Goal: Task Accomplishment & Management: Manage account settings

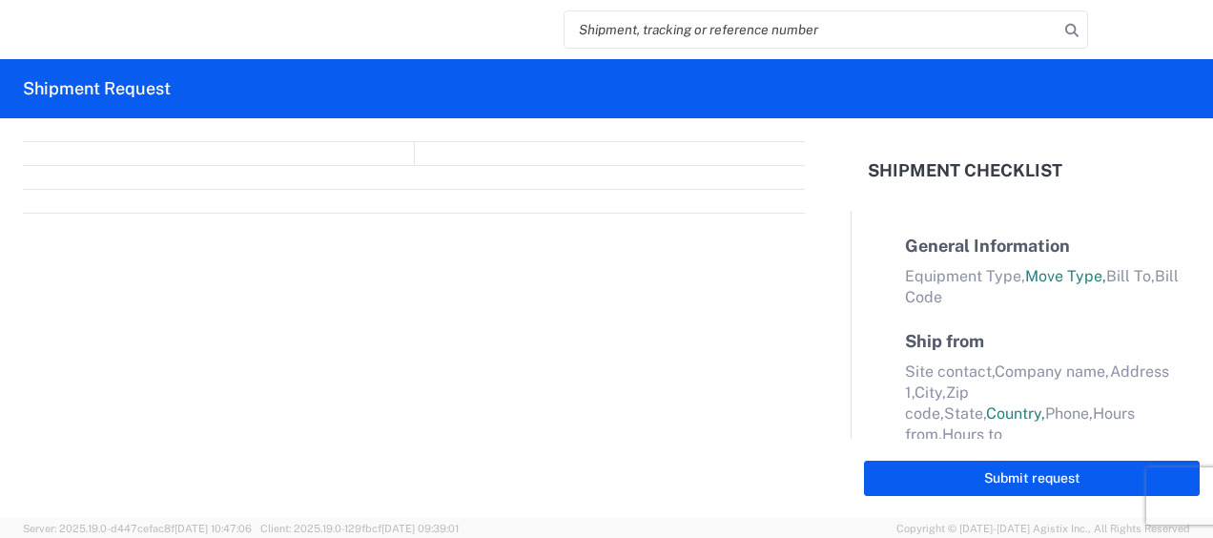
select select "FULL"
select select "LBS"
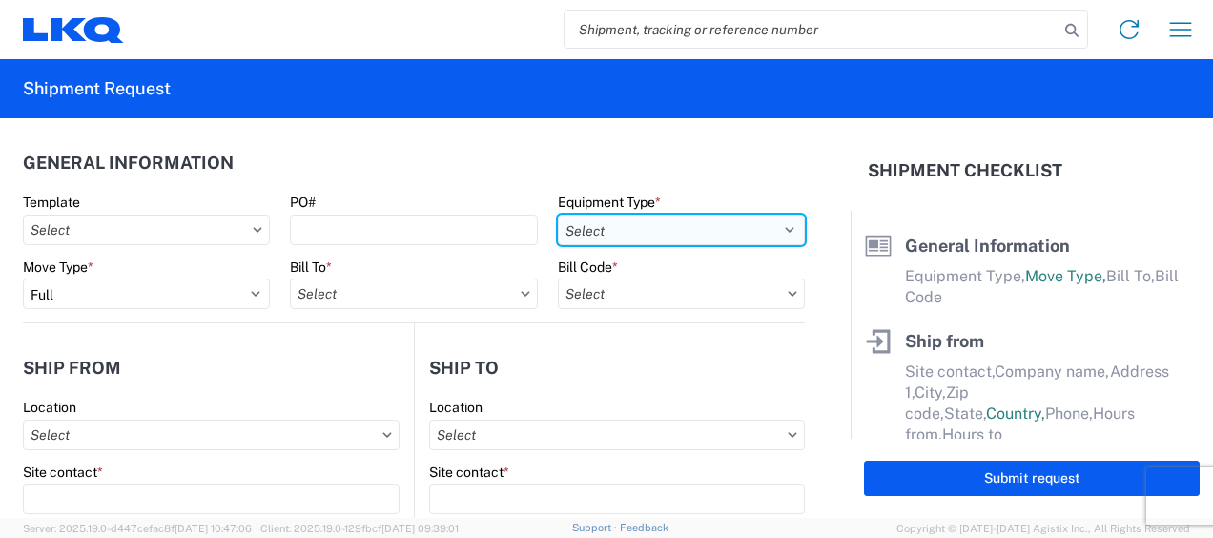
drag, startPoint x: 781, startPoint y: 229, endPoint x: 741, endPoint y: 231, distance: 40.1
click at [781, 229] on select "Select 53’ Dry Van Flatbed Dropdeck (van) Lowboy (flatbed) Rail" at bounding box center [681, 230] width 247 height 31
select select "STDV"
click at [558, 215] on select "Select 53’ Dry Van Flatbed Dropdeck (van) Lowboy (flatbed) Rail" at bounding box center [681, 230] width 247 height 31
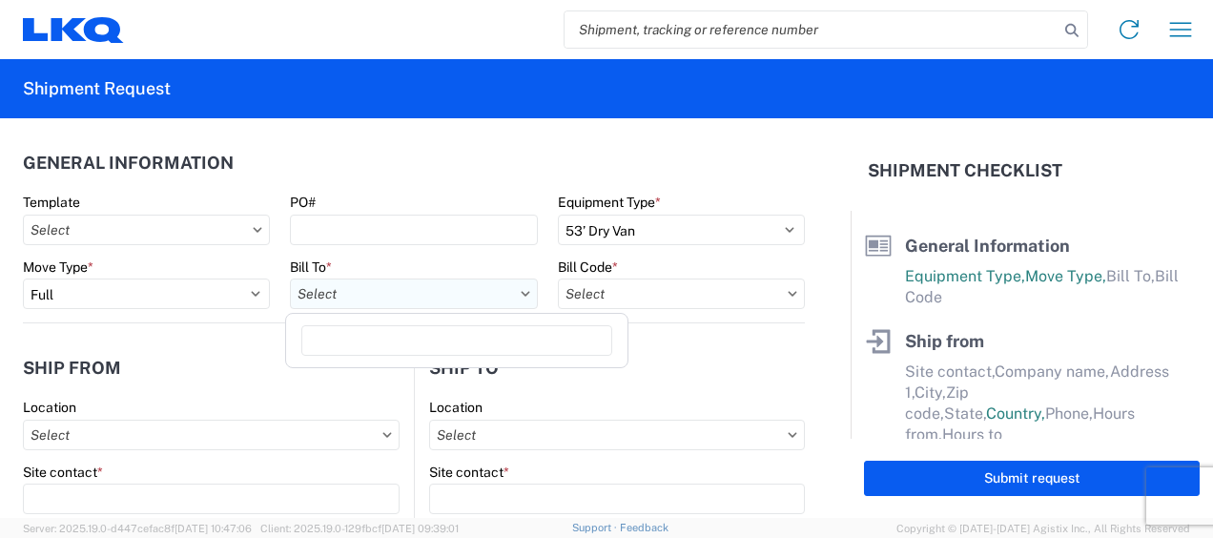
click at [356, 293] on input "text" at bounding box center [413, 294] width 247 height 31
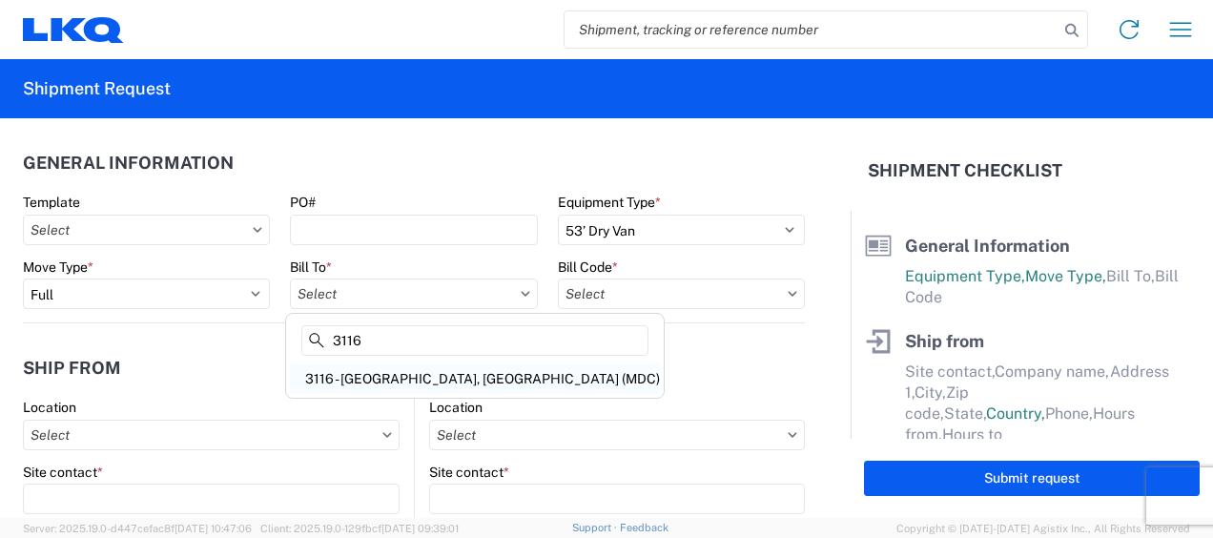
type input "3116"
click at [370, 374] on div "3116 - Grand Rapids, MI (MDC)" at bounding box center [475, 378] width 370 height 31
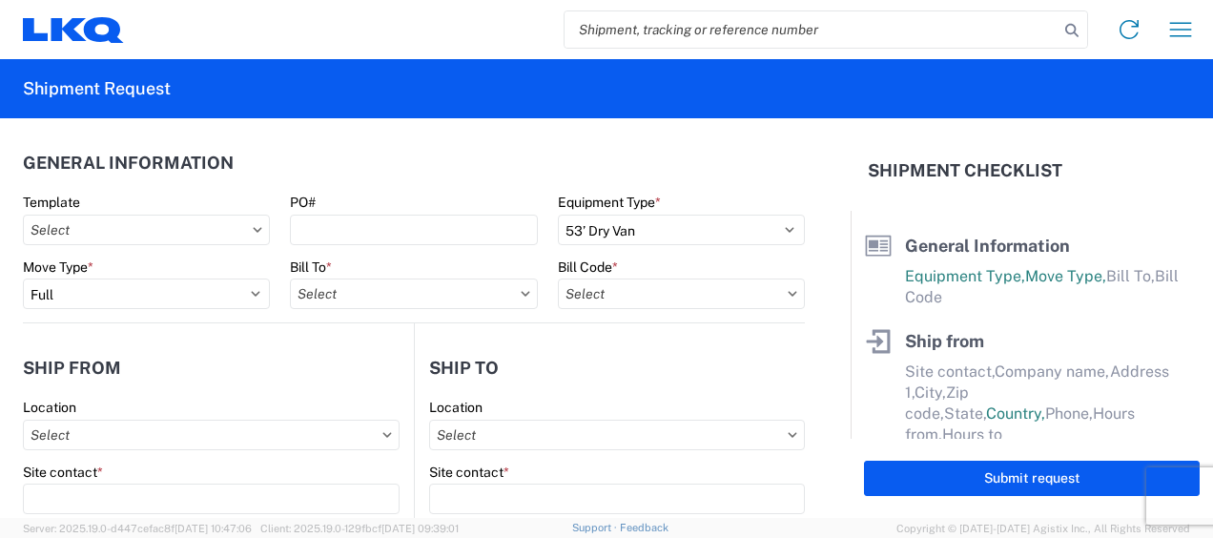
type input "3116 - Grand Rapids, MI (MDC)"
click at [588, 302] on input "text" at bounding box center [681, 294] width 247 height 31
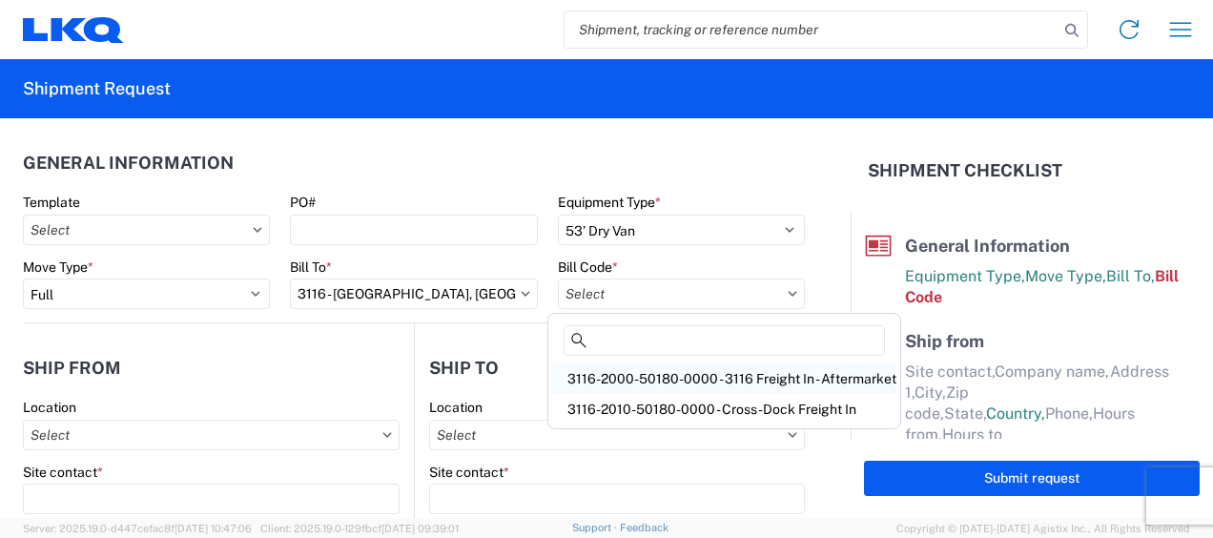
click at [626, 374] on div "3116-2000-50180-0000 - 3116 Freight In - Aftermarket" at bounding box center [724, 378] width 344 height 31
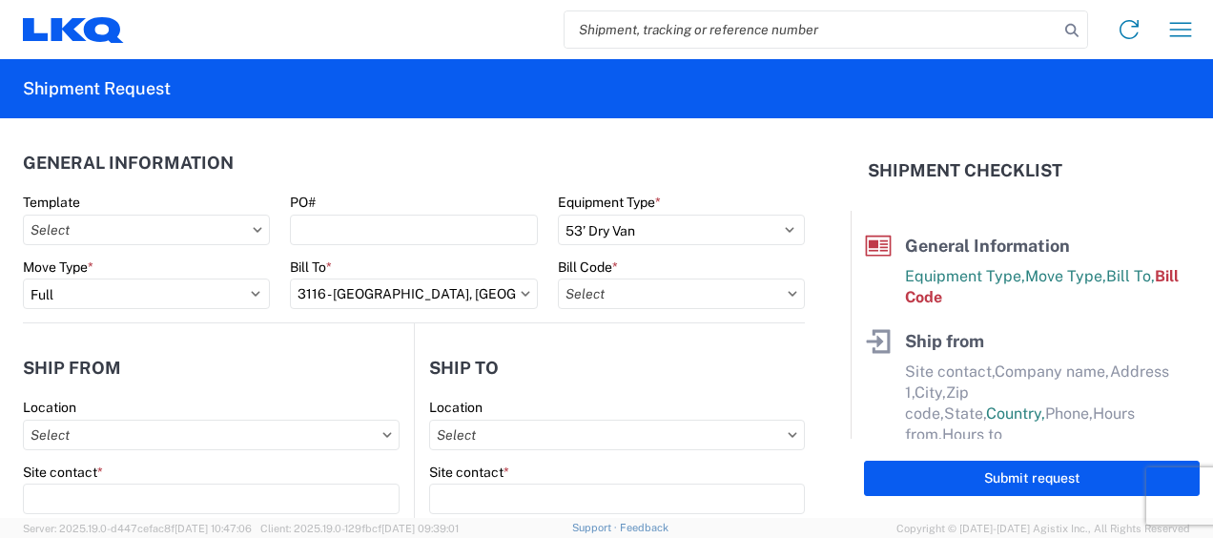
type input "3116-2000-50180-0000 - 3116 Freight In - Aftermarket"
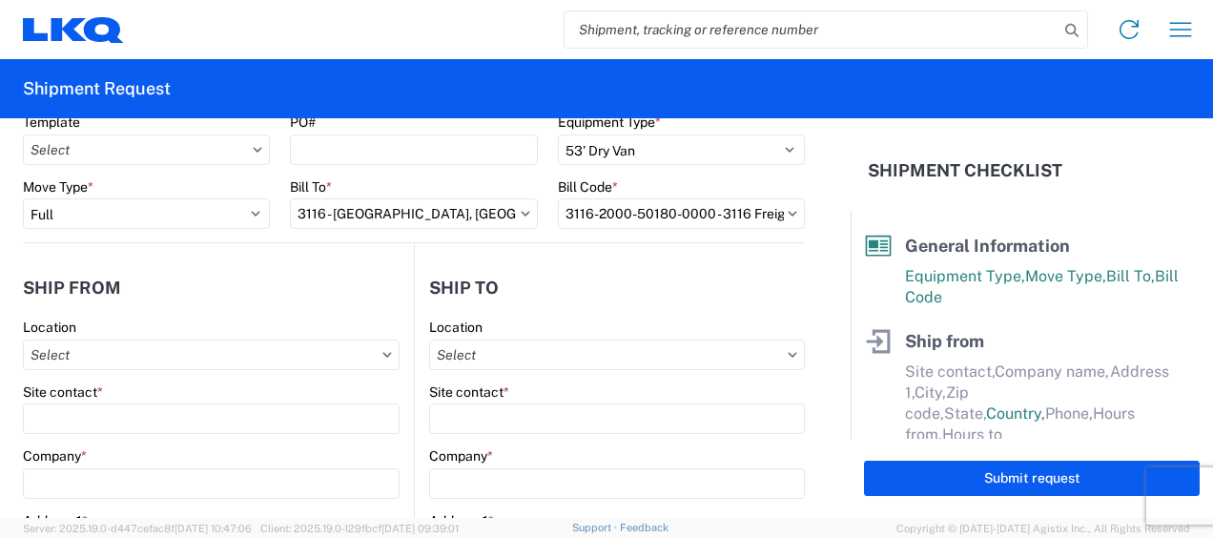
scroll to position [191, 0]
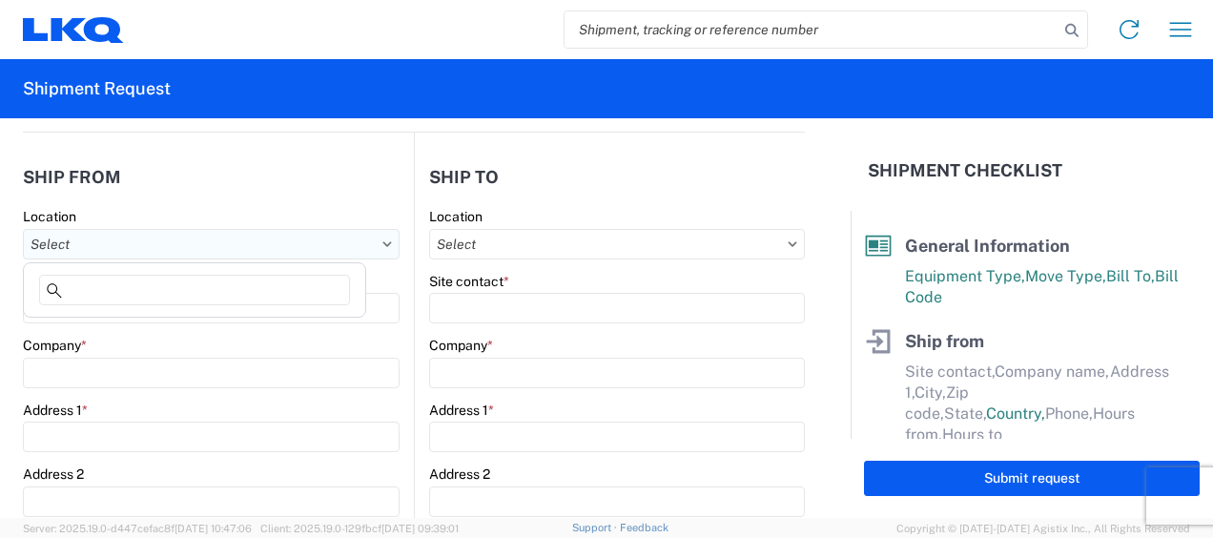
click at [211, 239] on input "text" at bounding box center [211, 244] width 377 height 31
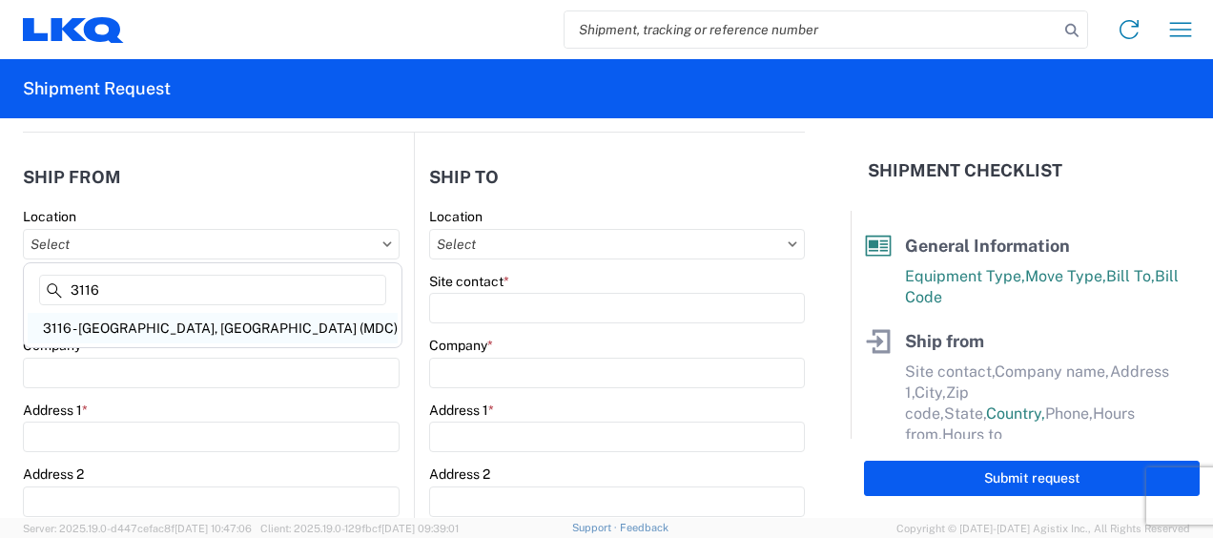
type input "3116"
click at [176, 328] on div "3116 - Grand Rapids, MI (MDC)" at bounding box center [213, 328] width 370 height 31
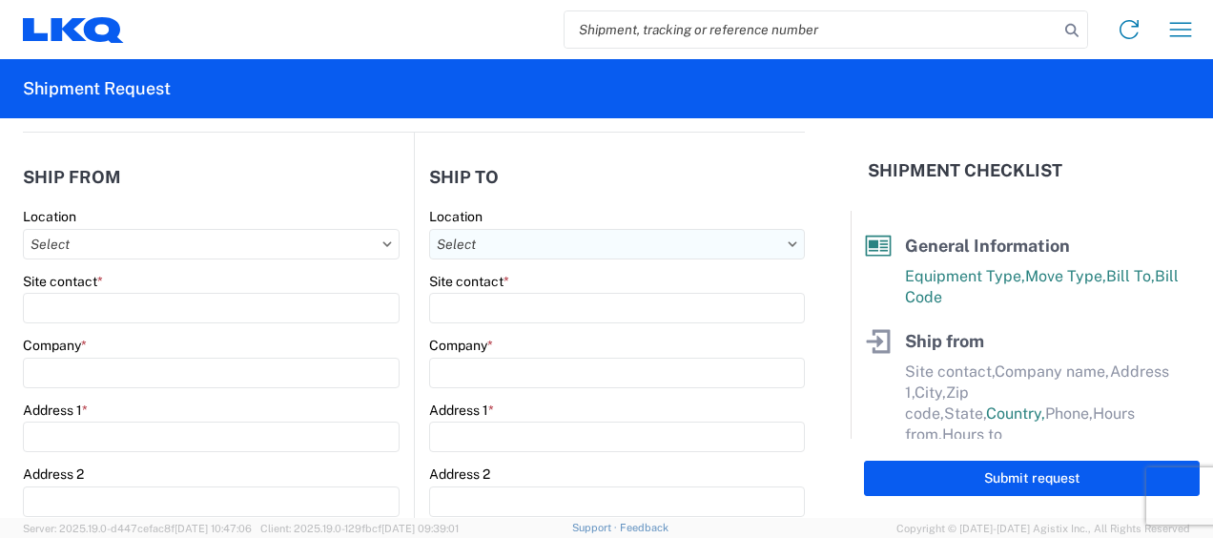
type input "3116 - Grand Rapids, MI (MDC)"
type input "Kristen Lund"
type input "LKQ Corporation"
type input "[STREET_ADDRESS]"
type input "Grand Rapids"
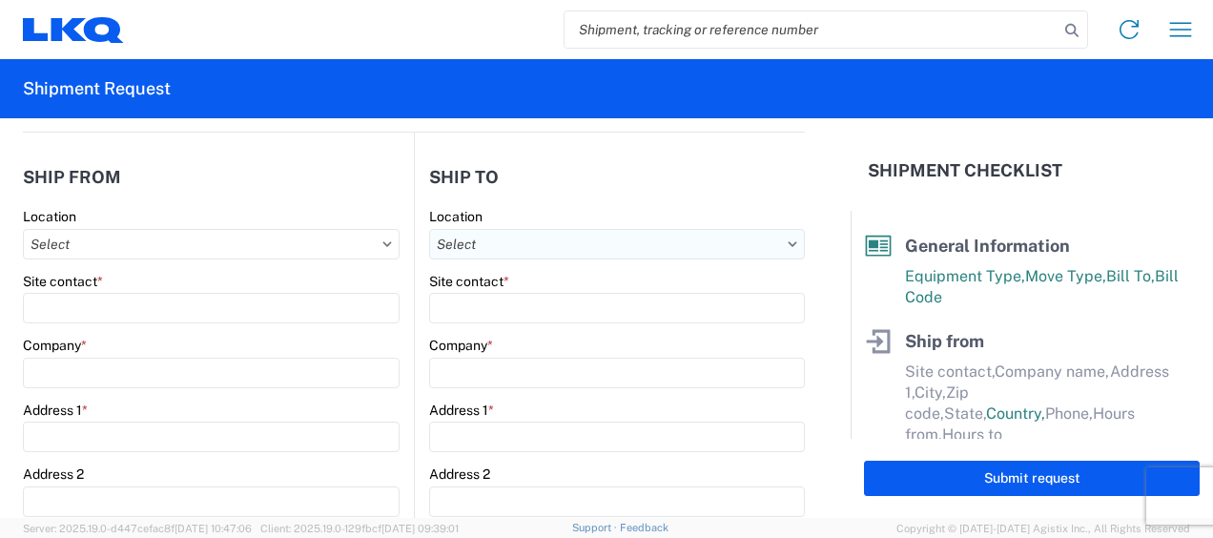
type input "49508"
select select "MI"
select select "US"
type input "[PERSON_NAME][EMAIL_ADDRESS][DOMAIN_NAME]"
type input "[PHONE_NUMBER]"
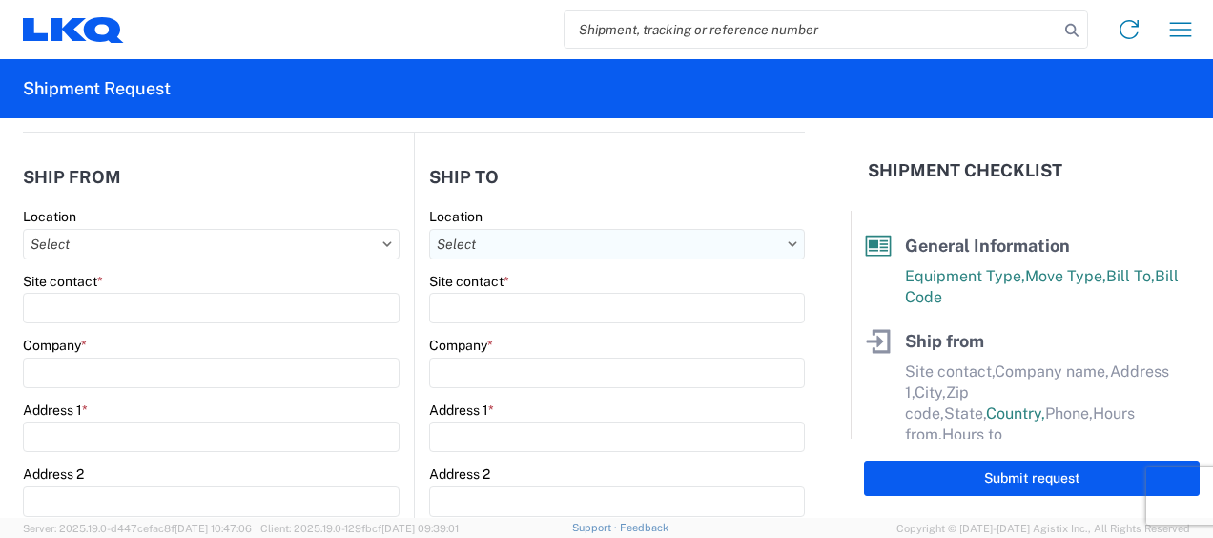
type input "06:00"
type input "13:00"
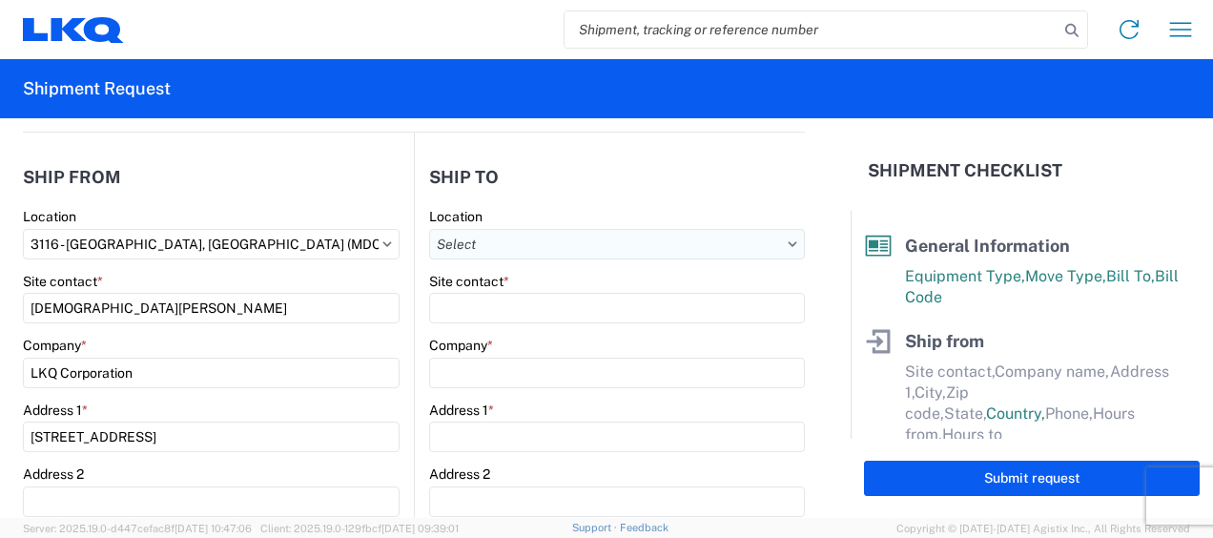
click at [456, 242] on input "text" at bounding box center [617, 244] width 376 height 31
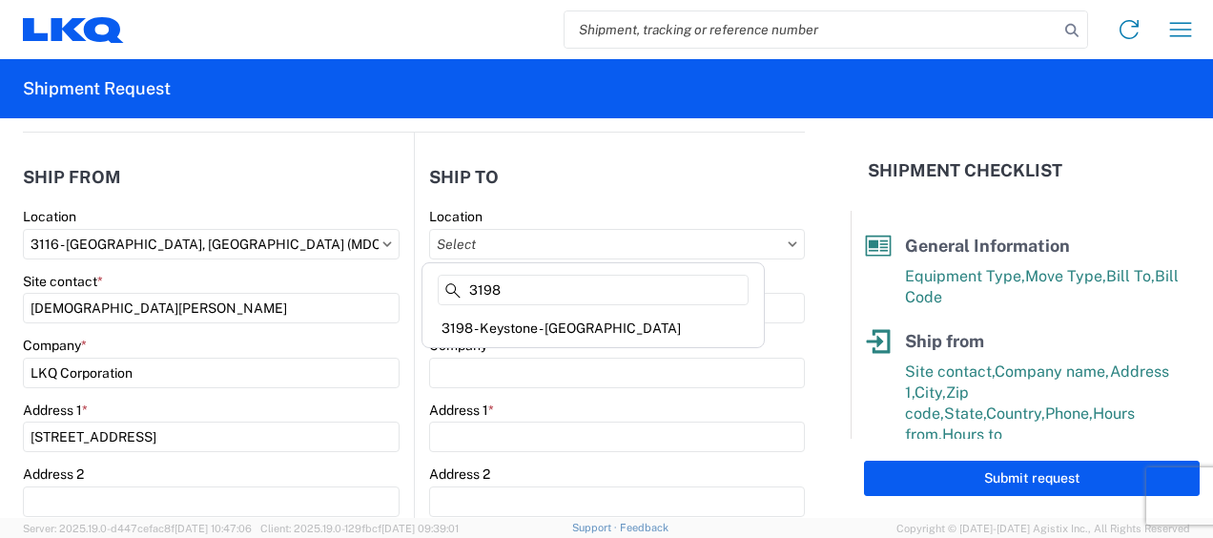
type input "3198"
click at [555, 330] on div "3198 - Keystone - Santa Fe Springs" at bounding box center [593, 328] width 334 height 31
type input "3198 - Keystone - Santa Fe Springs"
type input "LKQ Corporation"
type input "13642 Orden Dr"
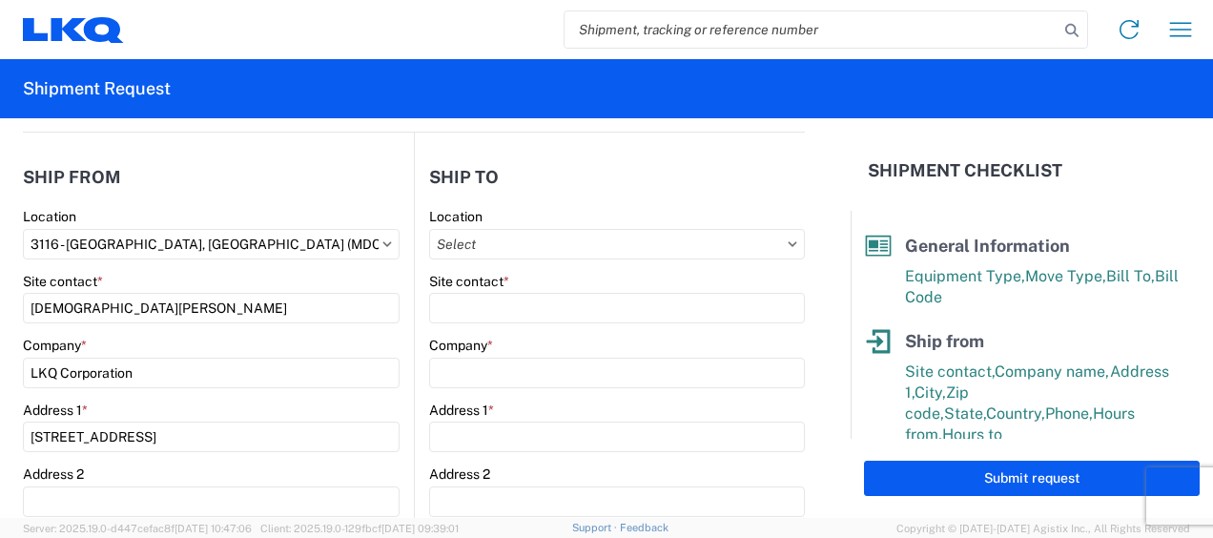
type input "Santa Fe Springs"
type input "90670"
select select "CA"
select select "US"
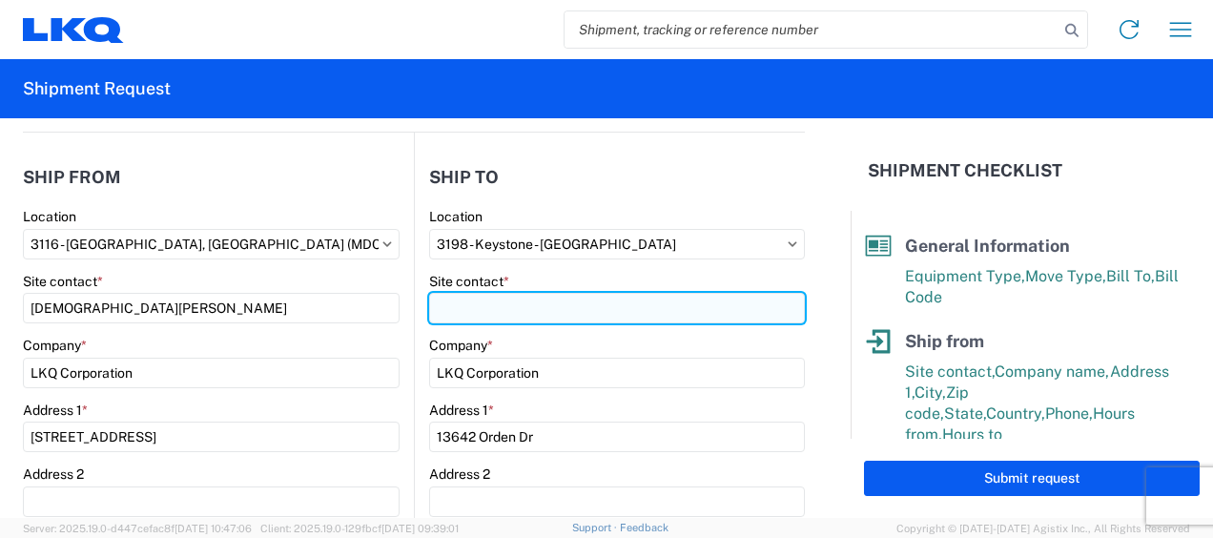
click at [460, 313] on input "Site contact *" at bounding box center [617, 308] width 376 height 31
type input "Receiving"
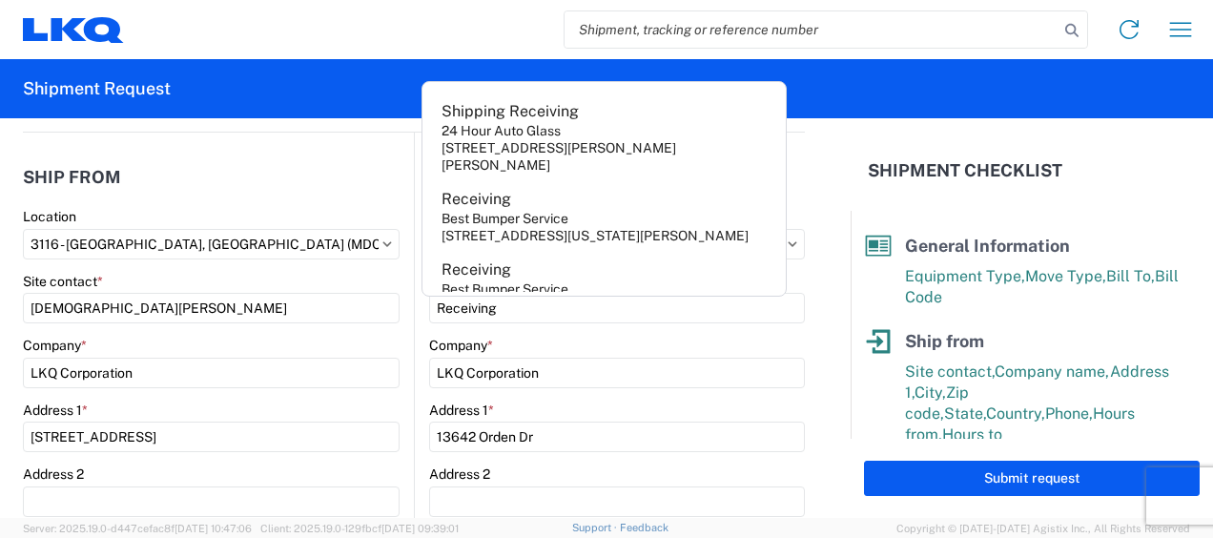
click at [300, 189] on header "Ship from" at bounding box center [218, 176] width 391 height 43
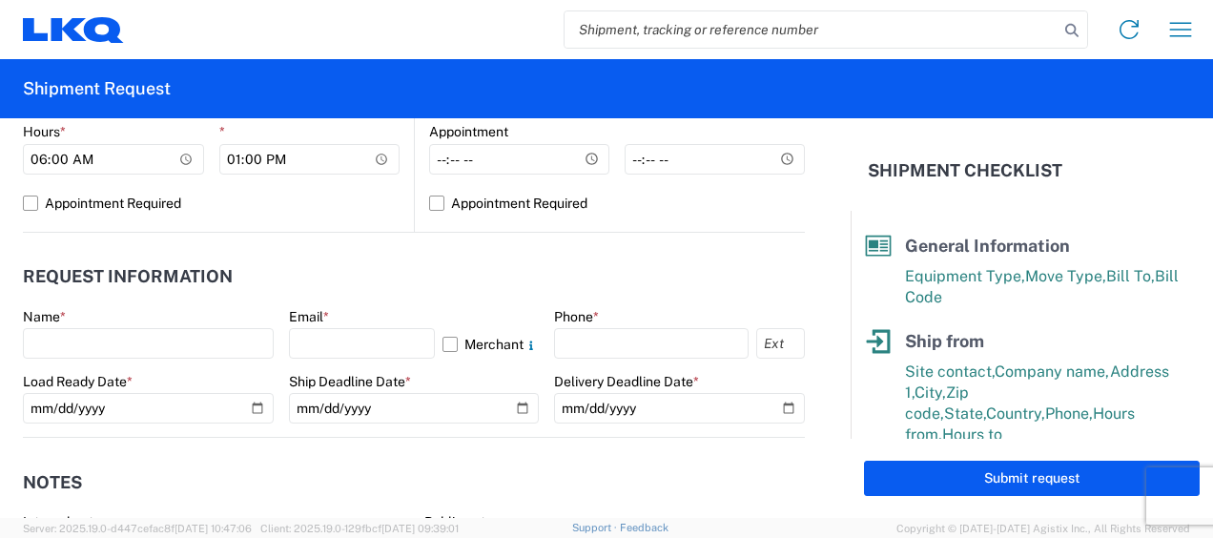
scroll to position [954, 0]
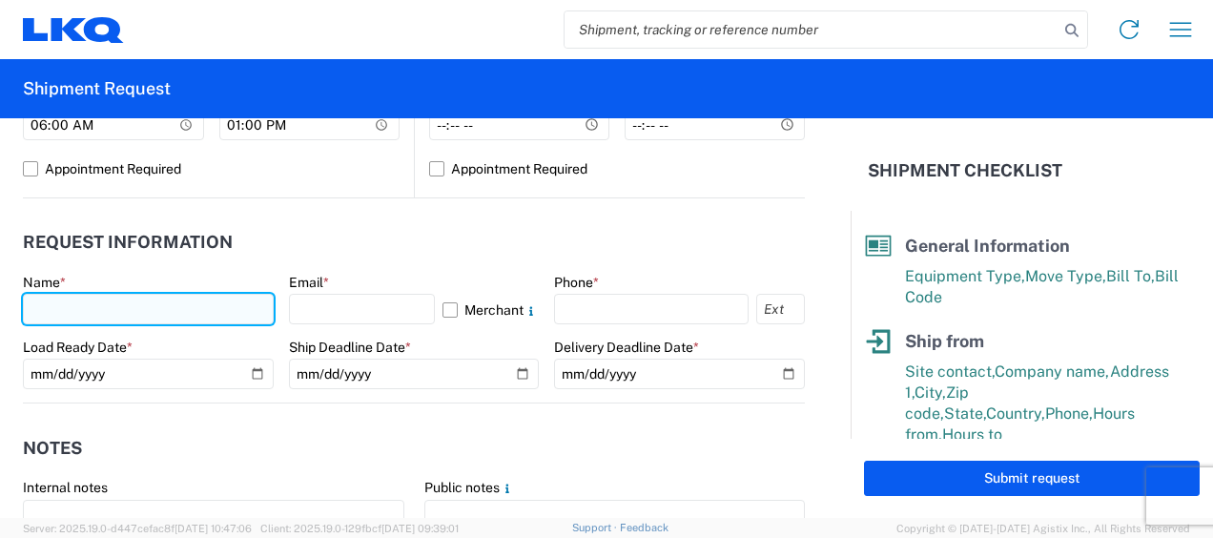
click at [72, 305] on input "text" at bounding box center [148, 309] width 251 height 31
type input "Kristen Lund"
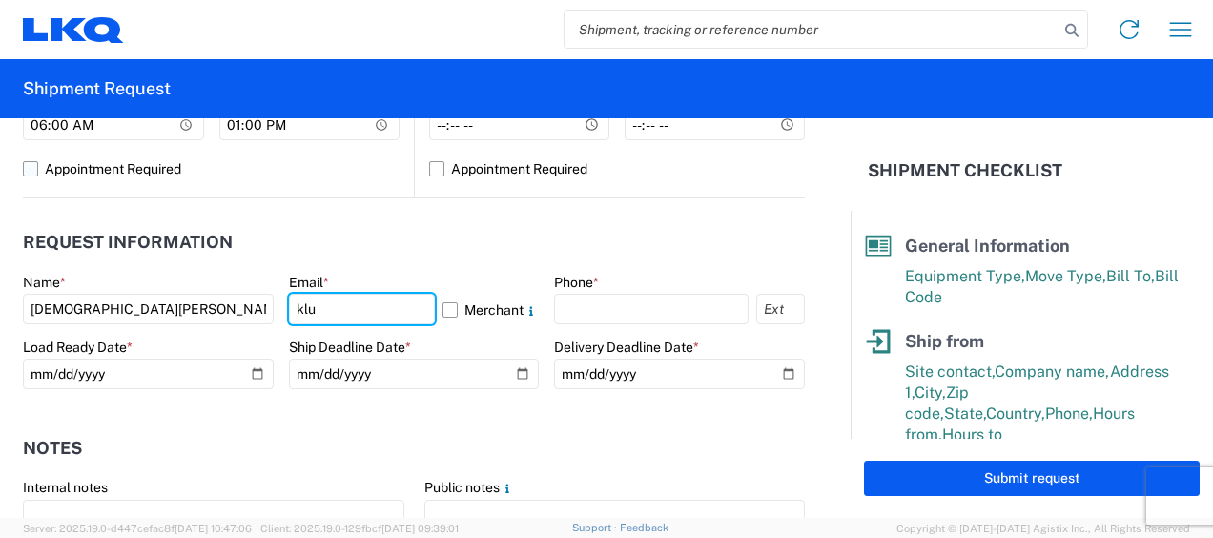
type input "[PERSON_NAME][EMAIL_ADDRESS][DOMAIN_NAME]"
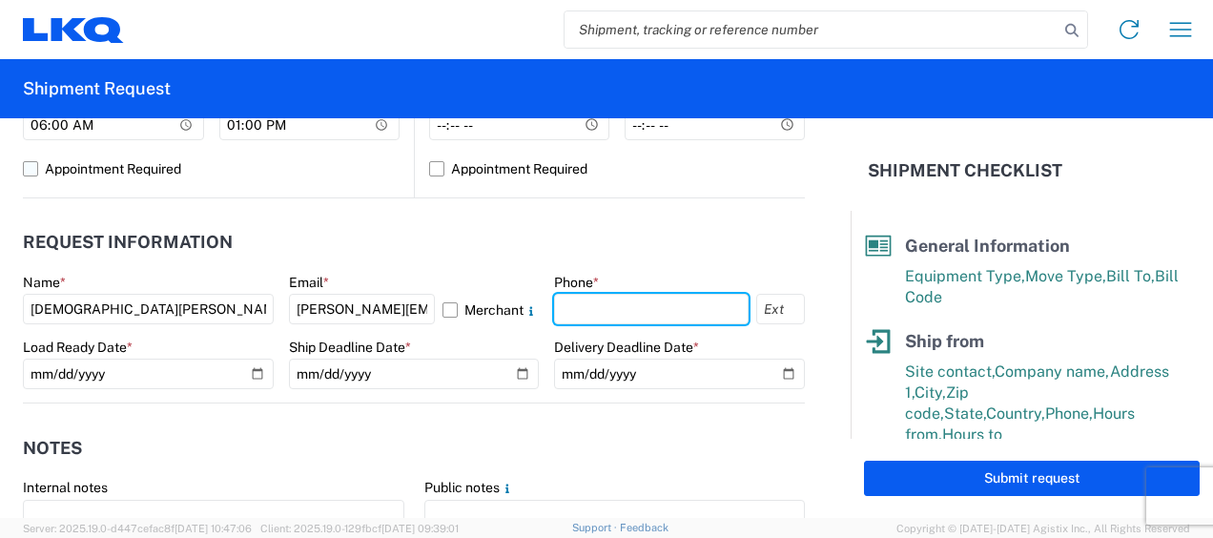
type input "6167541500"
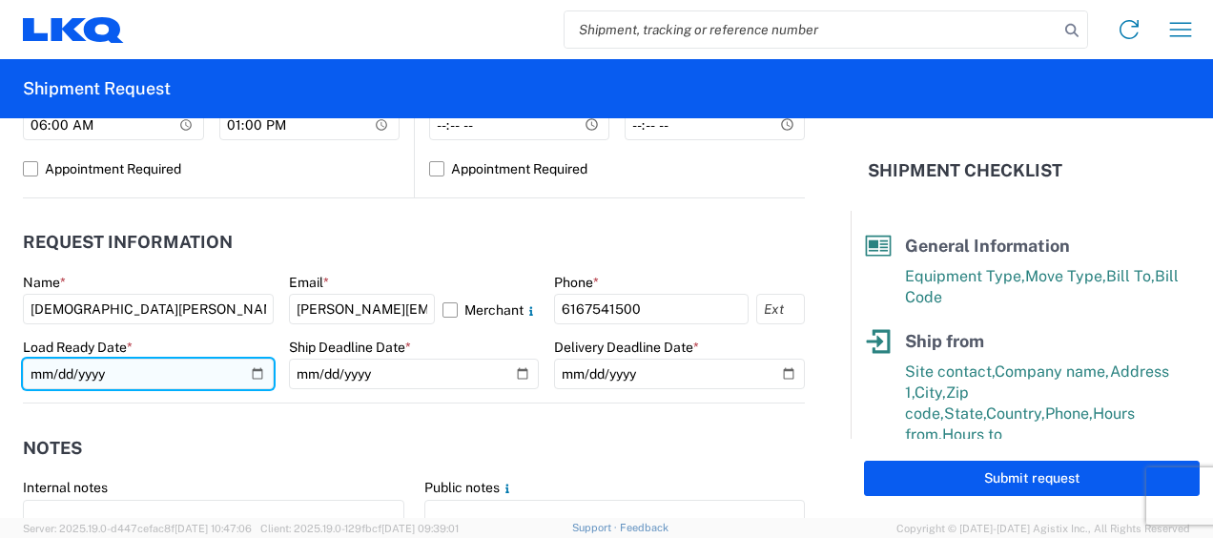
click at [254, 372] on input "date" at bounding box center [148, 374] width 251 height 31
type input "2025-09-22"
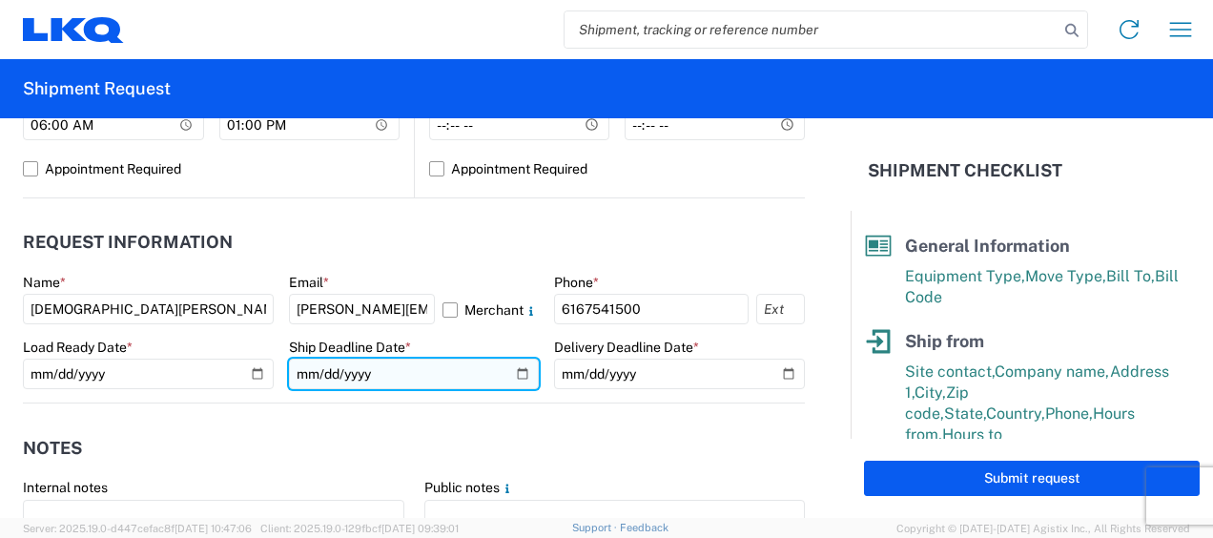
click at [513, 374] on input "date" at bounding box center [414, 374] width 251 height 31
type input "2025-09-22"
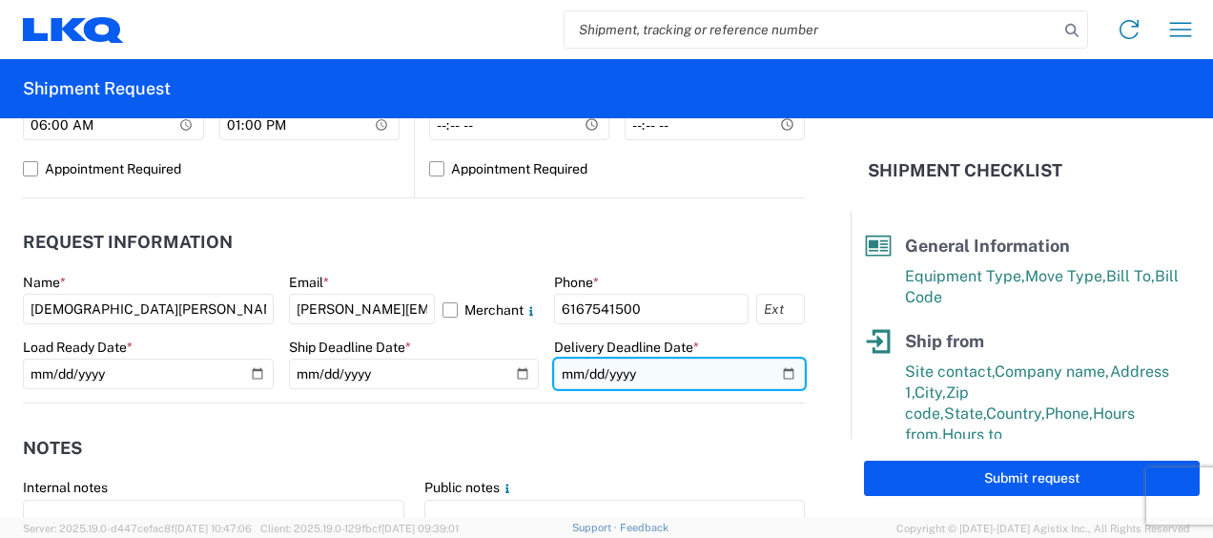
click at [780, 369] on input "date" at bounding box center [679, 374] width 251 height 31
type input "2025-09-26"
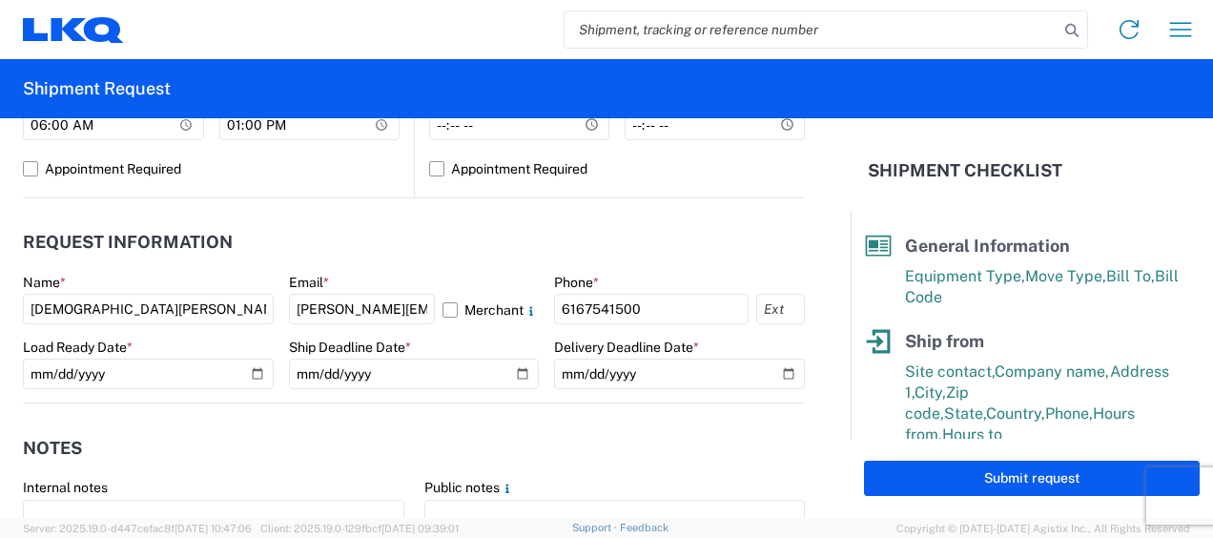
click at [495, 435] on header "Notes" at bounding box center [414, 447] width 782 height 43
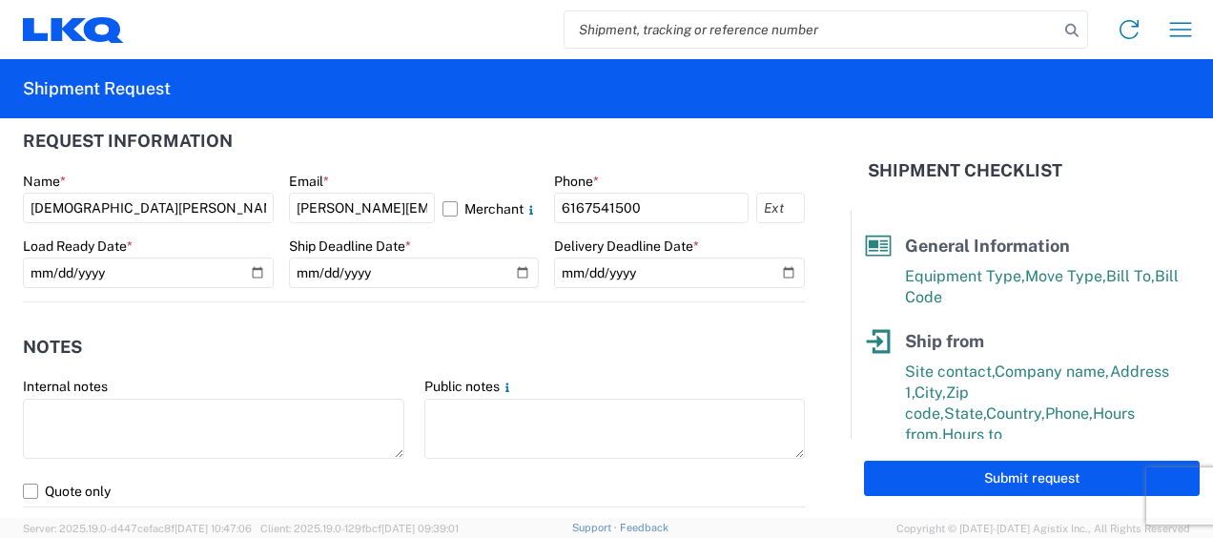
scroll to position [1145, 0]
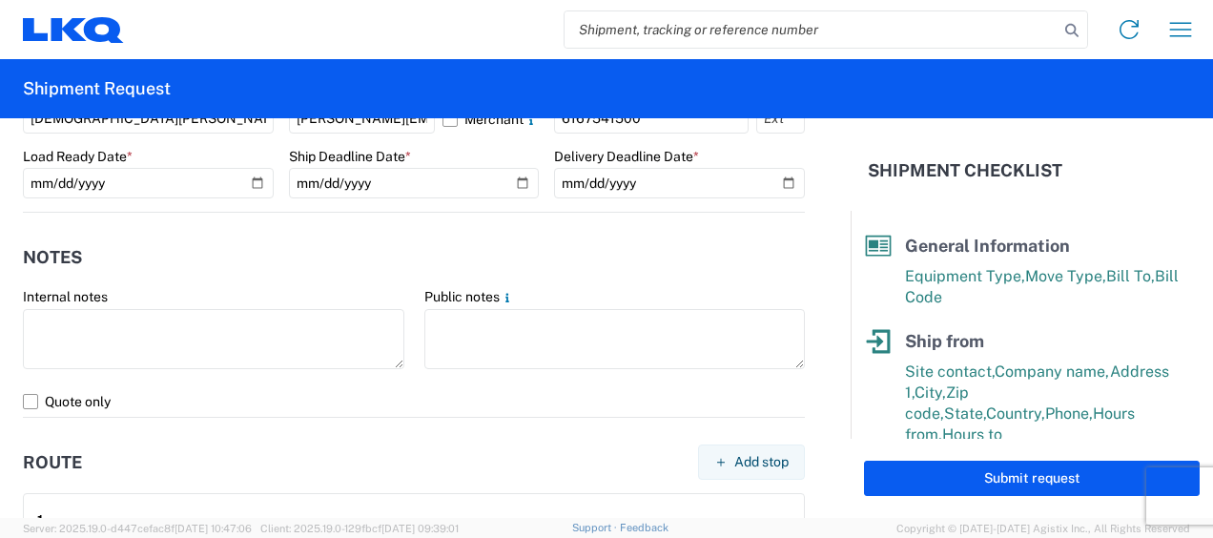
click at [450, 304] on label "Public notes" at bounding box center [470, 296] width 91 height 17
click at [450, 306] on div "Public notes" at bounding box center [616, 330] width 382 height 85
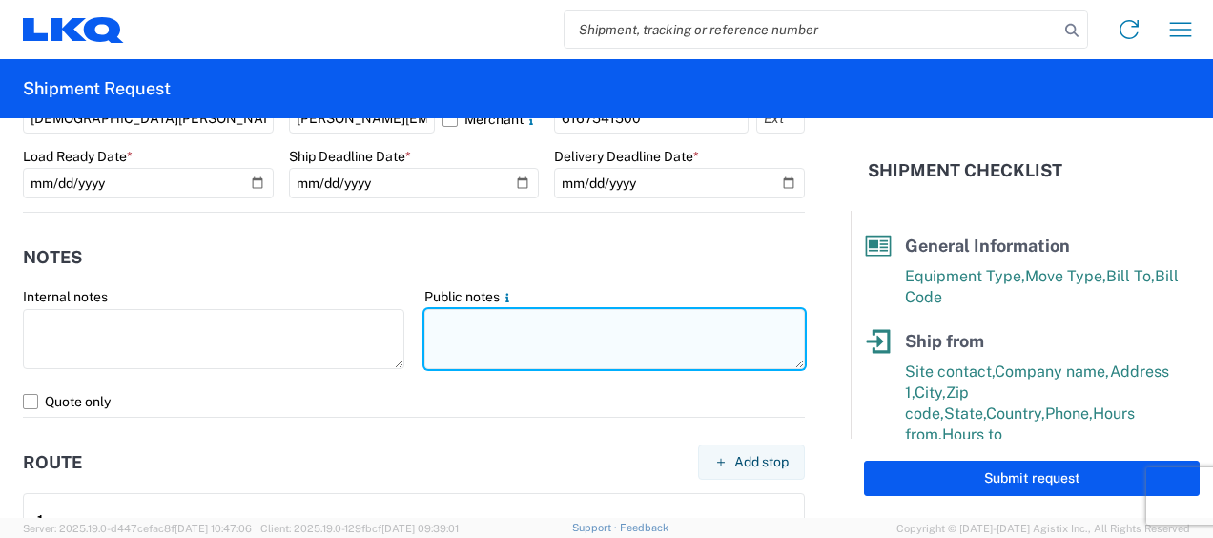
click at [460, 323] on textarea at bounding box center [616, 339] width 382 height 60
drag, startPoint x: 435, startPoint y: 321, endPoint x: 751, endPoint y: 320, distance: 315.8
click at [763, 321] on textarea "198-Santa Fe Springs 20 skids 11409669/0210/0734" at bounding box center [616, 339] width 382 height 60
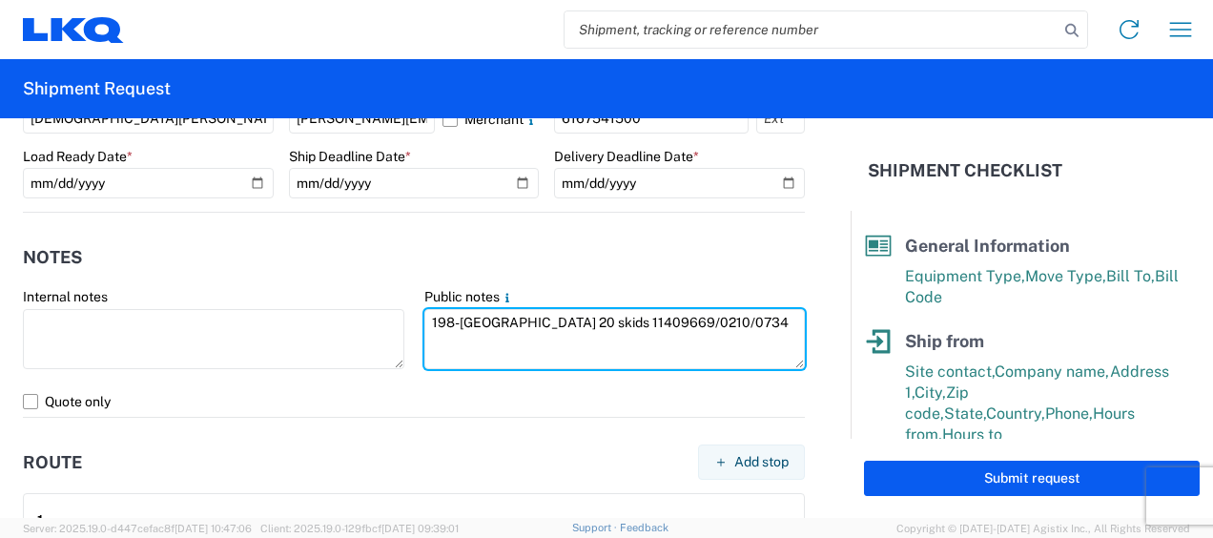
type textarea "198-Santa Fe Springs 20 skids 11409669/0210/0734"
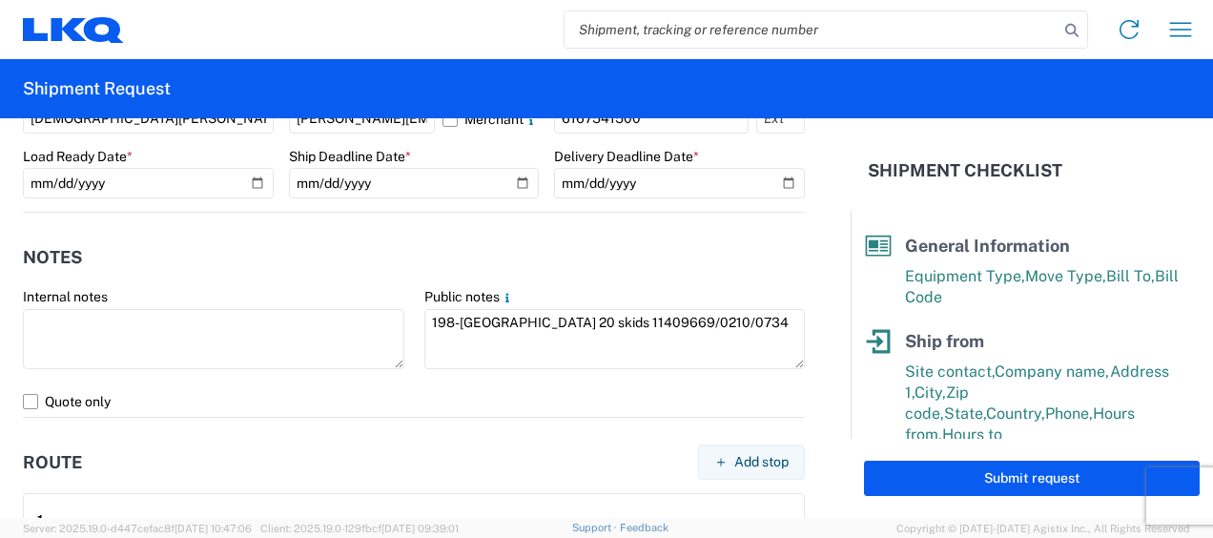
click at [588, 237] on header "Notes" at bounding box center [414, 257] width 782 height 43
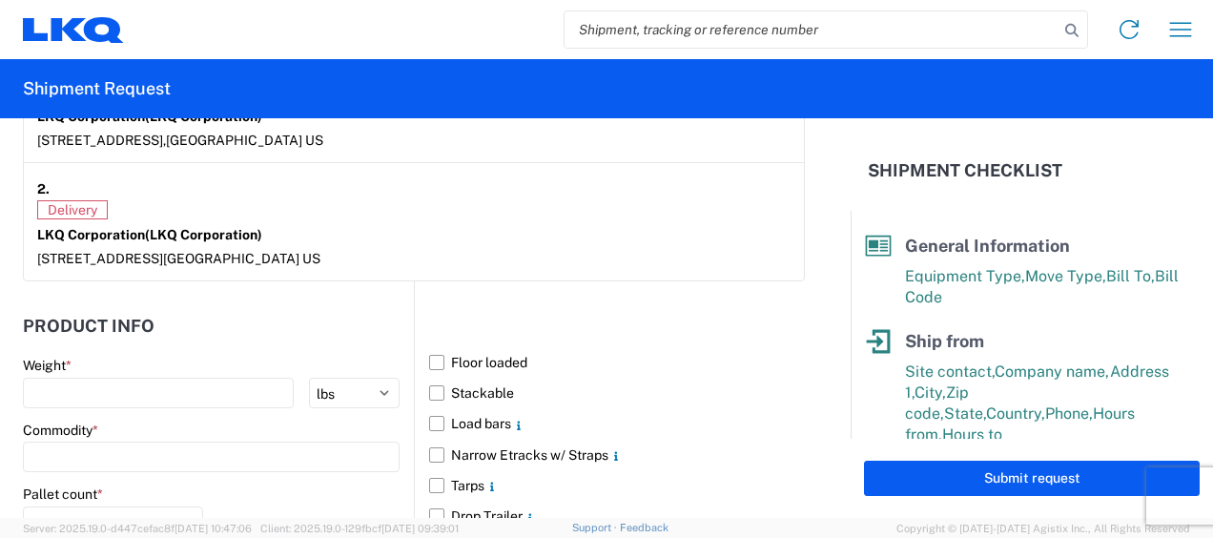
scroll to position [1622, 0]
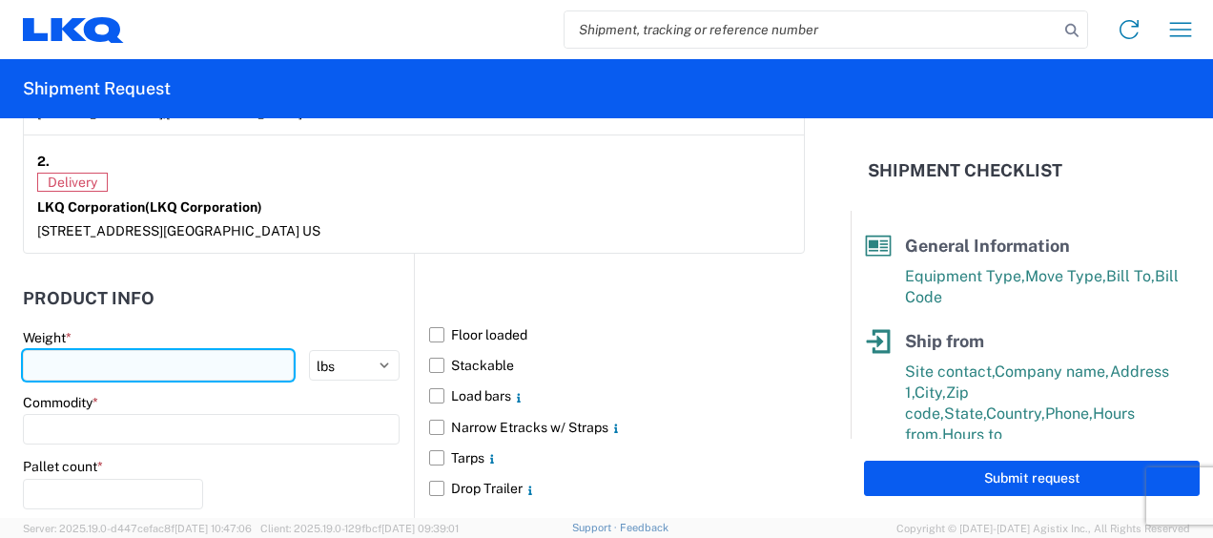
click at [109, 363] on input "number" at bounding box center [158, 365] width 271 height 31
type input "7866"
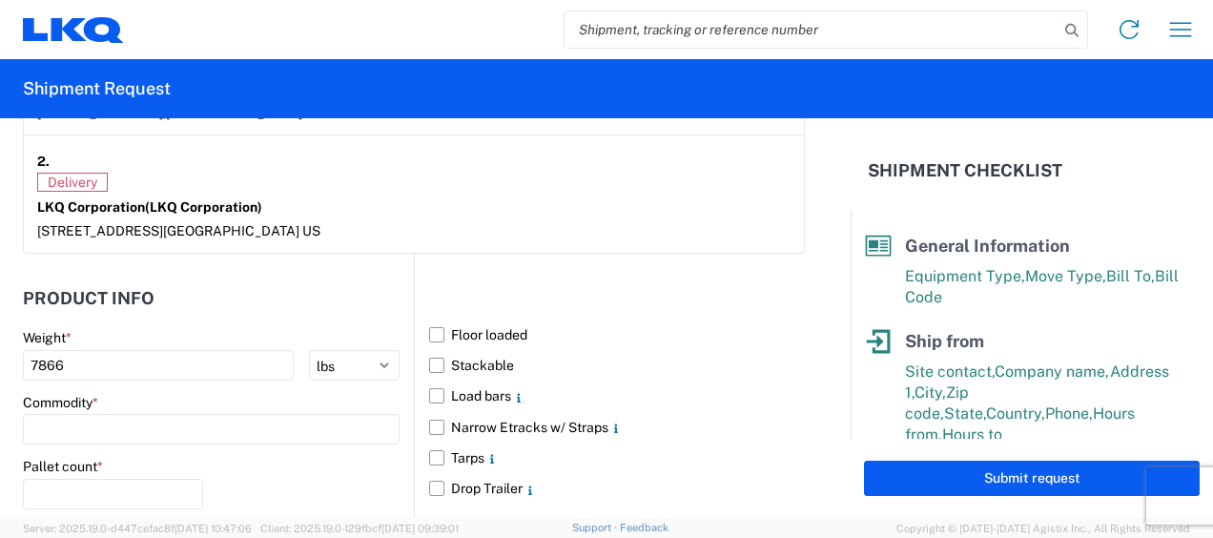
click at [216, 298] on header "Product Info" at bounding box center [218, 298] width 391 height 43
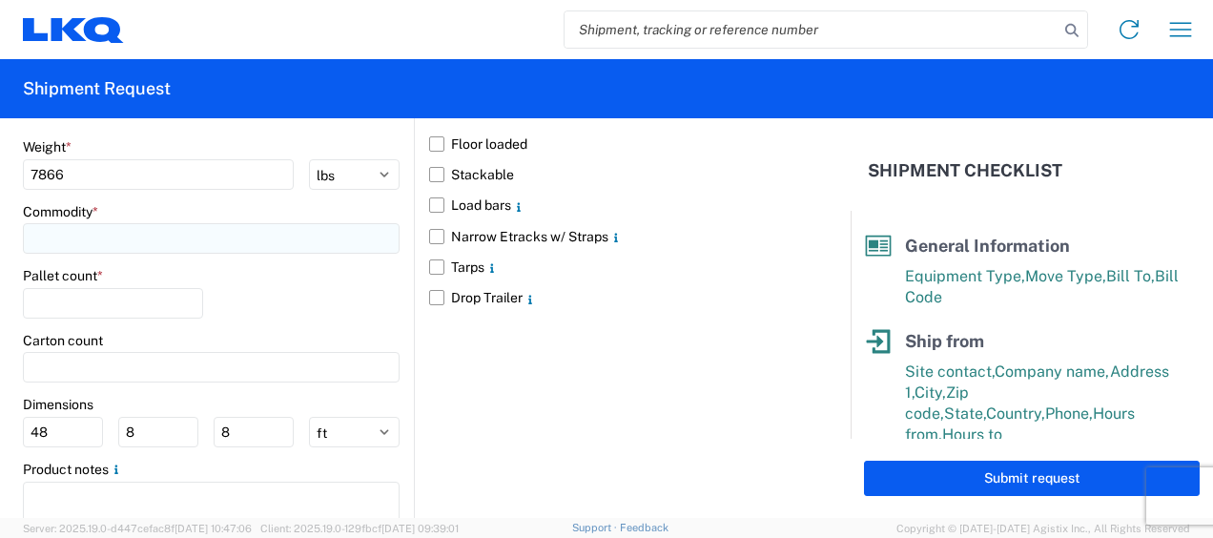
click at [99, 242] on input at bounding box center [211, 238] width 377 height 31
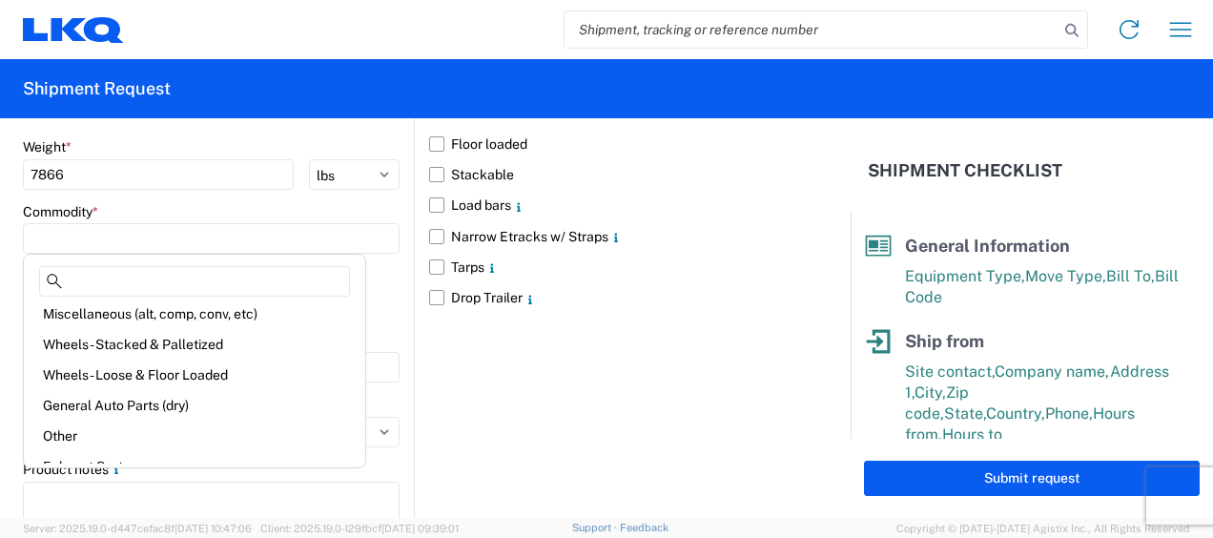
scroll to position [95, 0]
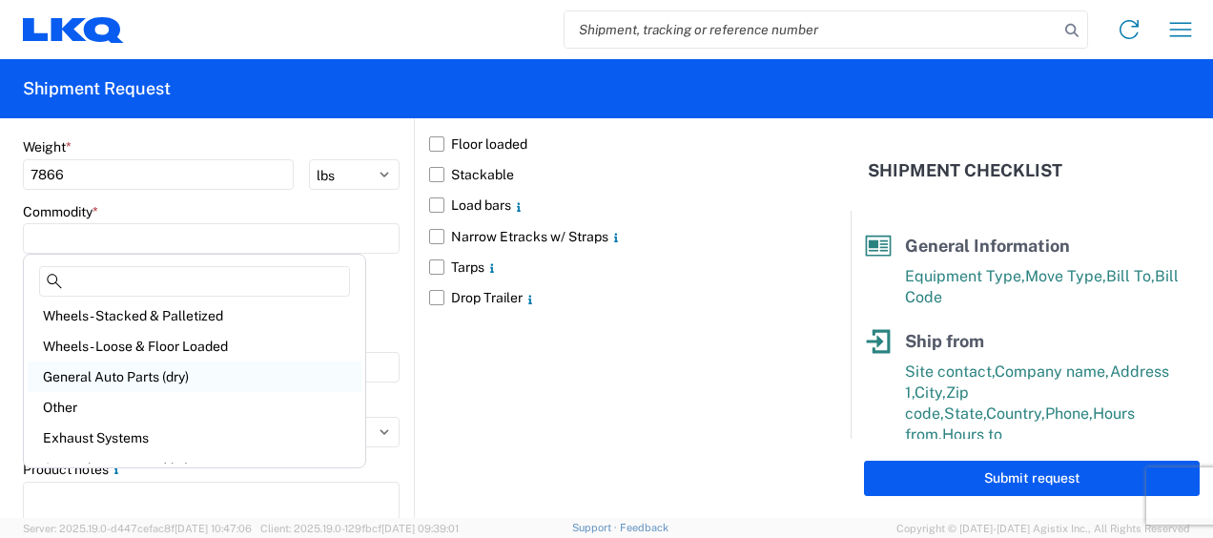
click at [157, 378] on div "General Auto Parts (dry)" at bounding box center [195, 377] width 334 height 31
type input "General Auto Parts (dry)"
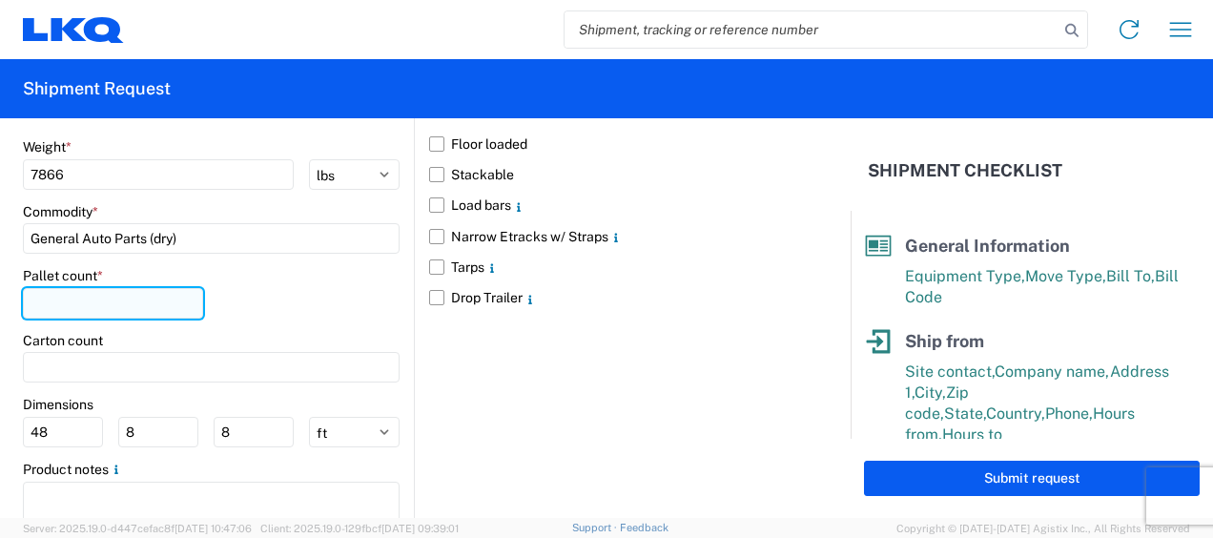
click at [89, 311] on input "number" at bounding box center [113, 303] width 180 height 31
type input "20"
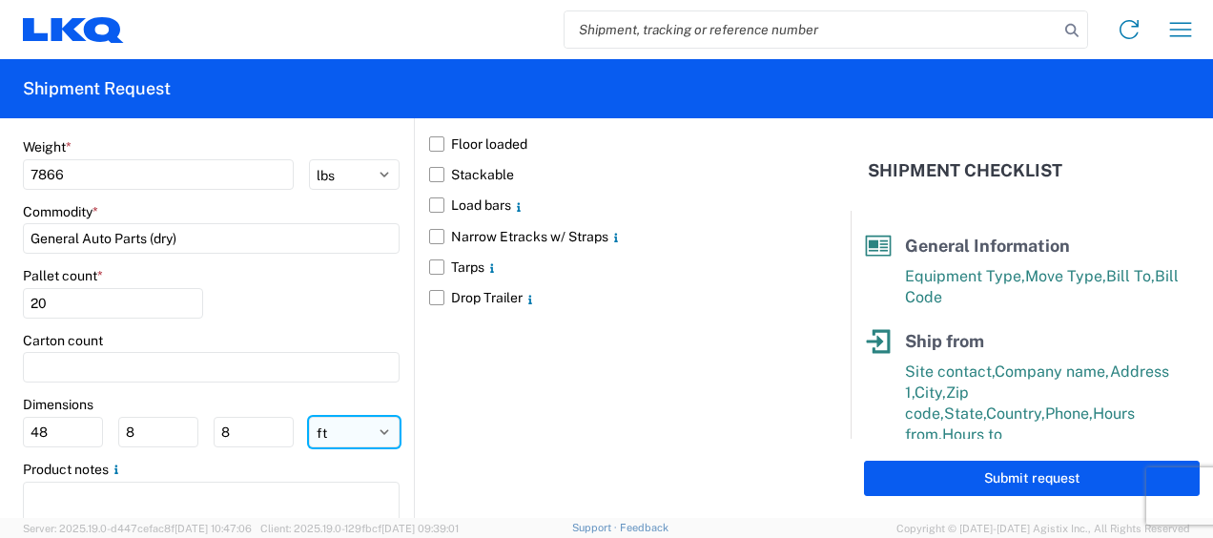
click at [336, 431] on select "ft in cm" at bounding box center [354, 432] width 91 height 31
select select "IN"
click at [309, 417] on select "ft in cm" at bounding box center [354, 432] width 91 height 31
type input "576"
type input "96"
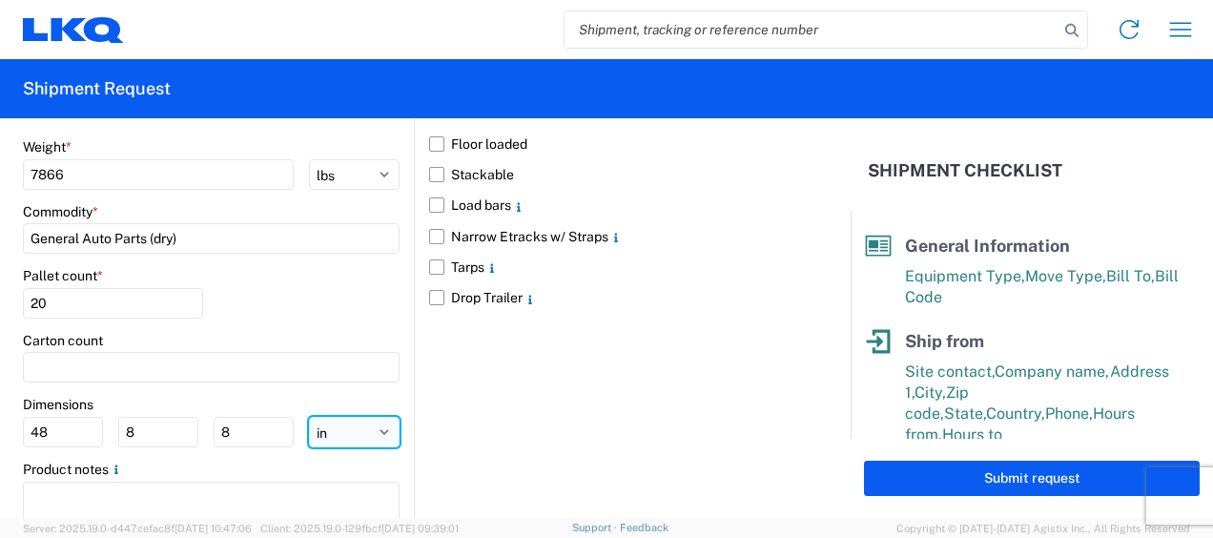
type input "96"
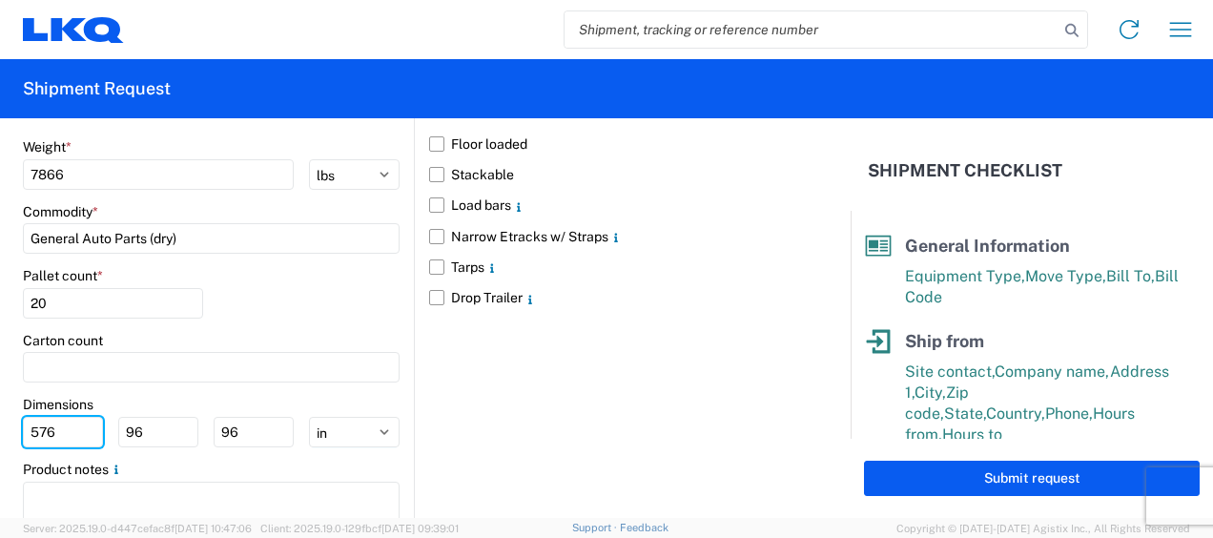
drag, startPoint x: 61, startPoint y: 423, endPoint x: 0, endPoint y: 410, distance: 62.3
click at [0, 410] on html "Home Shipment request Shipment tracking Shipment Request General Information Te…" at bounding box center [606, 269] width 1213 height 538
type input "77"
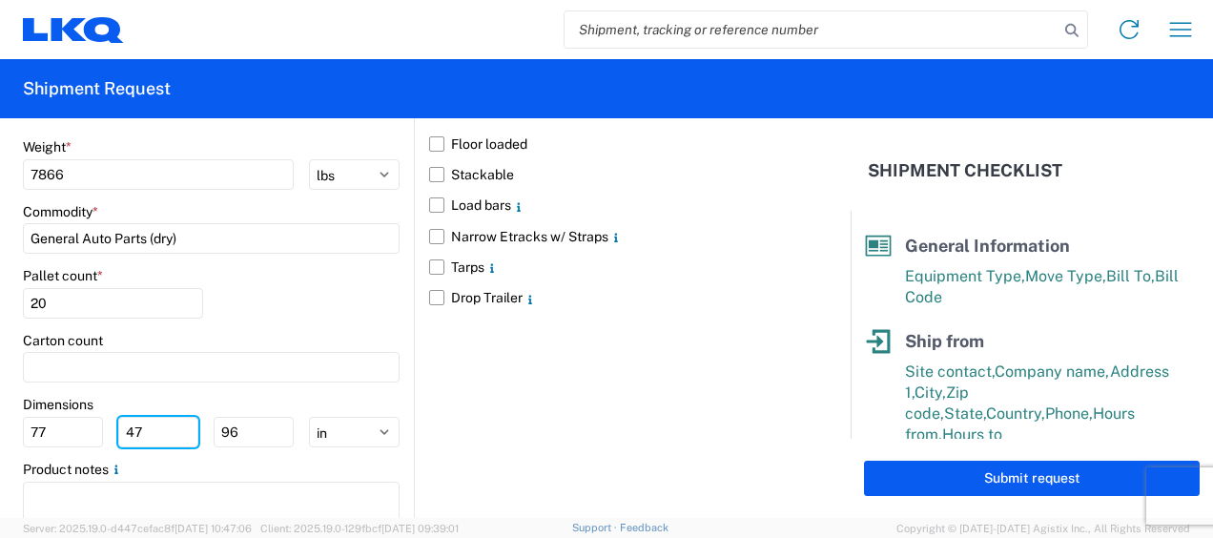
type input "47"
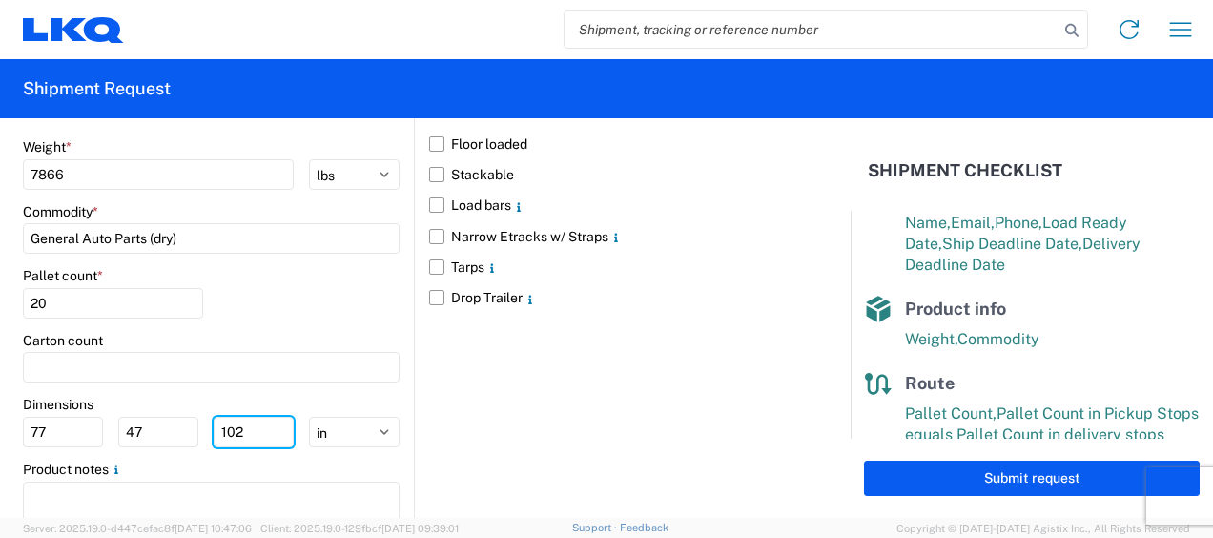
scroll to position [407, 0]
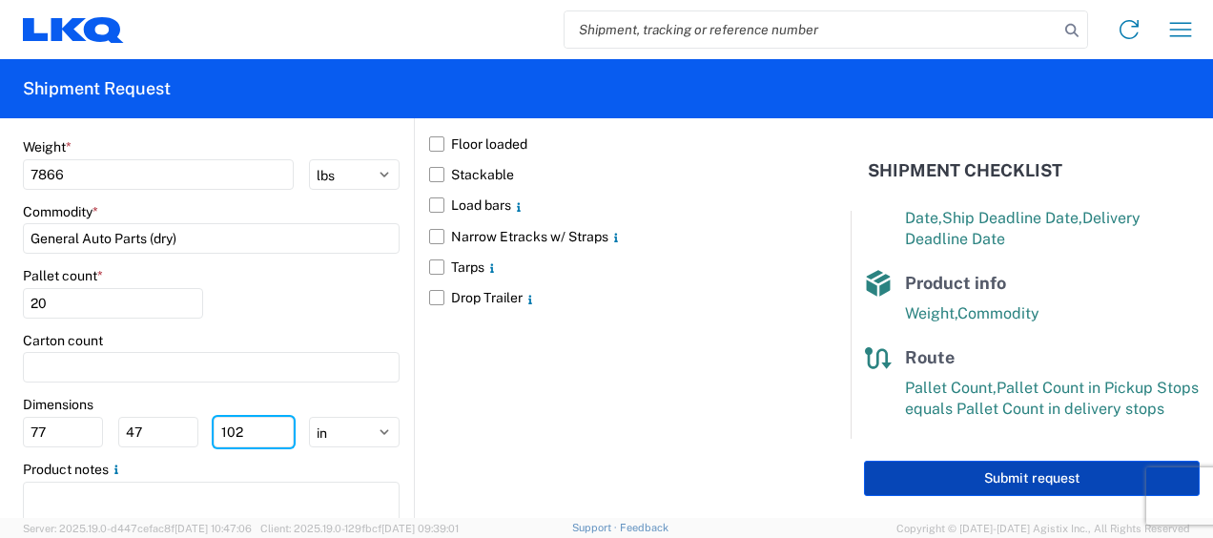
type input "102"
click at [1015, 469] on button "Submit request" at bounding box center [1032, 478] width 336 height 35
select select "US"
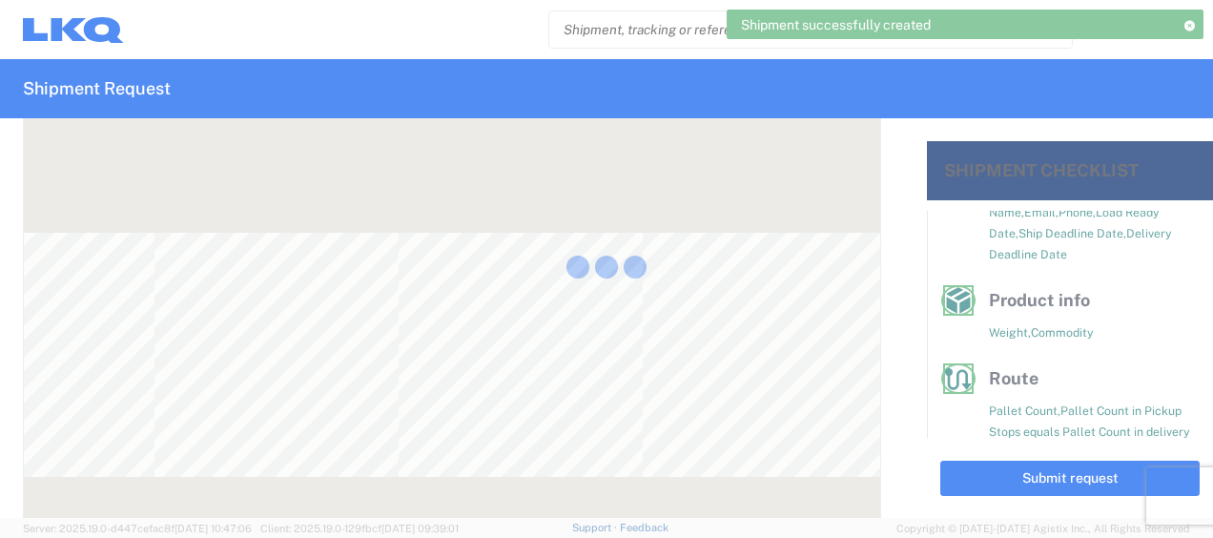
scroll to position [373, 0]
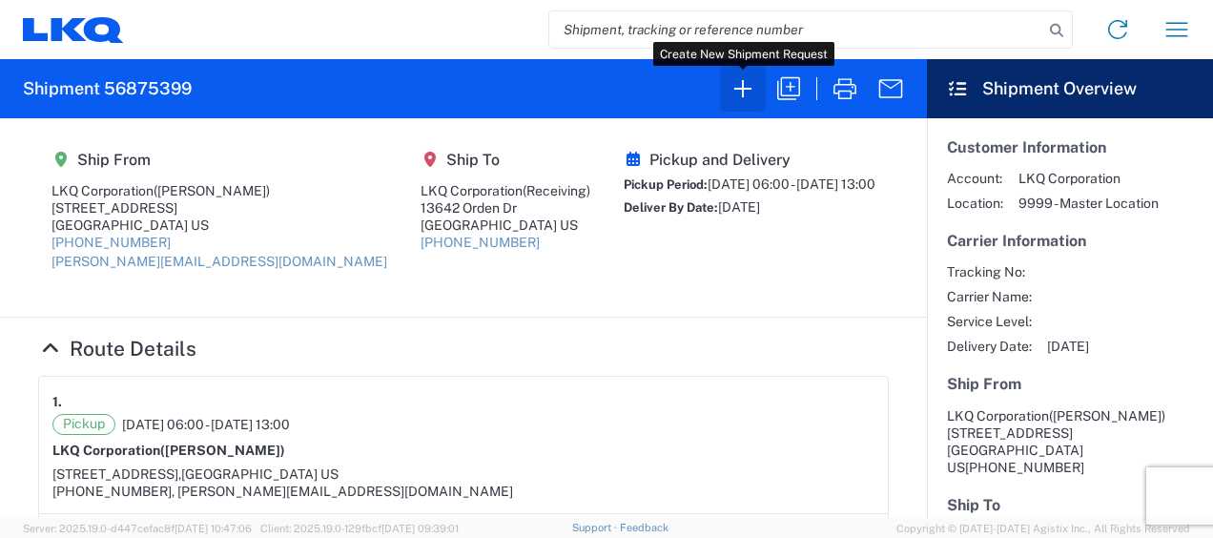
click at [742, 87] on icon "button" at bounding box center [743, 88] width 31 height 31
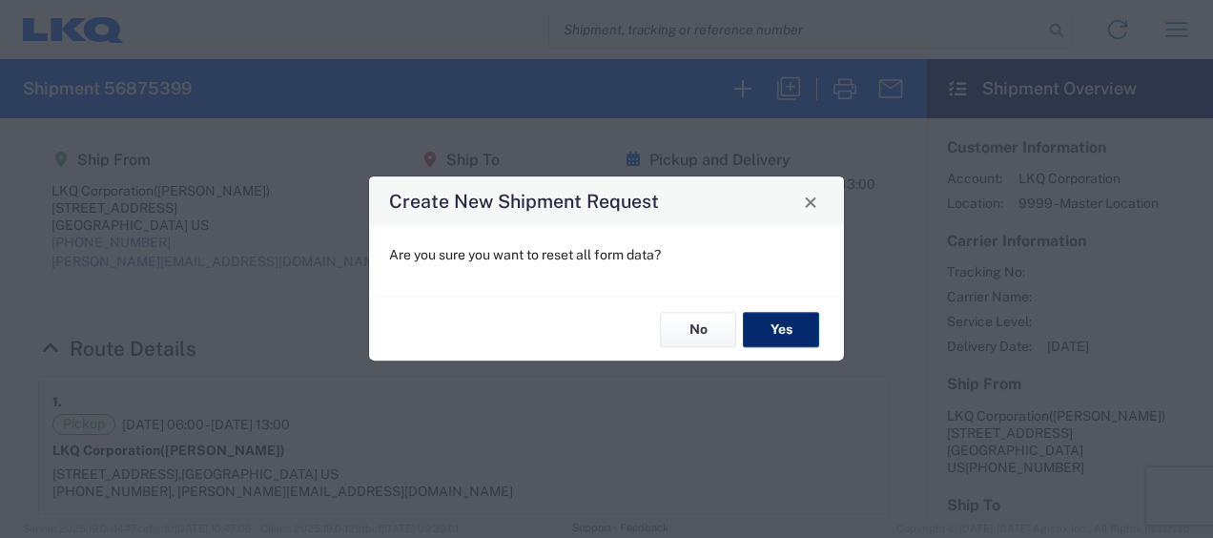
click at [798, 333] on button "Yes" at bounding box center [781, 329] width 76 height 35
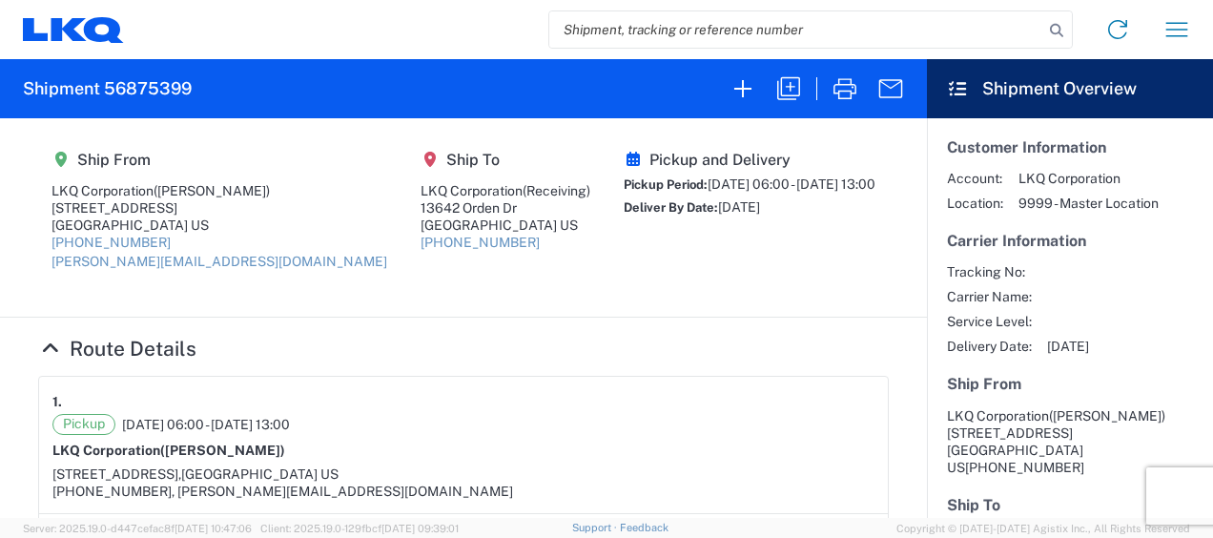
select select "FULL"
select select "US"
select select "LBS"
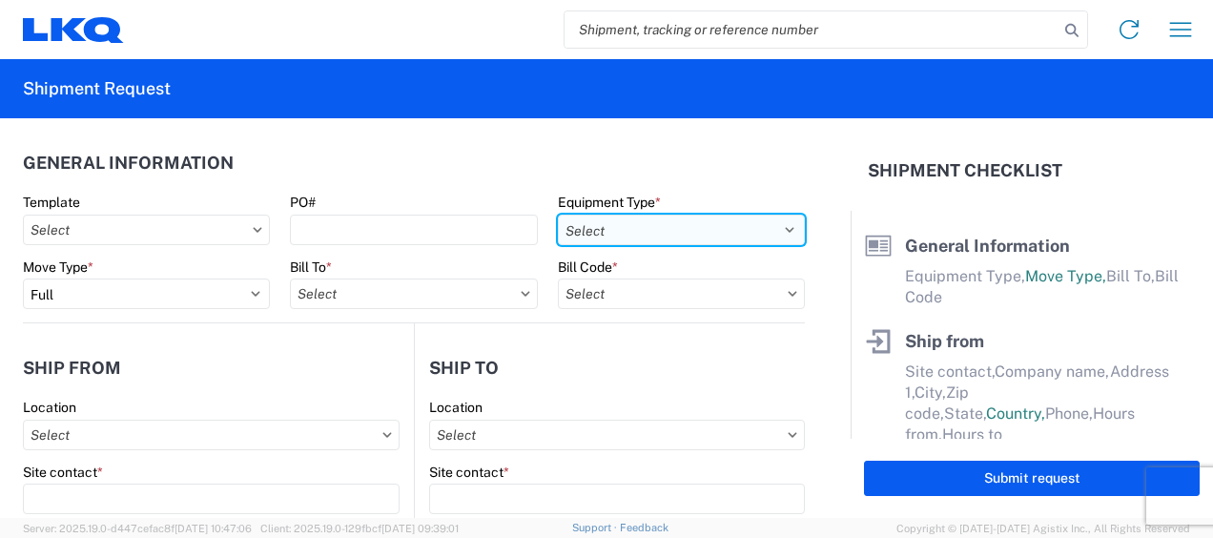
click at [780, 225] on select "Select 53’ Dry Van Flatbed Dropdeck (van) Lowboy (flatbed) Rail" at bounding box center [681, 230] width 247 height 31
select select "STDV"
click at [558, 215] on select "Select 53’ Dry Van Flatbed Dropdeck (van) Lowboy (flatbed) Rail" at bounding box center [681, 230] width 247 height 31
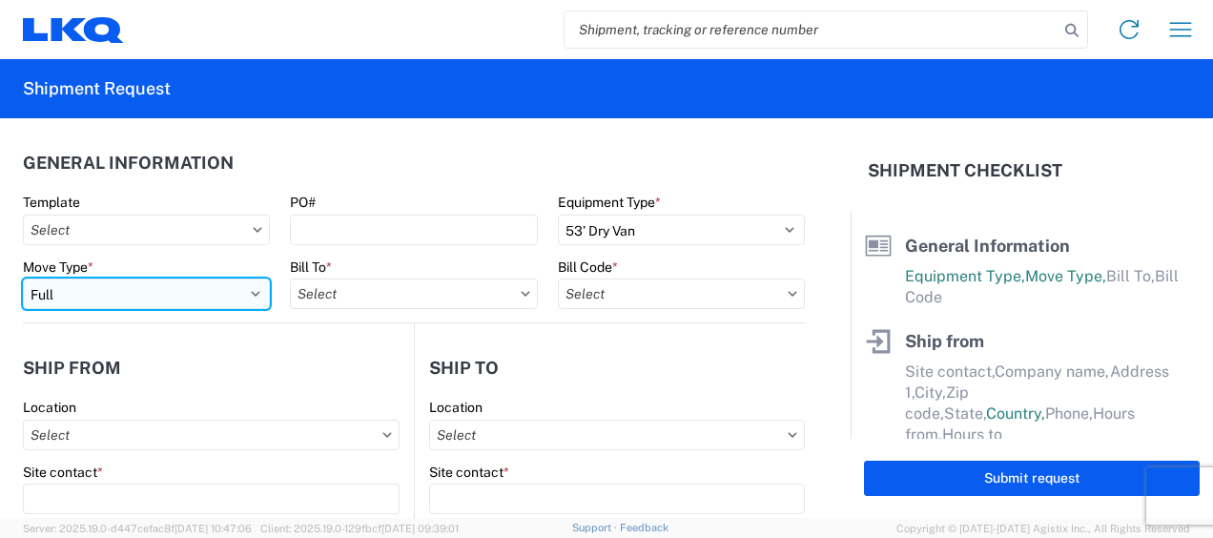
click at [253, 292] on select "Select Full Partial TL" at bounding box center [146, 294] width 247 height 31
select select "PARTIAL_TL"
click at [23, 279] on select "Select Full Partial TL" at bounding box center [146, 294] width 247 height 31
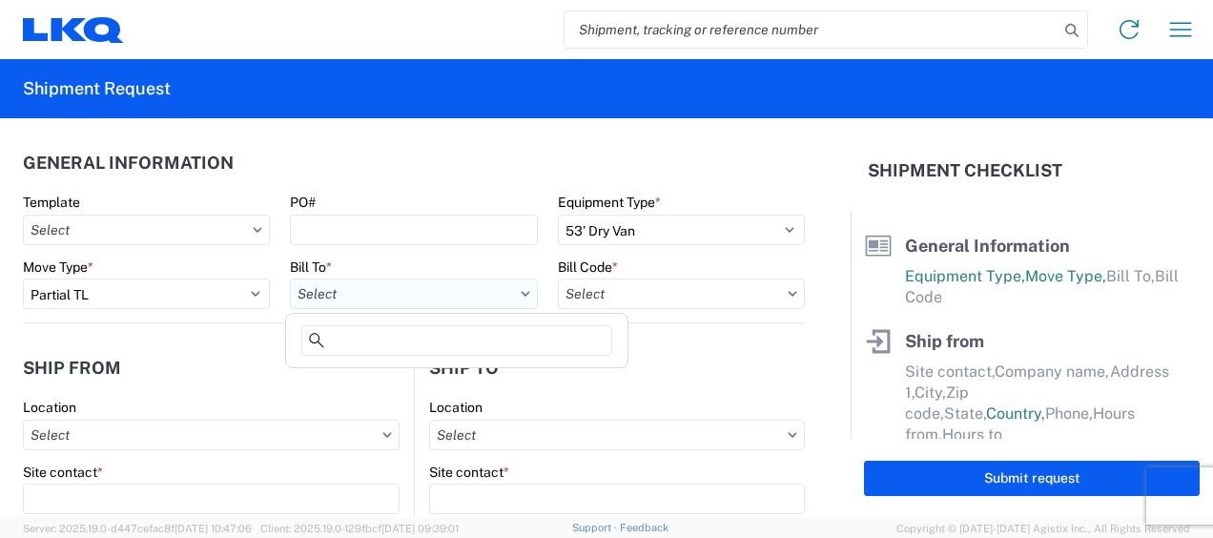
click at [361, 296] on input "text" at bounding box center [413, 294] width 247 height 31
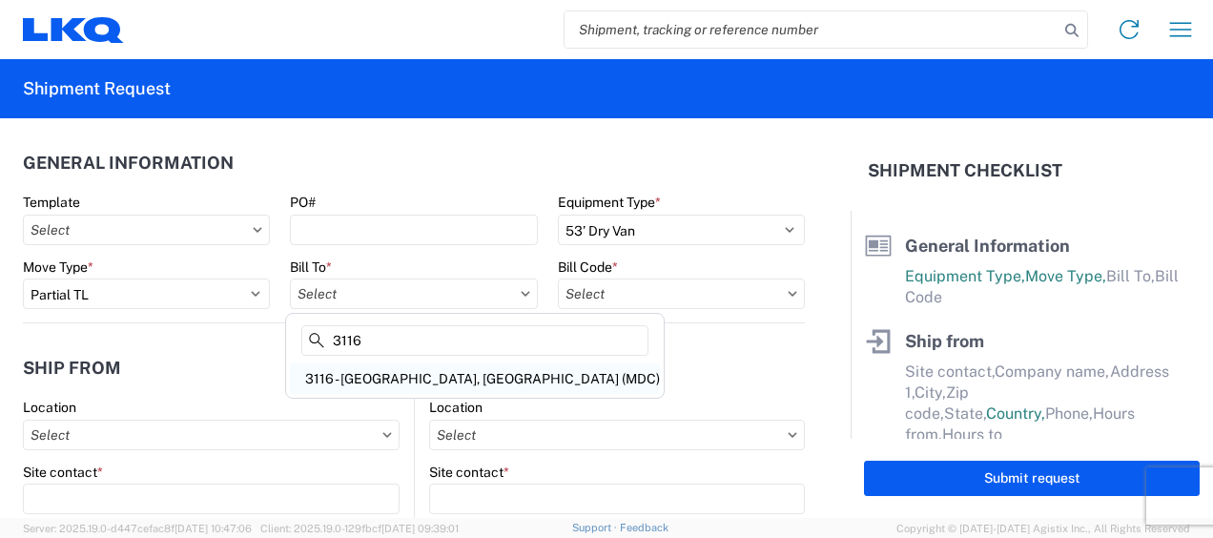
type input "3116"
click at [404, 375] on div "3116 - Grand Rapids, MI (MDC)" at bounding box center [475, 378] width 370 height 31
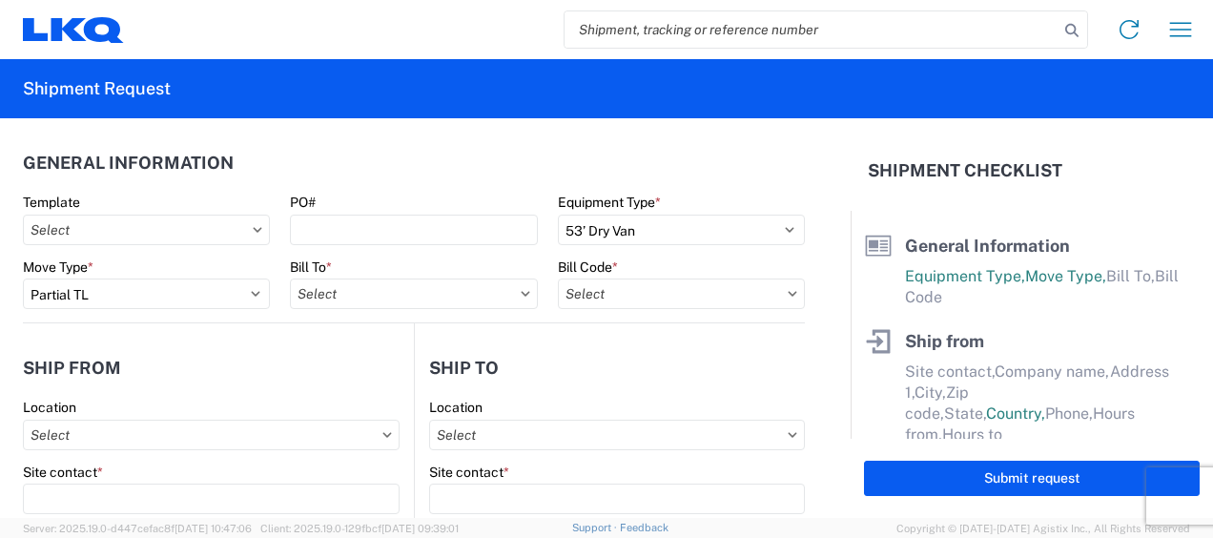
type input "3116 - Grand Rapids, MI (MDC)"
click at [584, 294] on input "text" at bounding box center [681, 294] width 247 height 31
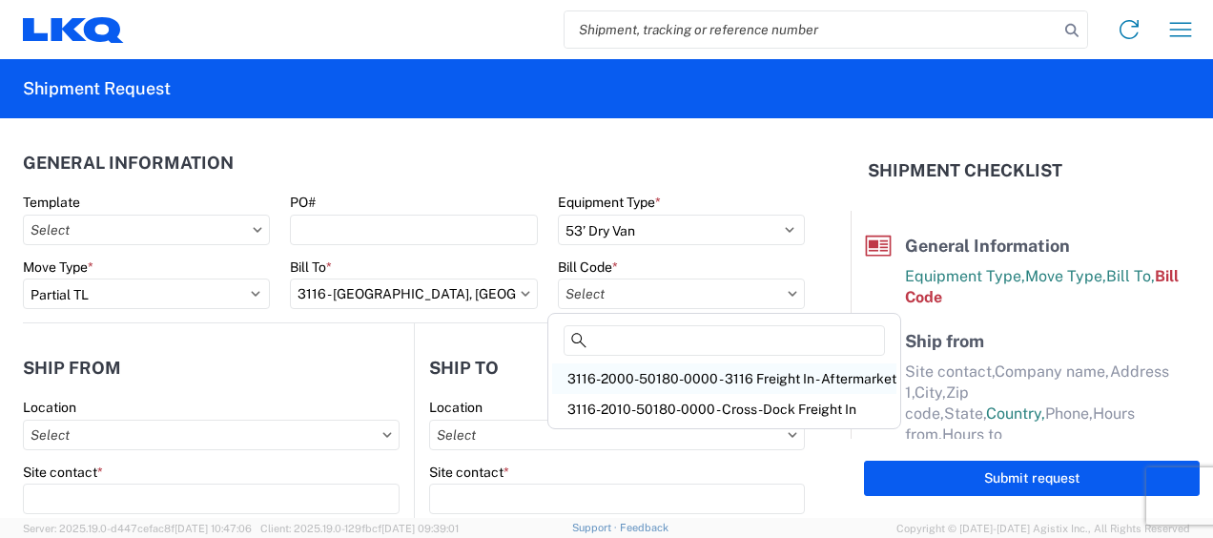
click at [630, 382] on div "3116-2000-50180-0000 - 3116 Freight In - Aftermarket" at bounding box center [724, 378] width 344 height 31
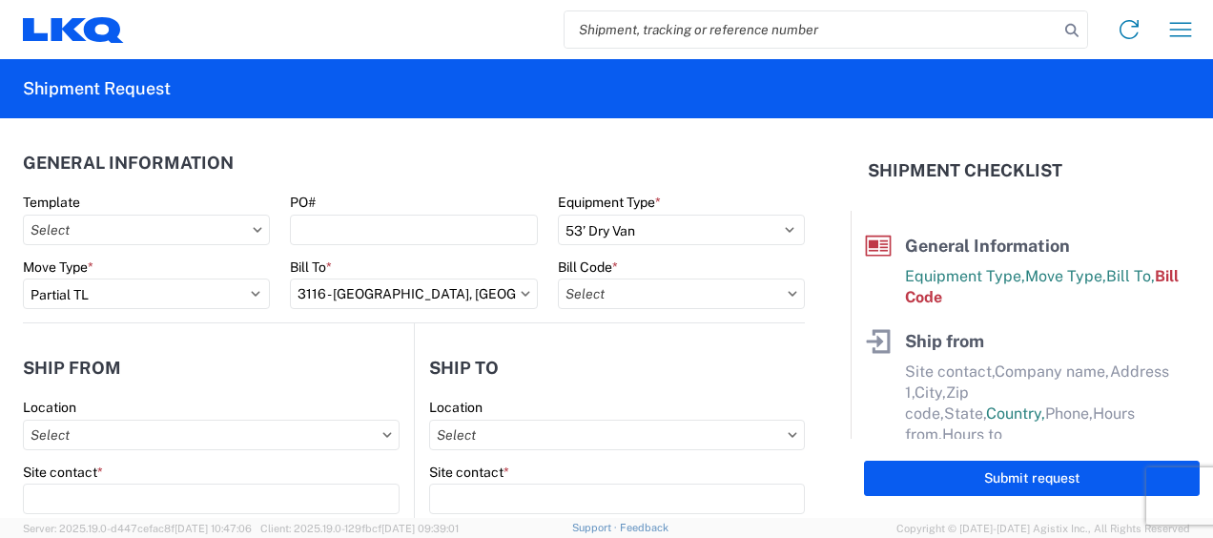
type input "3116-2000-50180-0000 - 3116 Freight In - Aftermarket"
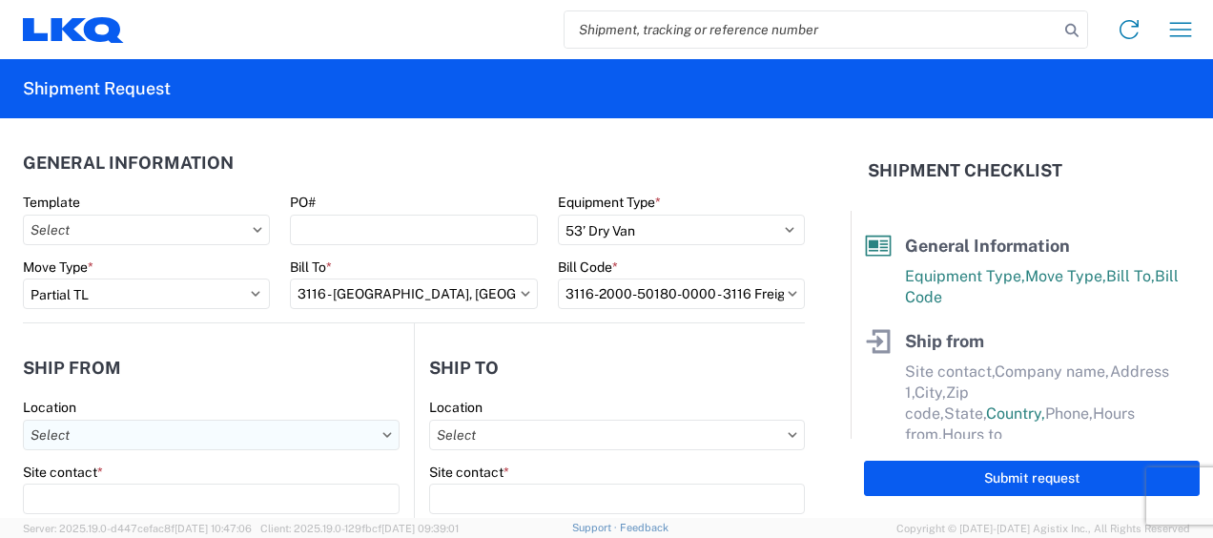
click at [44, 427] on input "text" at bounding box center [211, 435] width 377 height 31
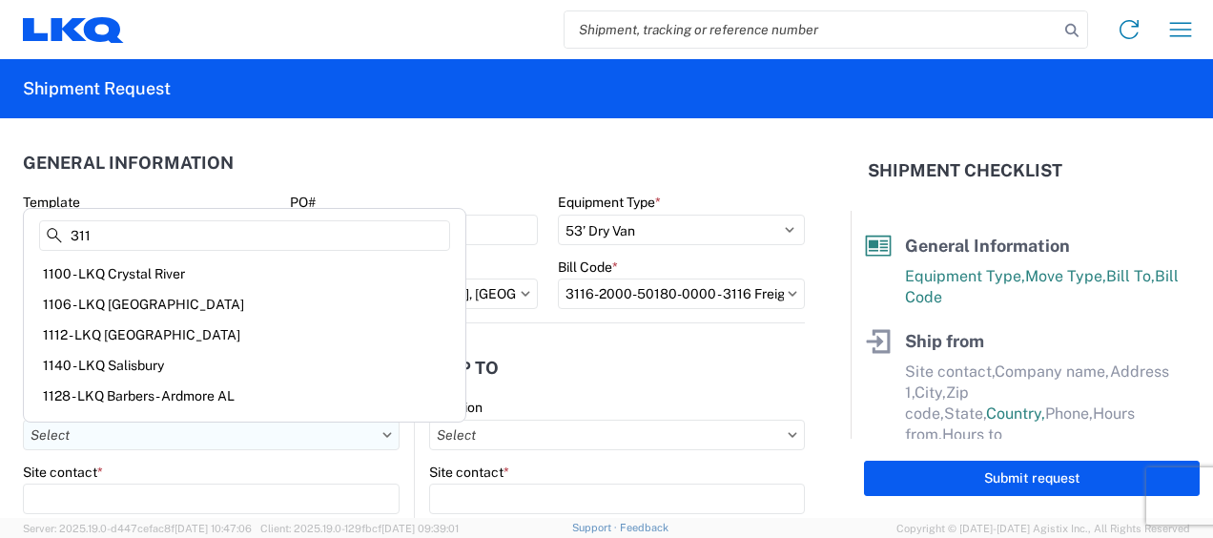
type input "3116"
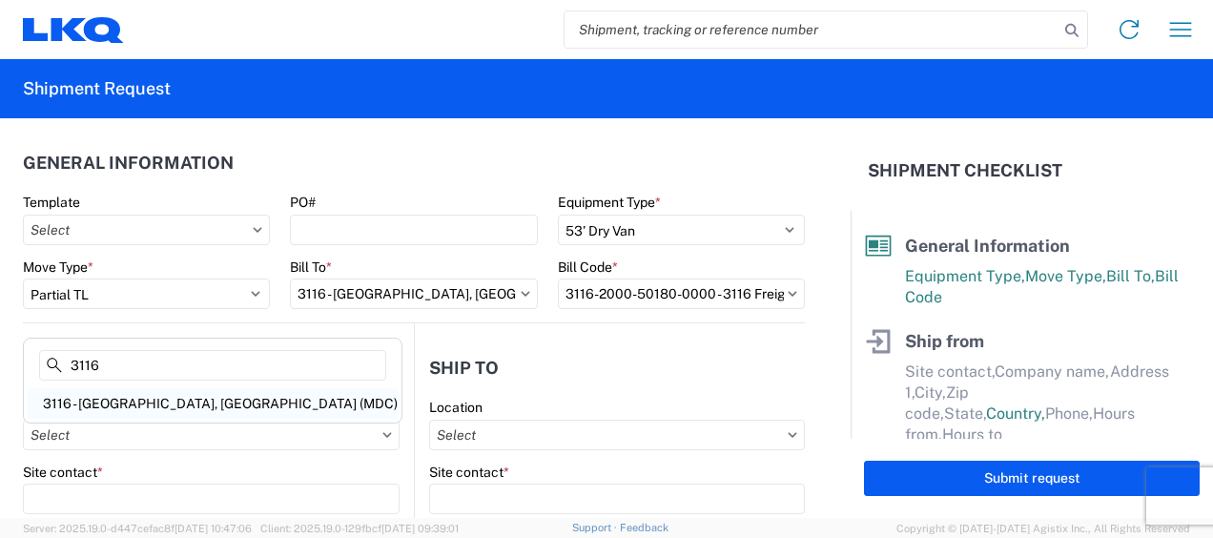
click at [111, 401] on div "3116 - Grand Rapids, MI (MDC)" at bounding box center [213, 403] width 370 height 31
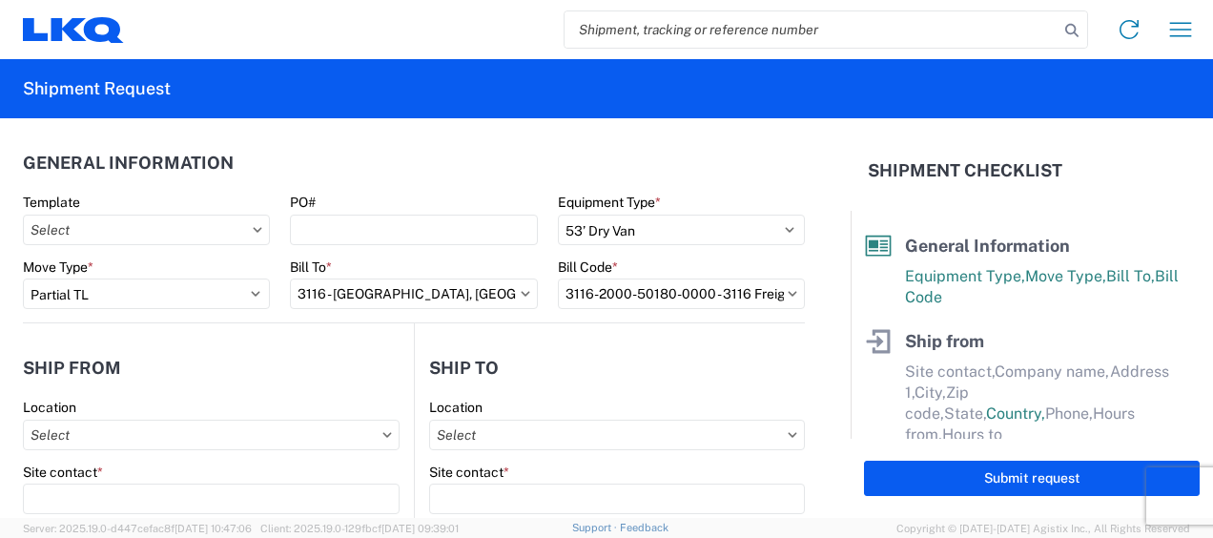
type input "3116 - Grand Rapids, MI (MDC)"
type input "Kristen Lund"
type input "LKQ Corporation"
type input "[STREET_ADDRESS]"
type input "Grand Rapids"
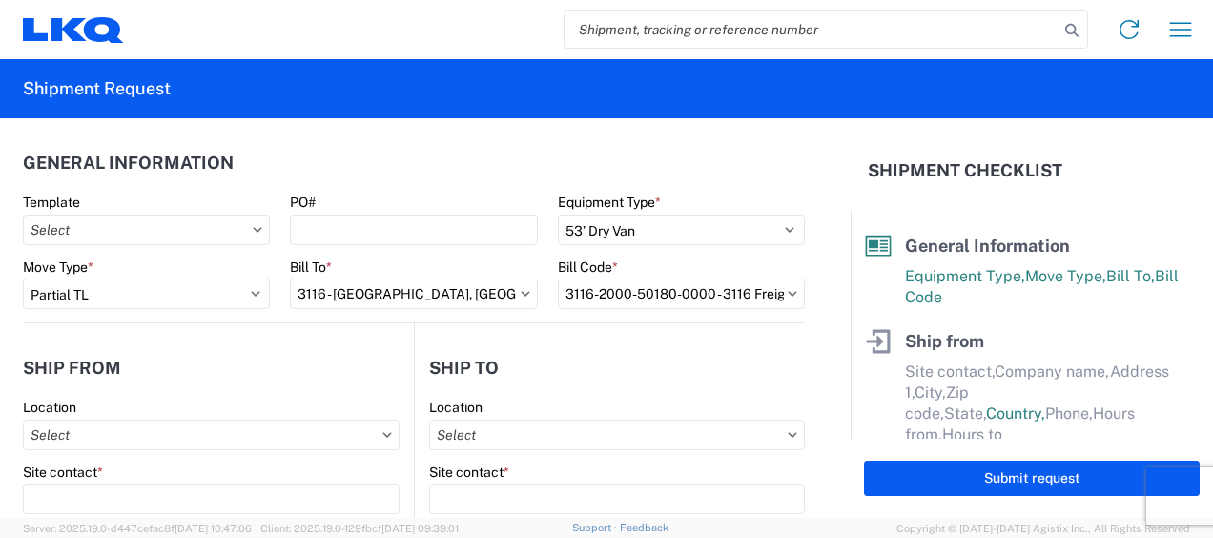
type input "49508"
select select "MI"
type input "[PERSON_NAME][EMAIL_ADDRESS][DOMAIN_NAME]"
type input "[PHONE_NUMBER]"
type input "06:00"
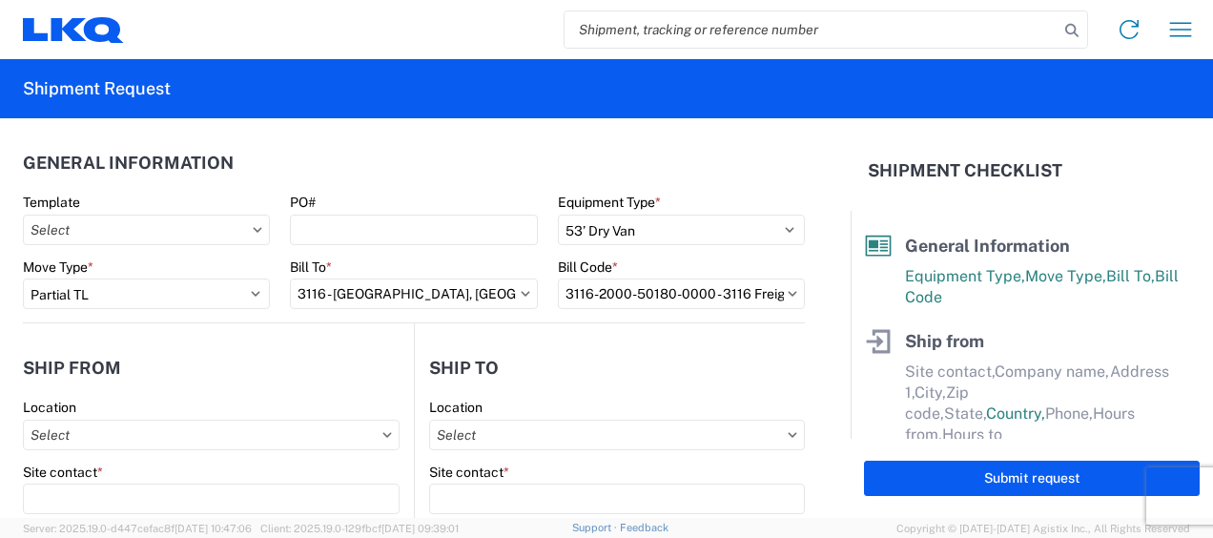
type input "13:00"
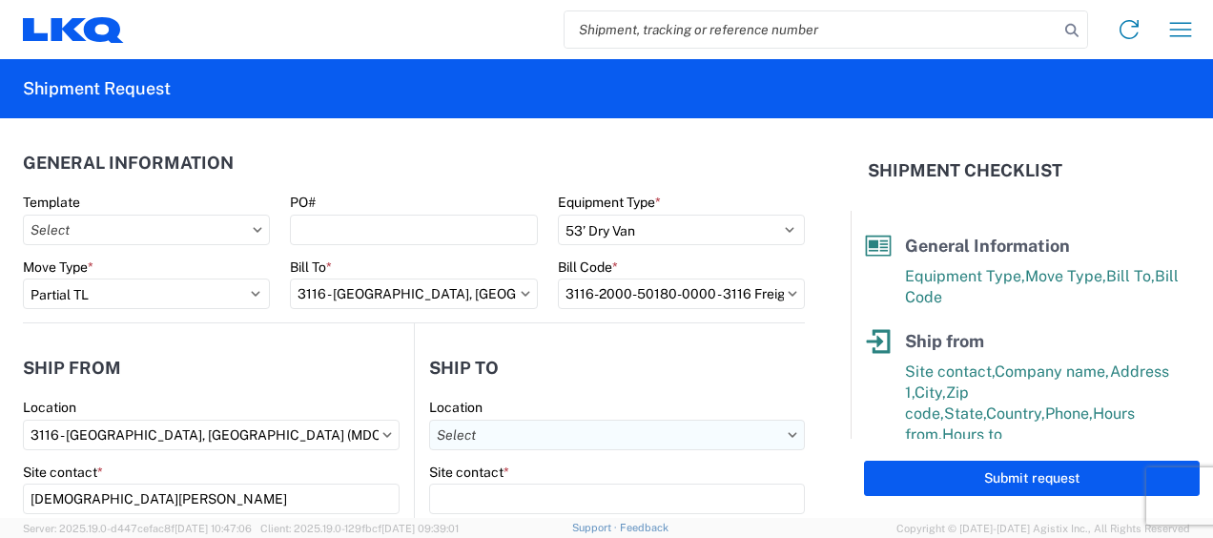
click at [490, 437] on input "text" at bounding box center [617, 435] width 376 height 31
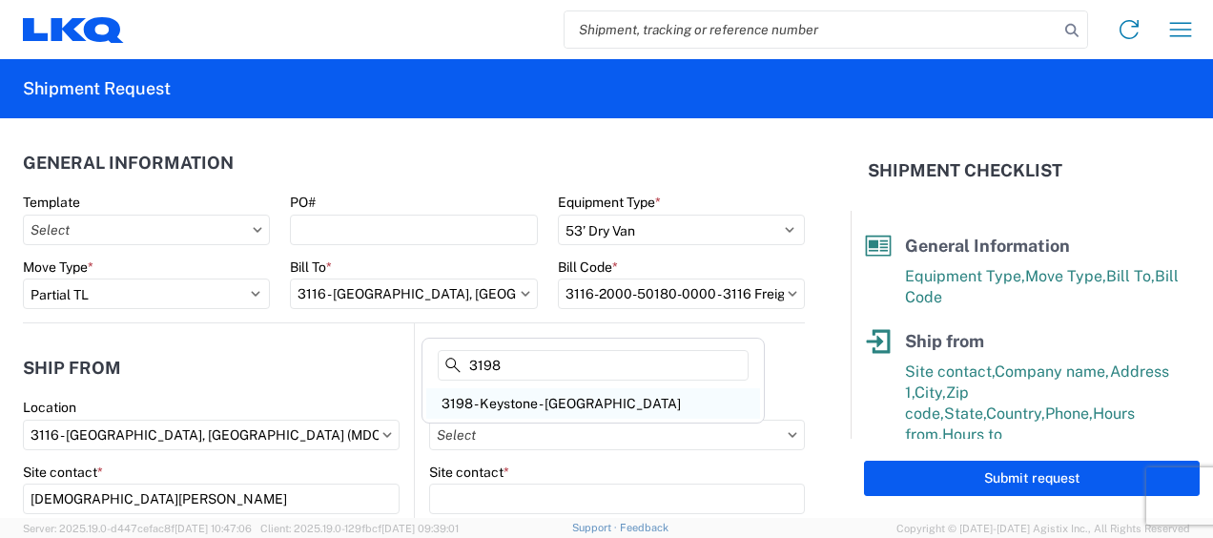
type input "3198"
click at [543, 399] on div "3198 - Keystone - Santa Fe Springs" at bounding box center [593, 403] width 334 height 31
type input "3198 - Keystone - Santa Fe Springs"
type input "LKQ Corporation"
type input "13642 Orden Dr"
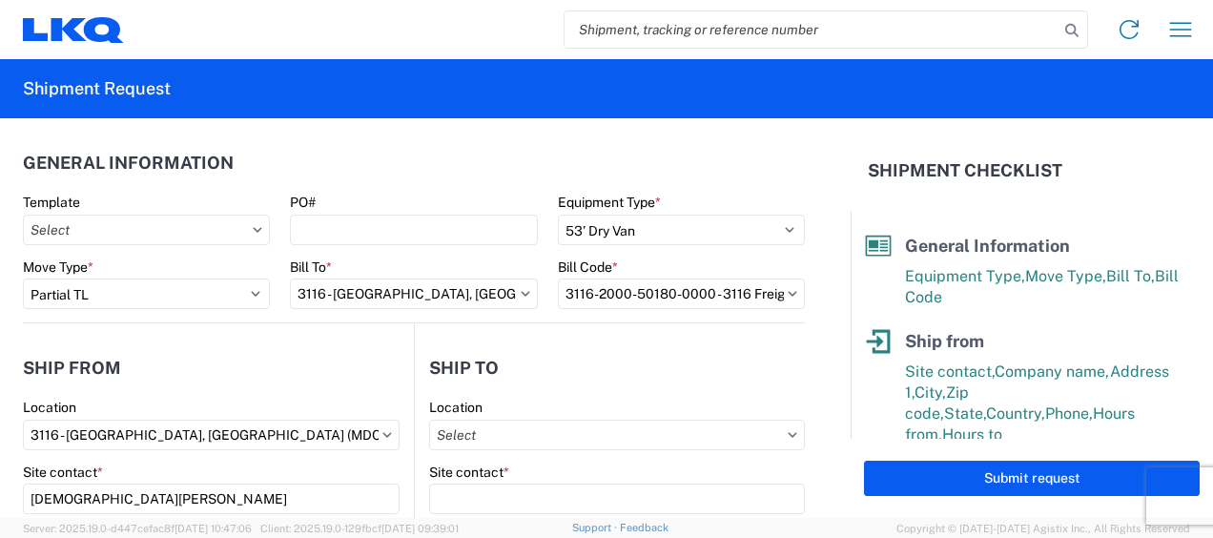
type input "Santa Fe Springs"
type input "90670"
select select "US"
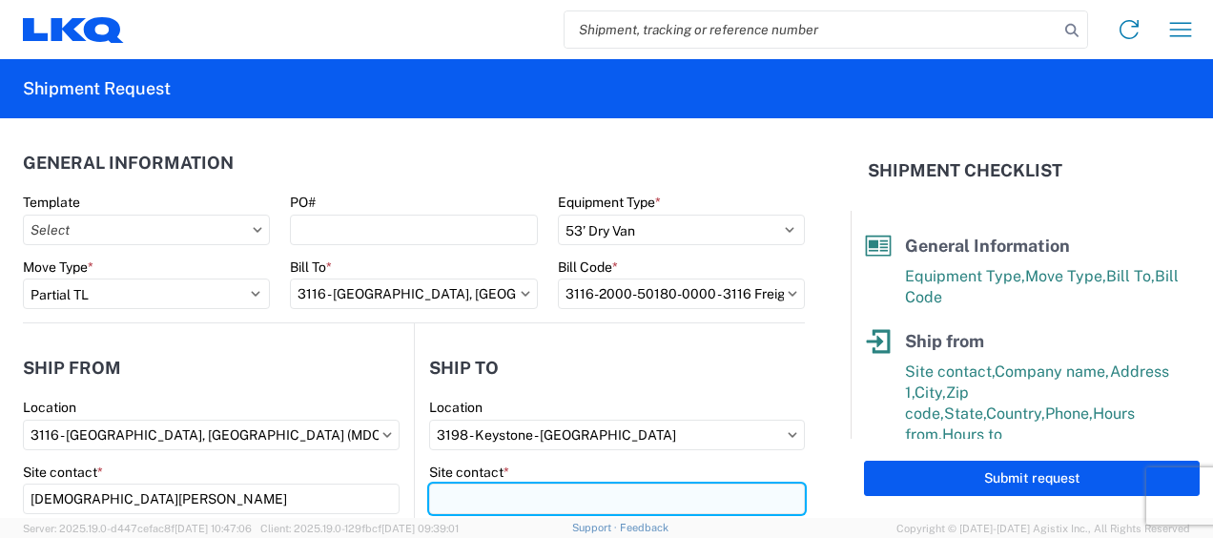
click at [459, 495] on input "Site contact *" at bounding box center [617, 499] width 376 height 31
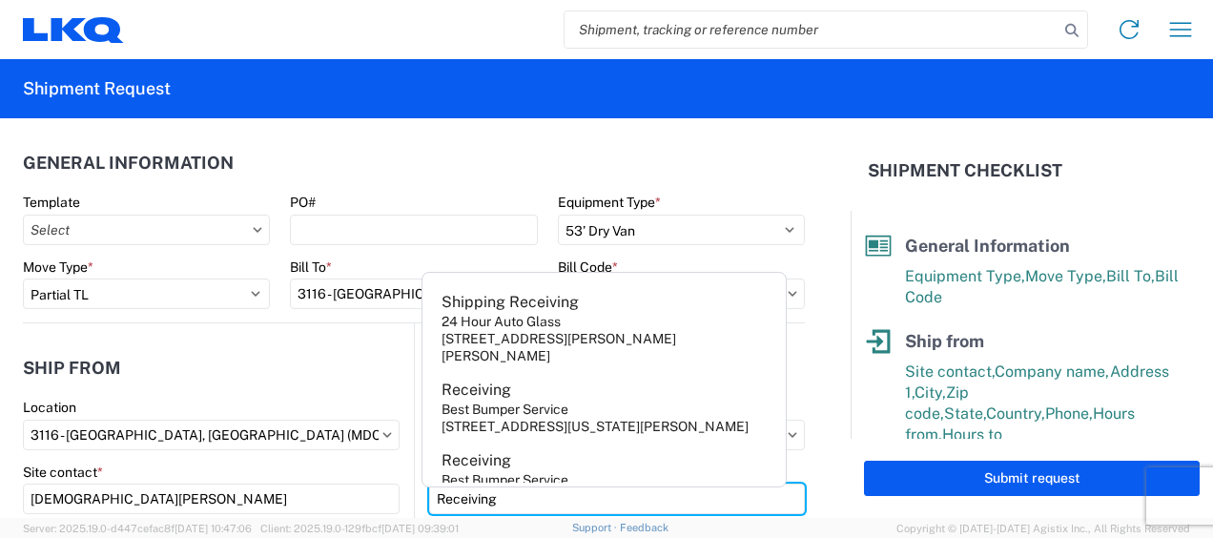
type input "Receiving"
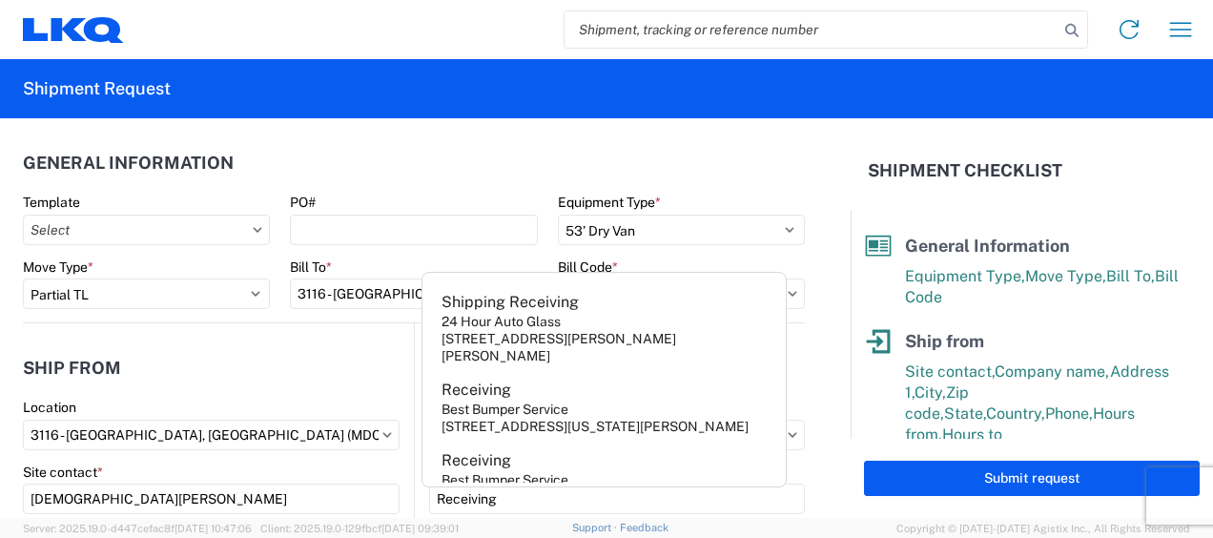
click at [302, 361] on header "Ship from" at bounding box center [218, 367] width 391 height 43
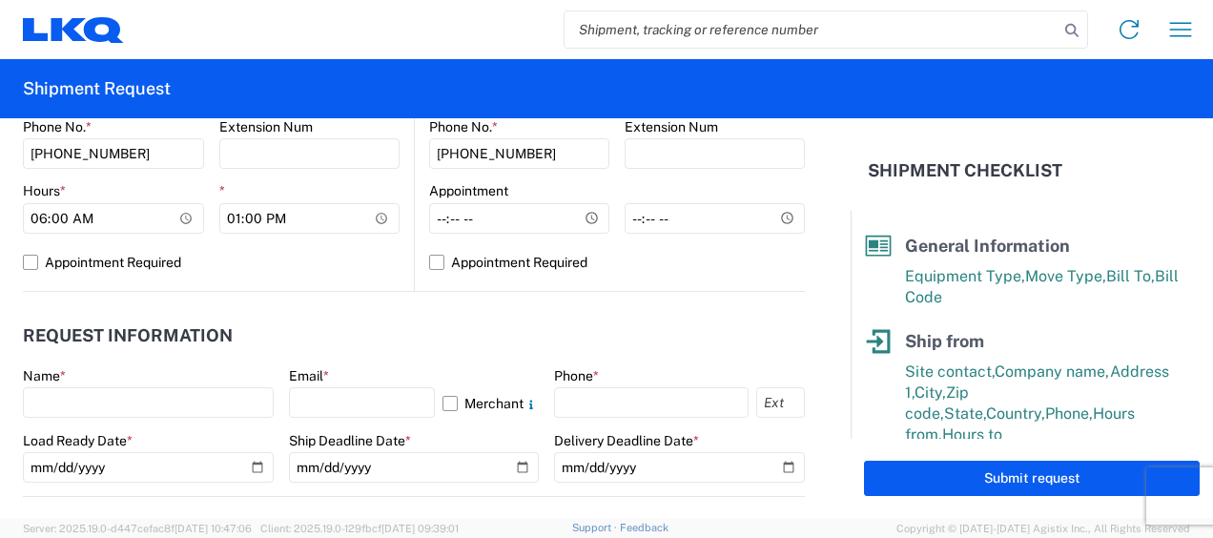
scroll to position [954, 0]
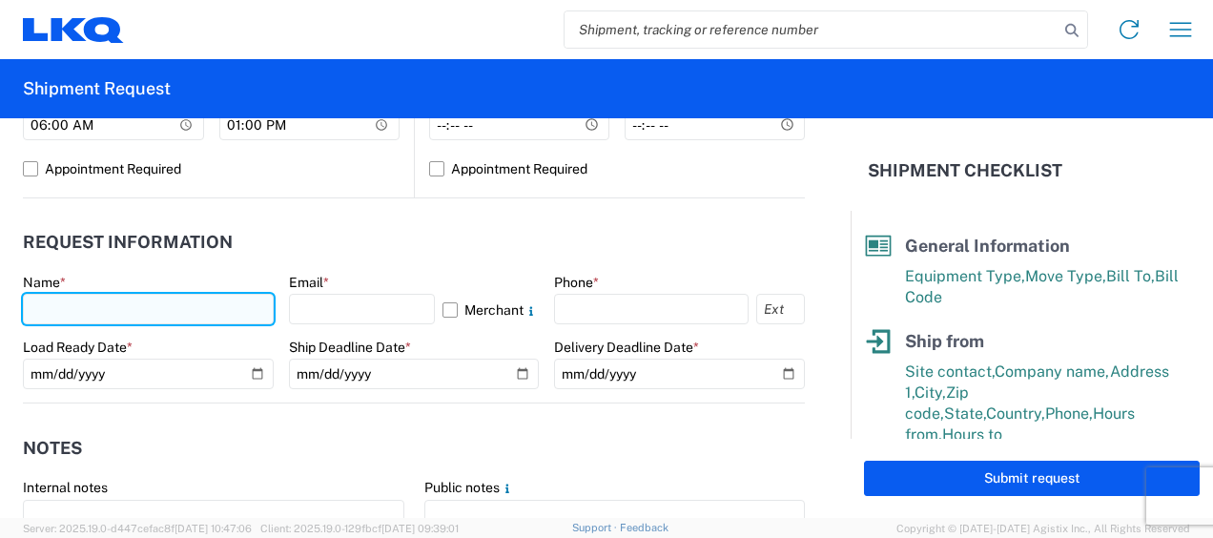
click at [55, 298] on input "text" at bounding box center [148, 309] width 251 height 31
type input "Kristen"
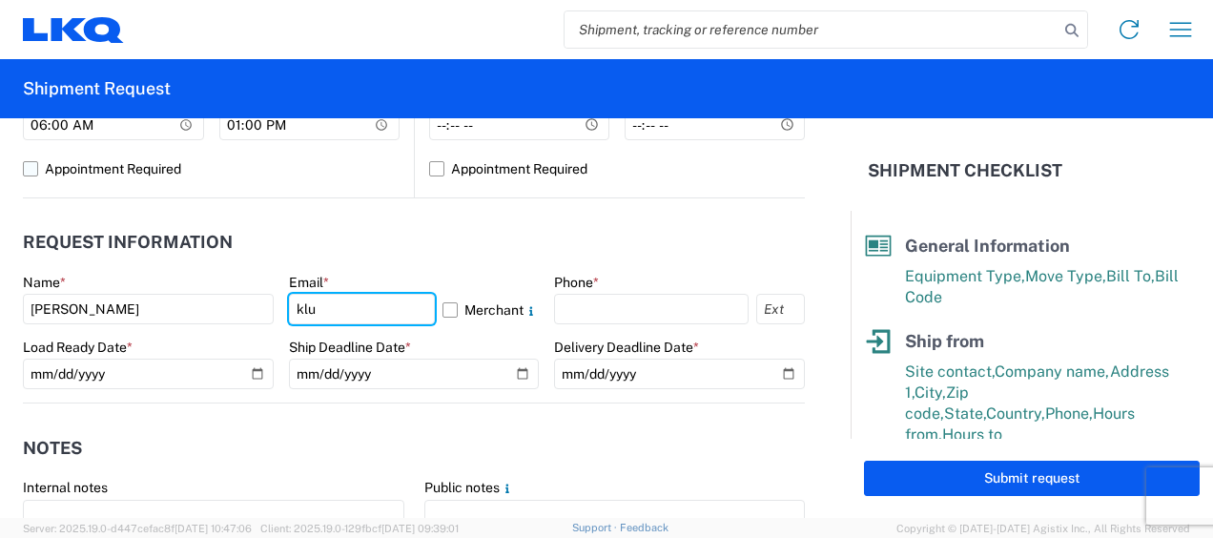
type input "[PERSON_NAME][EMAIL_ADDRESS][DOMAIN_NAME]"
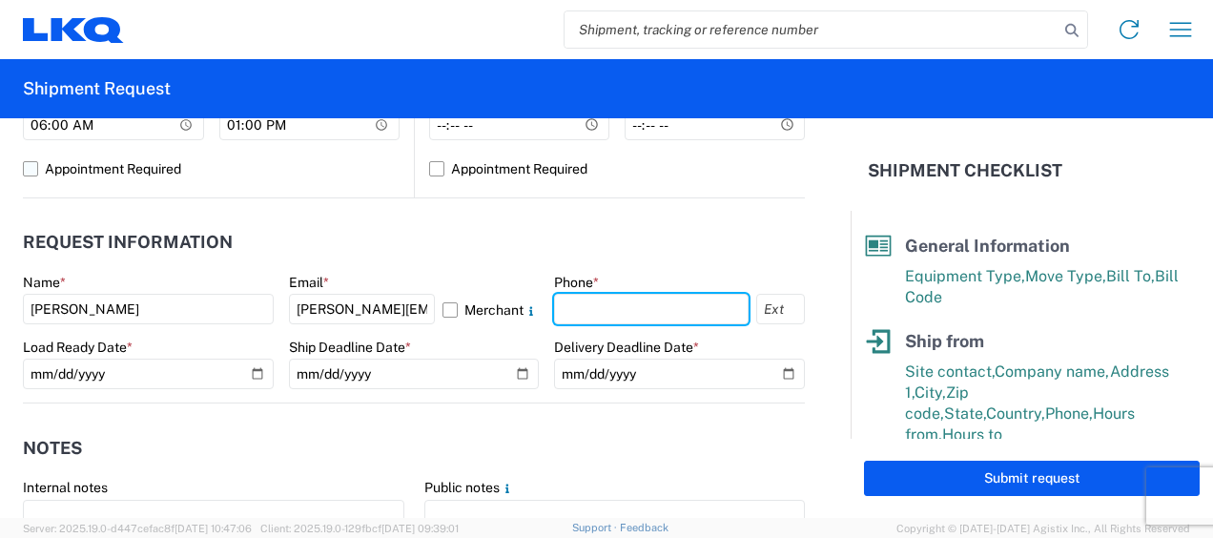
type input "6167541500"
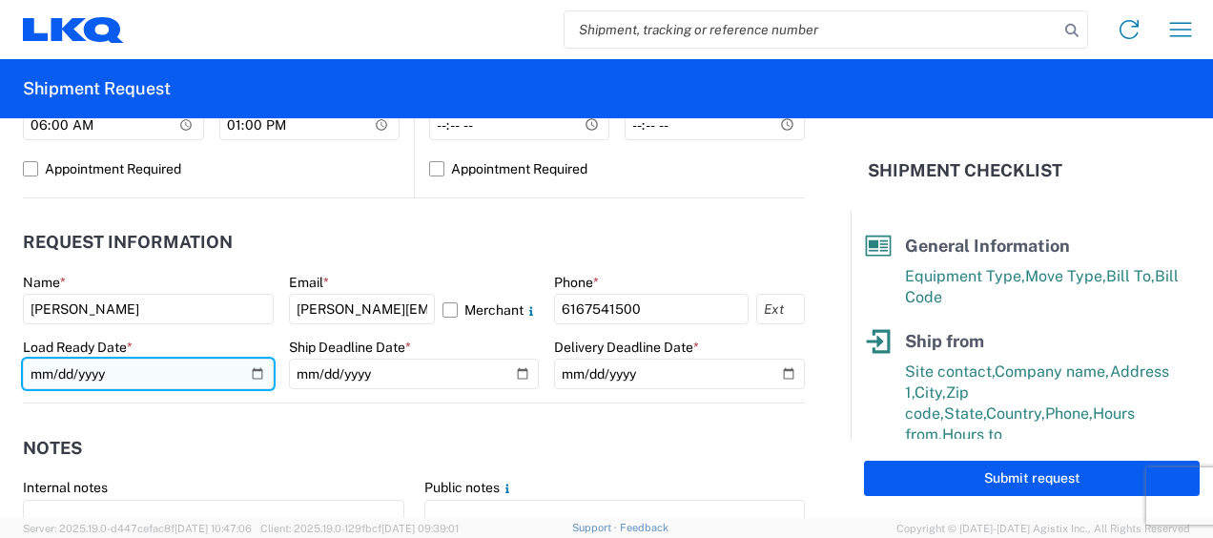
click at [254, 376] on input "date" at bounding box center [148, 374] width 251 height 31
type input "2025-09-22"
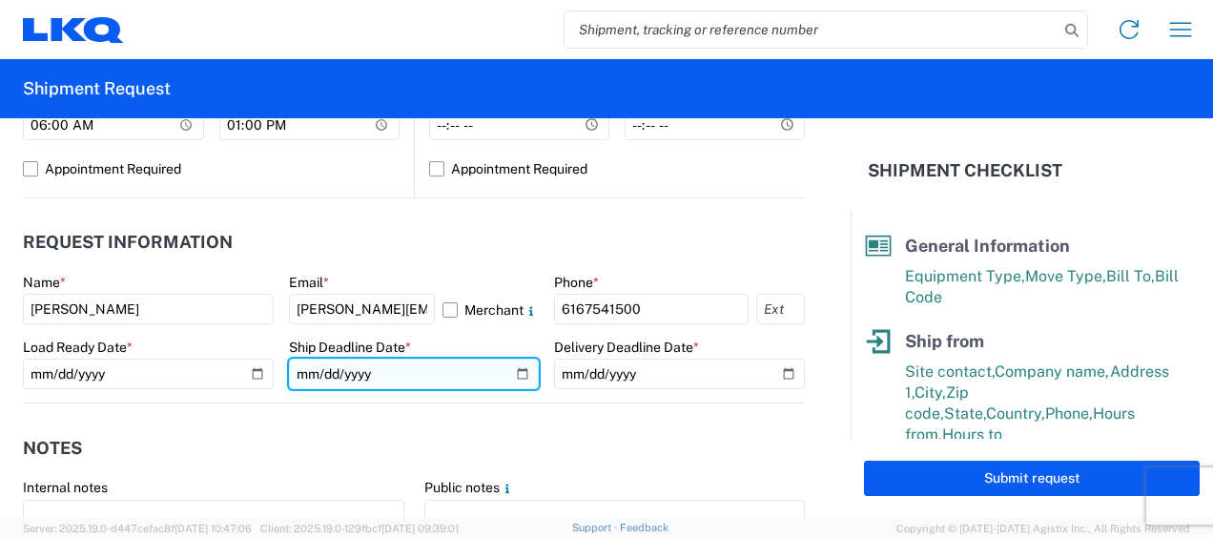
click at [511, 366] on input "date" at bounding box center [414, 374] width 251 height 31
type input "2025-09-22"
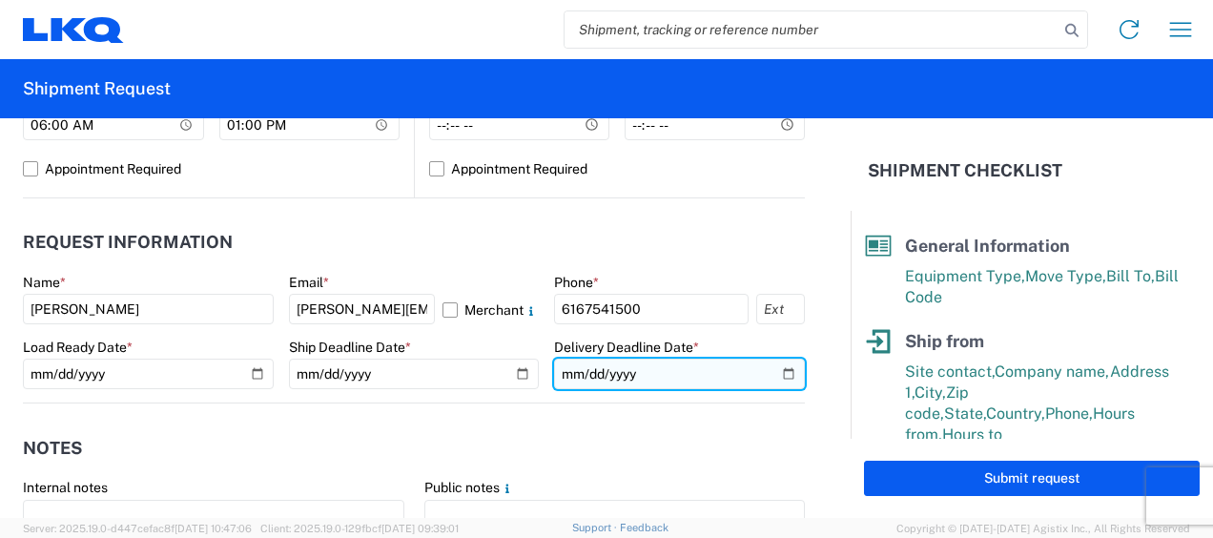
click at [775, 376] on input "date" at bounding box center [679, 374] width 251 height 31
type input "2025-09-26"
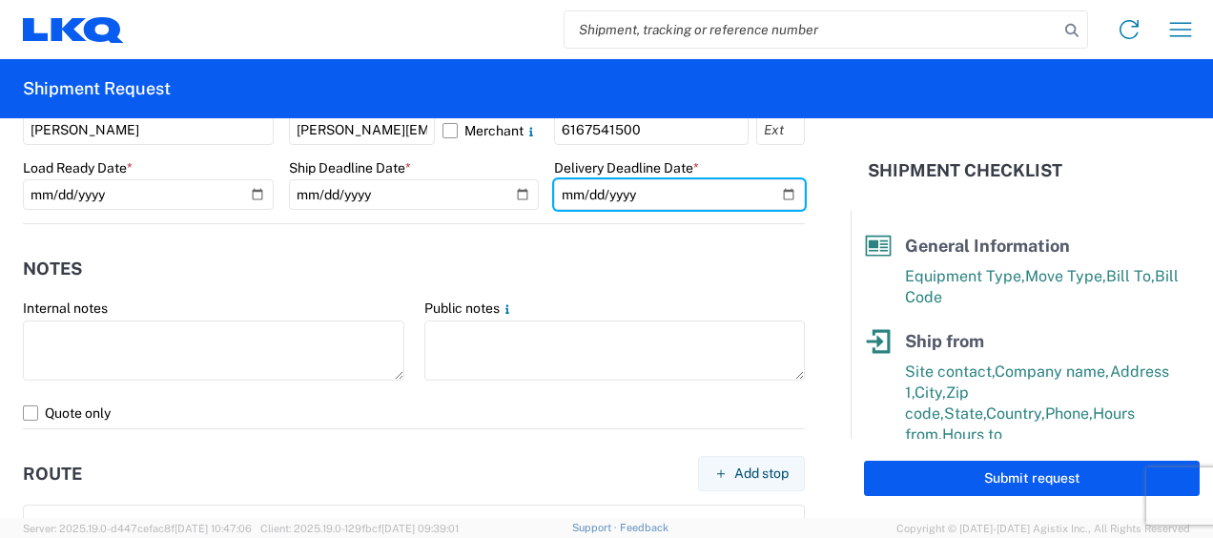
scroll to position [1145, 0]
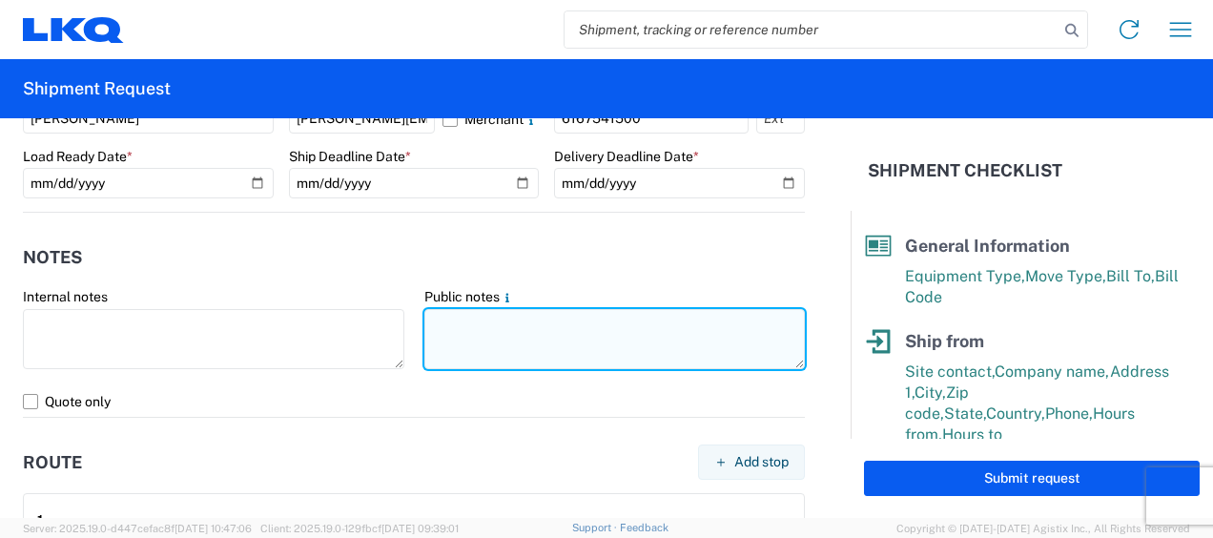
click at [485, 327] on textarea at bounding box center [616, 339] width 382 height 60
drag, startPoint x: 424, startPoint y: 328, endPoint x: 756, endPoint y: 323, distance: 332.0
click at [756, 323] on textarea "198-Santa Fe Springs 5 skids 11409669/0210/0734" at bounding box center [616, 339] width 382 height 60
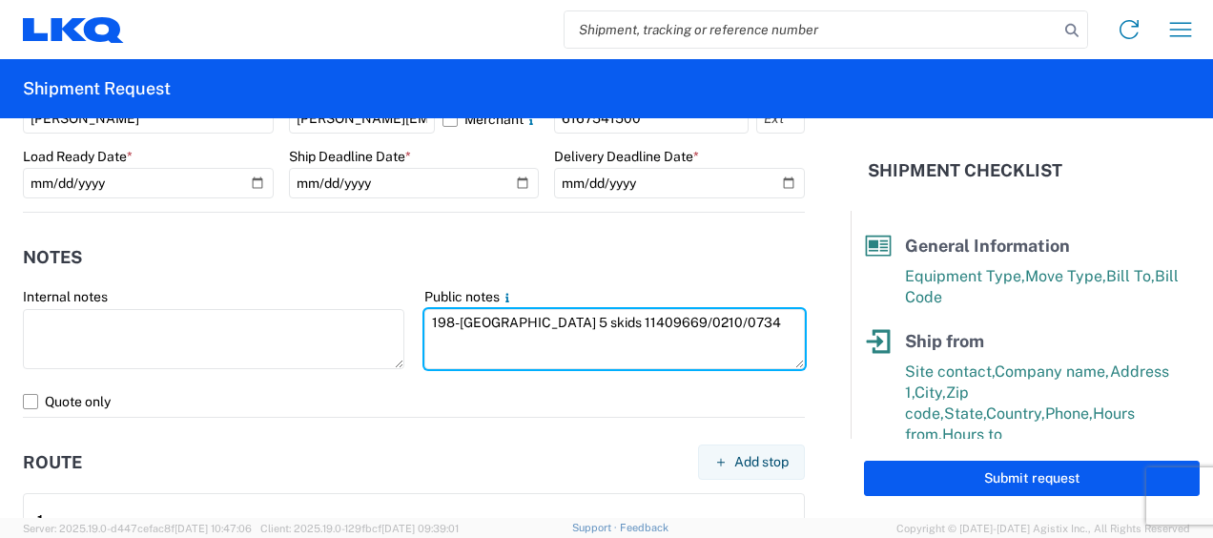
type textarea "198-Santa Fe Springs 5 skids 11409669/0210/0734"
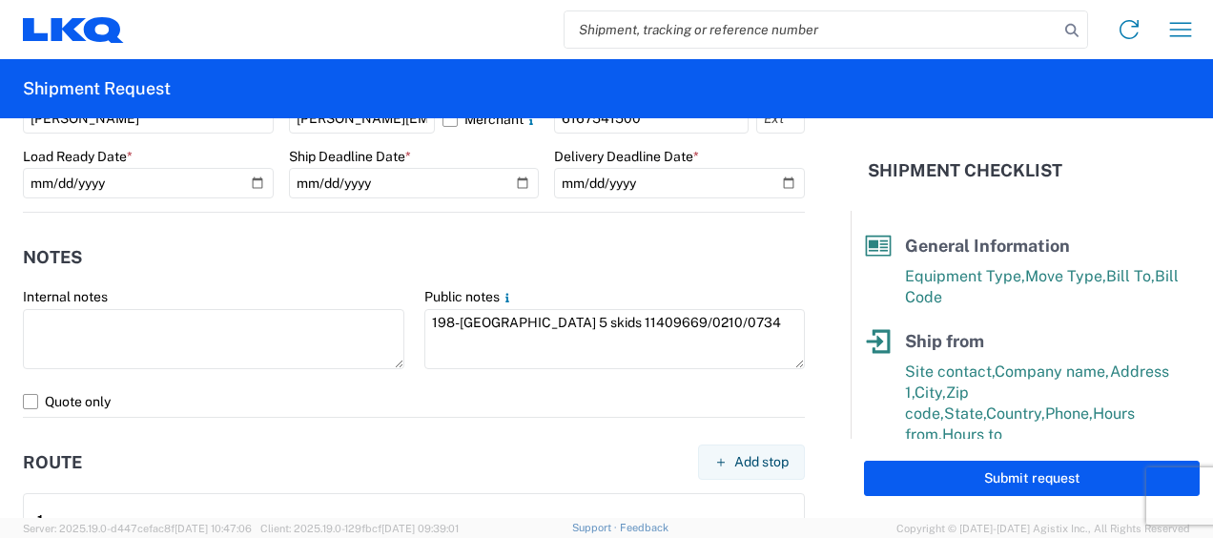
click at [430, 288] on label "Public notes" at bounding box center [470, 296] width 91 height 17
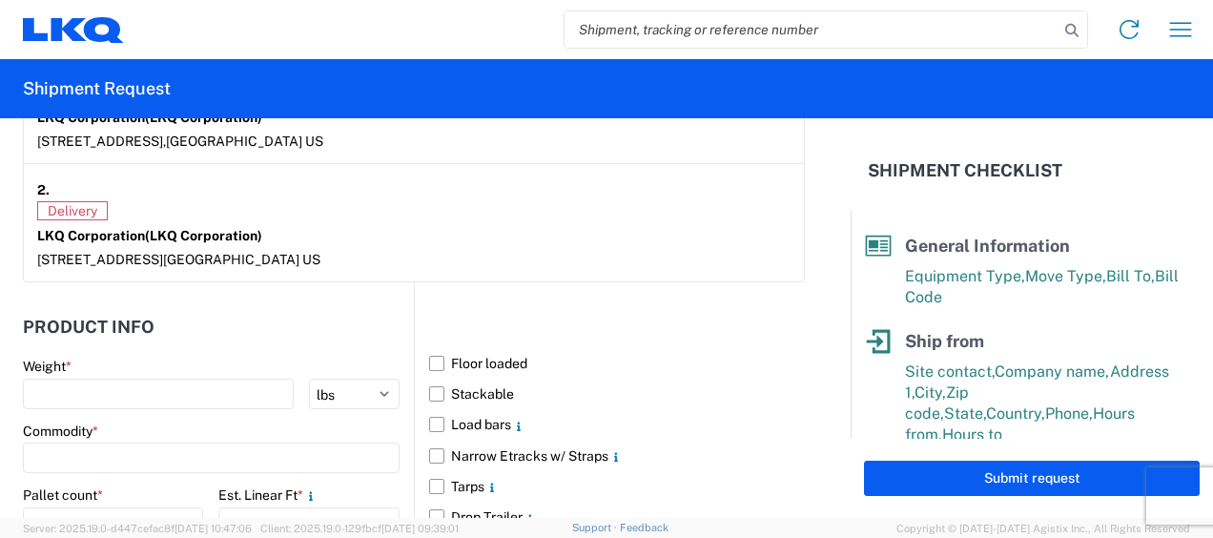
scroll to position [1717, 0]
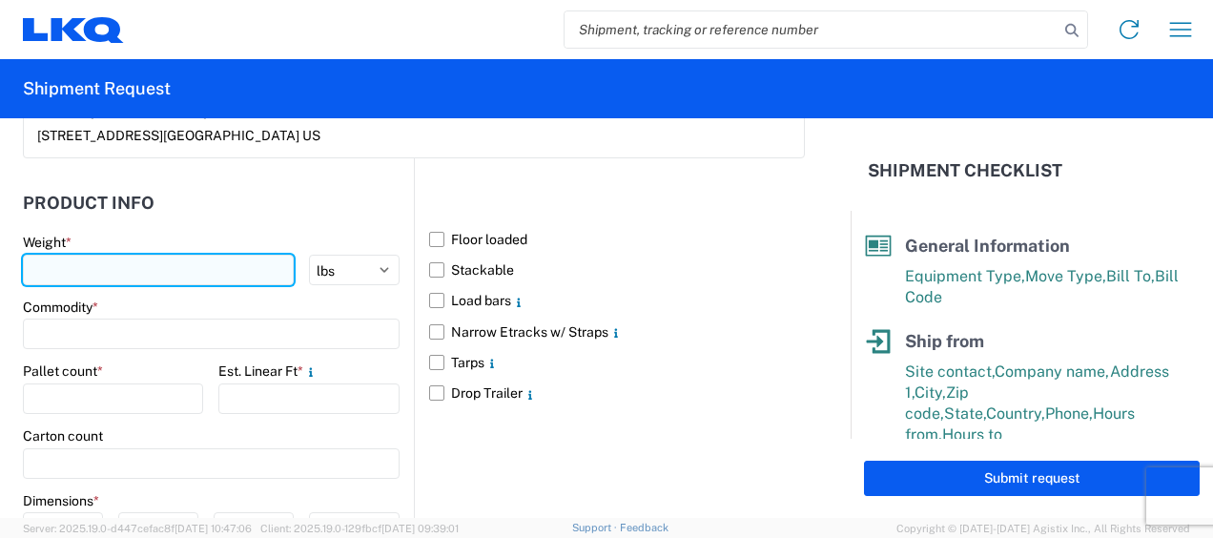
click at [99, 270] on input "number" at bounding box center [158, 270] width 271 height 31
type input "2125"
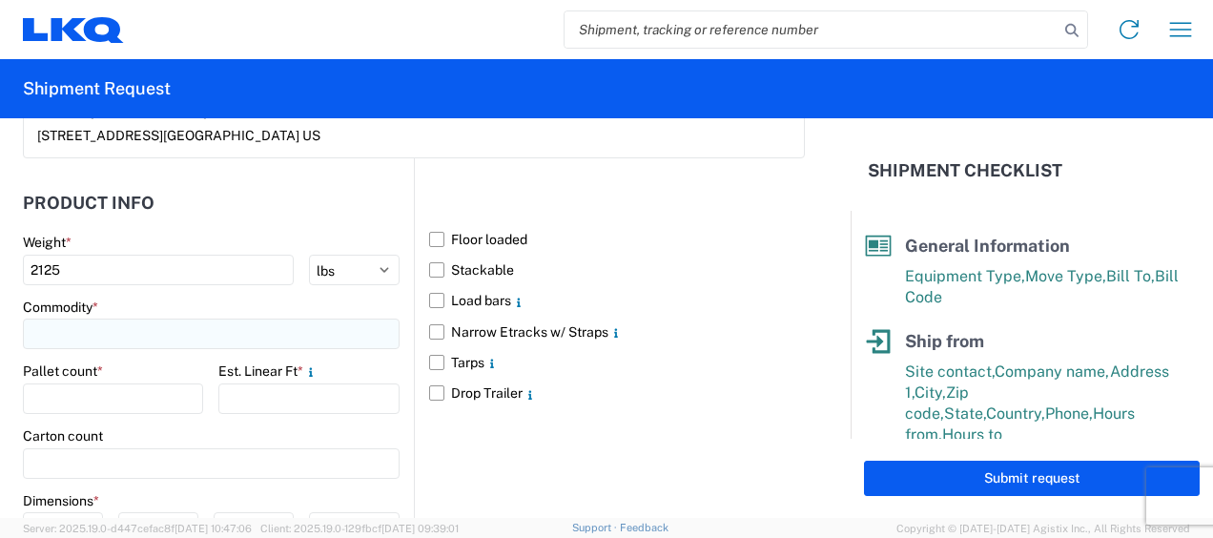
click at [99, 319] on input at bounding box center [211, 334] width 377 height 31
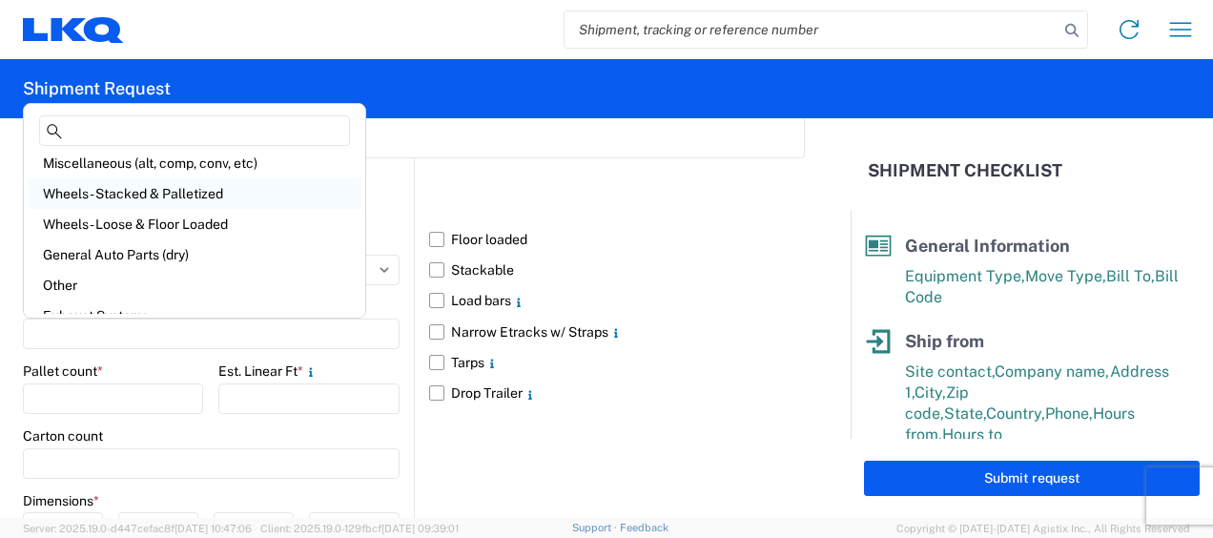
scroll to position [95, 0]
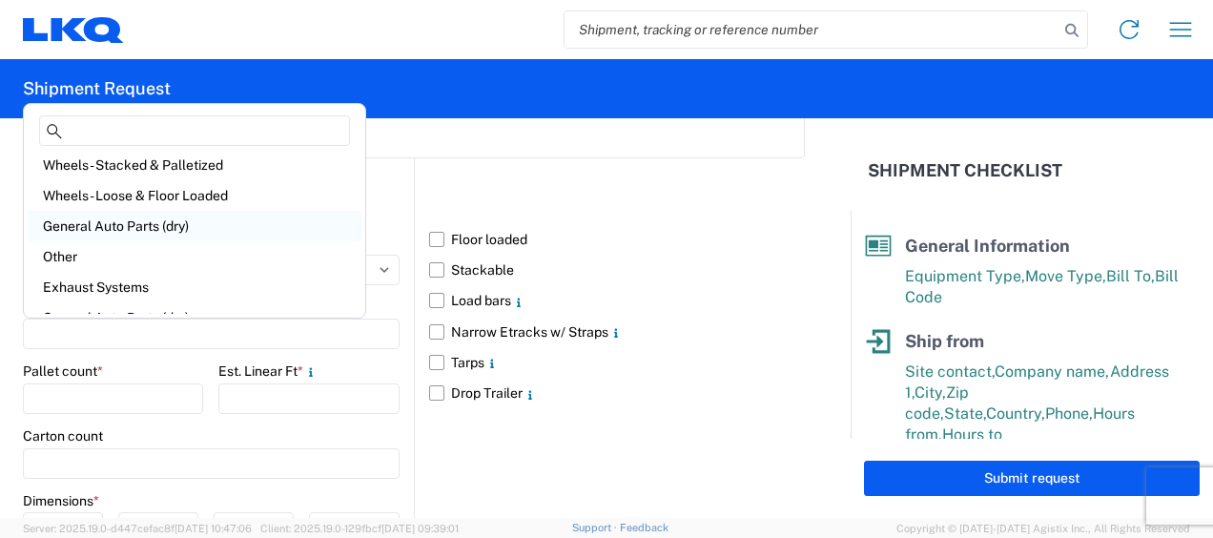
click at [144, 225] on div "General Auto Parts (dry)" at bounding box center [195, 226] width 334 height 31
type input "General Auto Parts (dry)"
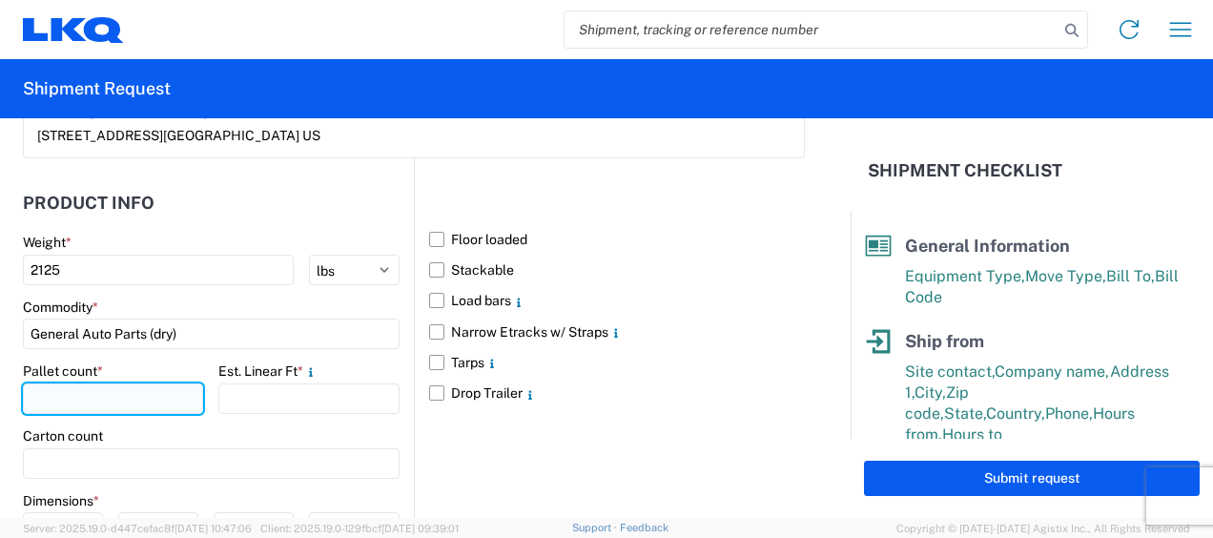
click at [99, 392] on input "number" at bounding box center [113, 399] width 180 height 31
type input "5"
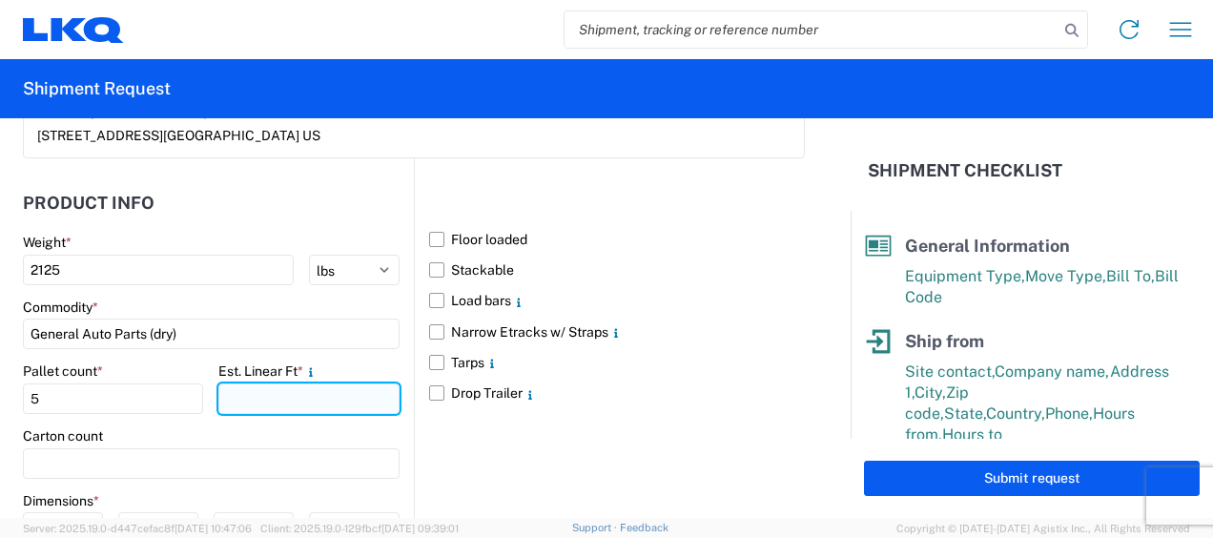
click at [238, 394] on input "number" at bounding box center [308, 399] width 180 height 31
type input "20"
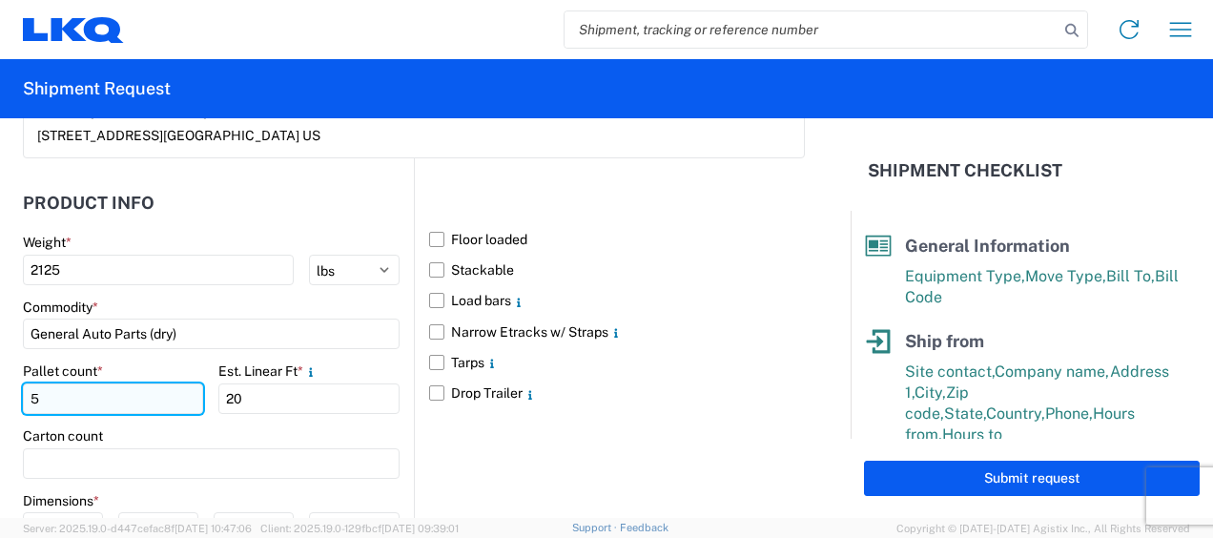
click at [149, 400] on input "5" at bounding box center [113, 399] width 180 height 31
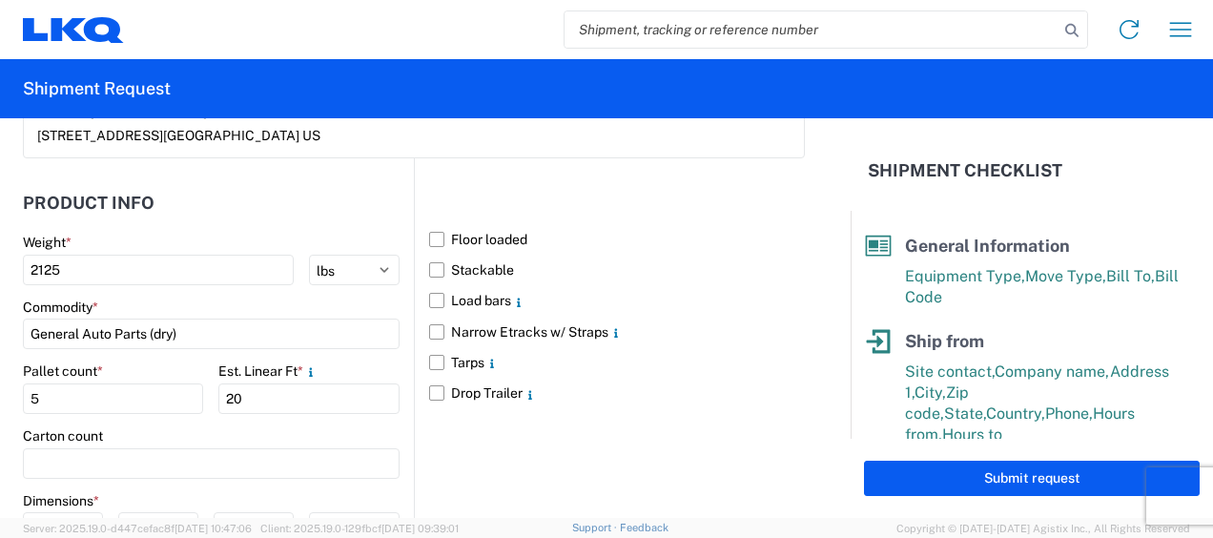
click at [269, 428] on div "Carton count" at bounding box center [211, 435] width 377 height 17
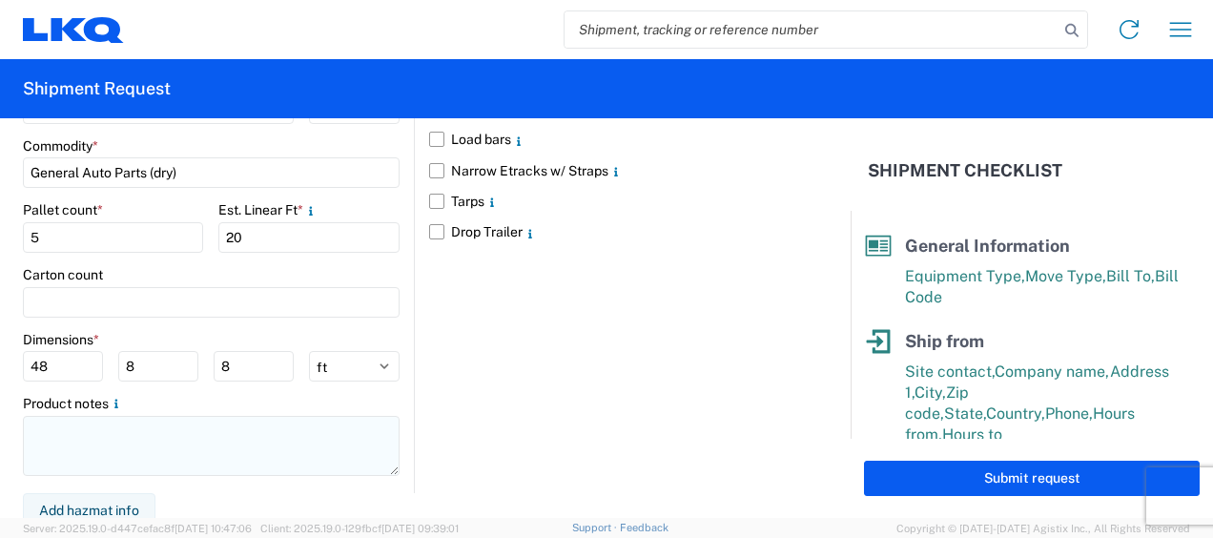
scroll to position [1883, 0]
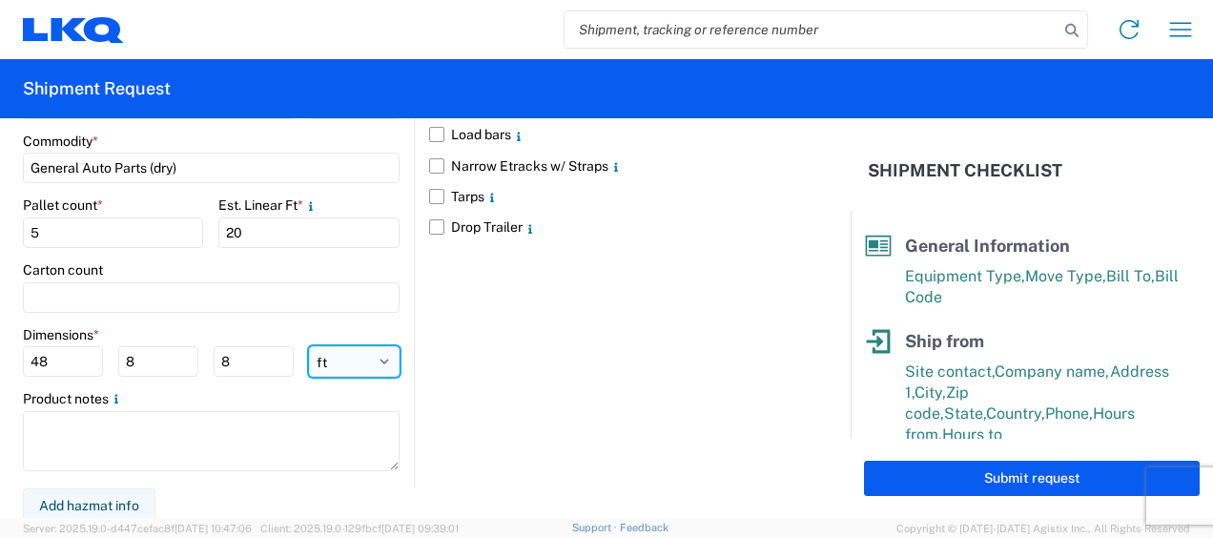
click at [336, 356] on select "ft in cm" at bounding box center [354, 361] width 91 height 31
select select "IN"
click at [309, 346] on select "ft in cm" at bounding box center [354, 361] width 91 height 31
type input "576"
type input "96"
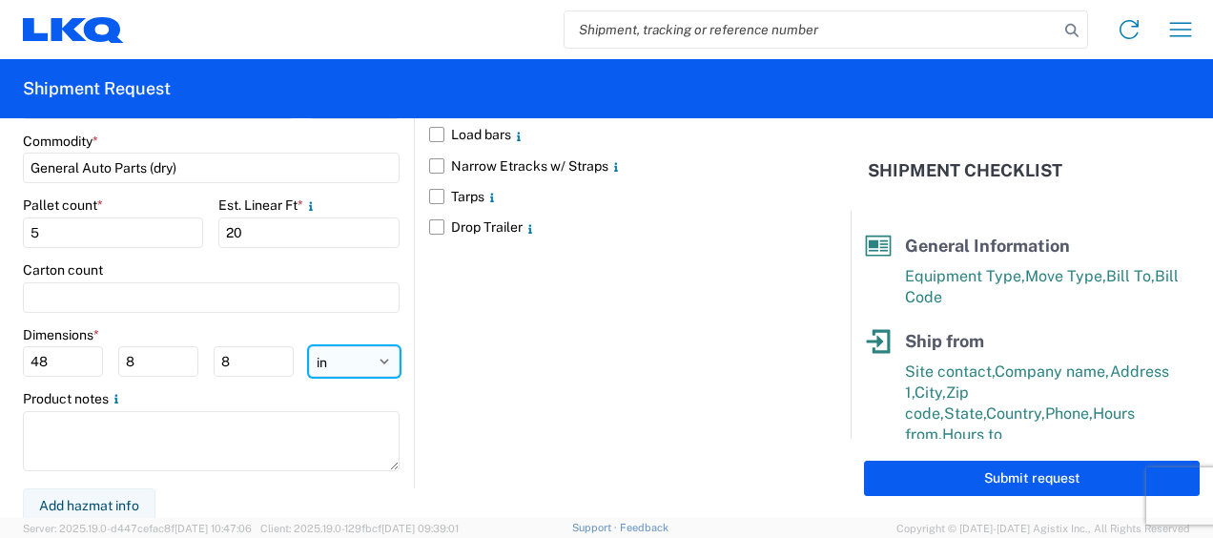
type input "96"
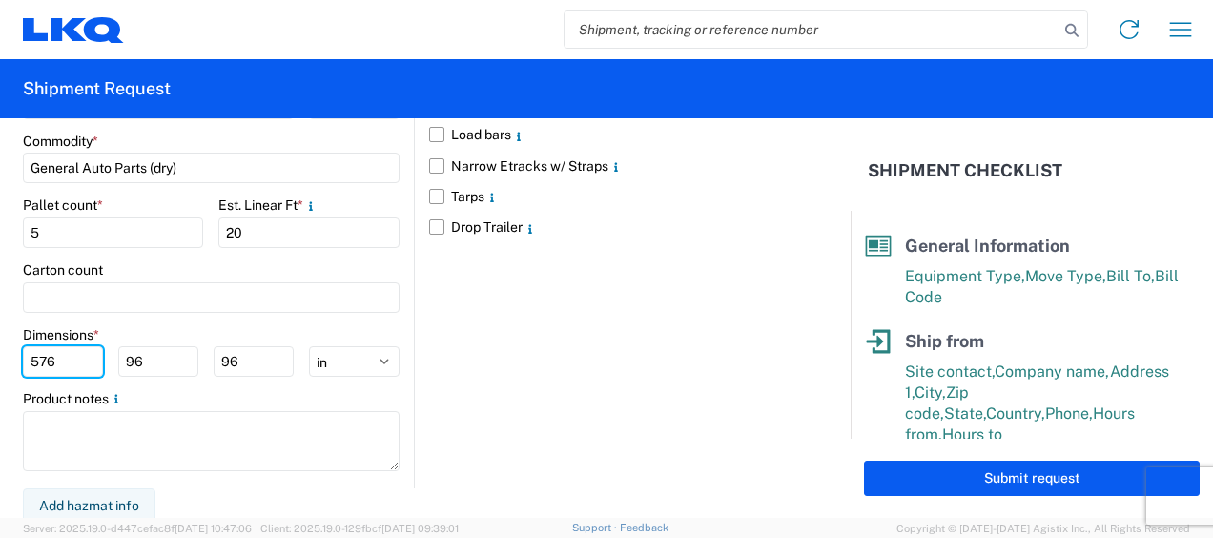
drag, startPoint x: 86, startPoint y: 343, endPoint x: 0, endPoint y: 340, distance: 85.9
click at [0, 343] on html "Home Shipment request Shipment tracking Shipment Request General Information Te…" at bounding box center [606, 269] width 1213 height 538
type input "77"
type input "47"
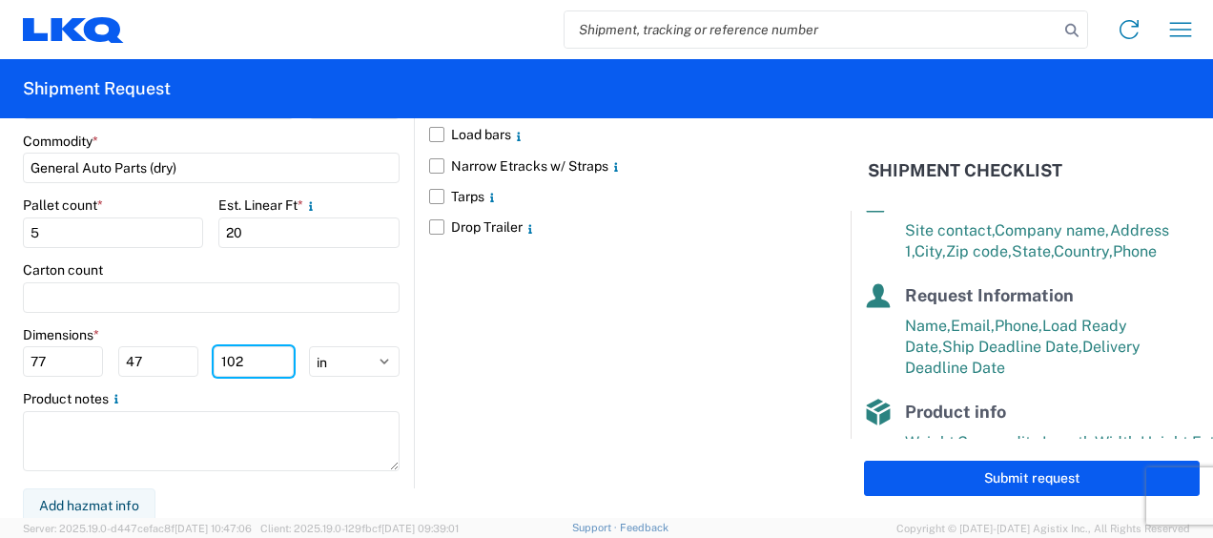
scroll to position [428, 0]
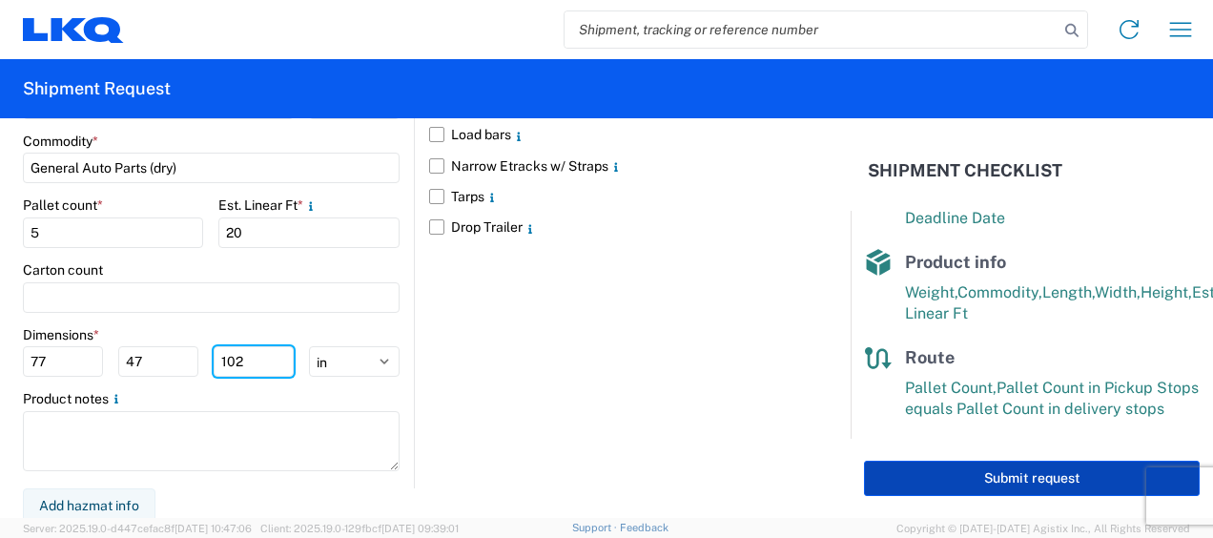
type input "102"
click at [1039, 483] on button "Submit request" at bounding box center [1032, 478] width 336 height 35
select select "US"
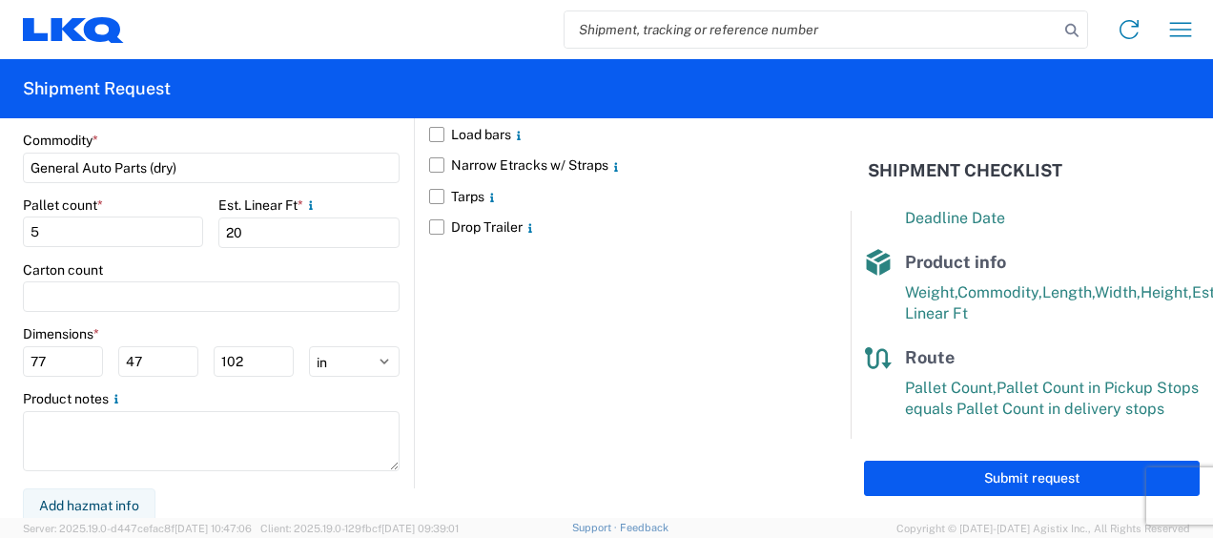
scroll to position [1882, 0]
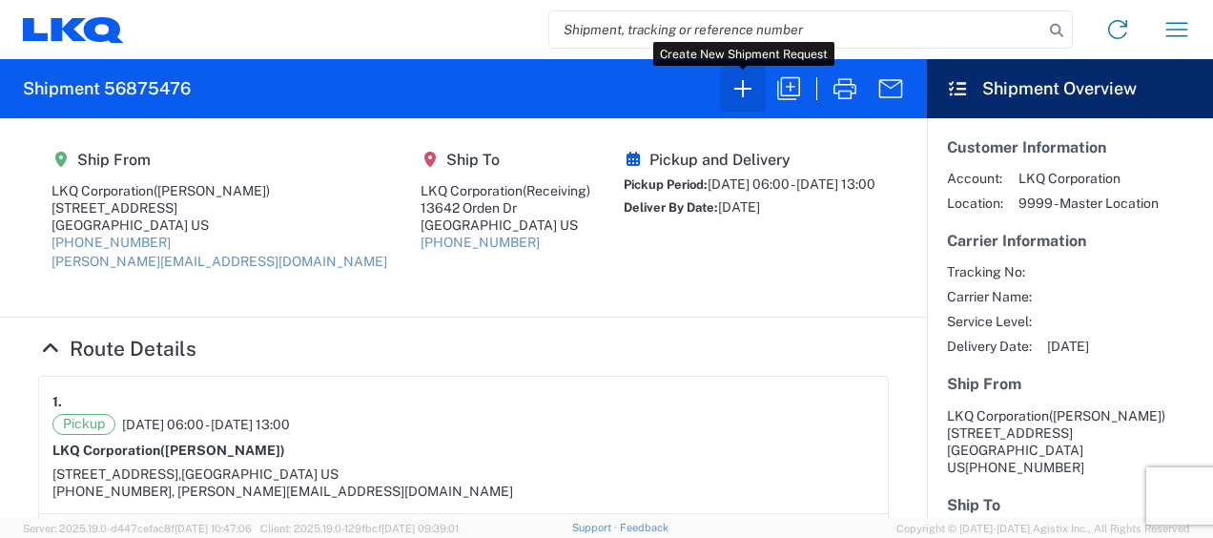
click at [739, 86] on icon "button" at bounding box center [743, 88] width 31 height 31
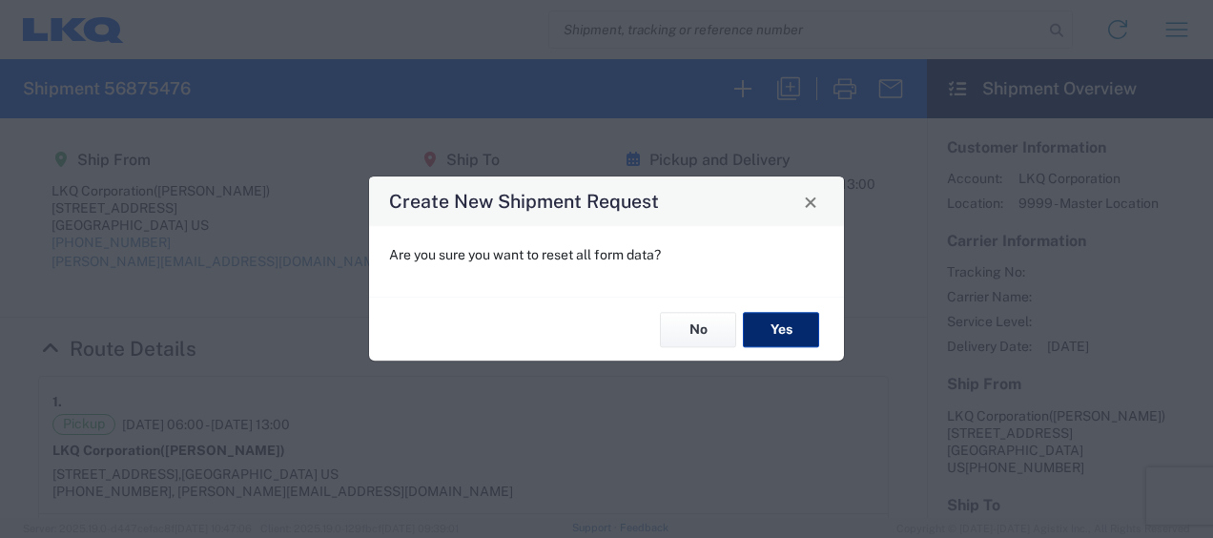
click at [782, 321] on button "Yes" at bounding box center [781, 329] width 76 height 35
select select "FULL"
select select "US"
select select "LBS"
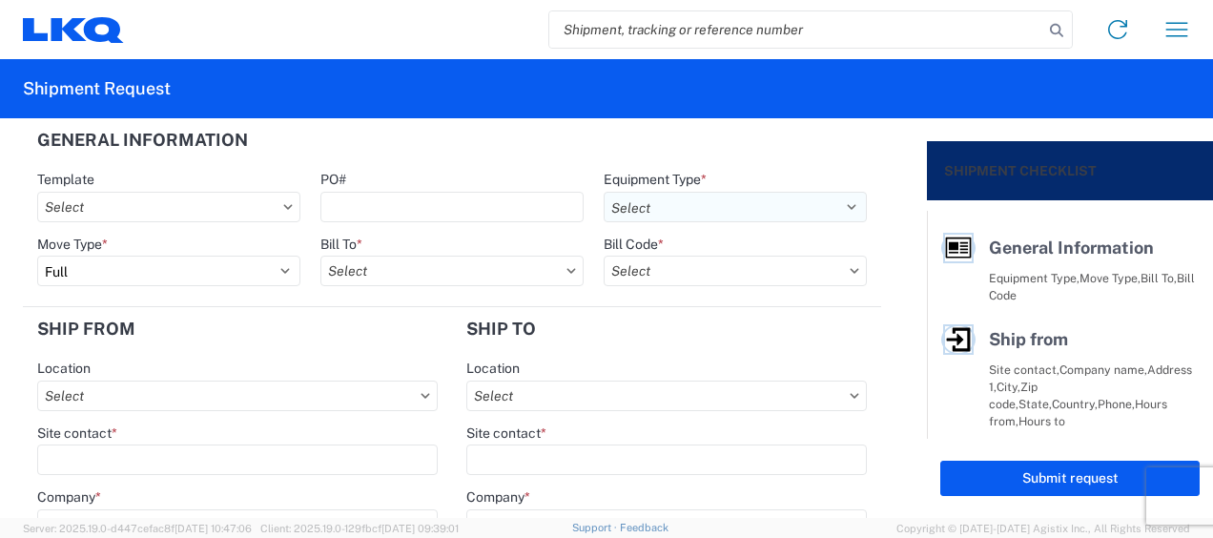
click at [838, 198] on select "Select 53’ Dry Van Flatbed Dropdeck (van) Lowboy (flatbed) Rail" at bounding box center [735, 207] width 263 height 31
select select "STDV"
click at [604, 192] on select "Select 53’ Dry Van Flatbed Dropdeck (van) Lowboy (flatbed) Rail" at bounding box center [735, 207] width 263 height 31
click at [409, 261] on input "text" at bounding box center [452, 271] width 263 height 31
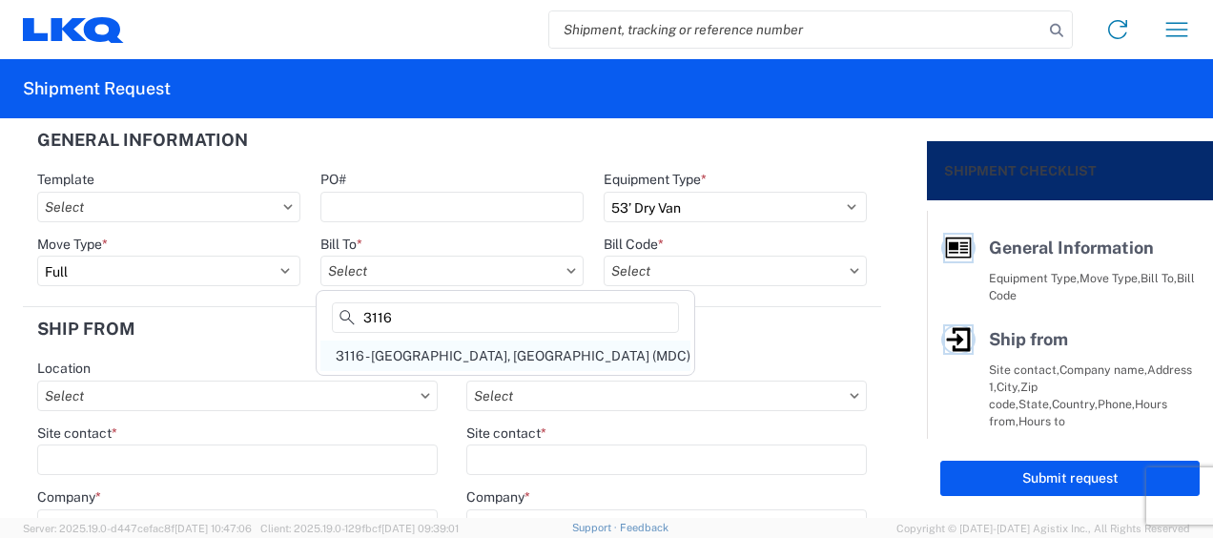
type input "3116"
click at [420, 351] on div "3116 - Grand Rapids, MI (MDC)" at bounding box center [506, 356] width 370 height 31
type input "3116 - Grand Rapids, MI (MDC)"
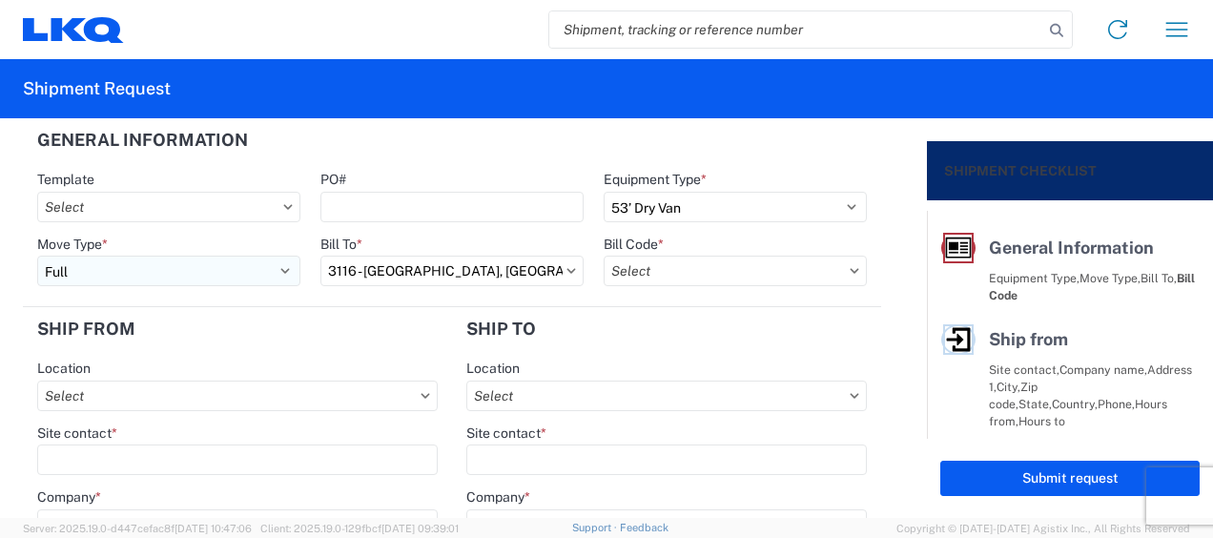
click at [69, 273] on select "Select Full Partial TL" at bounding box center [168, 271] width 263 height 31
select select "PARTIAL_TL"
click at [37, 256] on select "Select Full Partial TL" at bounding box center [168, 271] width 263 height 31
click at [624, 274] on input "text" at bounding box center [735, 271] width 263 height 31
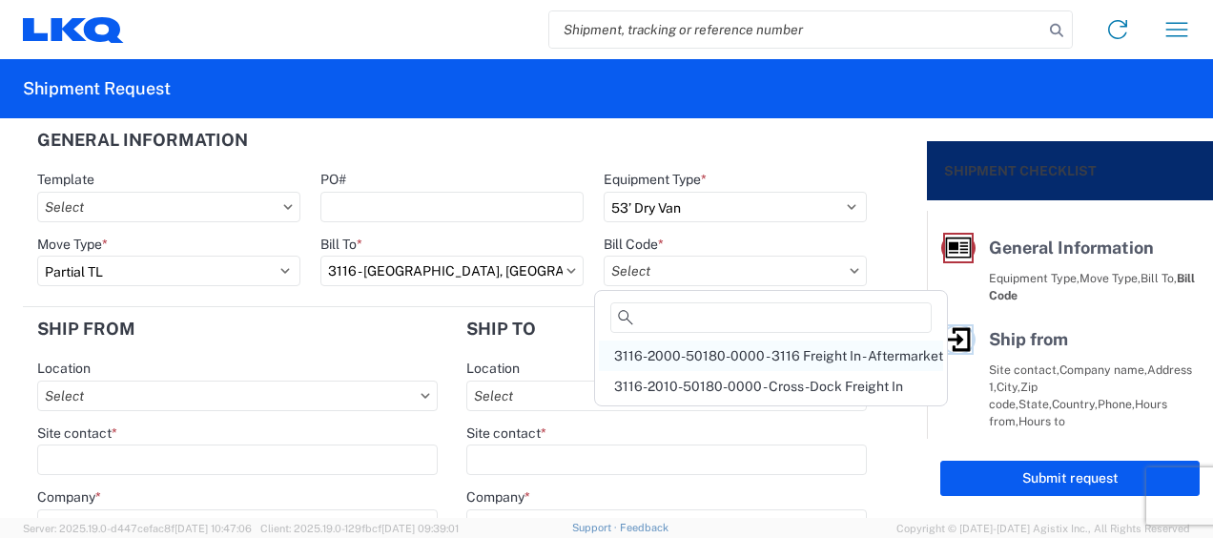
click at [654, 346] on div "3116-2000-50180-0000 - 3116 Freight In - Aftermarket" at bounding box center [771, 356] width 344 height 31
type input "3116-2000-50180-0000 - 3116 Freight In - Aftermarket"
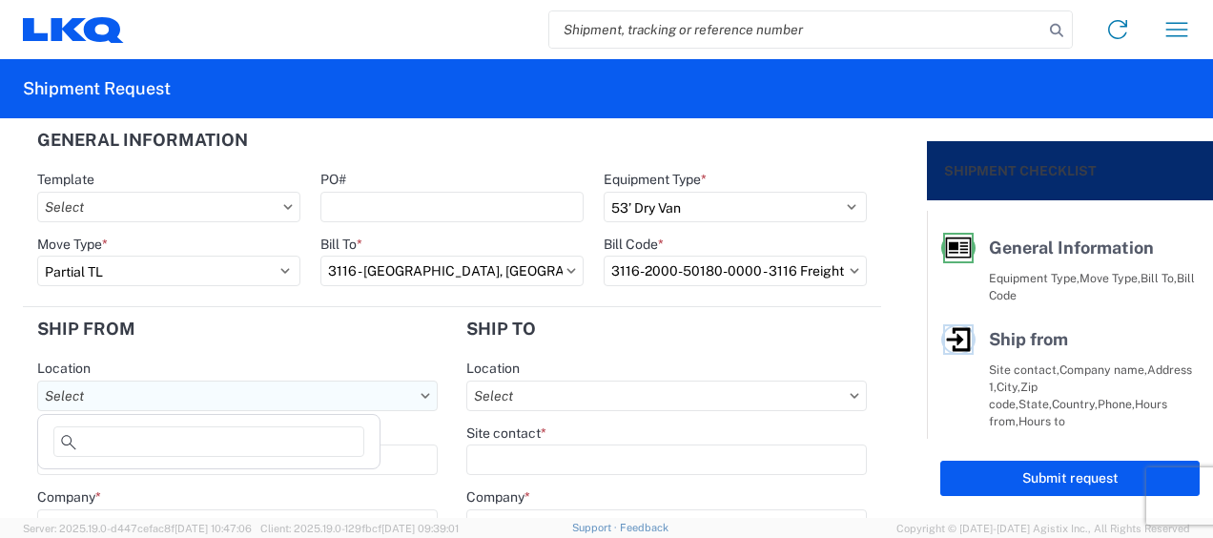
click at [143, 399] on input "text" at bounding box center [237, 396] width 401 height 31
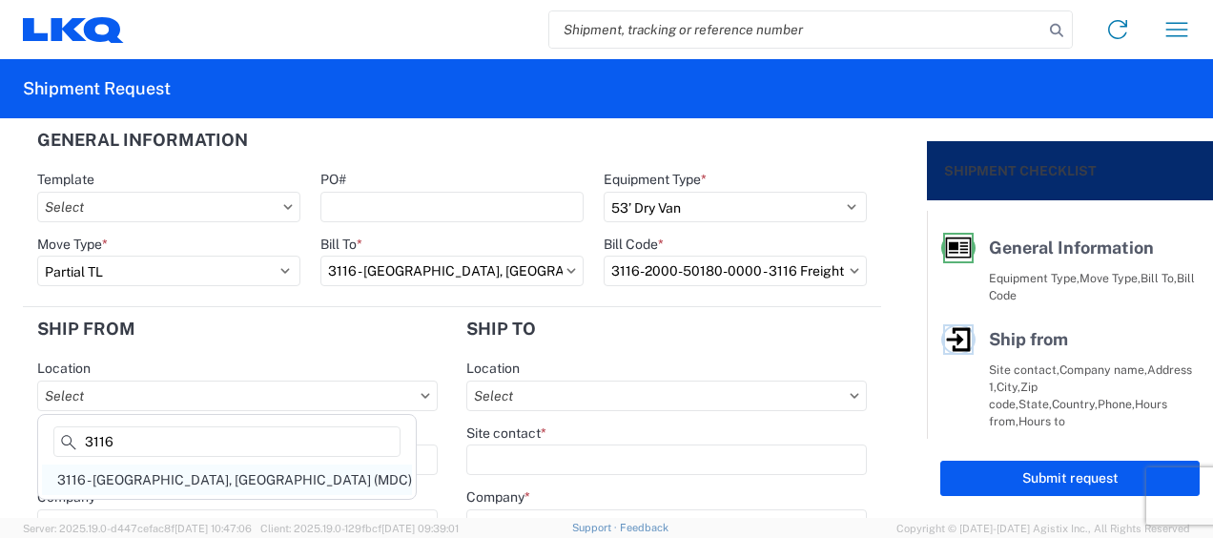
type input "3116"
click at [158, 479] on div "3116 - Grand Rapids, MI (MDC)" at bounding box center [227, 480] width 370 height 31
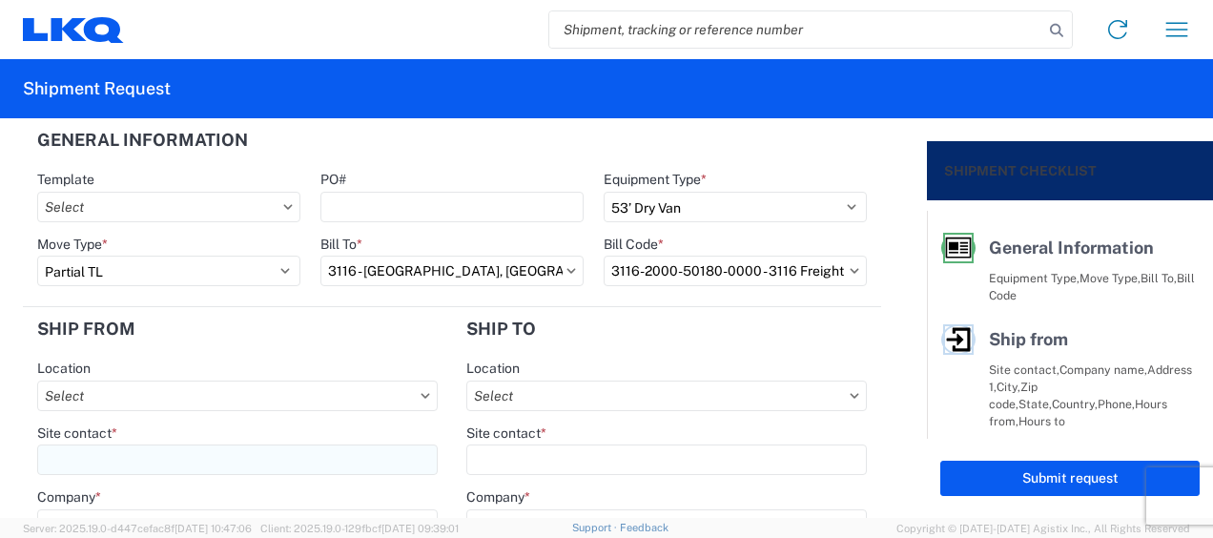
type input "3116 - Grand Rapids, MI (MDC)"
type input "Kristen Lund"
type input "LKQ Corporation"
type input "[STREET_ADDRESS]"
type input "Grand Rapids"
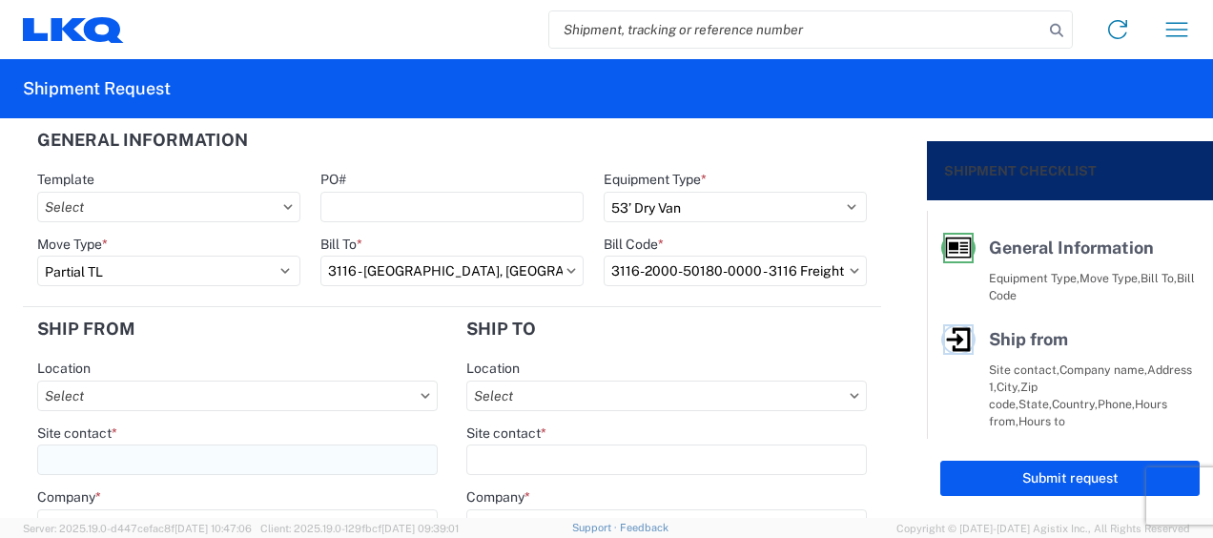
type input "49508"
select select "MI"
type input "[PERSON_NAME][EMAIL_ADDRESS][DOMAIN_NAME]"
type input "[PHONE_NUMBER]"
type input "06:00"
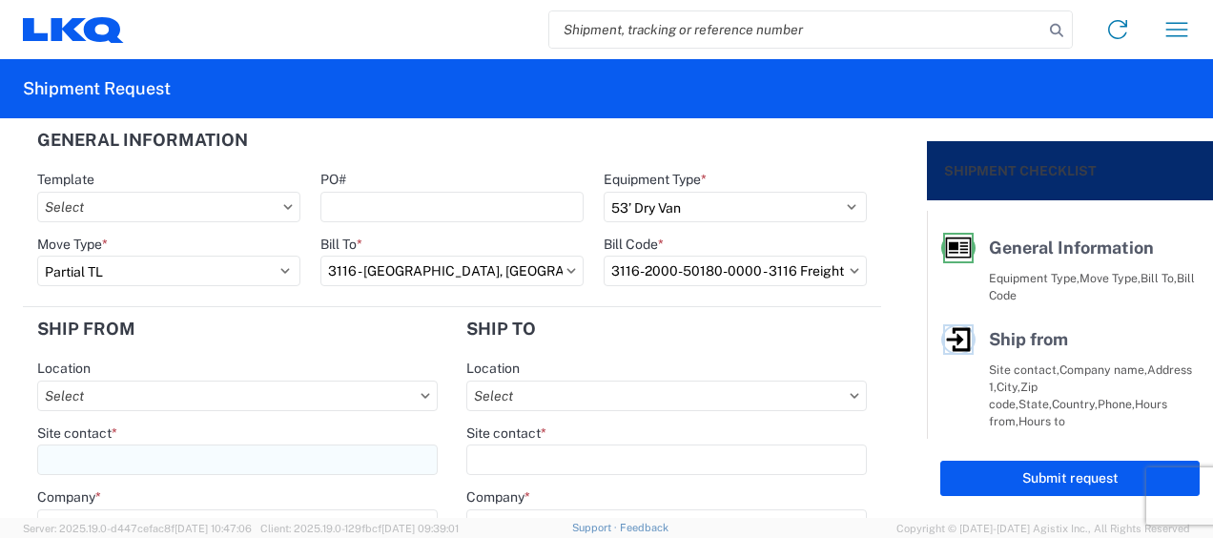
type input "13:00"
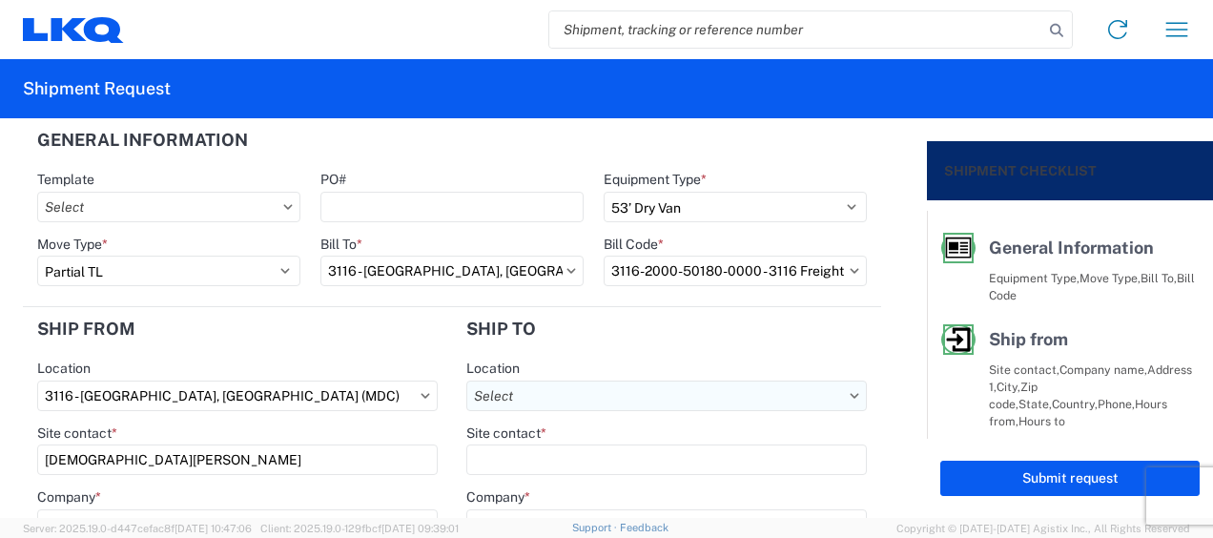
click at [520, 391] on input "text" at bounding box center [666, 396] width 401 height 31
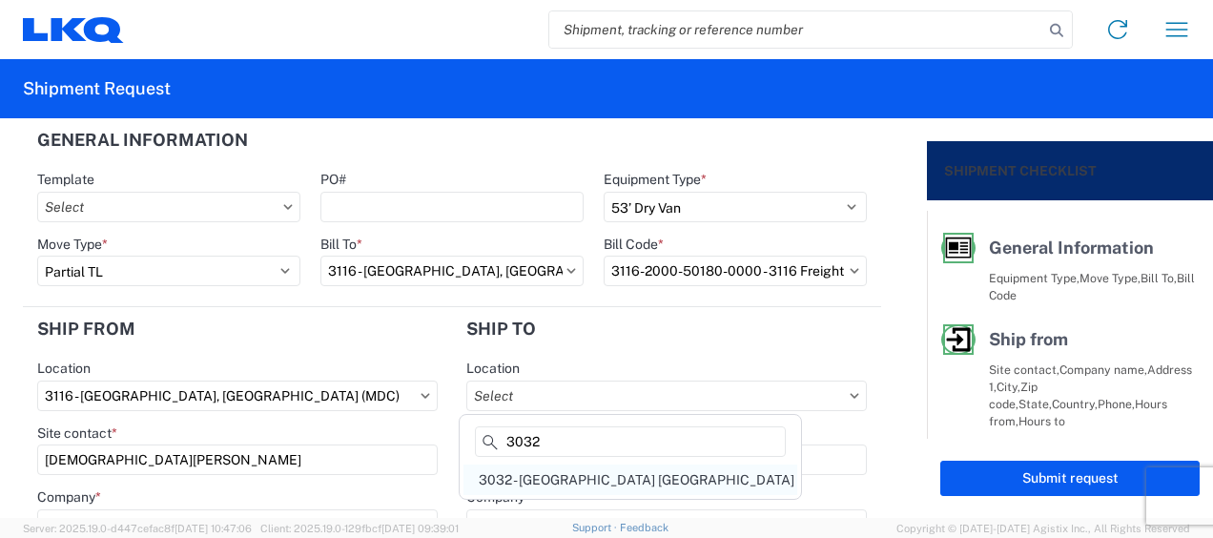
type input "3032"
click at [559, 489] on div "3032 - Seattle WA" at bounding box center [631, 480] width 334 height 31
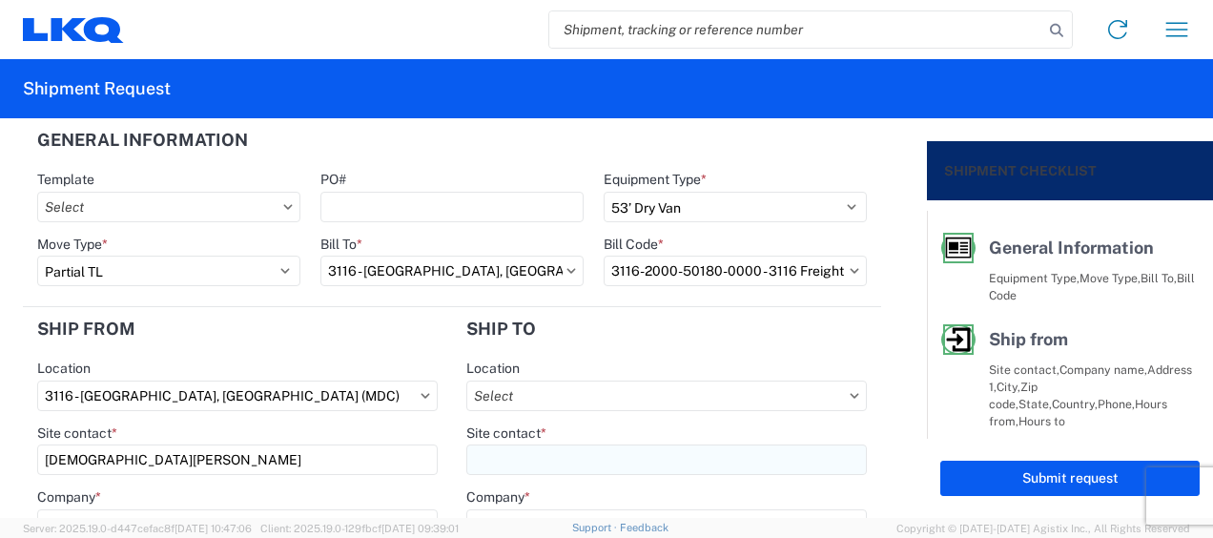
type input "3032 - Seattle WA"
type input "LKQ Corporation"
type input "[STREET_ADDRESS]"
type input "Sumner"
type input "98390"
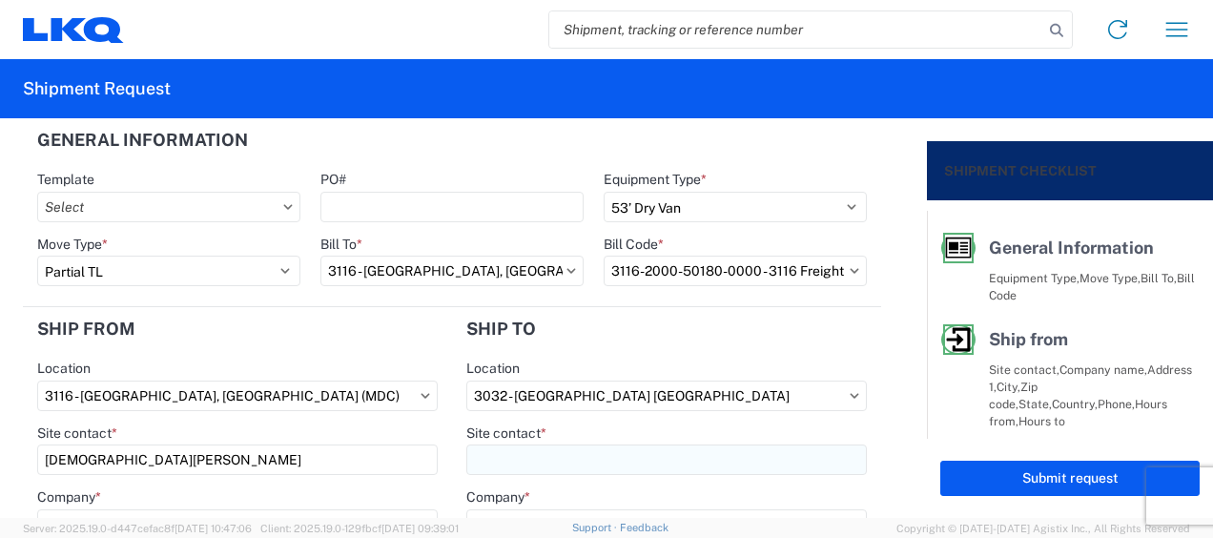
select select "US"
click at [509, 466] on input "Site contact *" at bounding box center [666, 460] width 401 height 31
type input "Receiving"
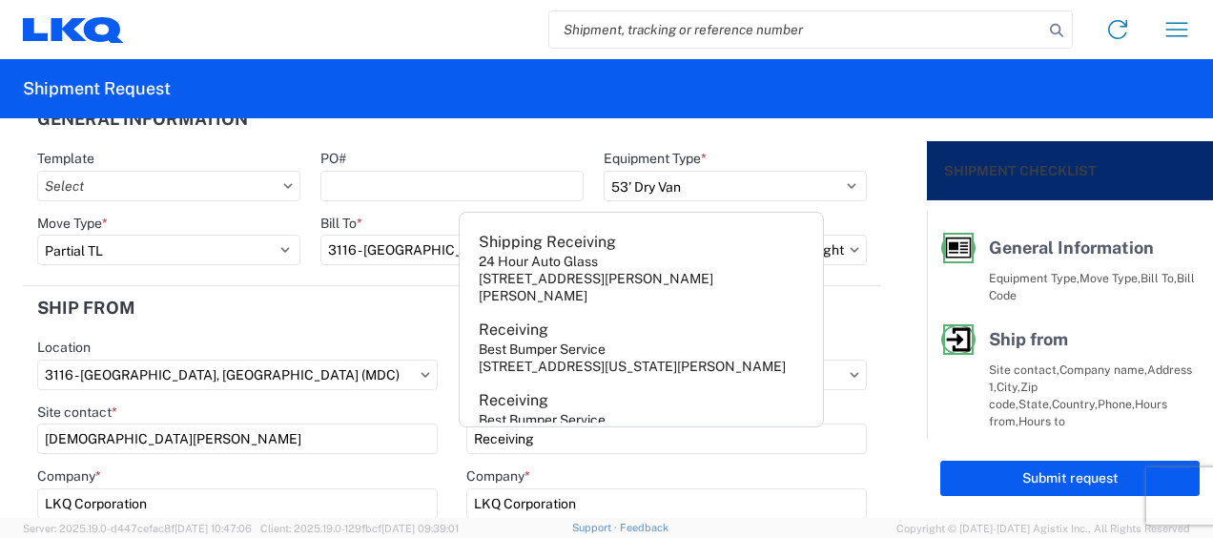
drag, startPoint x: 385, startPoint y: 338, endPoint x: 365, endPoint y: 328, distance: 22.2
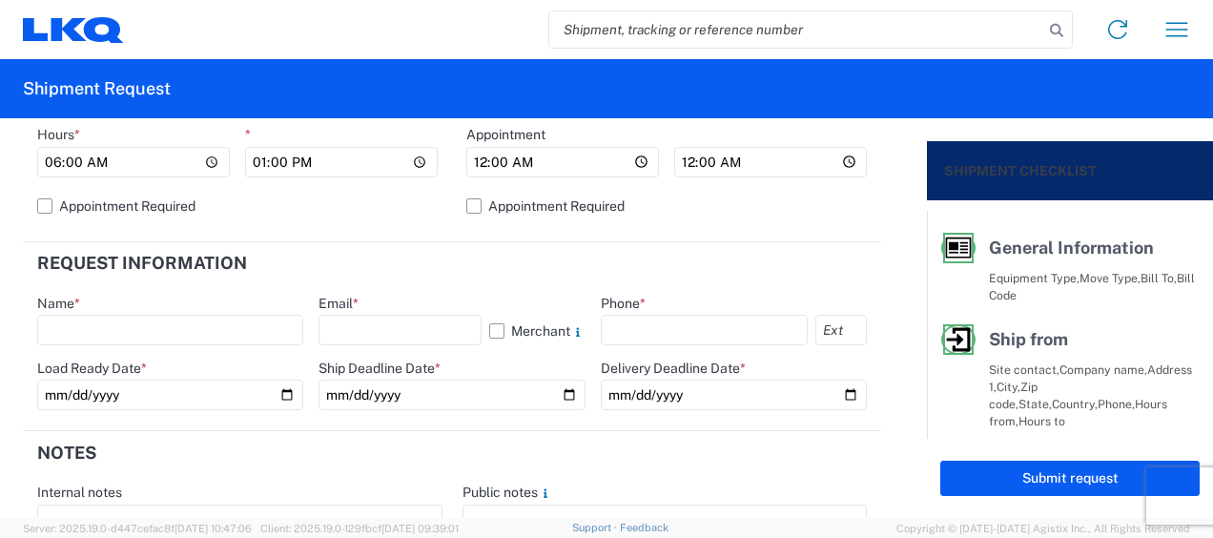
scroll to position [880, 0]
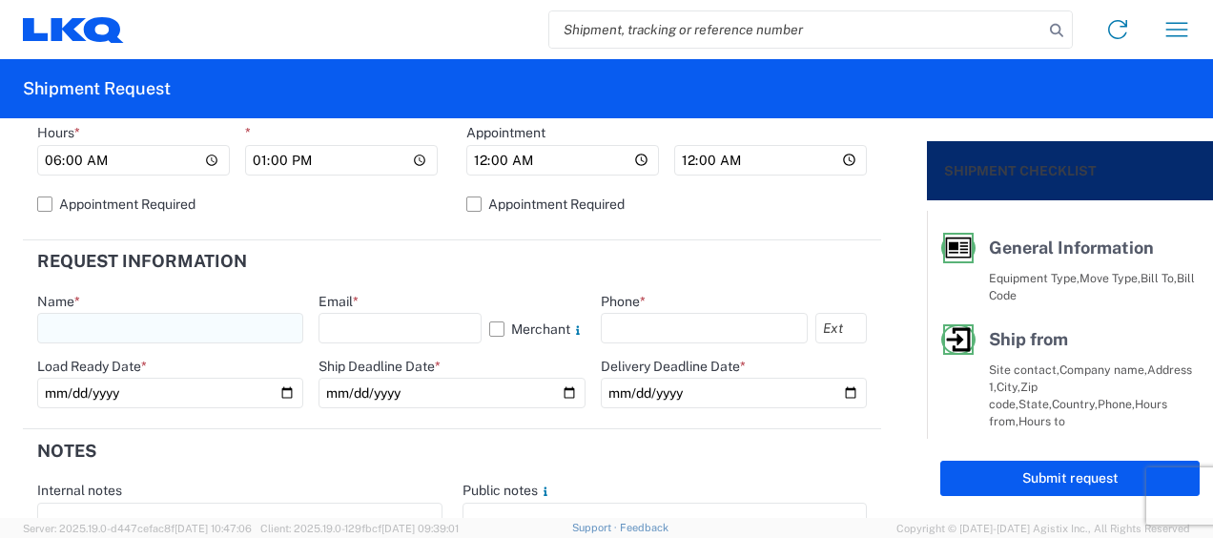
click at [101, 334] on input "text" at bounding box center [170, 328] width 266 height 31
click at [103, 309] on div "Name * Kristen" at bounding box center [170, 319] width 266 height 52
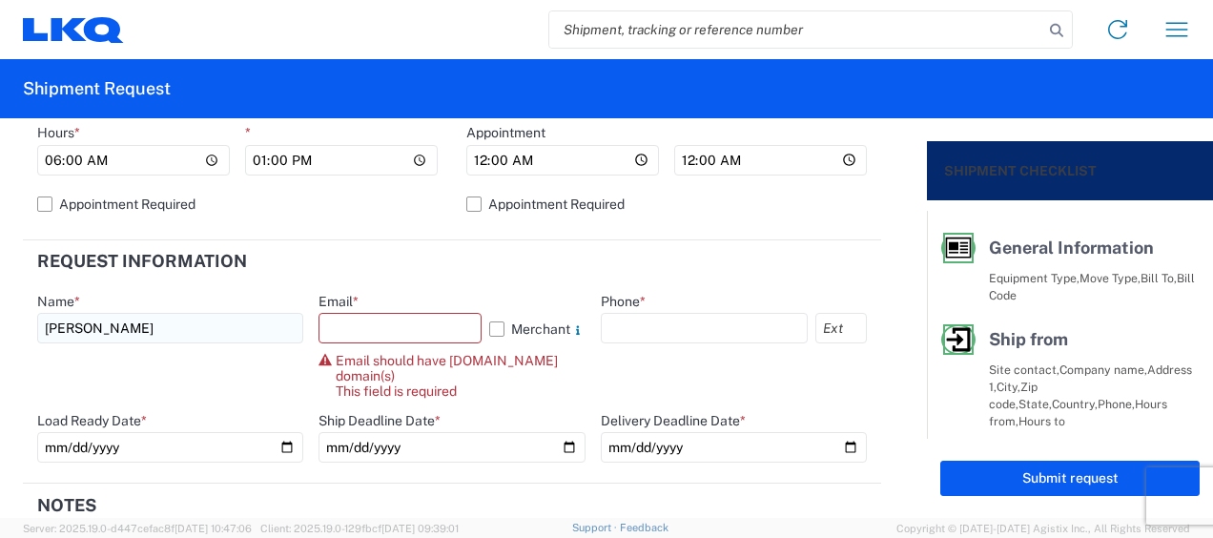
click at [93, 342] on input "Kristen" at bounding box center [170, 328] width 266 height 31
type input "Kristen Lund"
click at [339, 328] on input "text" at bounding box center [400, 328] width 162 height 31
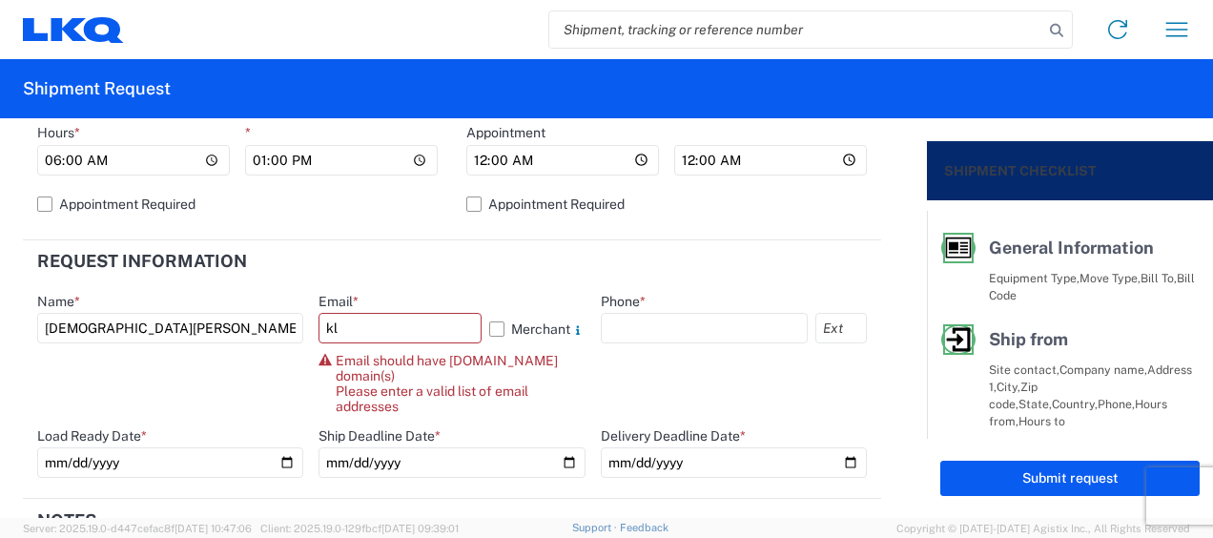
type input "[PERSON_NAME][EMAIL_ADDRESS][DOMAIN_NAME]"
type input "6167541500"
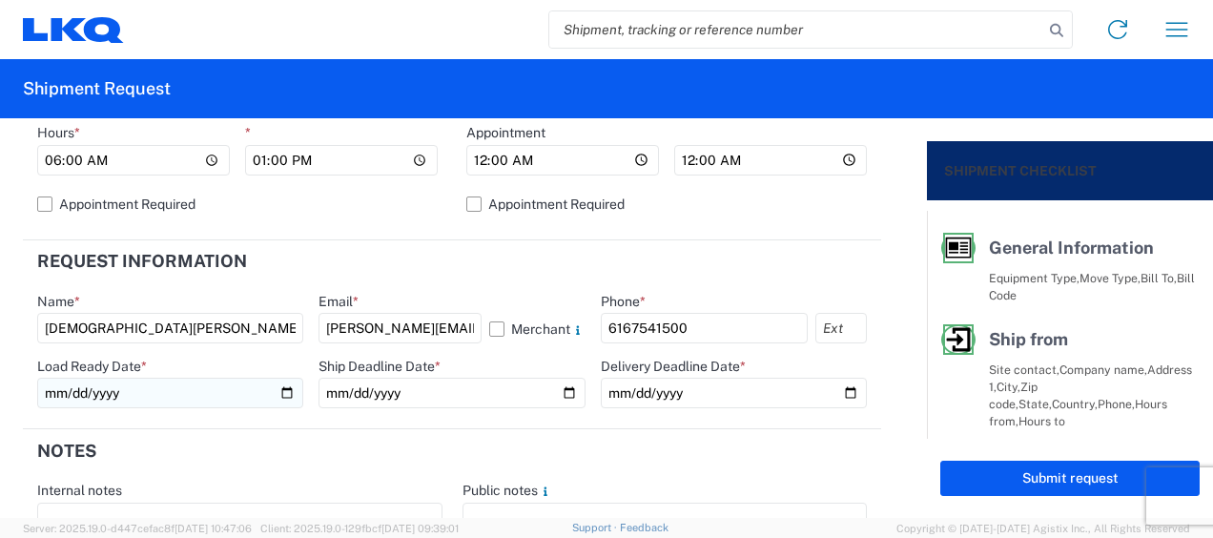
click at [280, 386] on input "date" at bounding box center [170, 393] width 266 height 31
type input "2025-09-22"
click at [562, 387] on input "date" at bounding box center [452, 393] width 266 height 31
type input "2025-09-26"
click at [833, 388] on input "date" at bounding box center [734, 393] width 266 height 31
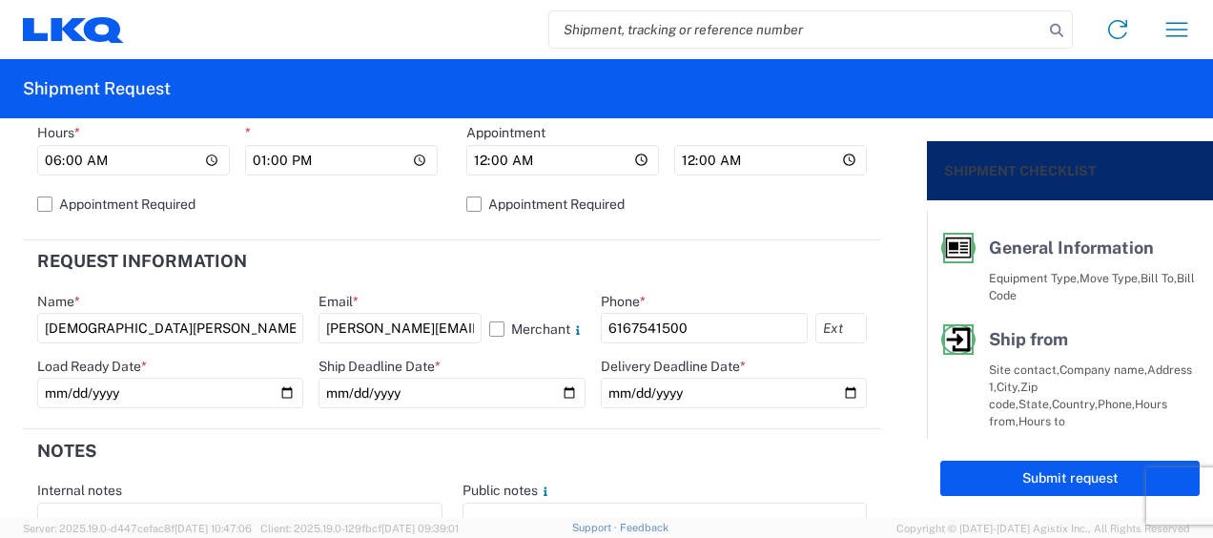
type input "2025-09-26"
click at [553, 387] on input "2025-09-26" at bounding box center [452, 393] width 266 height 31
type input "2025-09-22"
click at [351, 442] on header "Notes" at bounding box center [452, 450] width 859 height 43
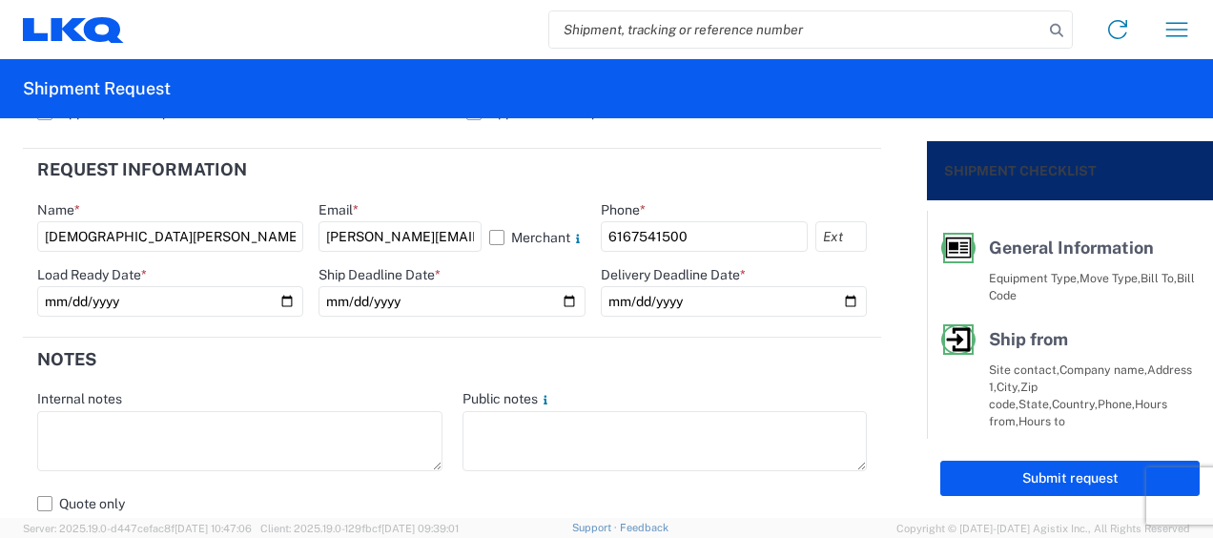
scroll to position [1070, 0]
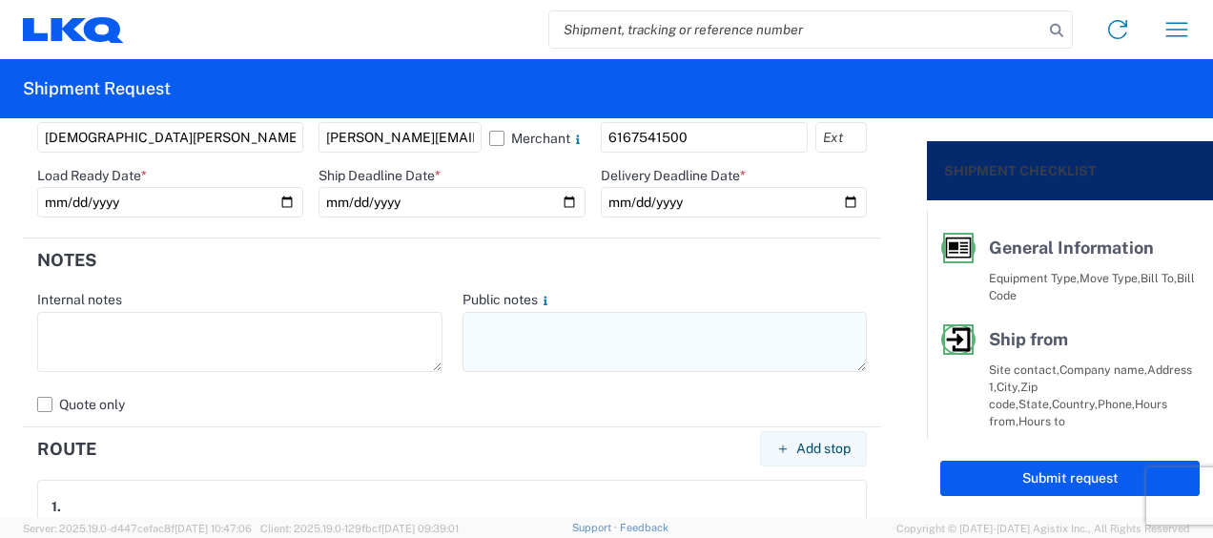
click at [483, 332] on textarea at bounding box center [665, 342] width 405 height 60
drag, startPoint x: 464, startPoint y: 323, endPoint x: 741, endPoint y: 318, distance: 277.7
click at [741, 318] on textarea "032-[PERSON_NAME] 8 skids11409667/0209/0733" at bounding box center [665, 342] width 405 height 60
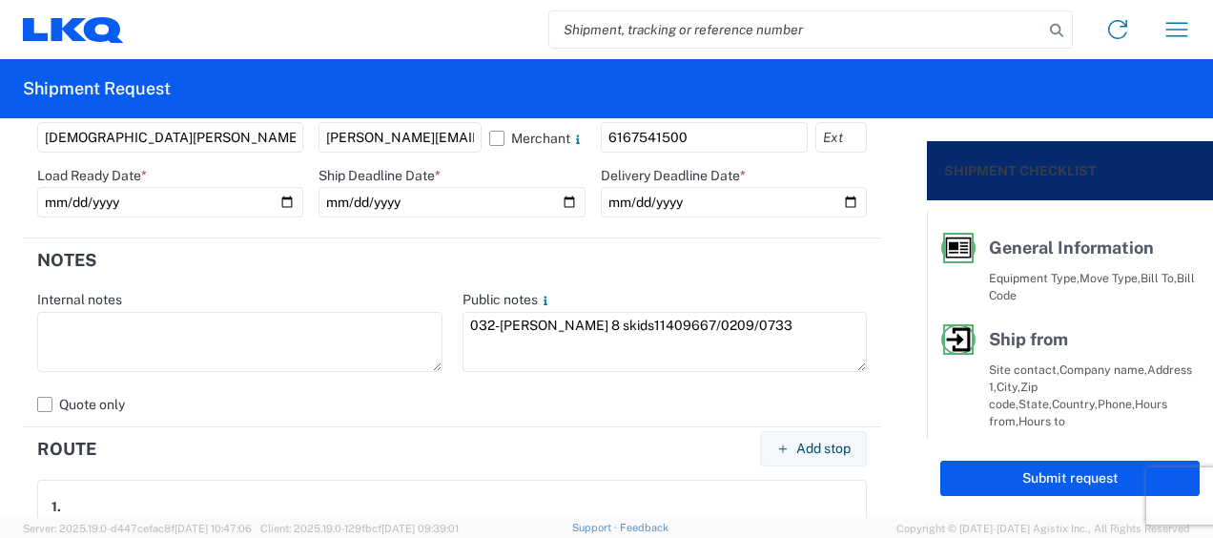
type textarea "032-[PERSON_NAME] 8 skids11409667/0209/0733"
drag, startPoint x: 446, startPoint y: 276, endPoint x: 429, endPoint y: 275, distance: 17.2
click at [445, 275] on header "Notes" at bounding box center [452, 259] width 859 height 43
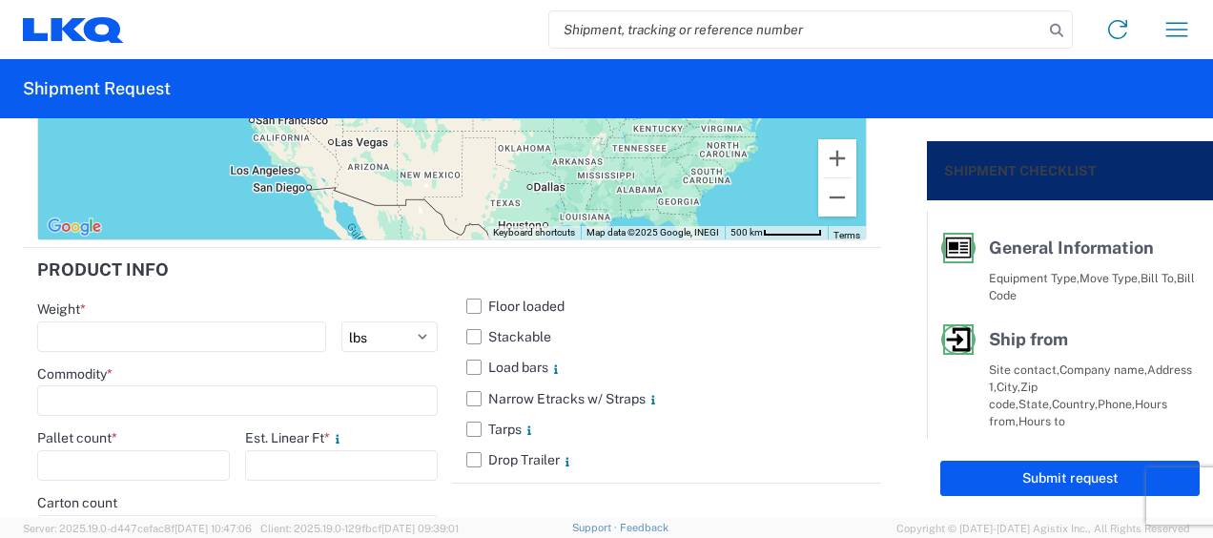
scroll to position [2024, 0]
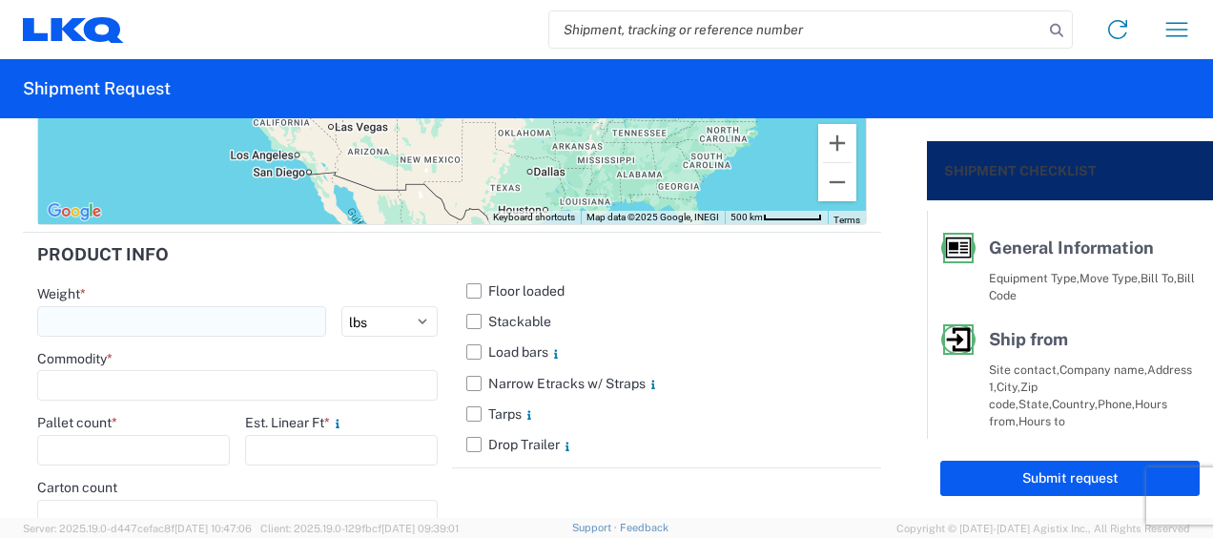
click at [114, 317] on input "number" at bounding box center [181, 321] width 289 height 31
type input "3519"
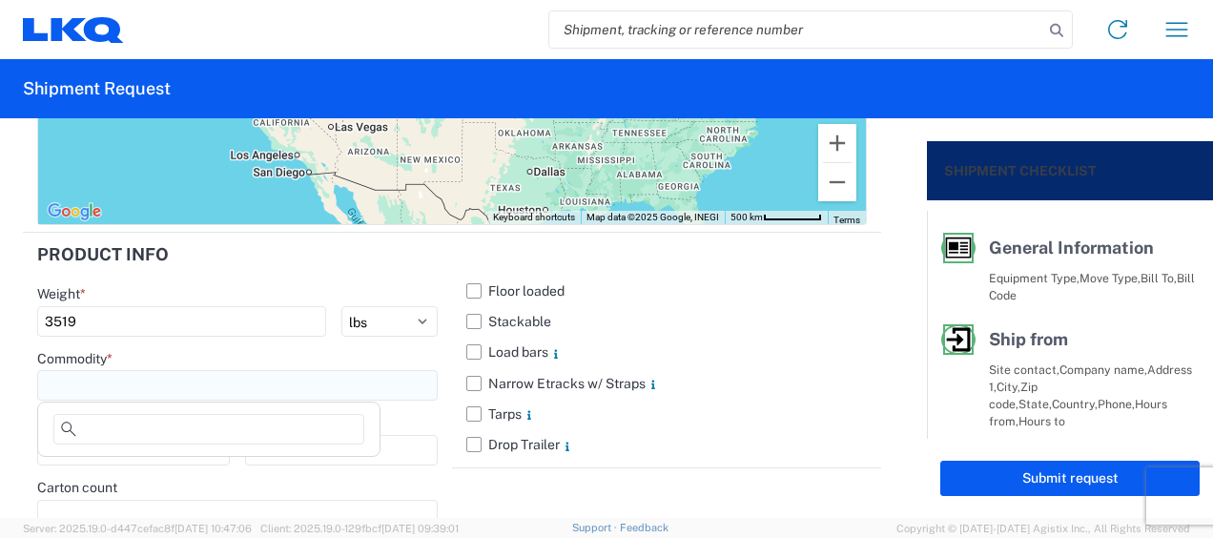
click at [79, 376] on input at bounding box center [237, 385] width 401 height 31
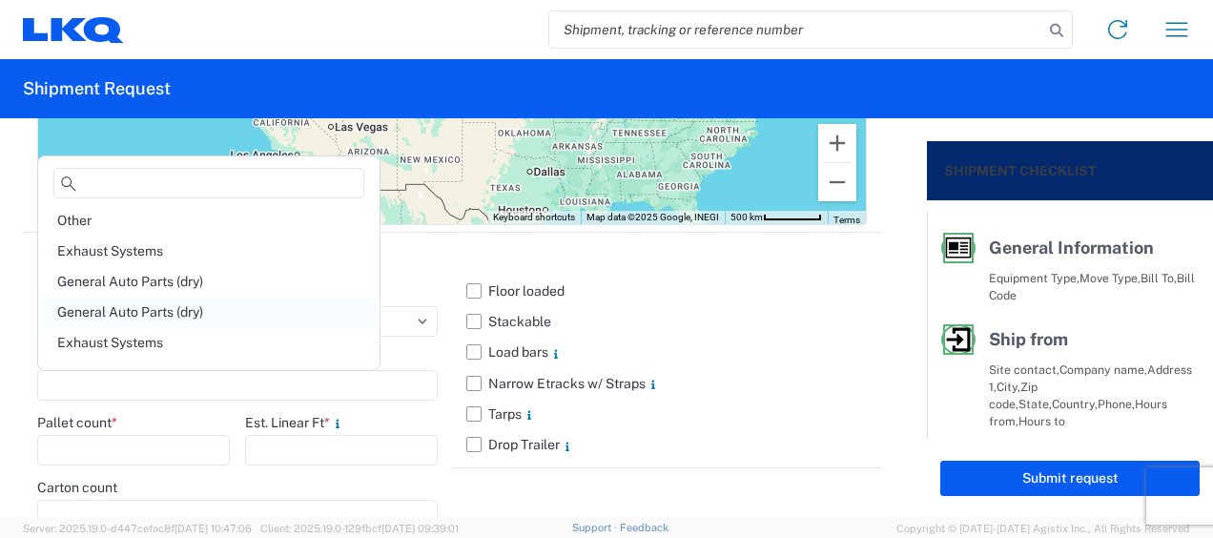
scroll to position [191, 0]
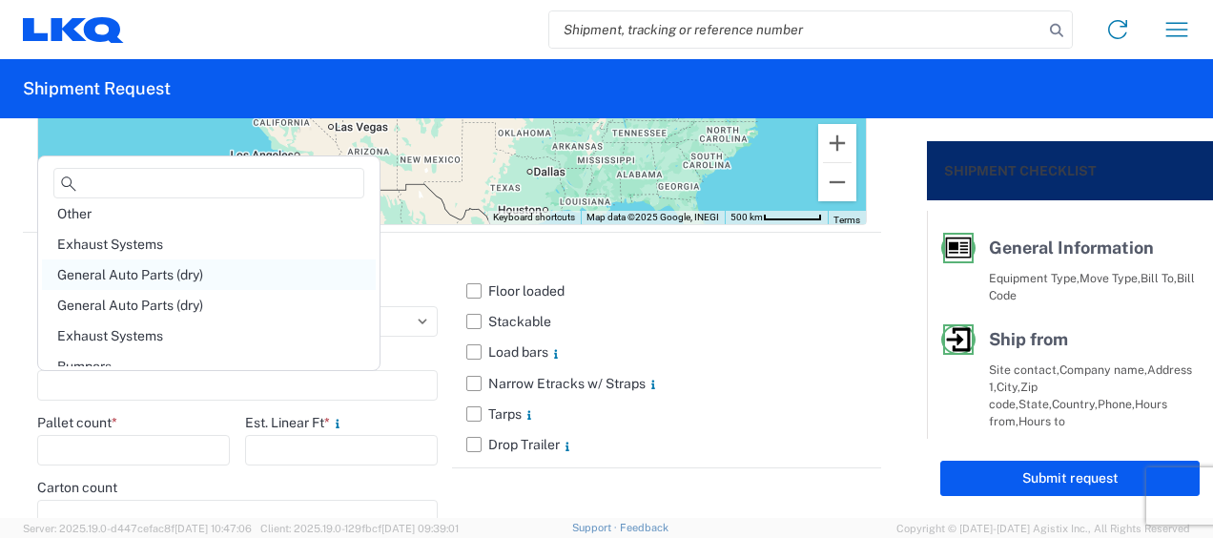
click at [168, 261] on div "General Auto Parts (dry)" at bounding box center [209, 274] width 334 height 31
type input "General Auto Parts (dry)"
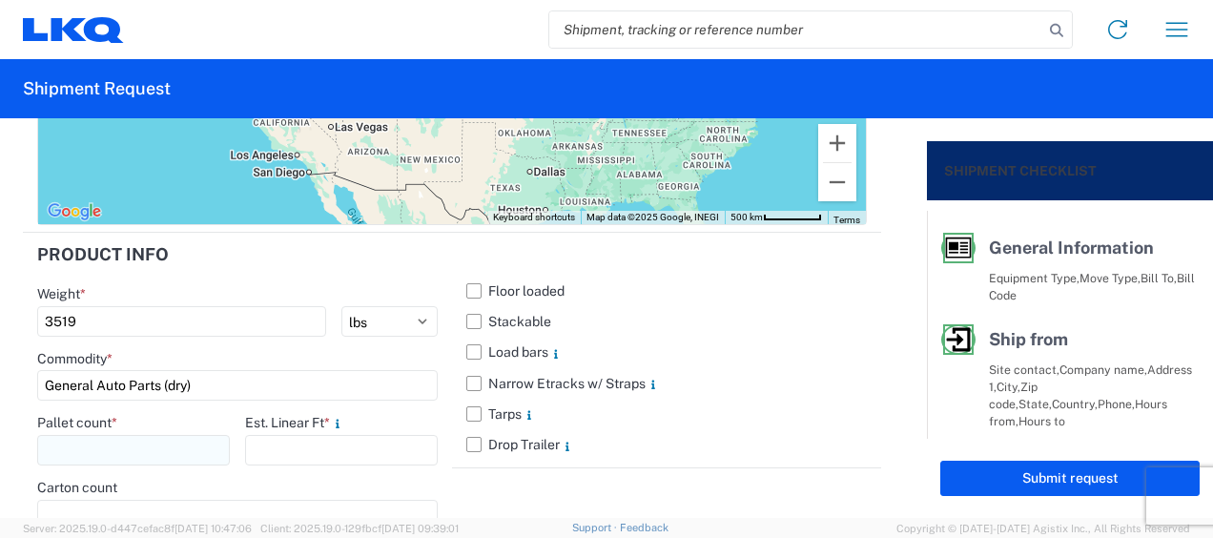
click at [105, 442] on input "number" at bounding box center [133, 450] width 193 height 31
type input "8"
click at [259, 435] on input "number" at bounding box center [341, 450] width 193 height 31
type input "20"
click at [14, 370] on form "General Information Template PO# Equipment Type * Select 53’ Dry Van Flatbed Dr…" at bounding box center [463, 318] width 927 height 400
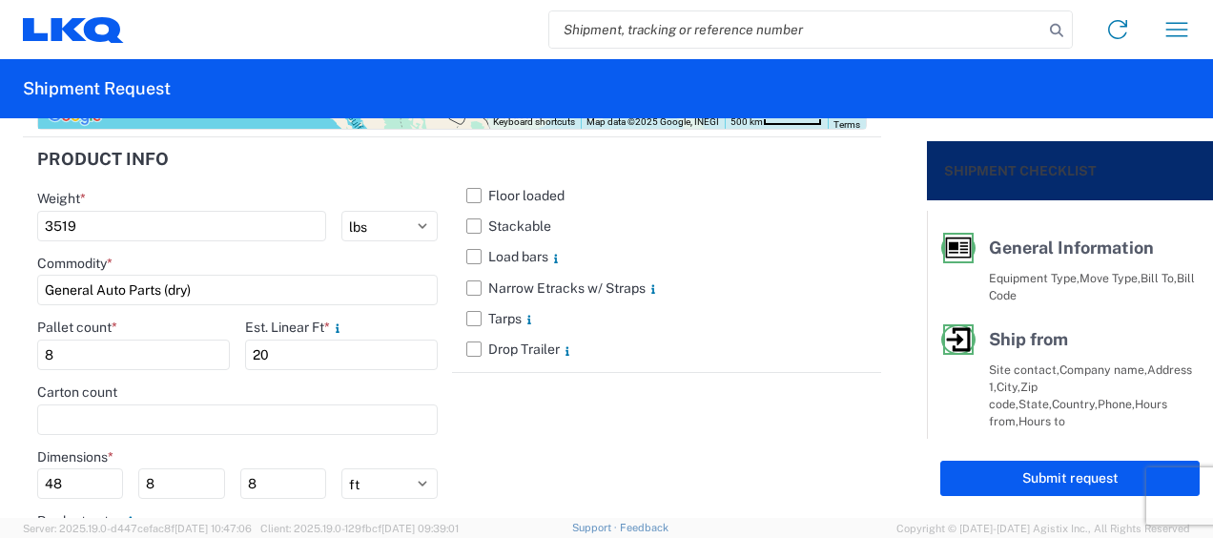
scroll to position [2215, 0]
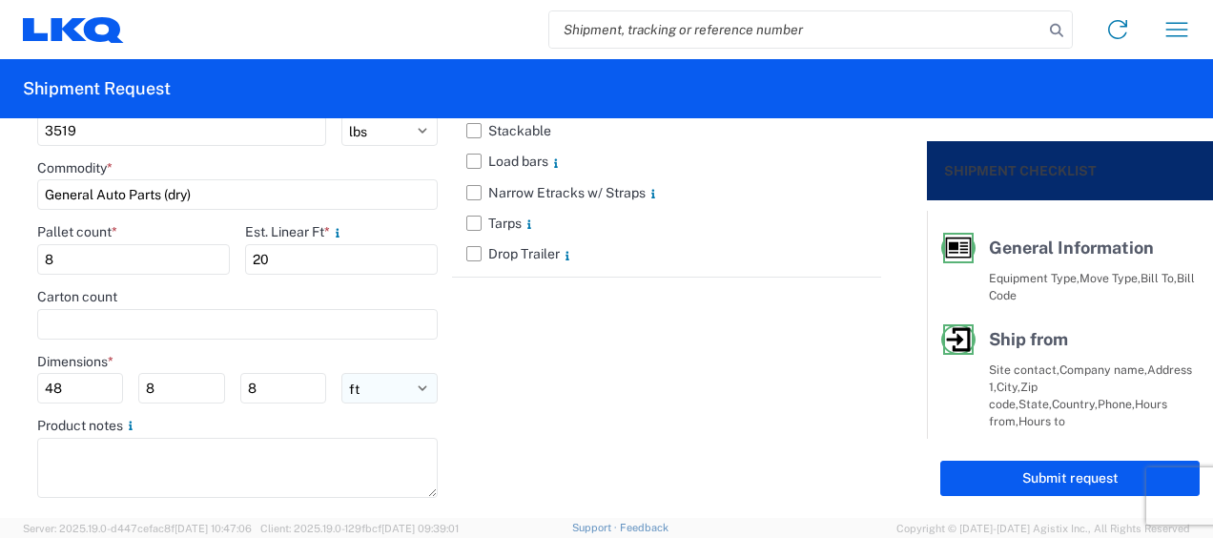
click at [373, 387] on select "ft in cm" at bounding box center [390, 388] width 96 height 31
select select "IN"
click at [342, 373] on select "ft in cm" at bounding box center [390, 388] width 96 height 31
type input "576"
type input "96"
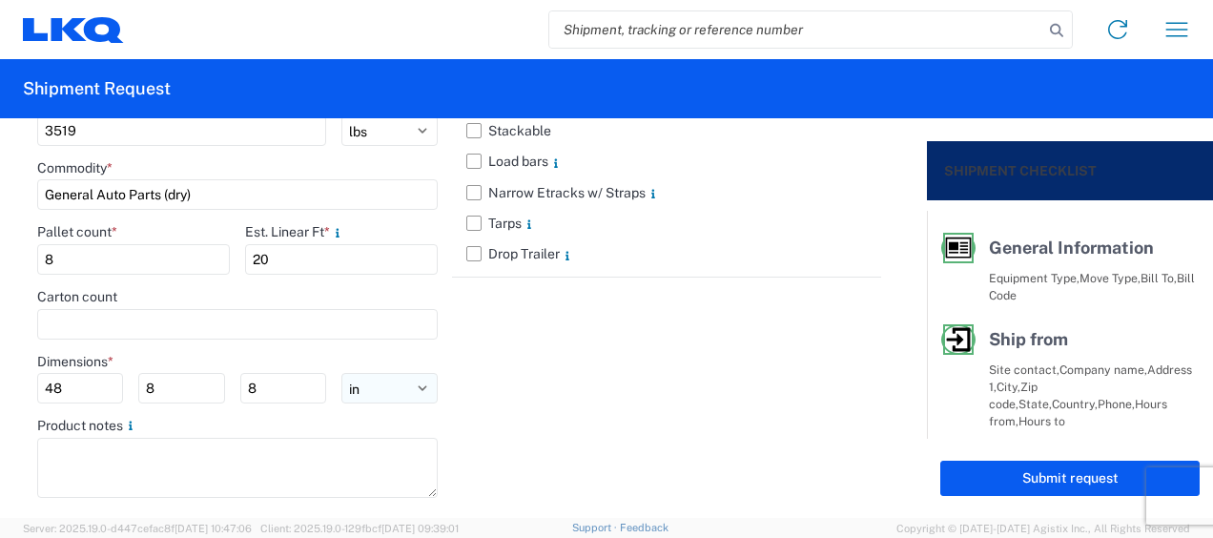
type input "96"
drag, startPoint x: 76, startPoint y: 382, endPoint x: 0, endPoint y: 337, distance: 88.5
click at [0, 344] on html "Home Shipment request Shipment tracking Shipment Request General Information Te…" at bounding box center [606, 269] width 1213 height 538
type input "77"
type input "47"
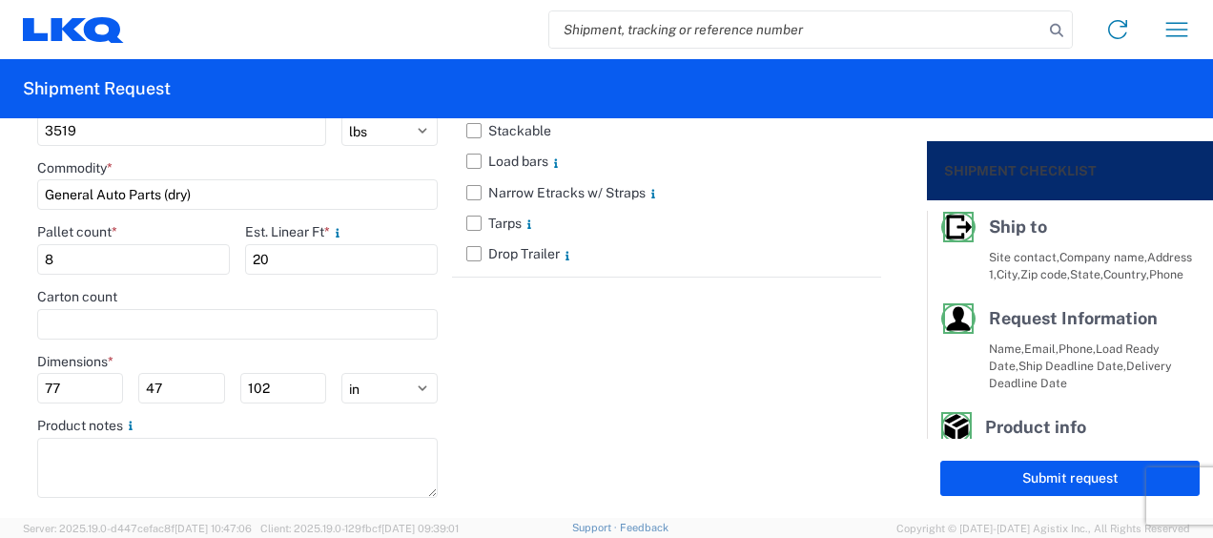
scroll to position [463, 0]
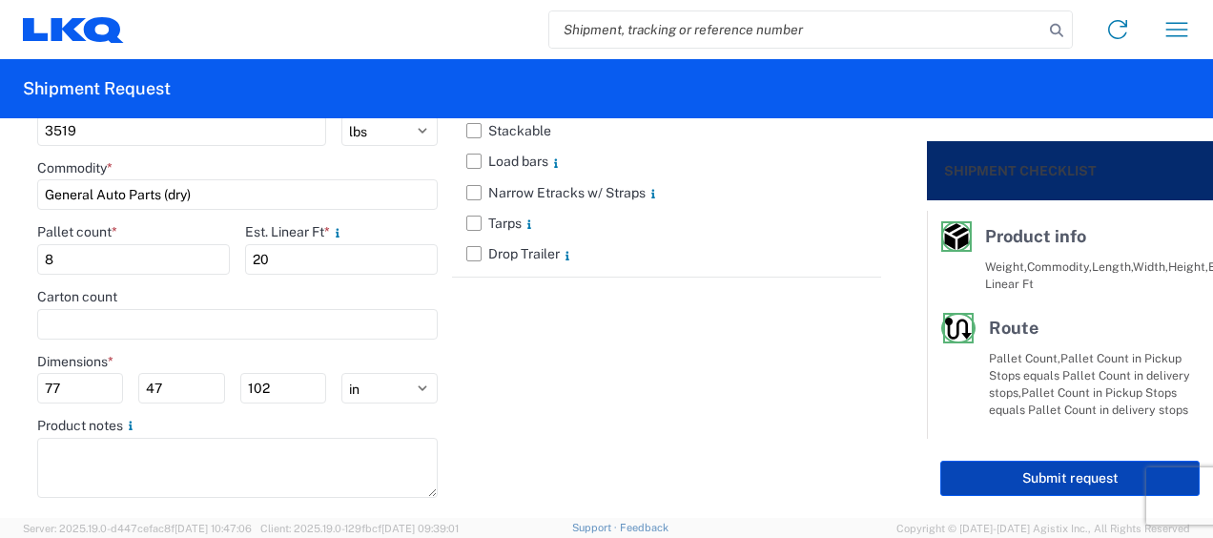
type input "102"
click at [1105, 475] on button "Submit request" at bounding box center [1070, 478] width 259 height 35
select select "US"
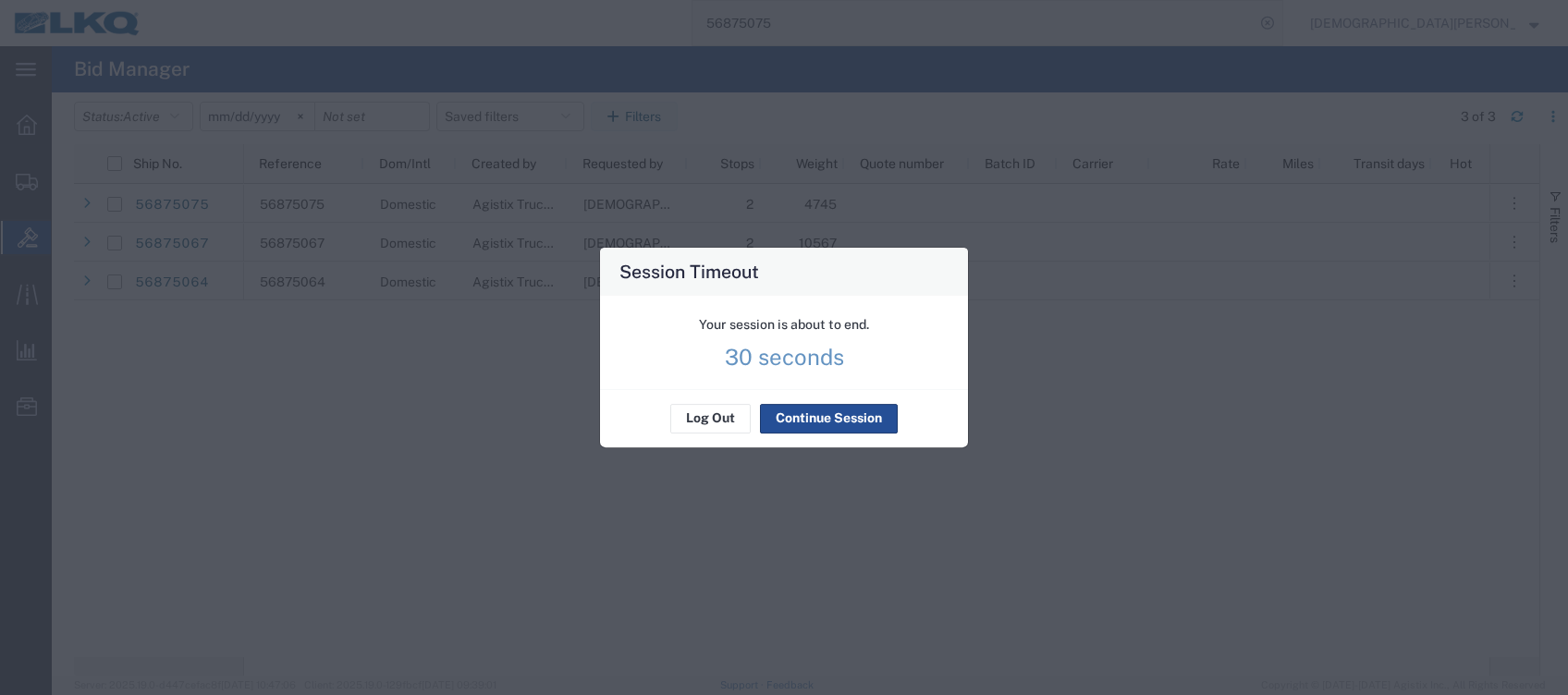
click at [809, 390] on div "Your session is about to end. 30 seconds" at bounding box center [784, 342] width 368 height 93
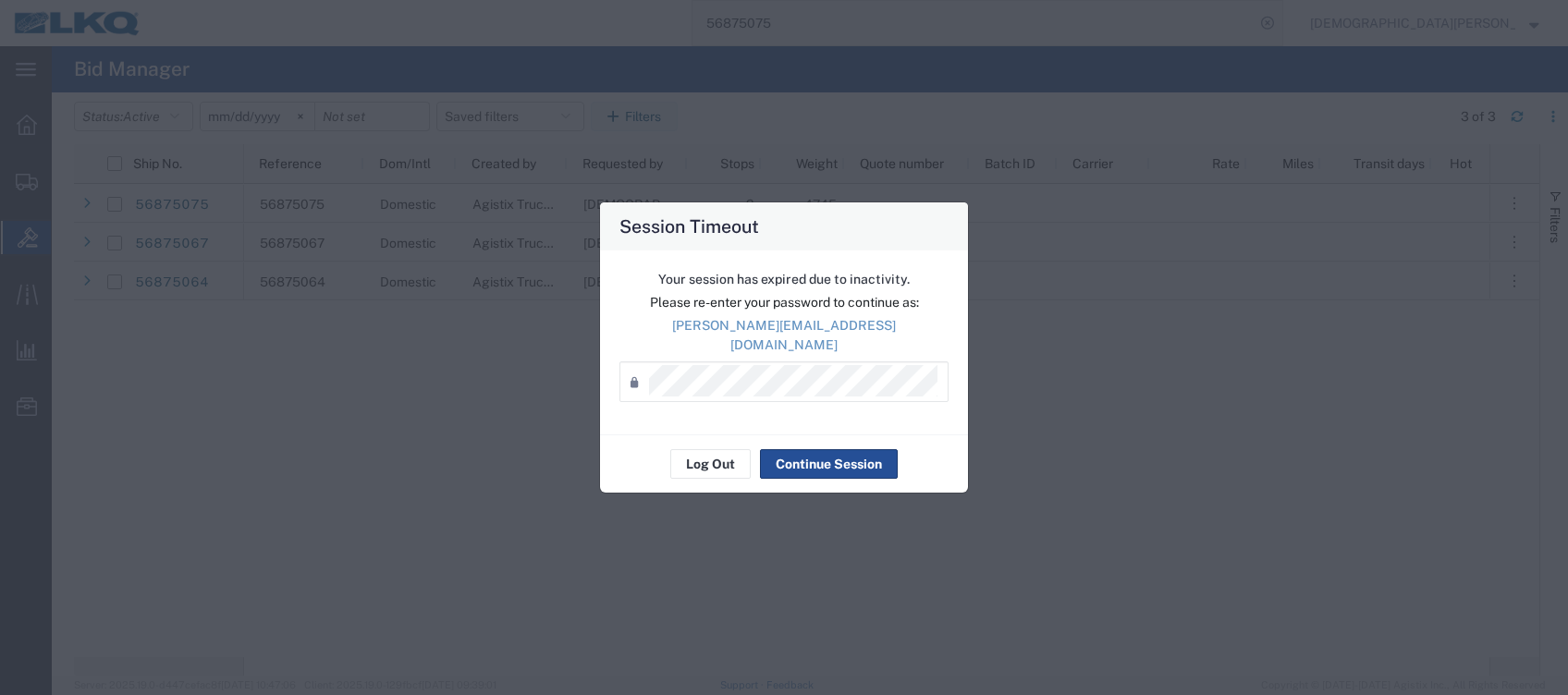
click at [1333, 292] on div "Session Timeout Your session has expired due to inactivity. Please re-enter you…" at bounding box center [784, 347] width 1568 height 695
click at [809, 460] on button "Continue Session" at bounding box center [829, 464] width 138 height 30
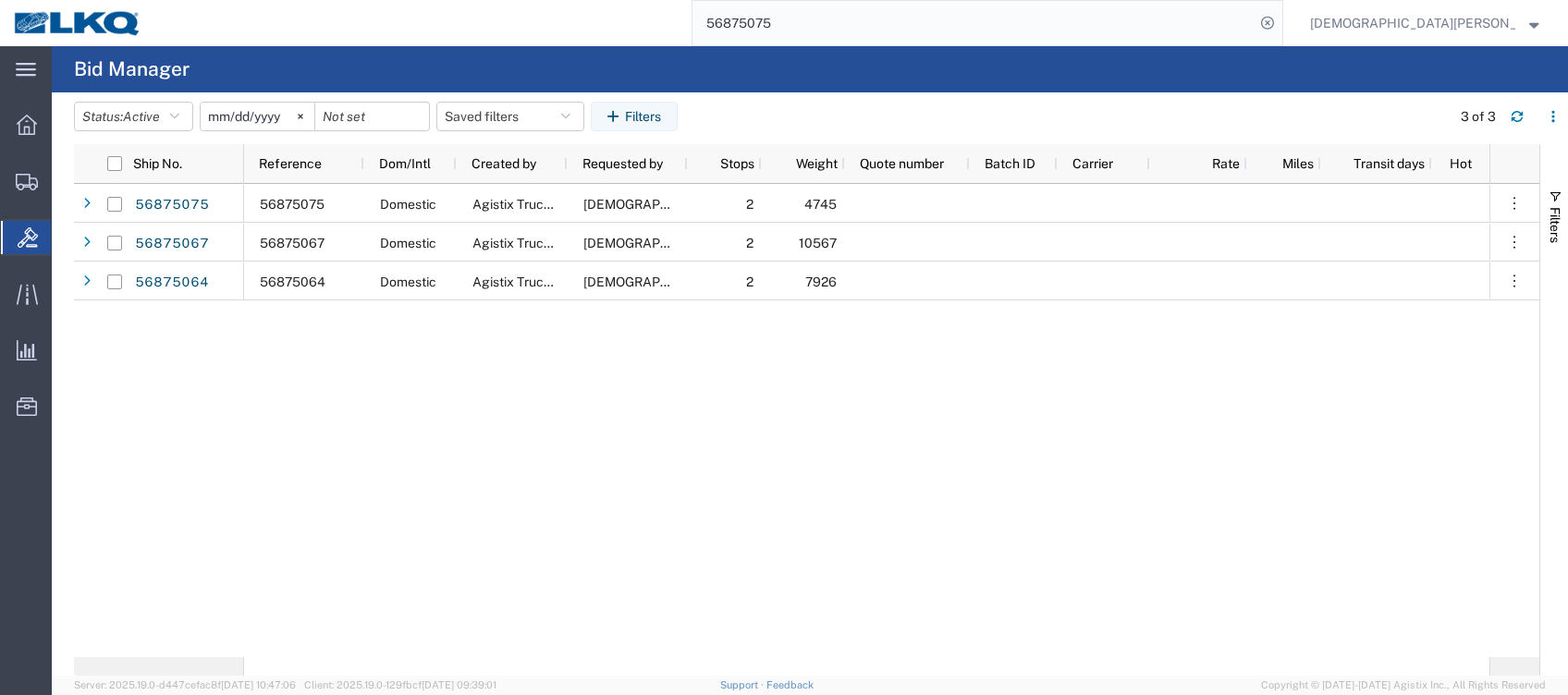
click at [953, 10] on input "56875075" at bounding box center [974, 23] width 562 height 45
type input "56875399"
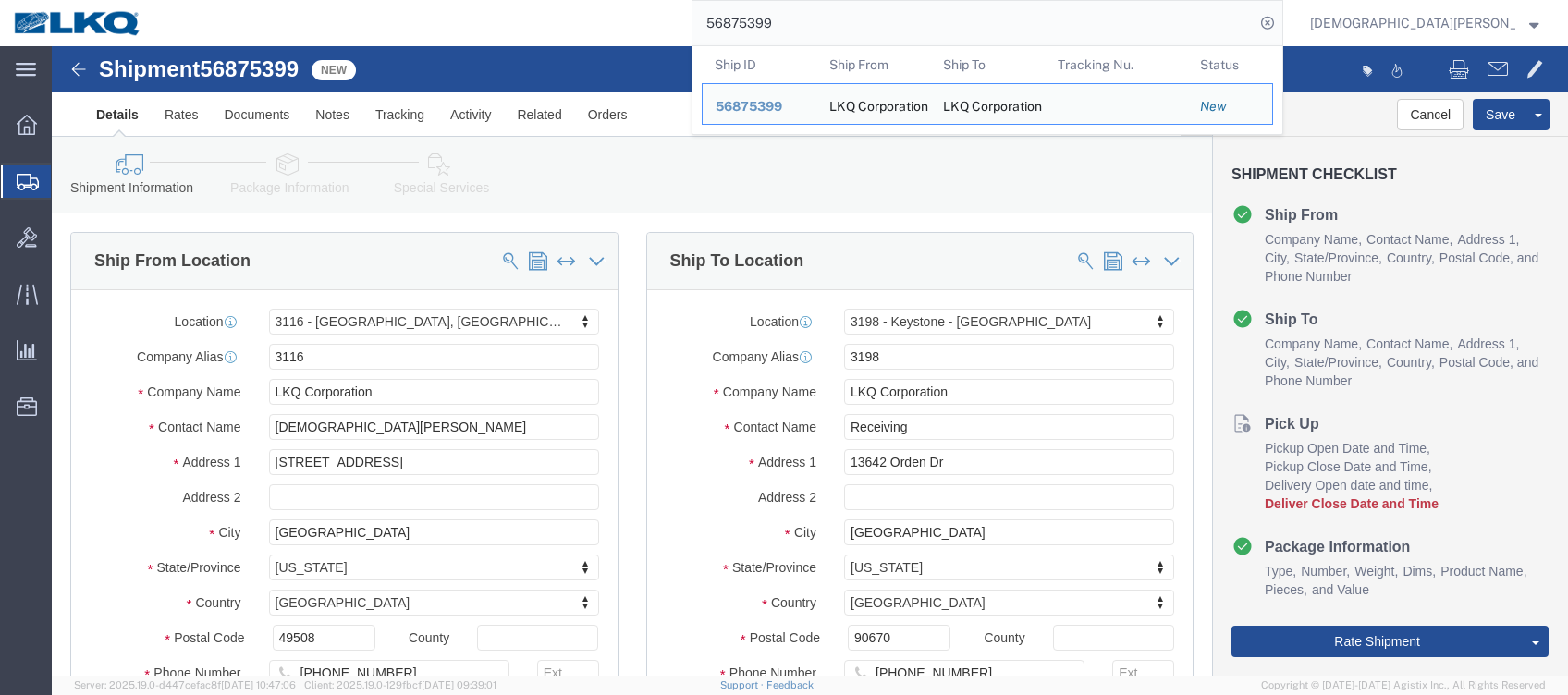
select select "27850"
select select "28721"
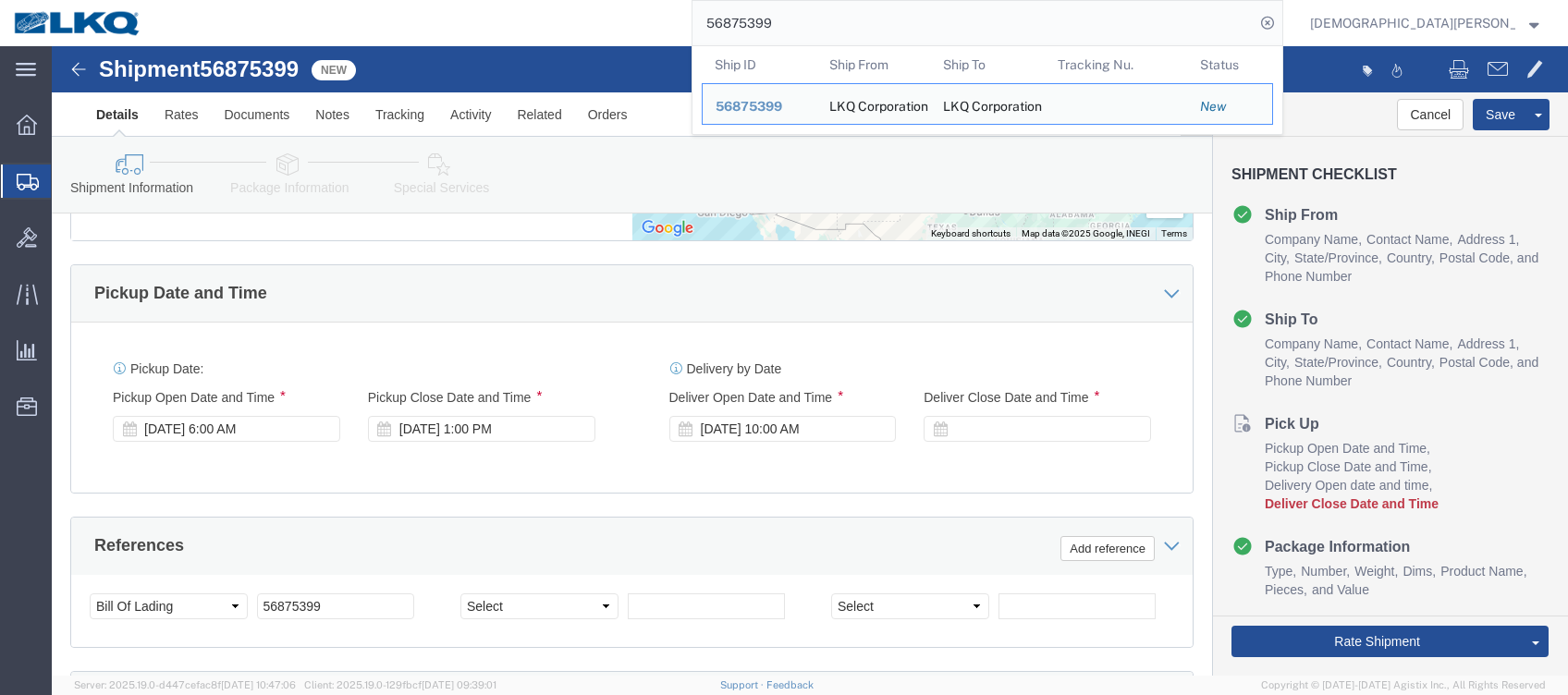
scroll to position [863, 0]
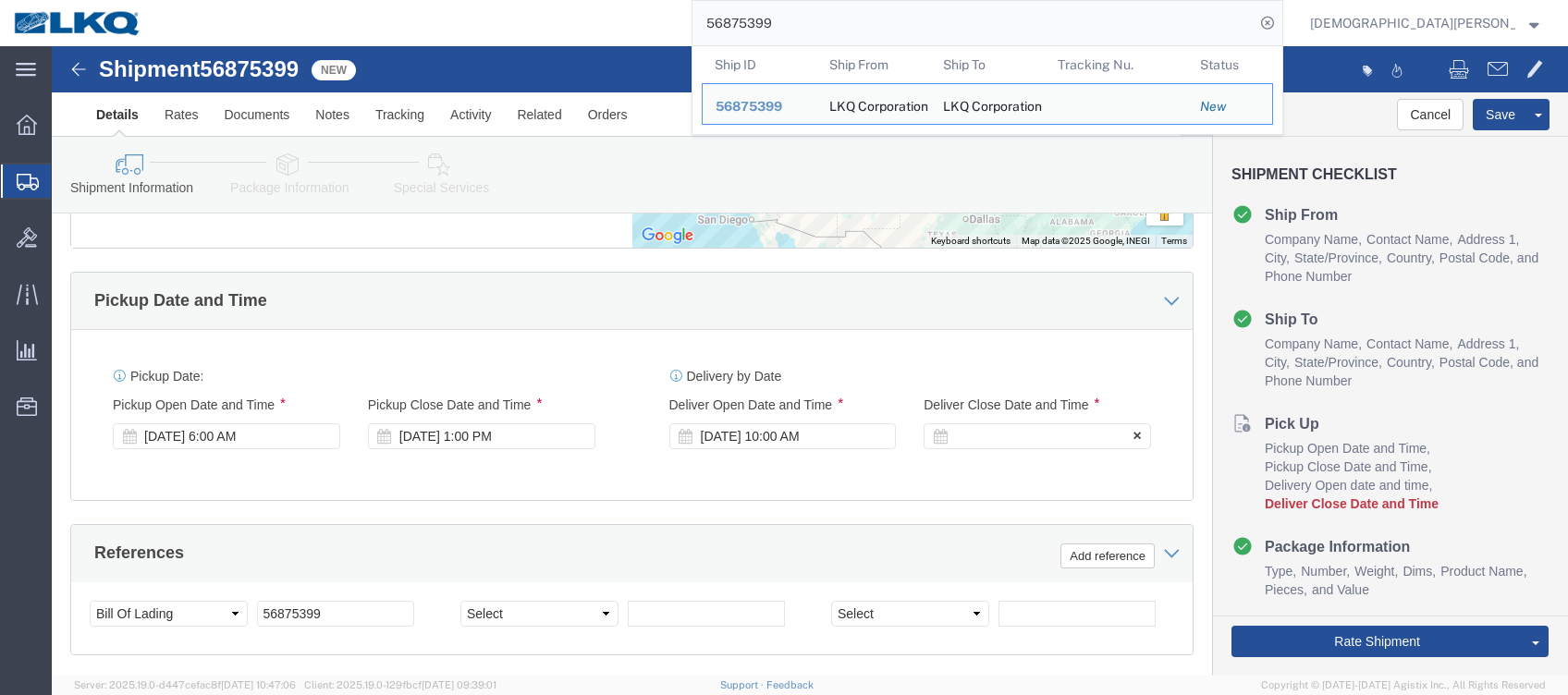
click div
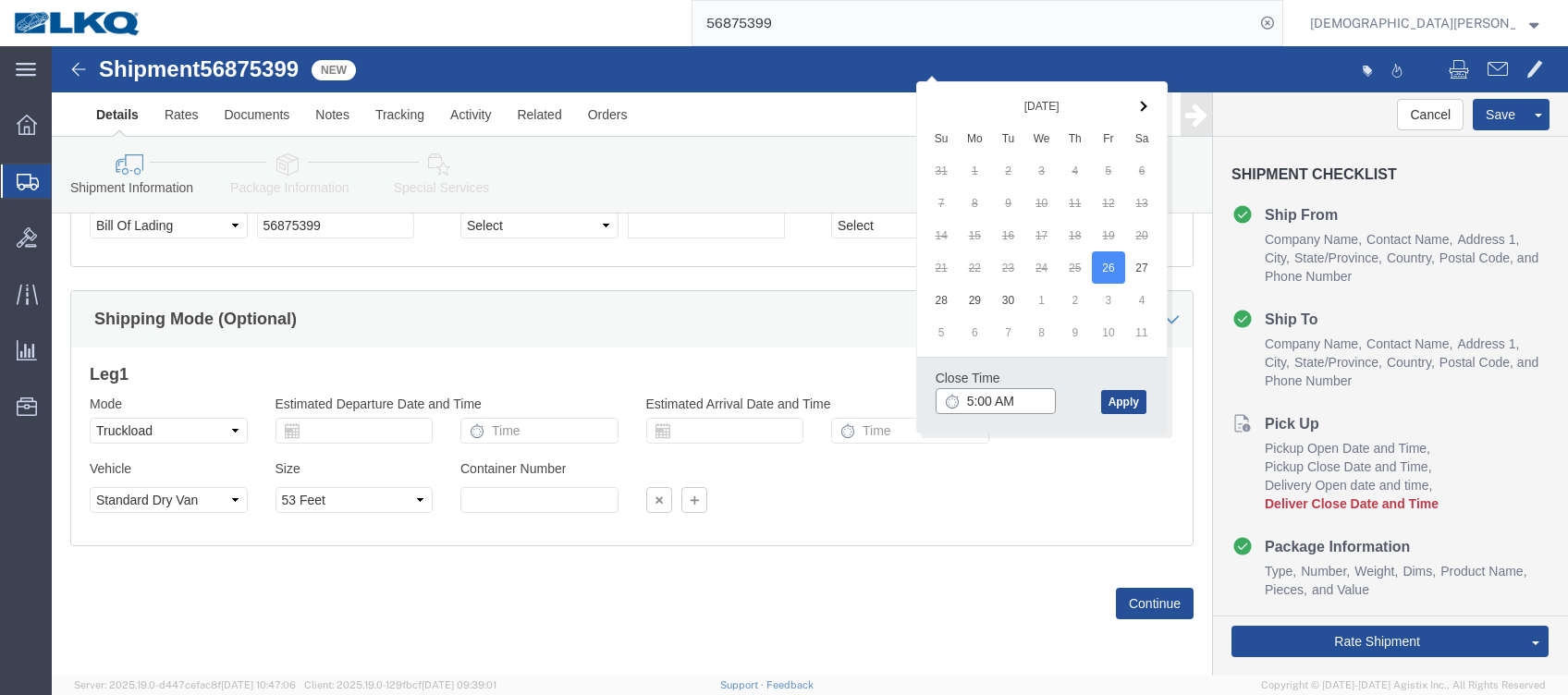
click input "5:00 AM"
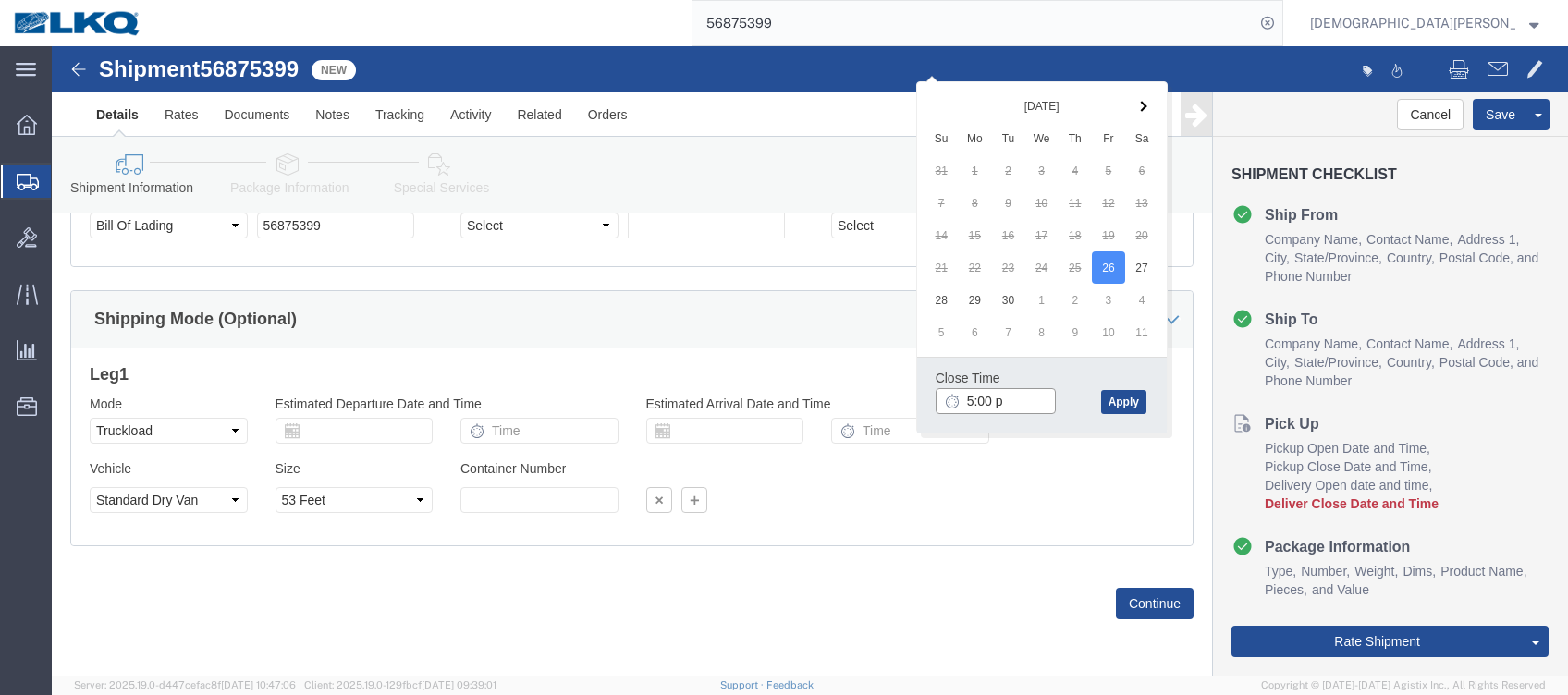
type input "5:00 pm"
click button "Apply"
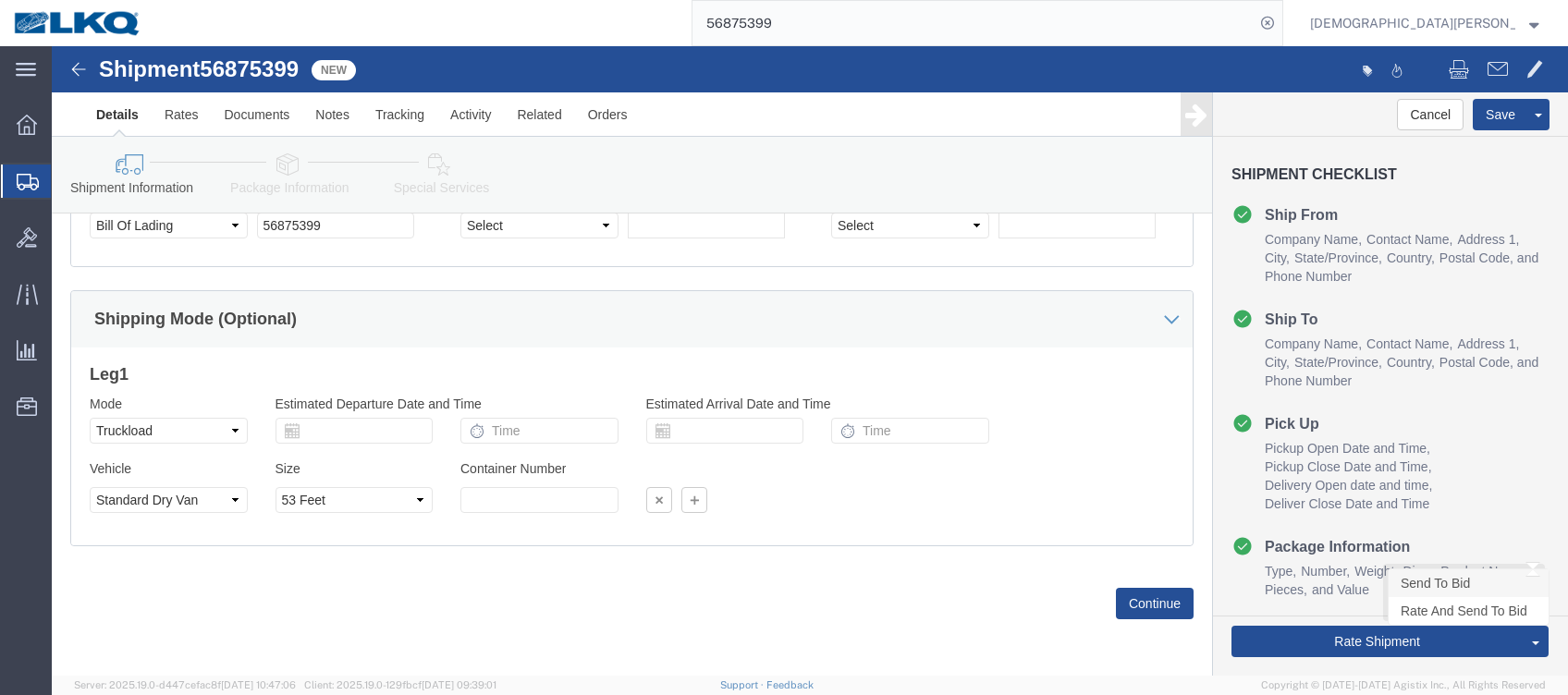
click link "Send To Bid"
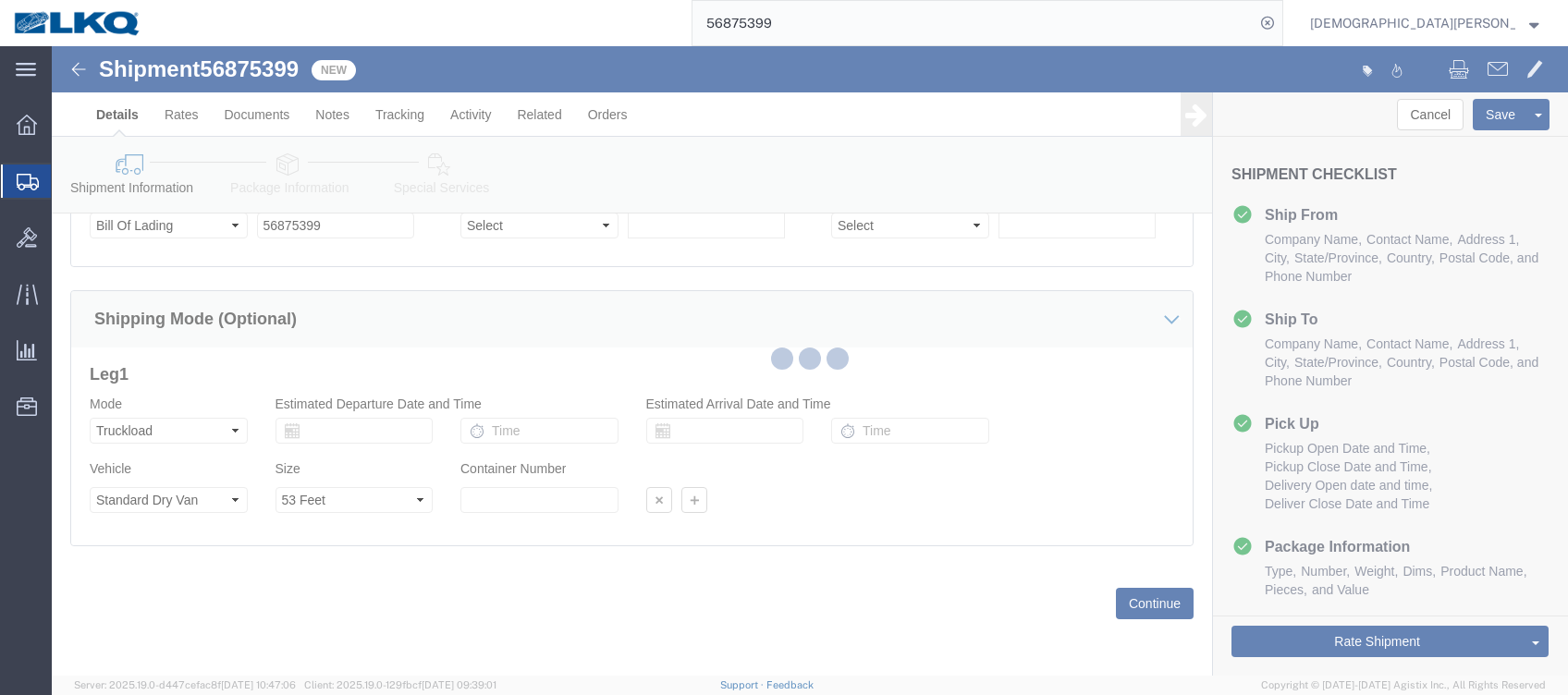
select select "TL"
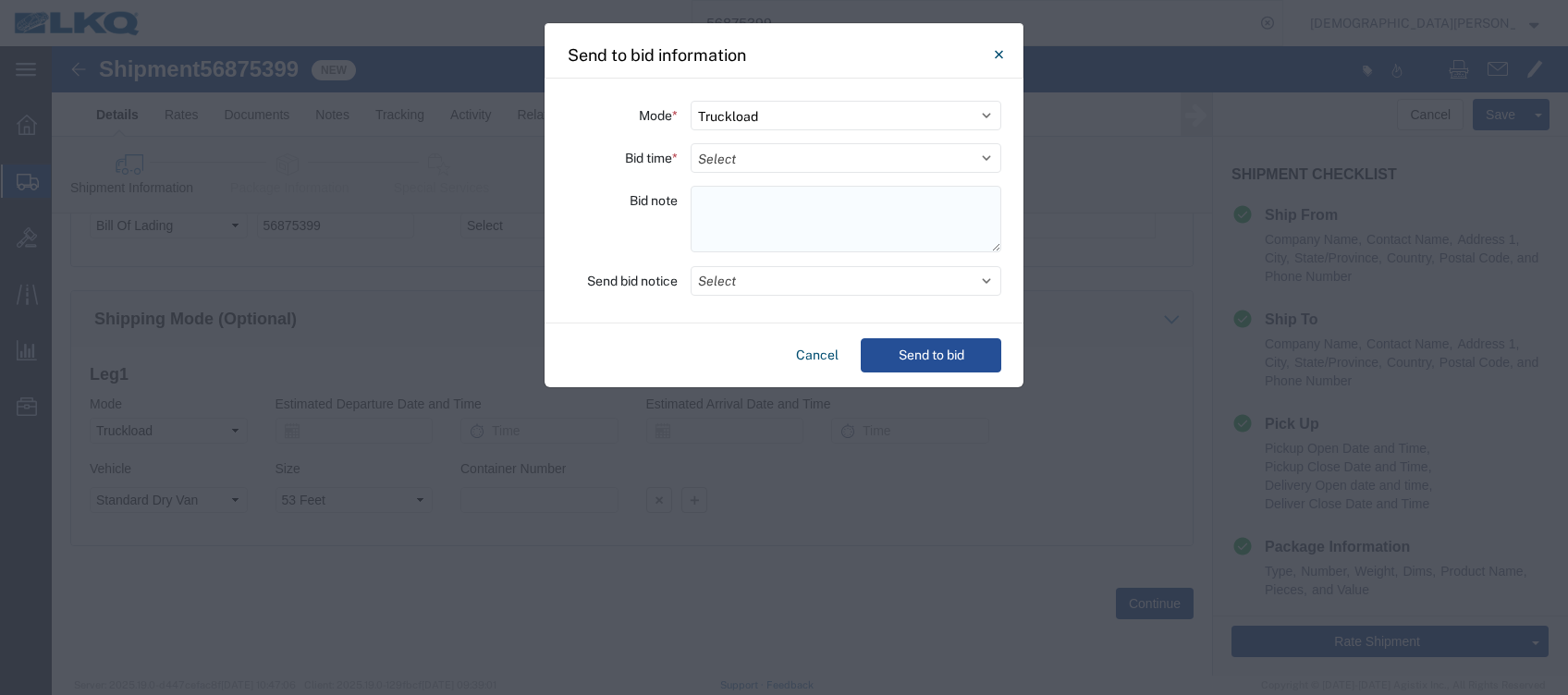
click at [719, 200] on textarea at bounding box center [846, 219] width 311 height 67
paste textarea "198-Santa Fe Springs 20 skids 11409669/0210/0734"
type textarea "198-Santa Fe Springs 20 skids 11409669/0210/0734"
click at [725, 154] on select "Select 30 Min (Rush) 1 Hour (Rush) 2 Hours (Rush) 4 Hours (Rush) 8 Hours (Rush)…" at bounding box center [846, 158] width 311 height 30
select select "8"
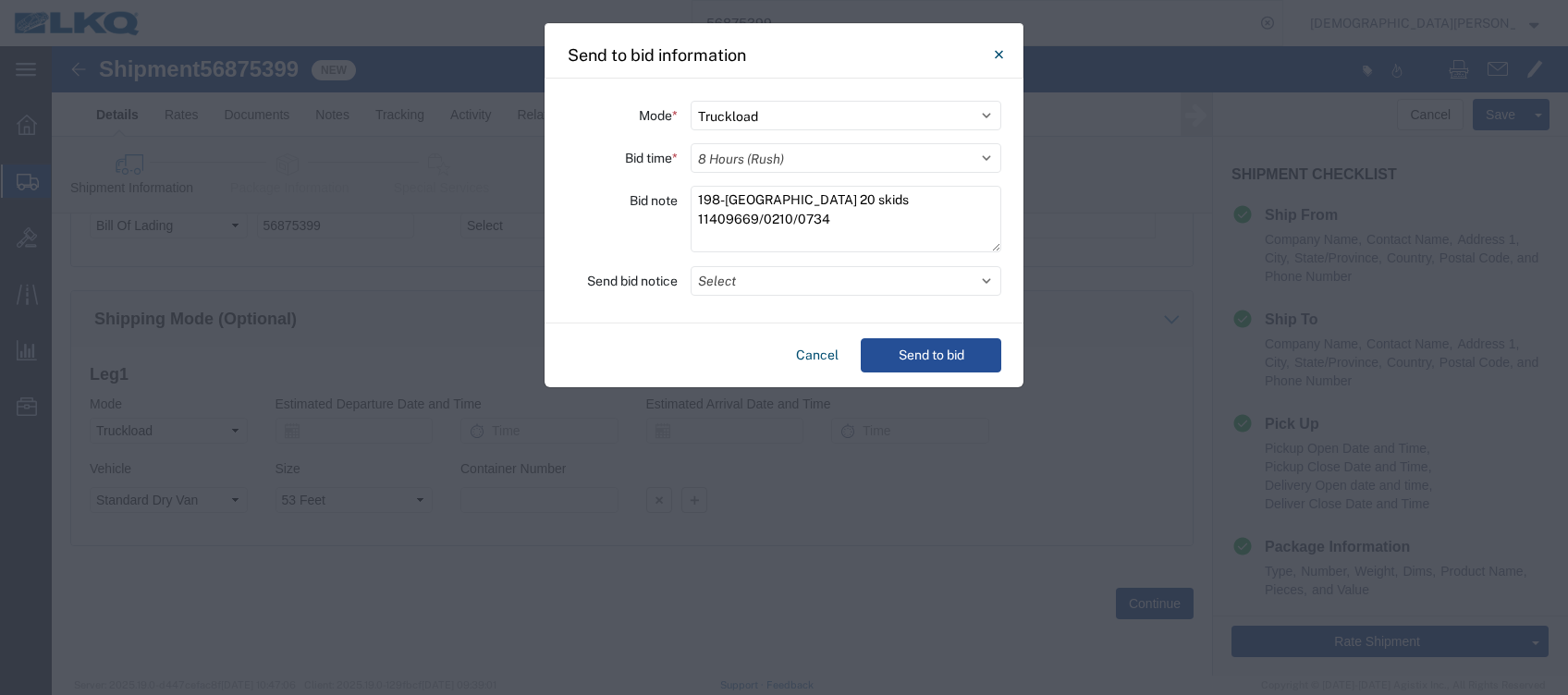
click at [691, 143] on select "Select 30 Min (Rush) 1 Hour (Rush) 2 Hours (Rush) 4 Hours (Rush) 8 Hours (Rush)…" at bounding box center [846, 158] width 311 height 30
click at [729, 285] on button "Select" at bounding box center [846, 281] width 311 height 30
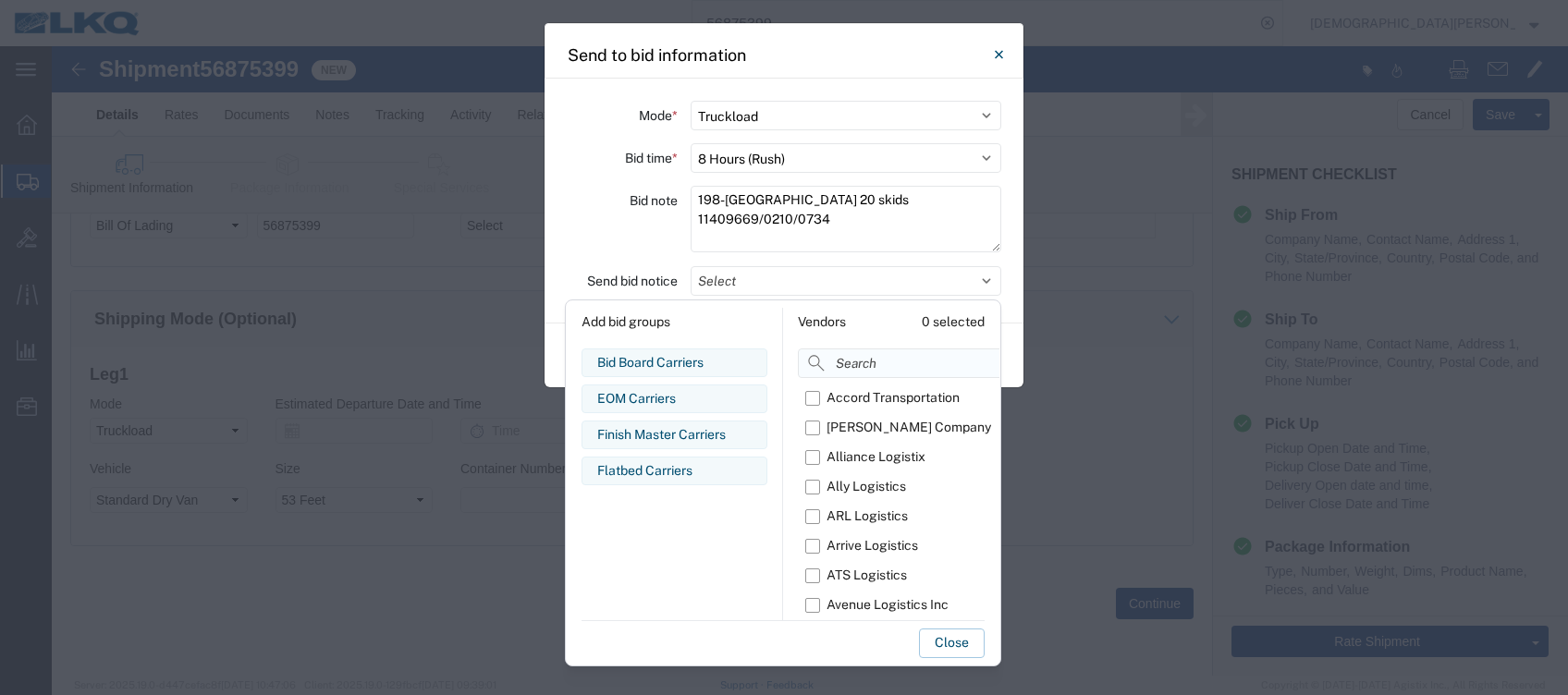
click at [862, 369] on input at bounding box center [943, 363] width 292 height 30
type input "dv"
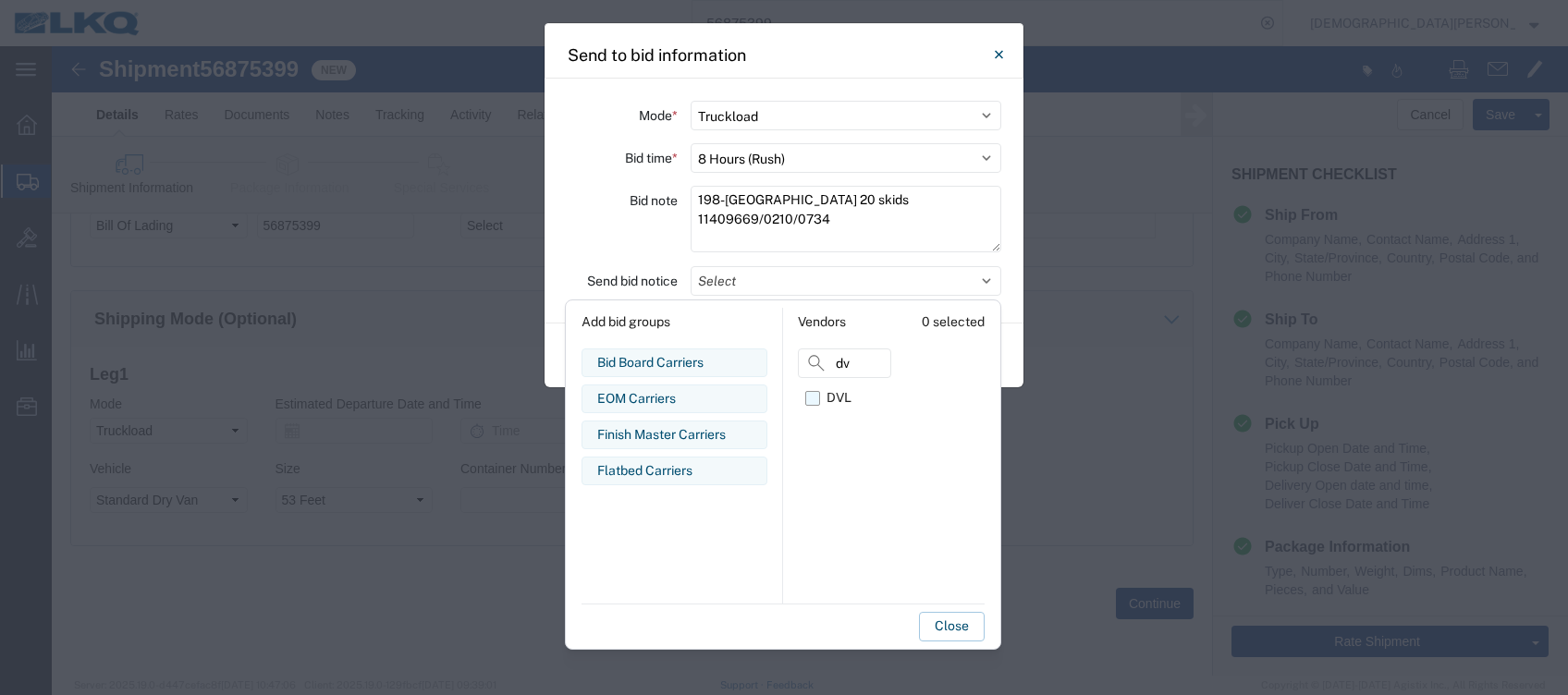
click at [818, 394] on label "DVL" at bounding box center [848, 398] width 86 height 30
click at [0, 0] on input "DVL" at bounding box center [0, 0] width 0 height 0
click at [953, 621] on button "Close" at bounding box center [952, 627] width 66 height 30
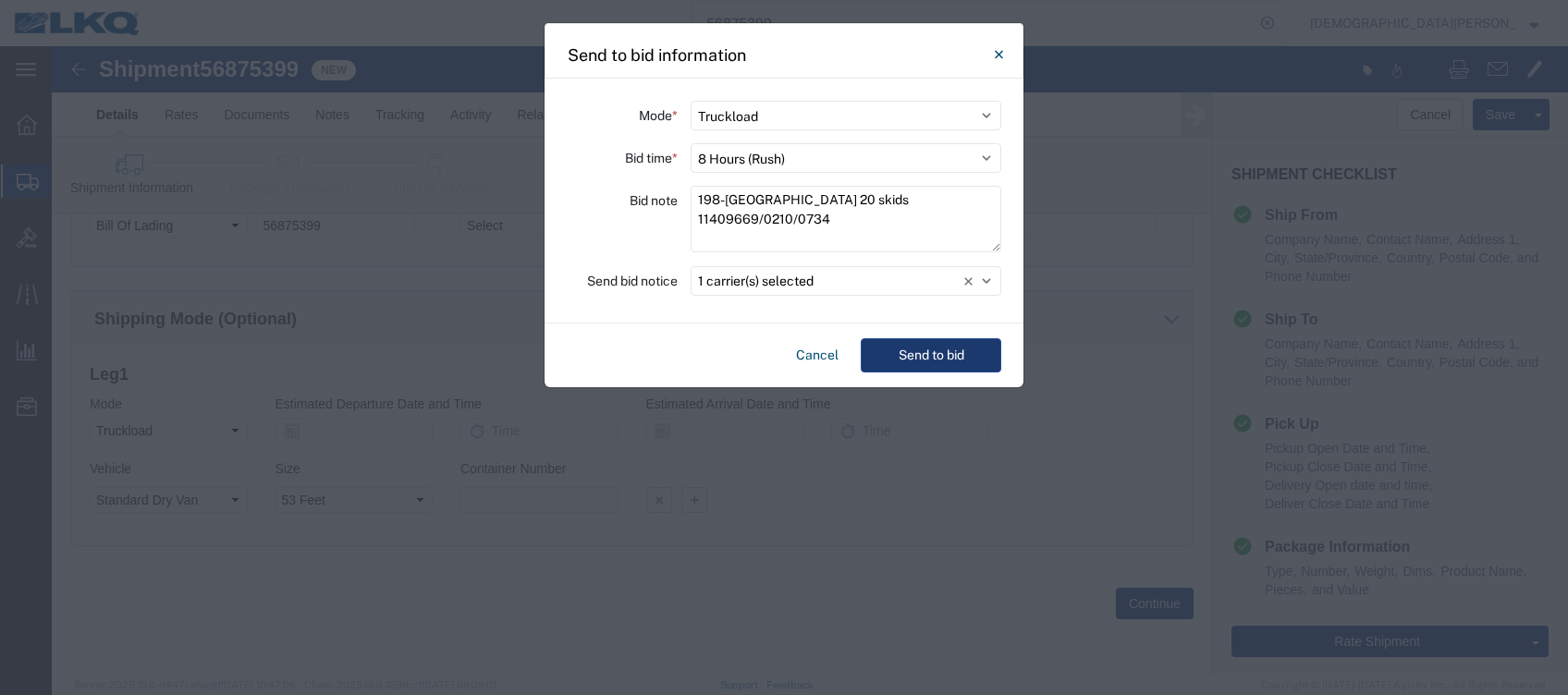
click at [938, 347] on button "Send to bid" at bounding box center [930, 355] width 141 height 34
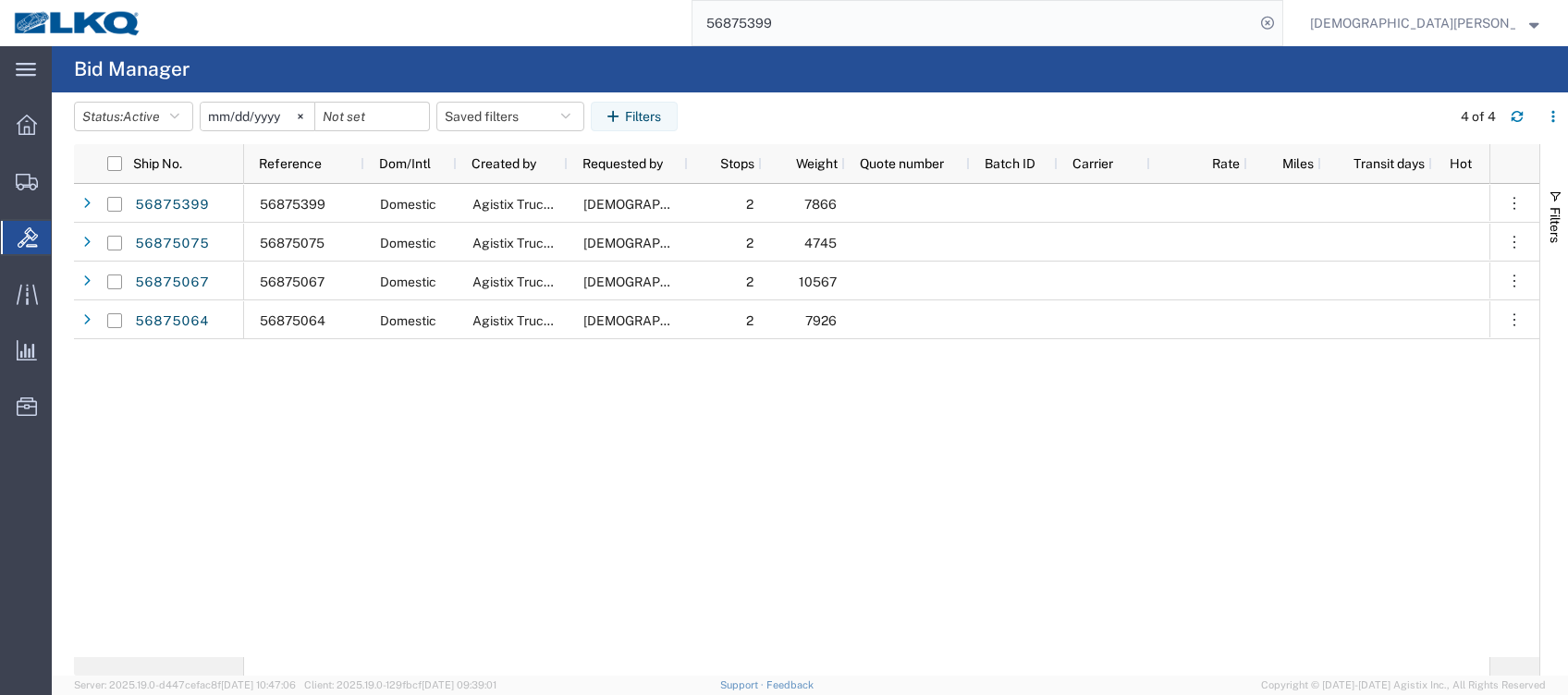
click at [918, 23] on input "56875399" at bounding box center [974, 23] width 562 height 45
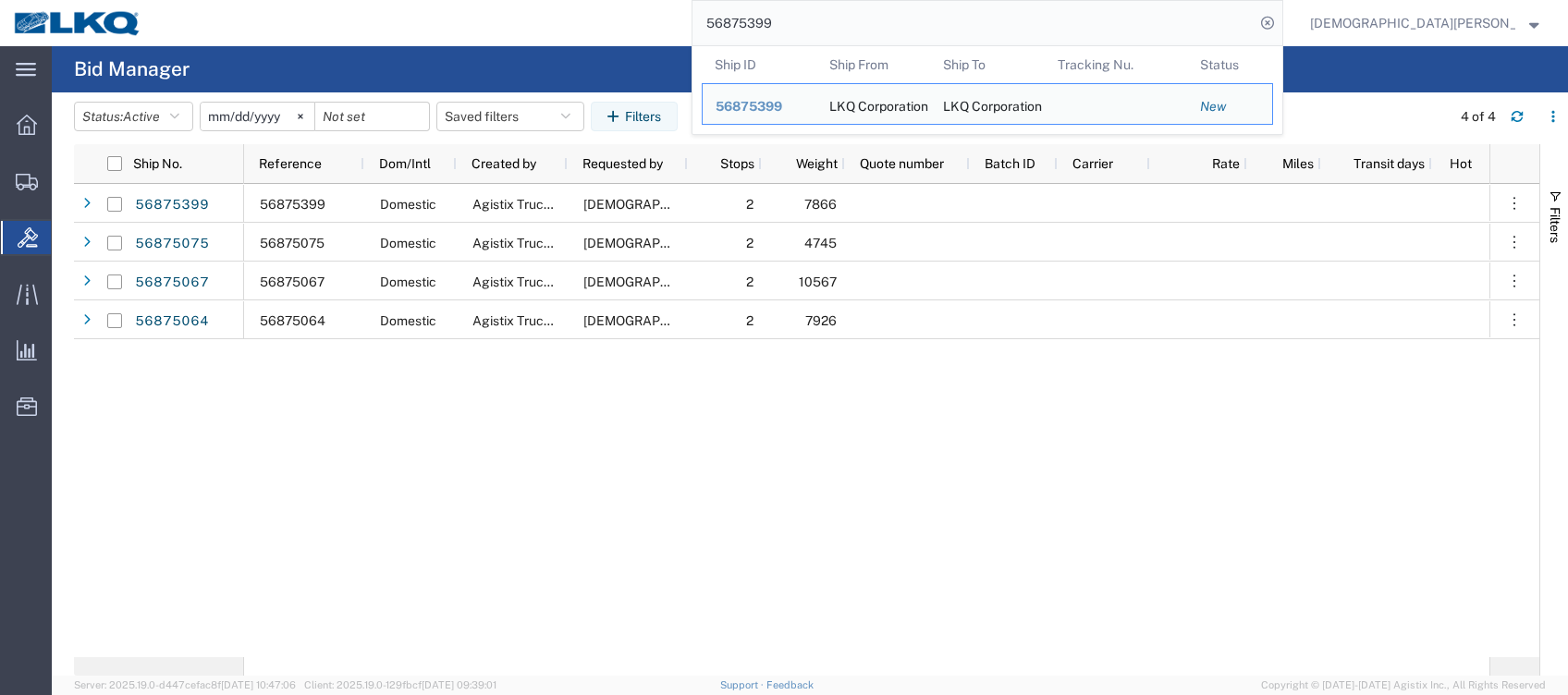
drag, startPoint x: 928, startPoint y: 22, endPoint x: 926, endPoint y: 8, distance: 14.1
click at [928, 19] on input "56875399" at bounding box center [974, 23] width 562 height 45
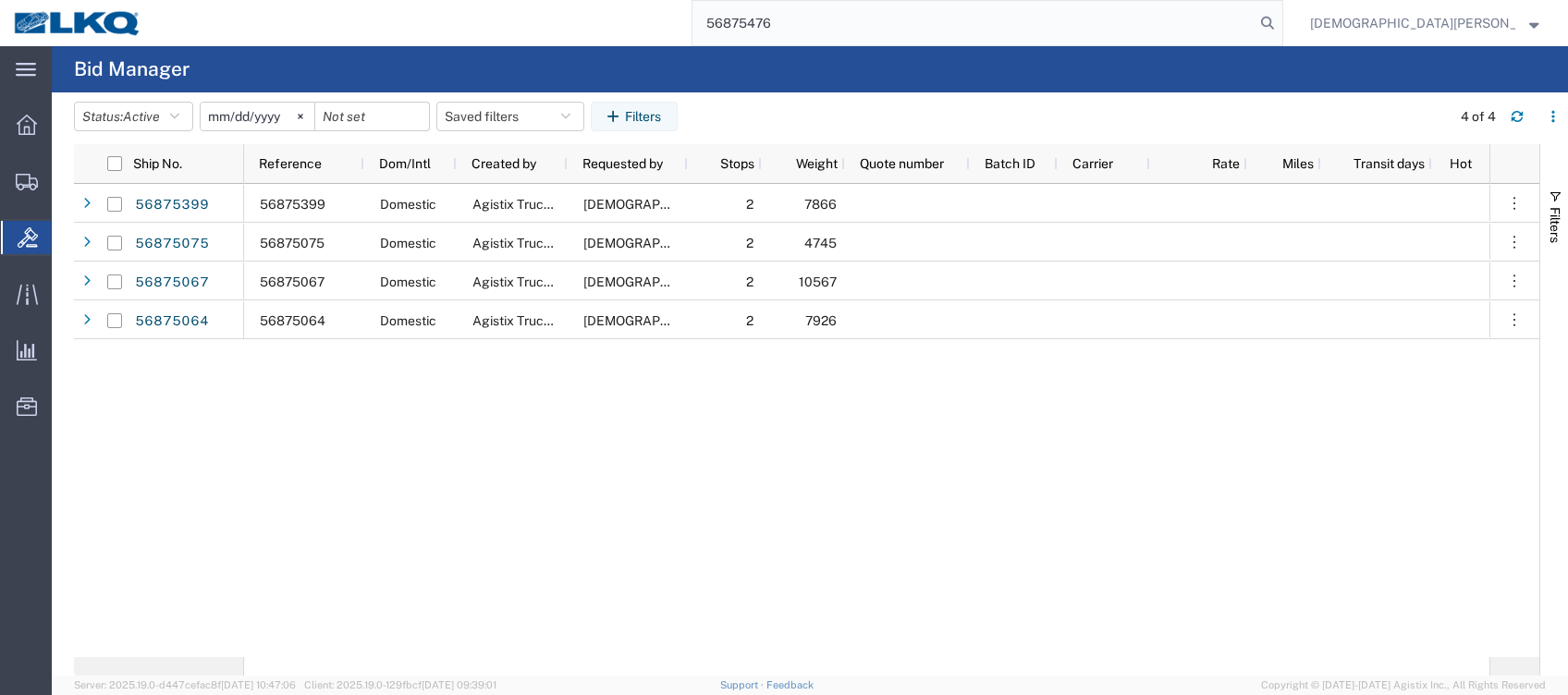
type input "56875476"
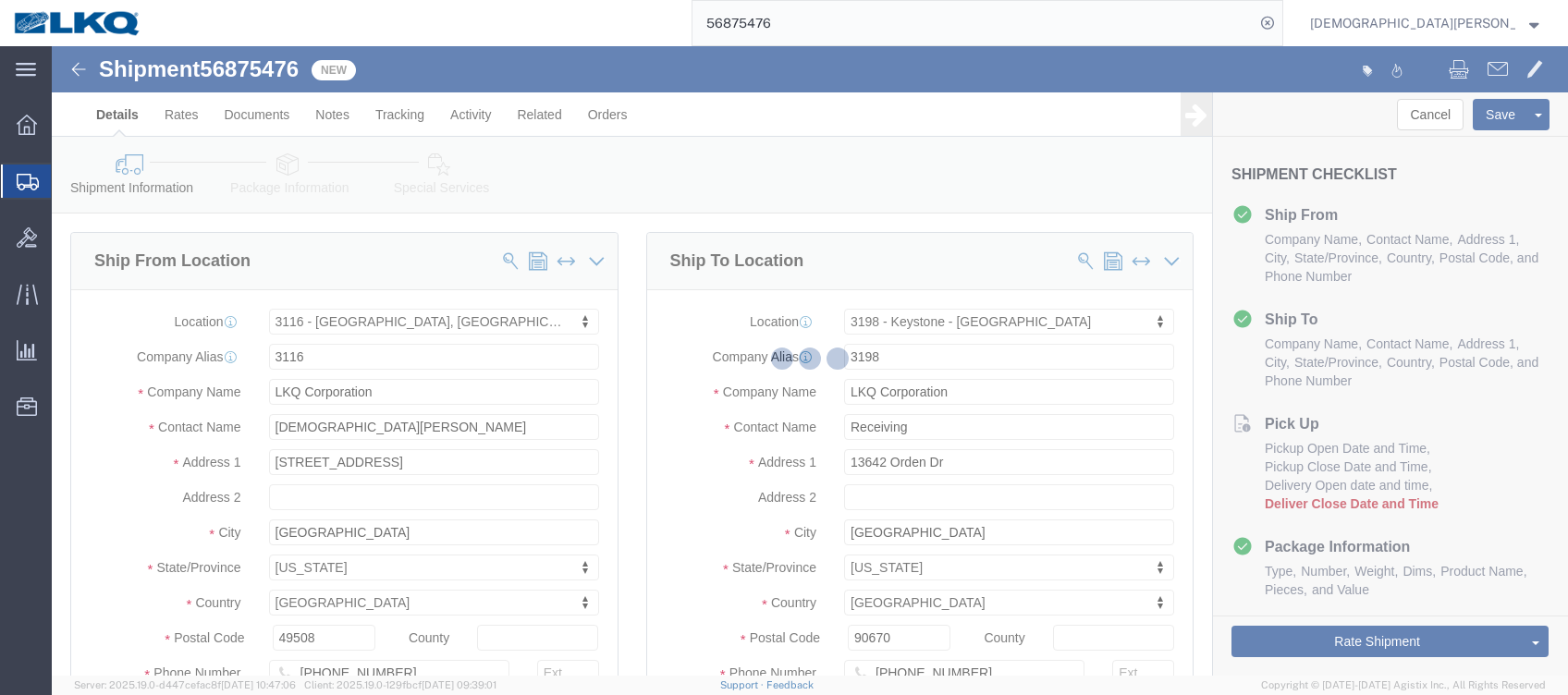
select select "27850"
select select "28721"
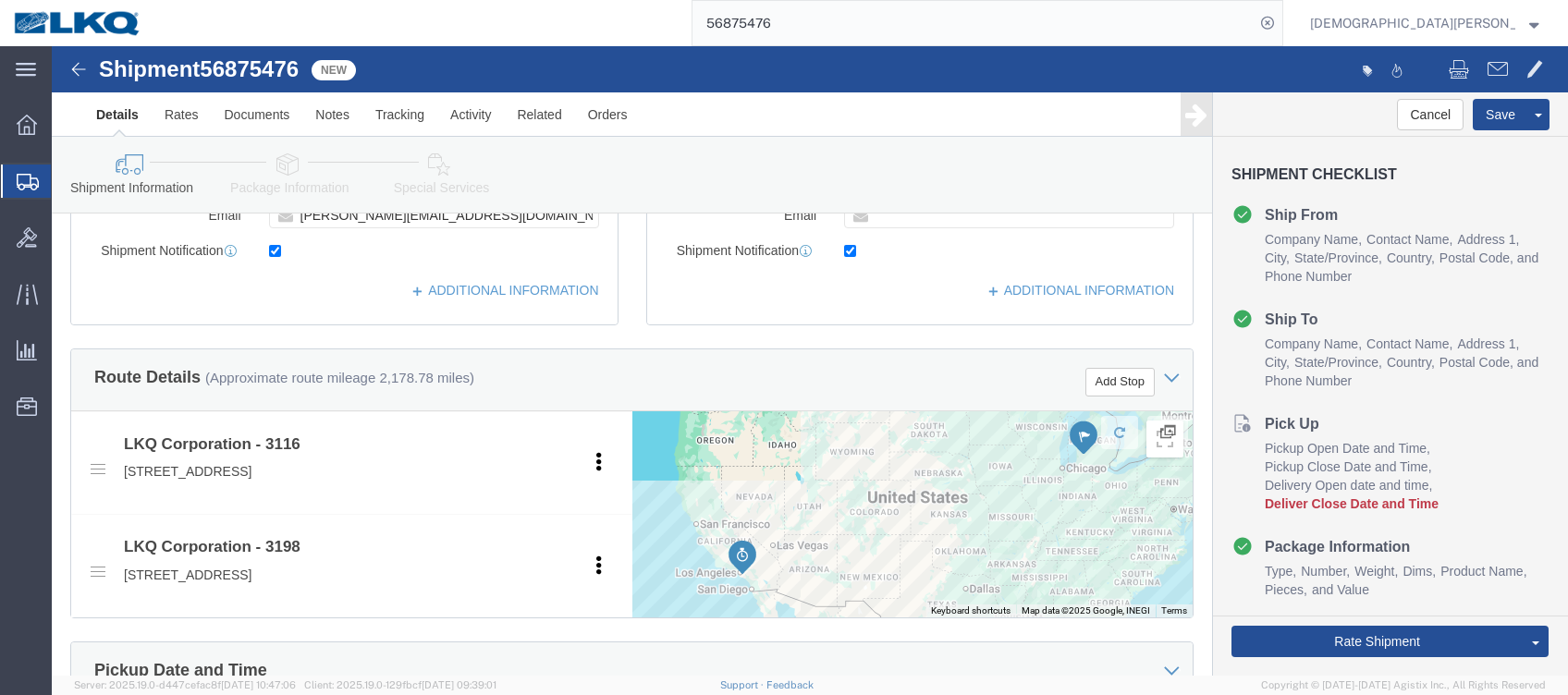
scroll to position [740, 0]
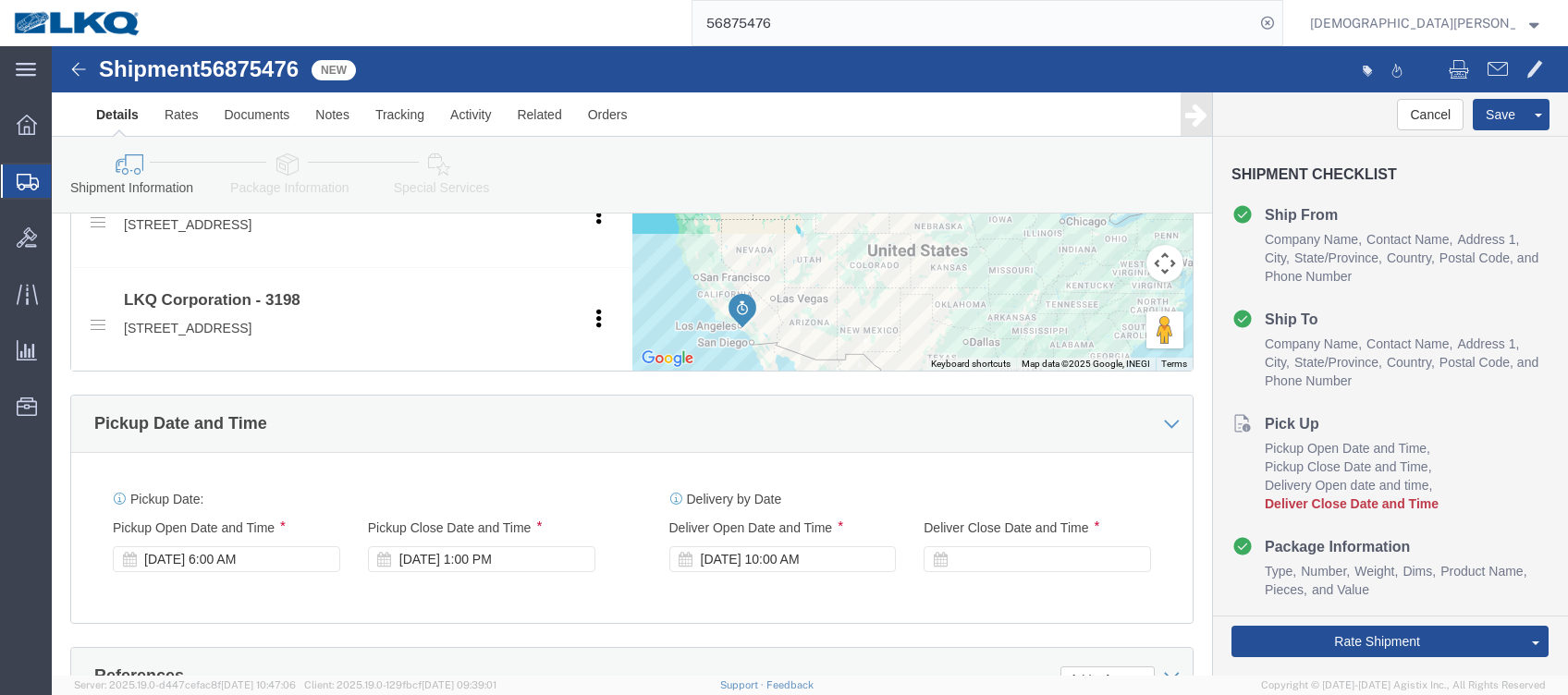
click div
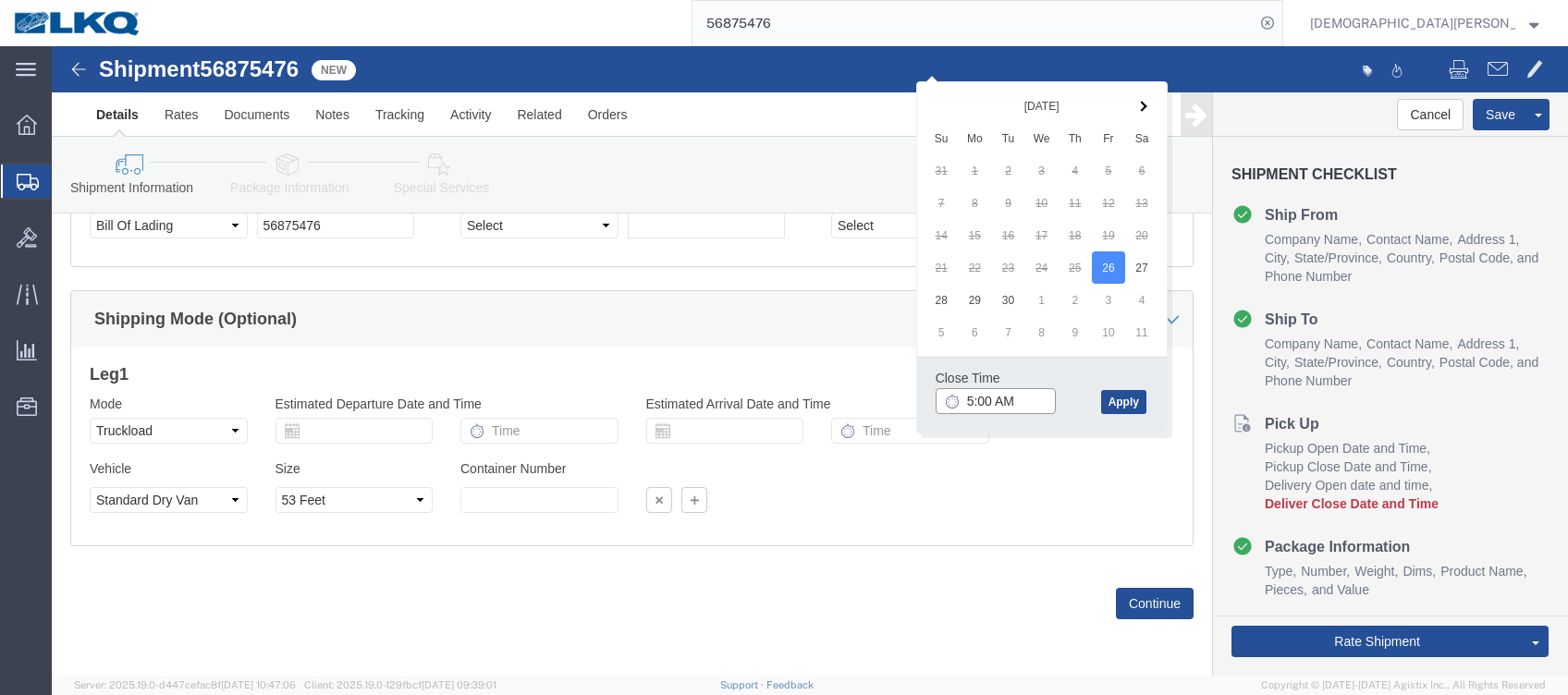
click input "5:00 AM"
type input "5:00 PM"
click button "Apply"
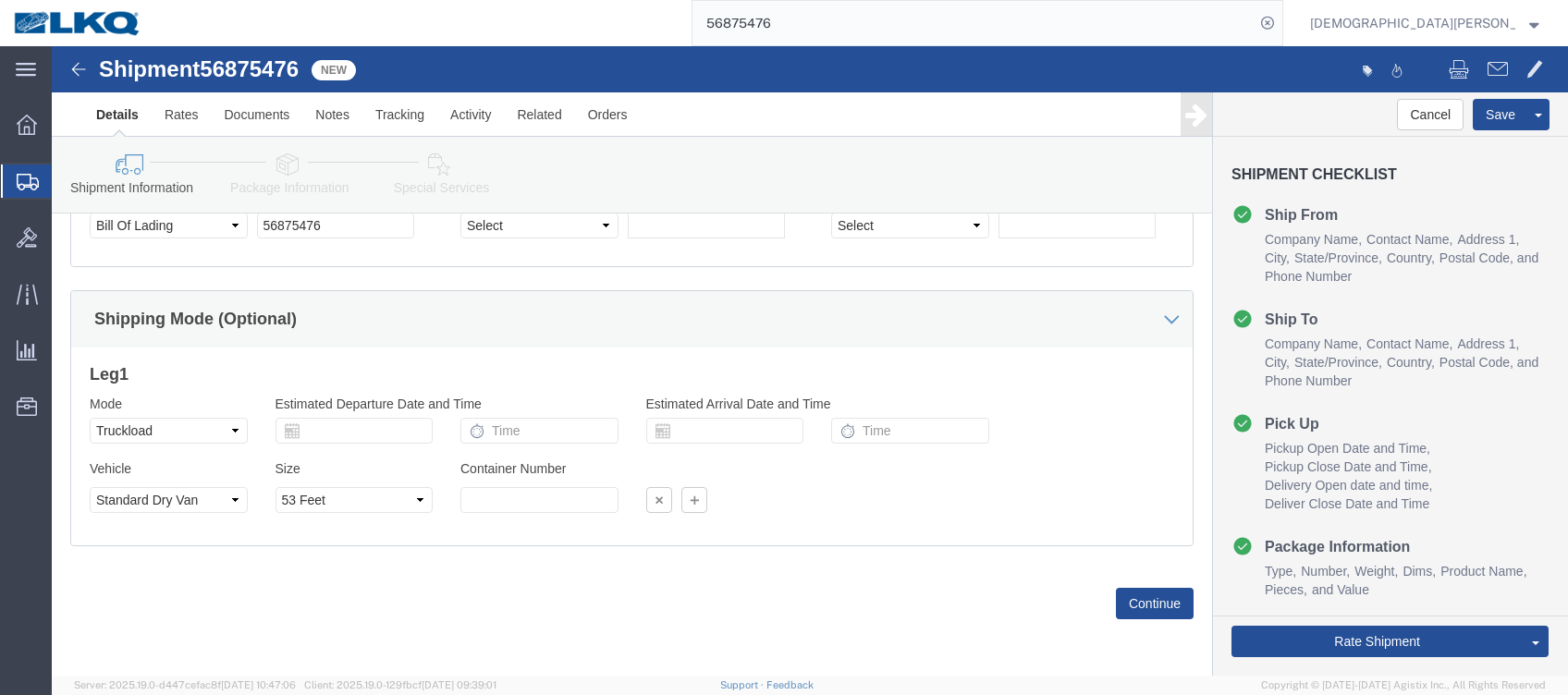
click link "Send To Bid"
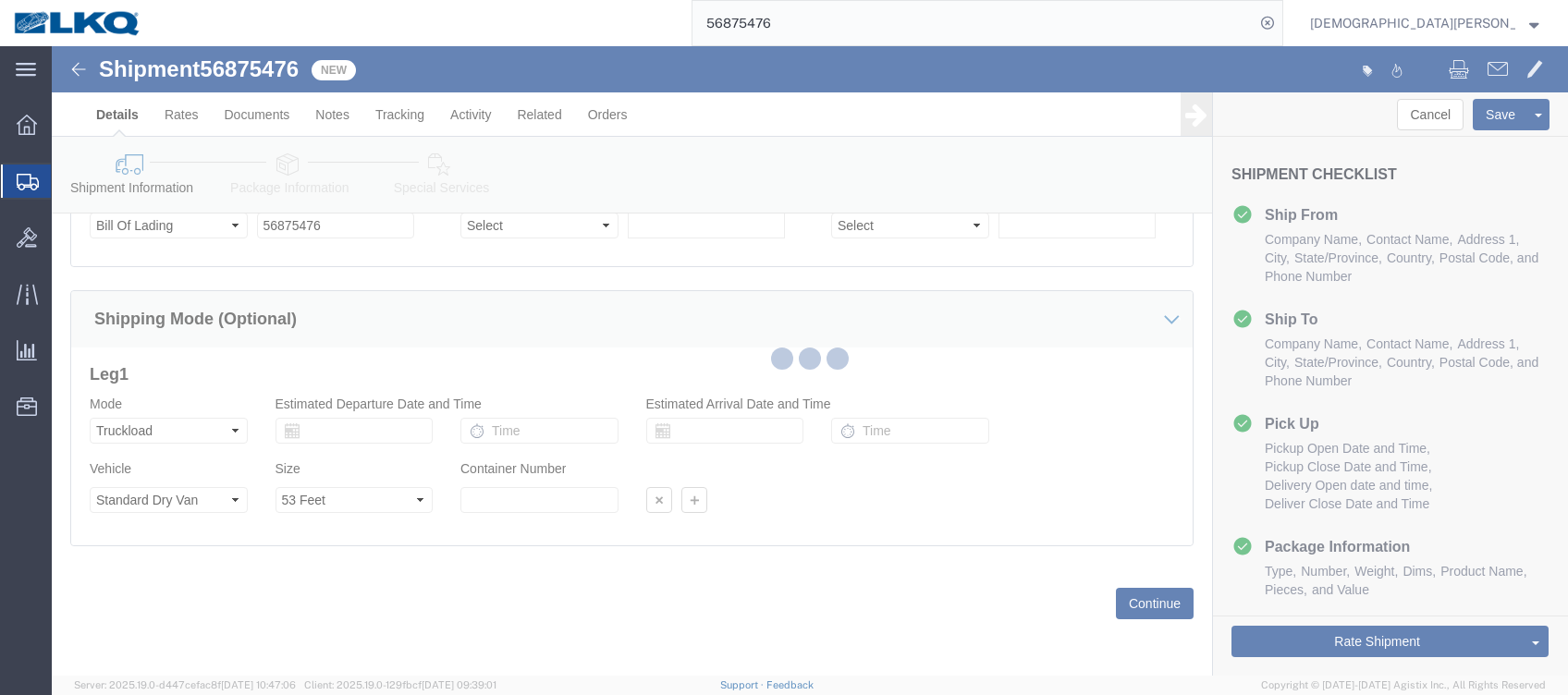
select select "TL"
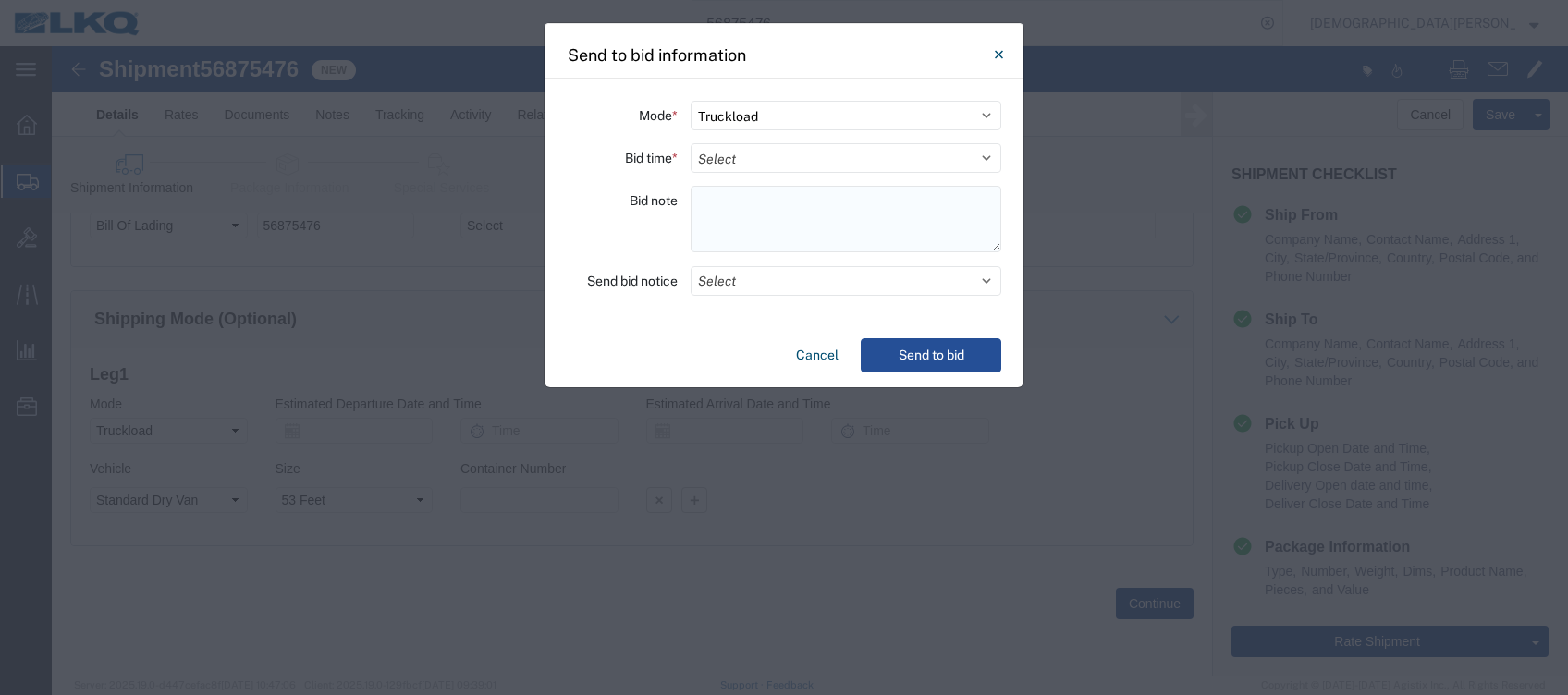
click at [713, 204] on textarea at bounding box center [846, 219] width 311 height 67
paste textarea "198-Santa Fe Springs 5 skids 11409669/0210/0734"
type textarea "198-Santa Fe Springs 5 skids 11409669/0210/0734"
click at [723, 155] on select "Select 30 Min (Rush) 1 Hour (Rush) 2 Hours (Rush) 4 Hours (Rush) 8 Hours (Rush)…" at bounding box center [846, 158] width 311 height 30
select select "4"
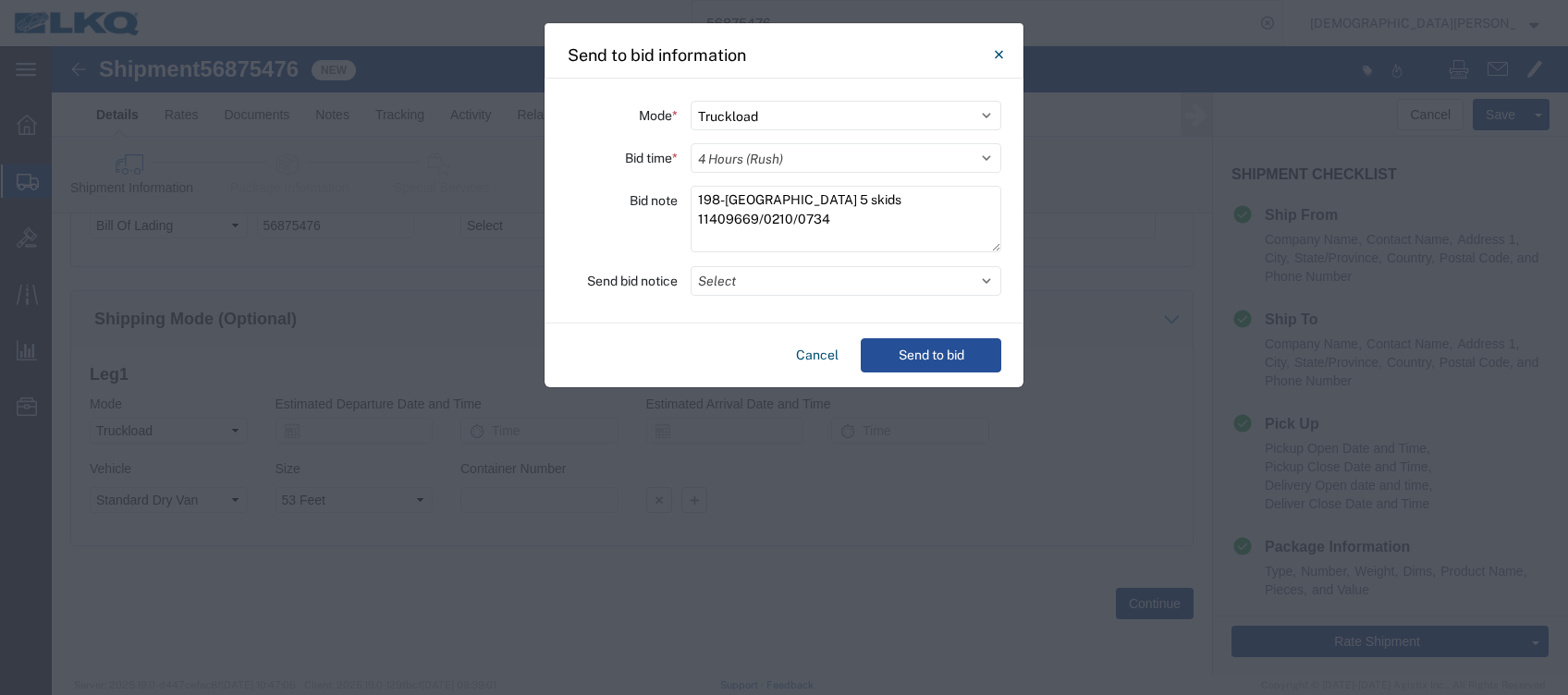
click at [691, 143] on select "Select 30 Min (Rush) 1 Hour (Rush) 2 Hours (Rush) 4 Hours (Rush) 8 Hours (Rush)…" at bounding box center [846, 158] width 311 height 30
click at [725, 104] on select "Select Small Parcel Truckload Air Rail Less than Truckload Ocean Freight Multi-…" at bounding box center [846, 115] width 311 height 30
select select "LTL"
click at [691, 101] on select "Select Small Parcel Truckload Air Rail Less than Truckload Ocean Freight Multi-…" at bounding box center [846, 115] width 311 height 30
click at [949, 357] on button "Send to bid" at bounding box center [930, 355] width 141 height 34
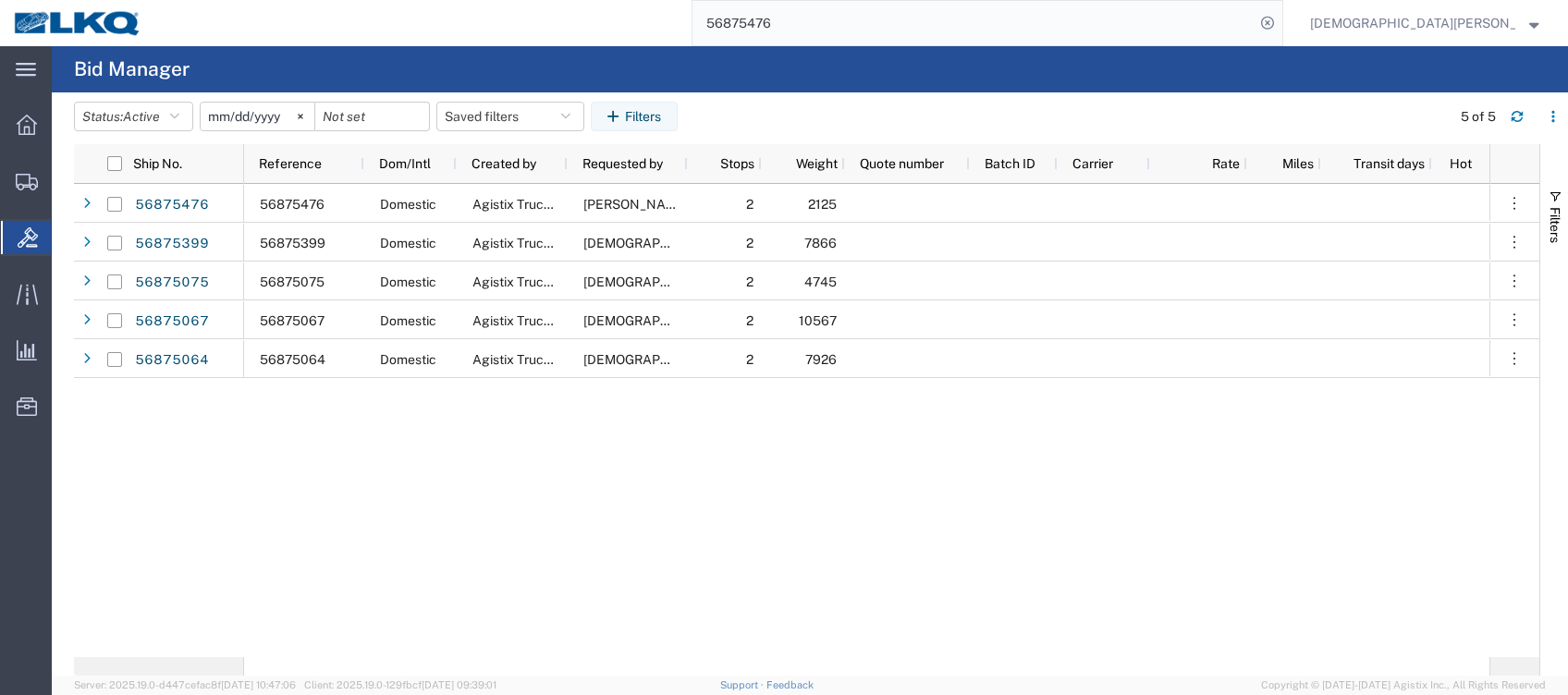
click at [931, 22] on input "56875476" at bounding box center [974, 23] width 562 height 45
type input "56875561"
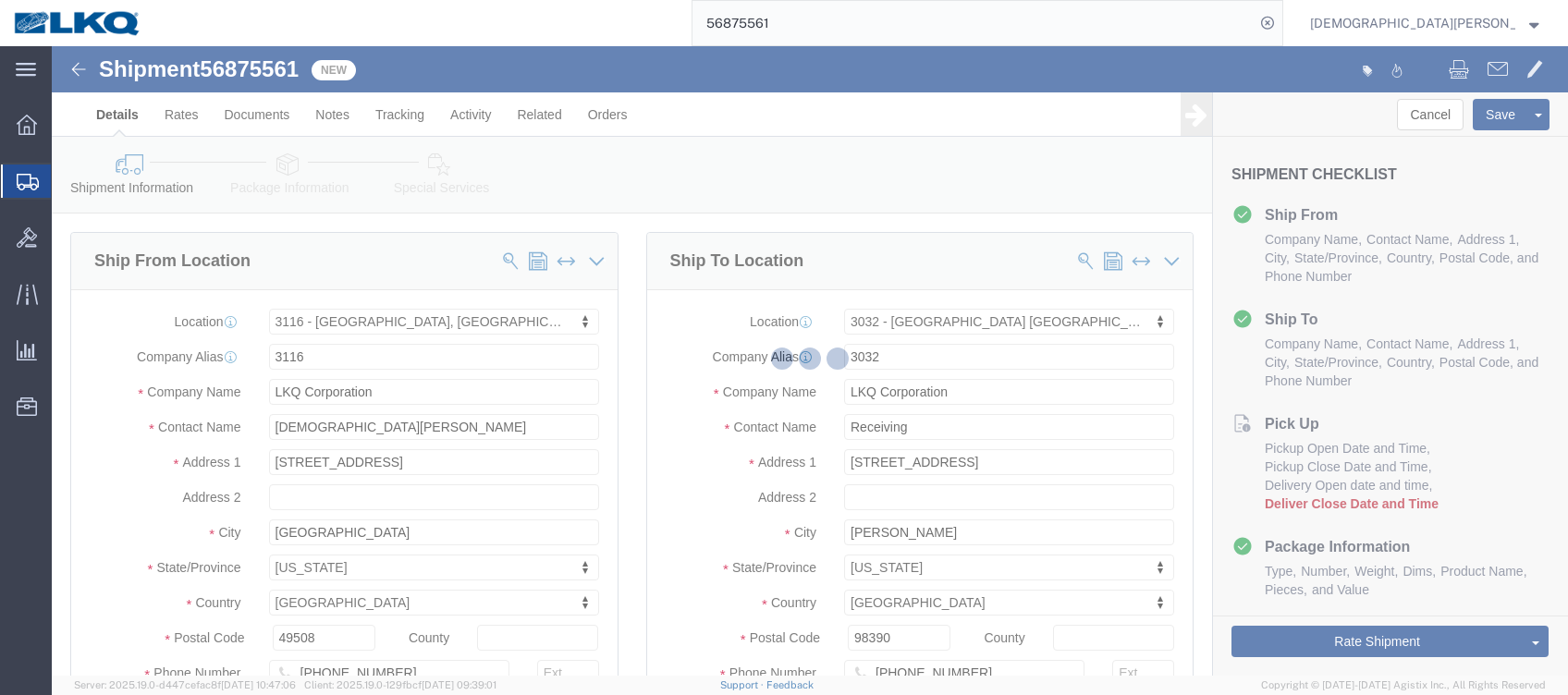
select select "27850"
select select "28720"
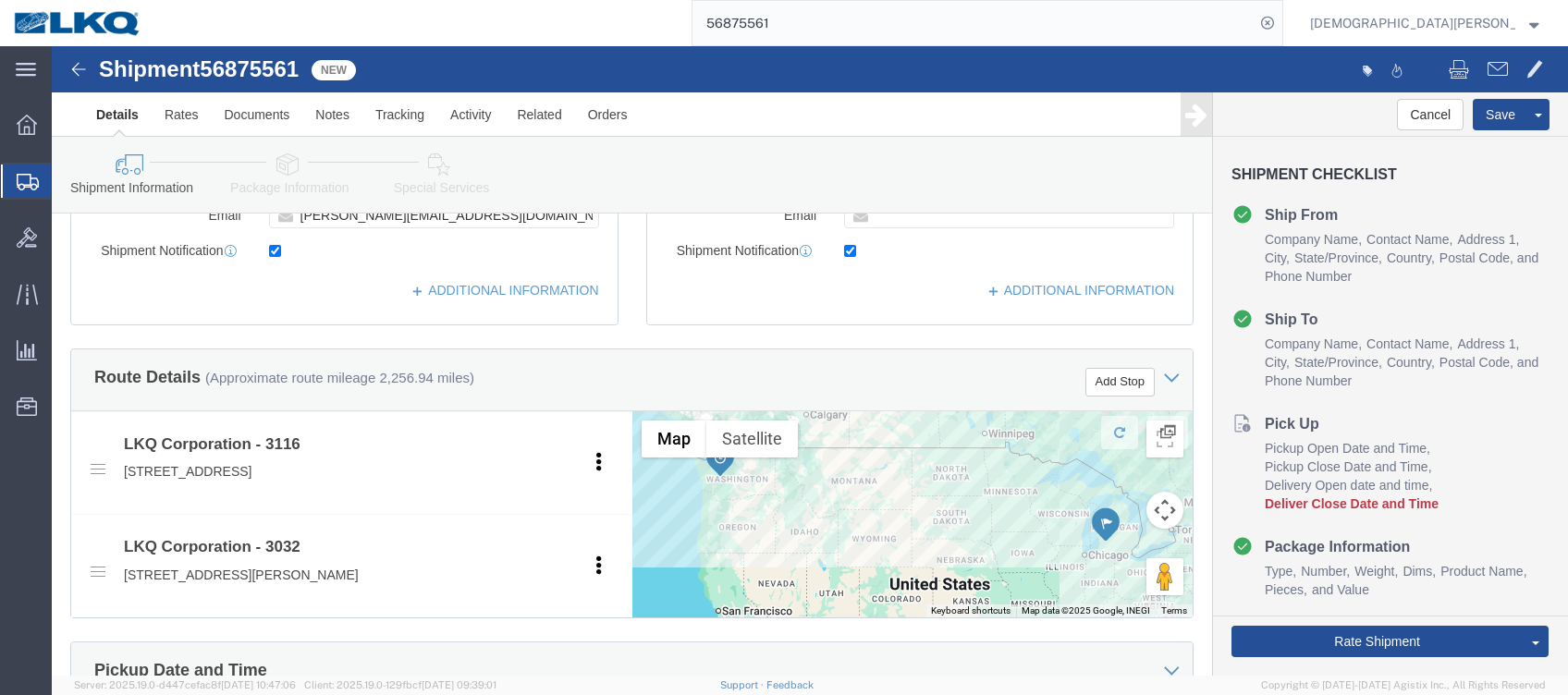
scroll to position [986, 0]
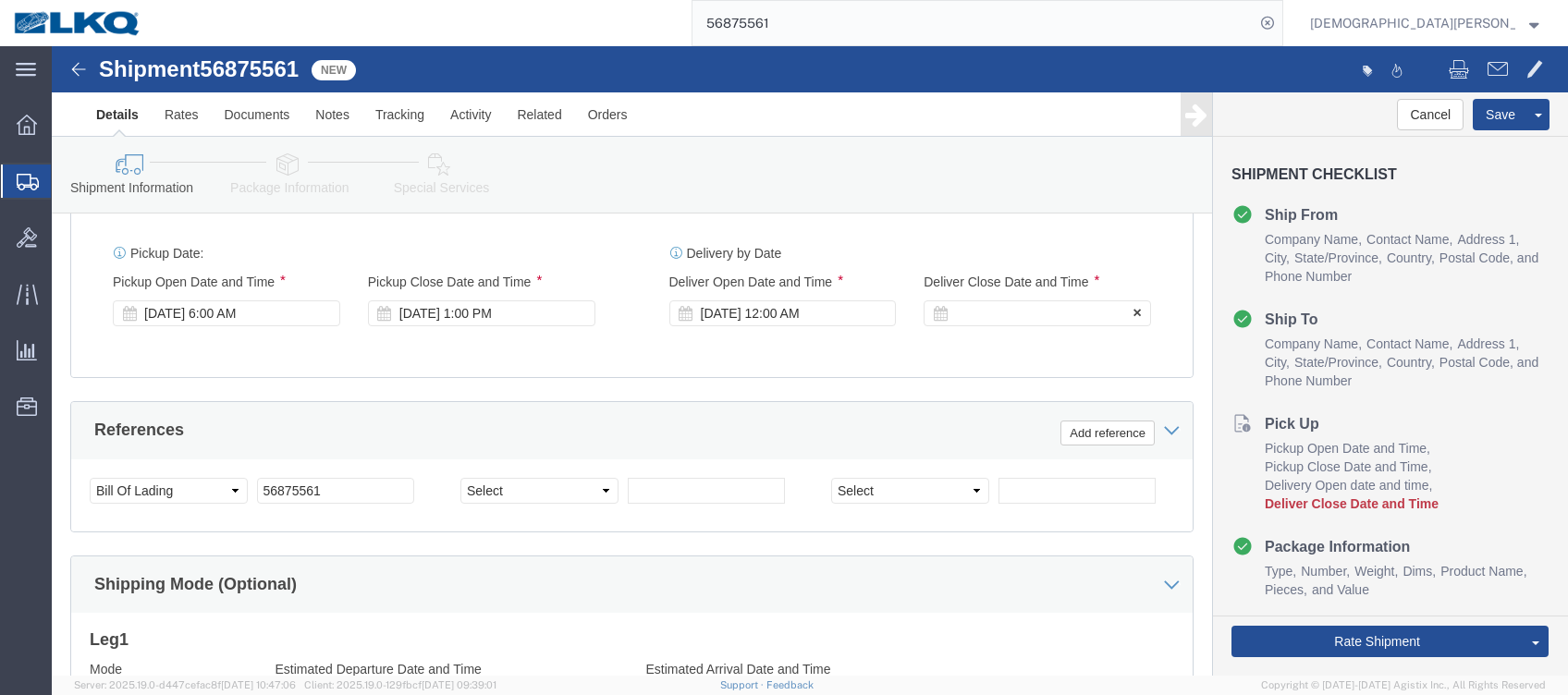
click div
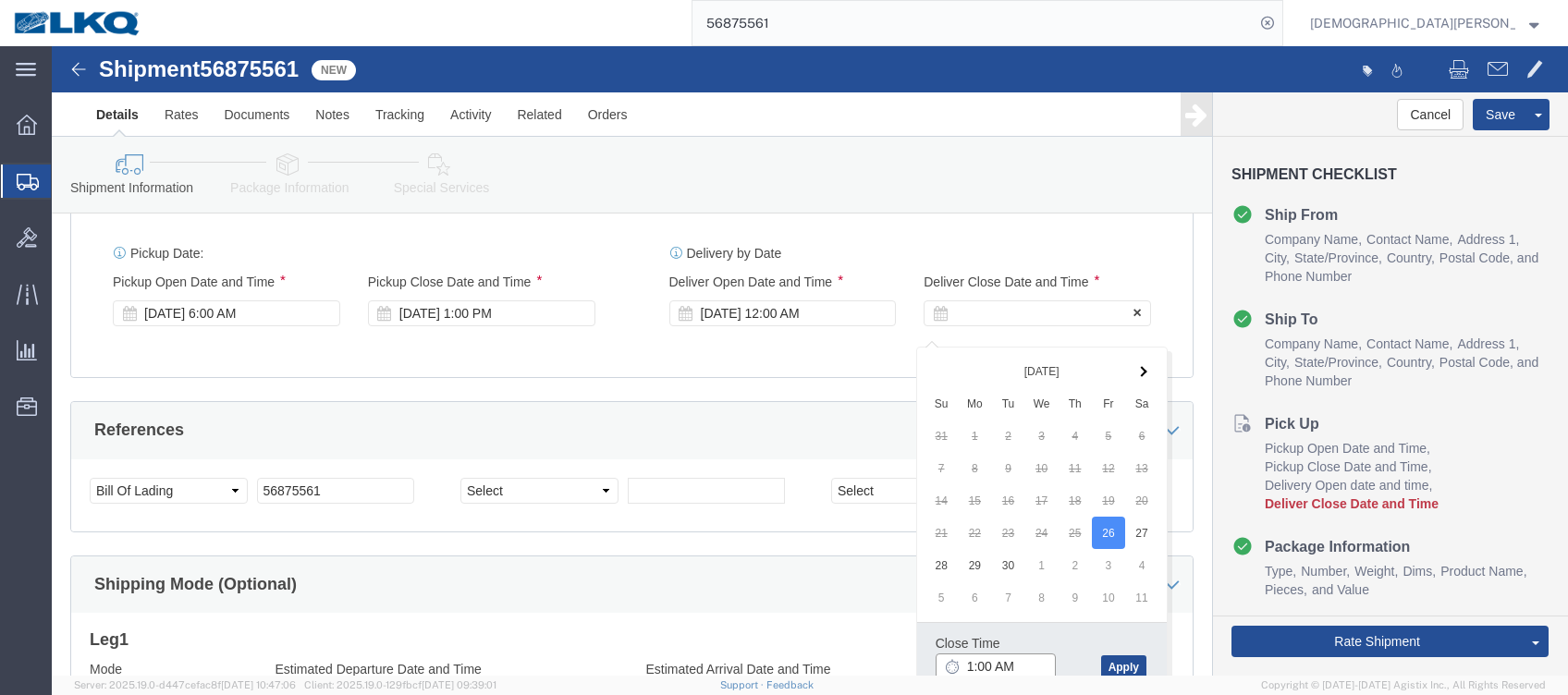
scroll to position [988, 0]
click input "5:00 AM"
type input "5:00 pm"
click button "Apply"
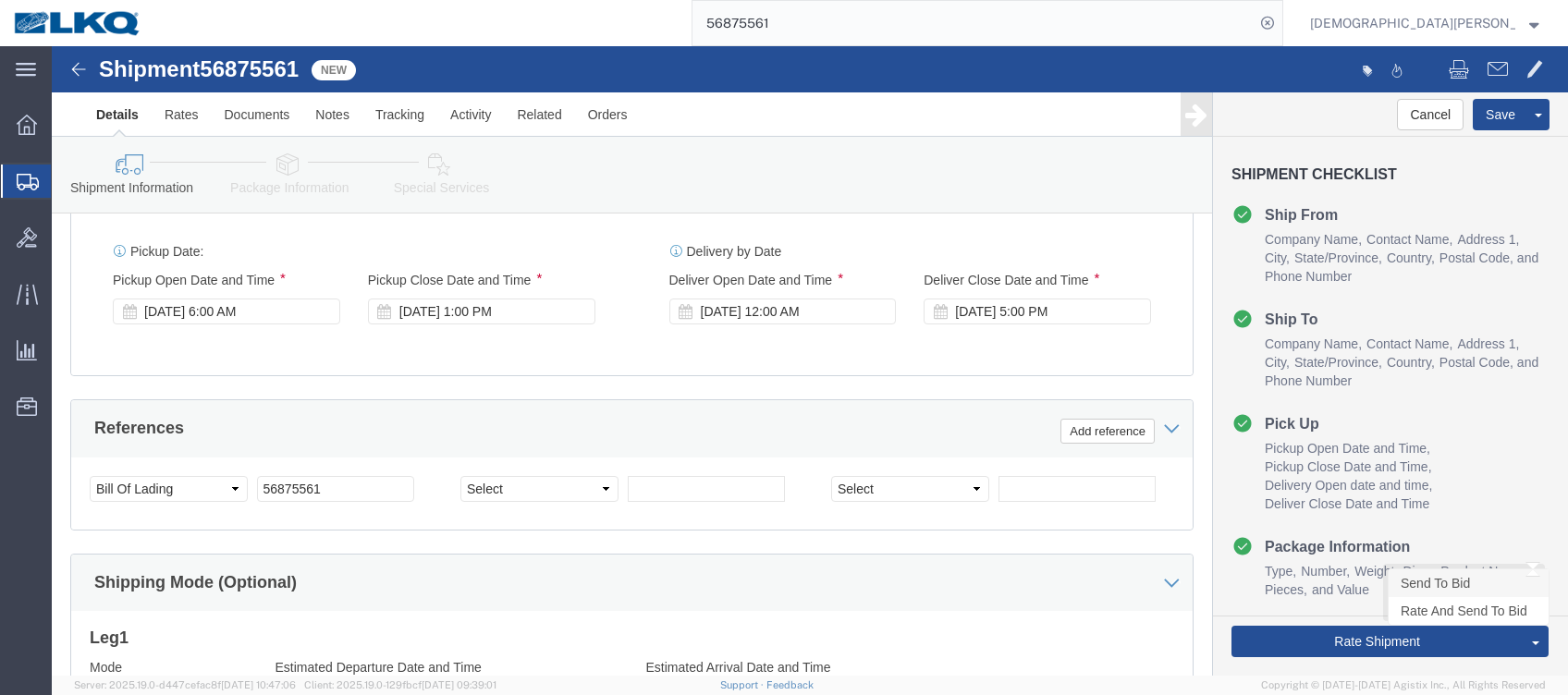
click link "Send To Bid"
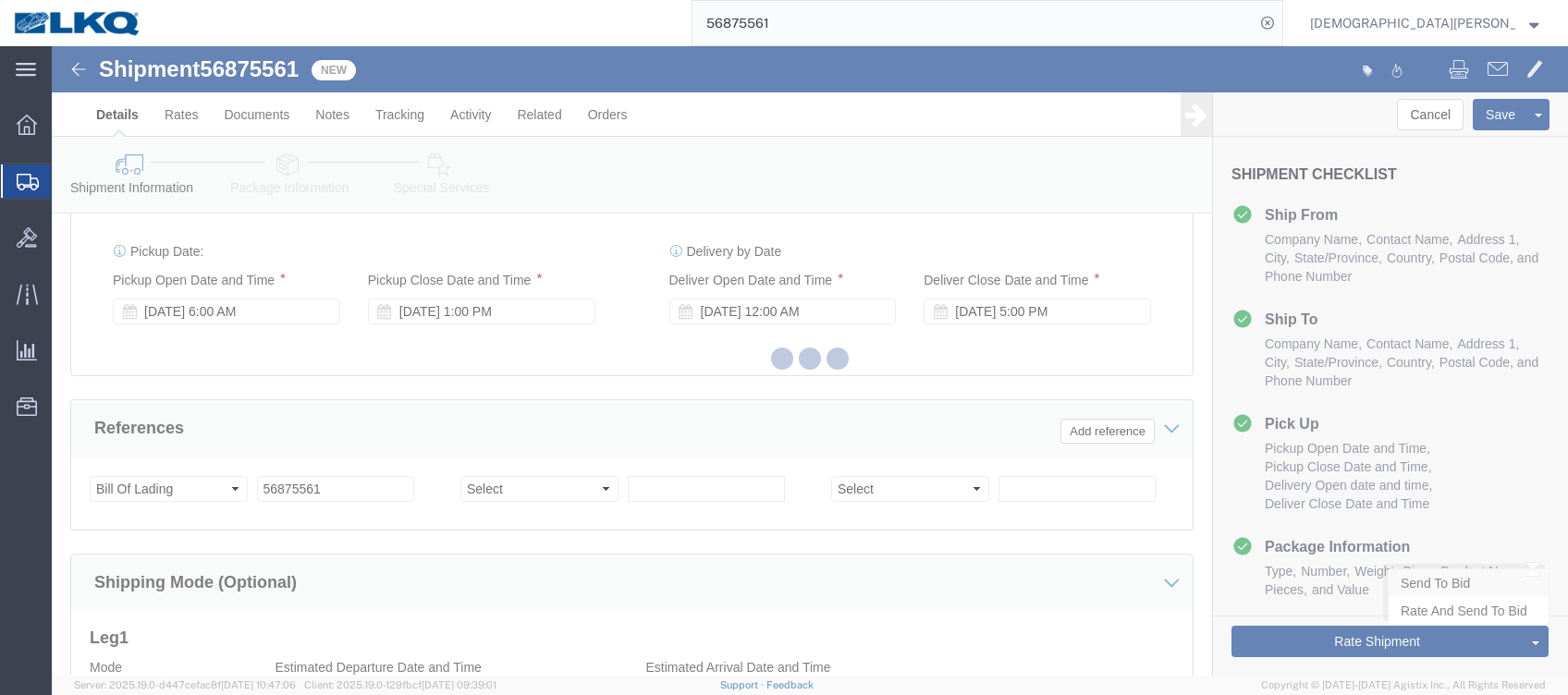
select select "TL"
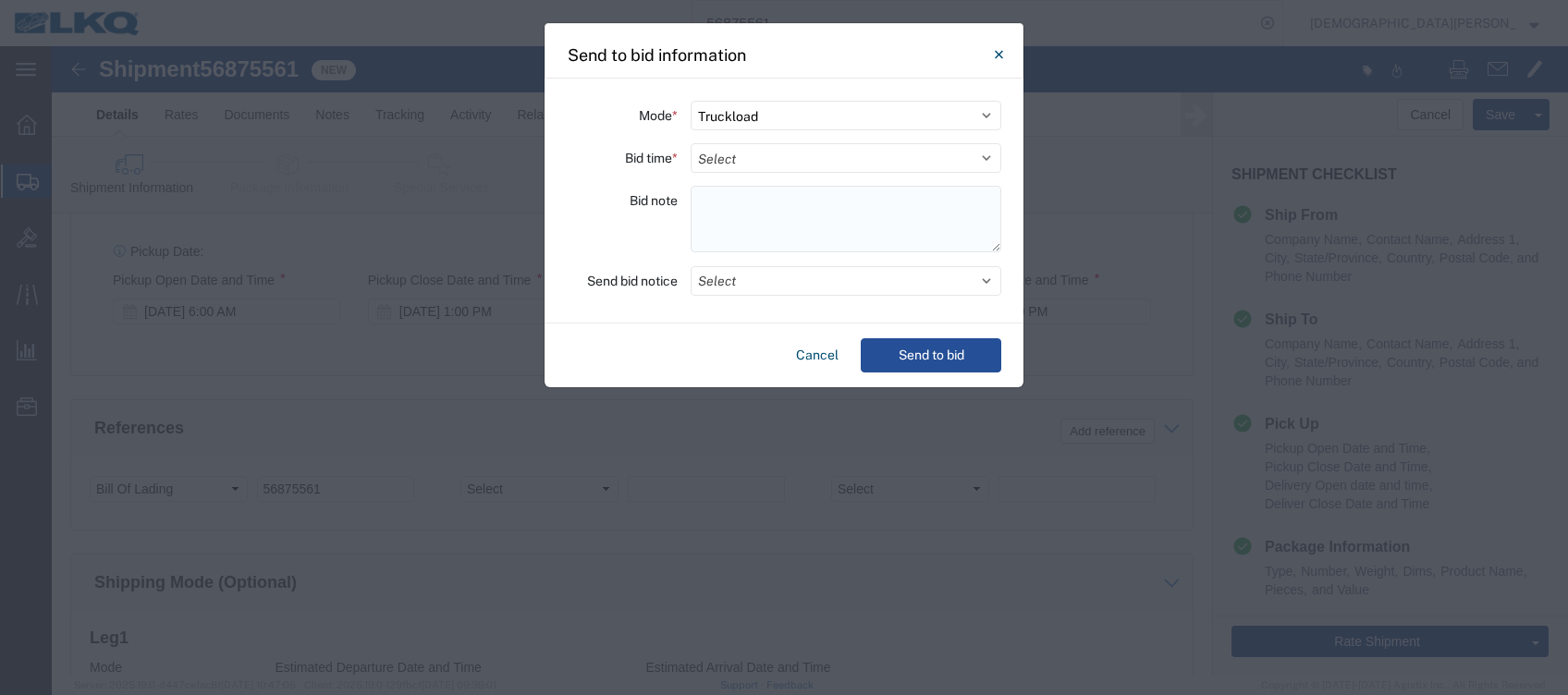
click at [701, 198] on textarea at bounding box center [846, 219] width 311 height 67
paste textarea "032-[PERSON_NAME] 8 skids11409667/0209/0733"
type textarea "032-[PERSON_NAME] 8 skids11409667/0209/0733"
click at [736, 158] on select "Select 30 Min (Rush) 1 Hour (Rush) 2 Hours (Rush) 4 Hours (Rush) 8 Hours (Rush)…" at bounding box center [846, 158] width 311 height 30
select select "8"
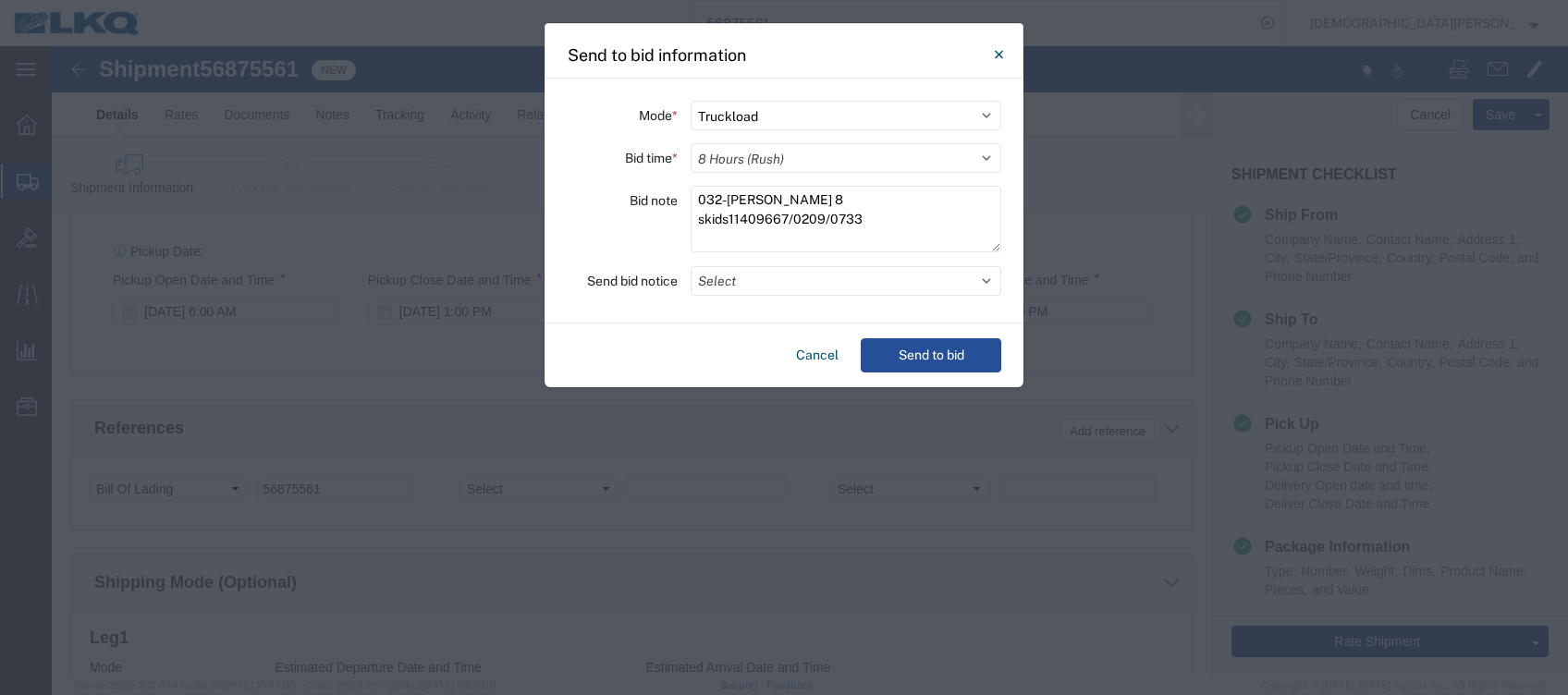
click at [691, 143] on select "Select 30 Min (Rush) 1 Hour (Rush) 2 Hours (Rush) 4 Hours (Rush) 8 Hours (Rush)…" at bounding box center [846, 158] width 311 height 30
click at [753, 123] on select "Select Small Parcel Truckload Air Rail Less than Truckload Ocean Freight Multi-…" at bounding box center [846, 115] width 311 height 30
select select "LTL"
click at [691, 101] on select "Select Small Parcel Truckload Air Rail Less than Truckload Ocean Freight Multi-…" at bounding box center [846, 115] width 311 height 30
click at [954, 353] on button "Send to bid" at bounding box center [930, 355] width 141 height 34
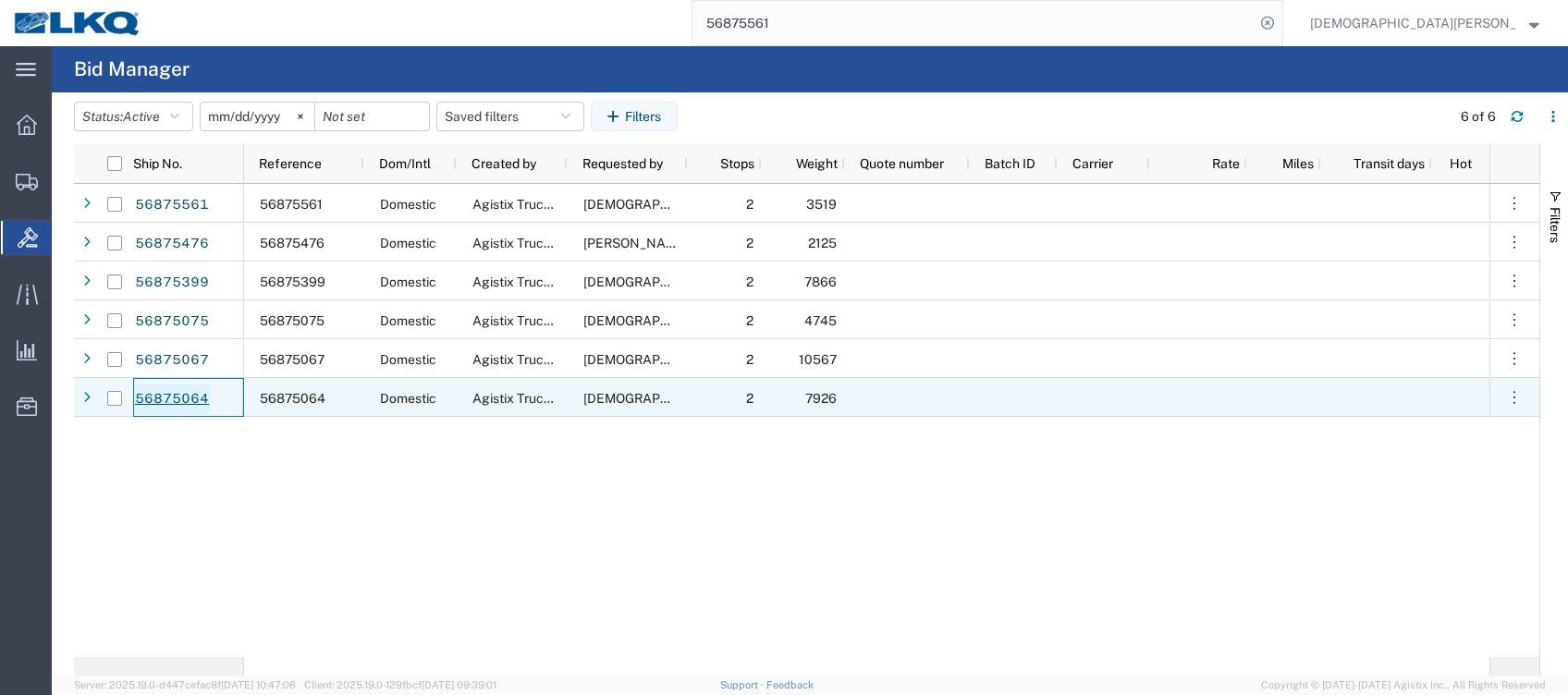
click at [192, 399] on link "56875064" at bounding box center [172, 399] width 76 height 30
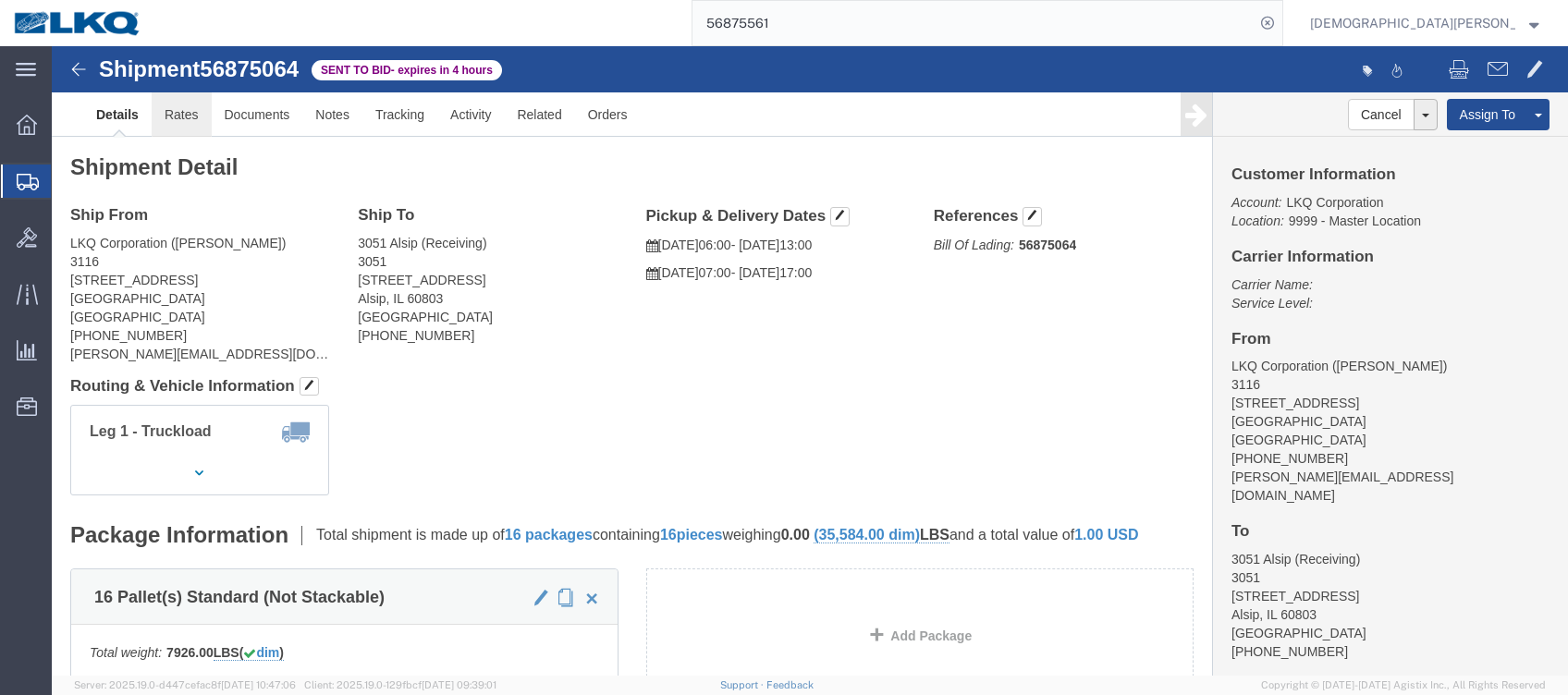
click link "Rates"
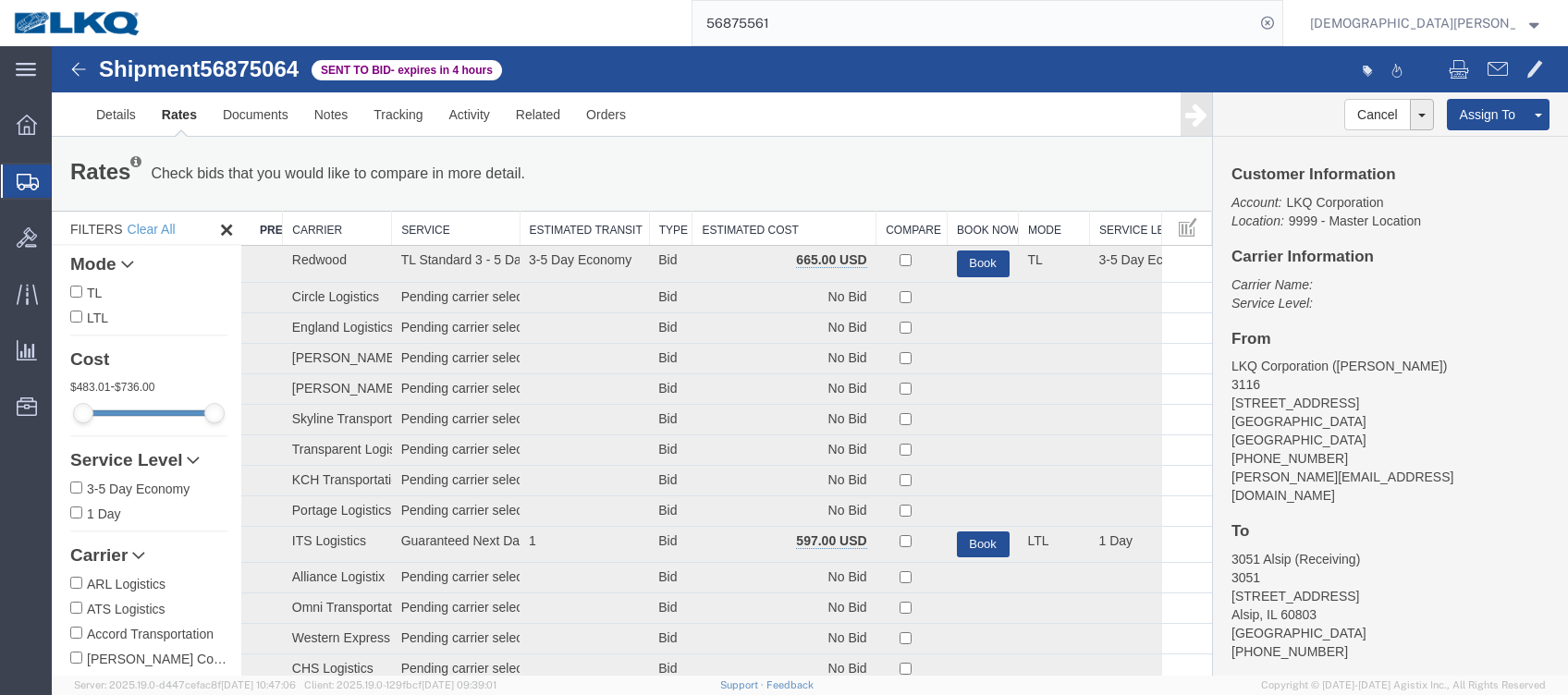
click at [774, 220] on th "Estimated Cost" at bounding box center [785, 228] width 184 height 34
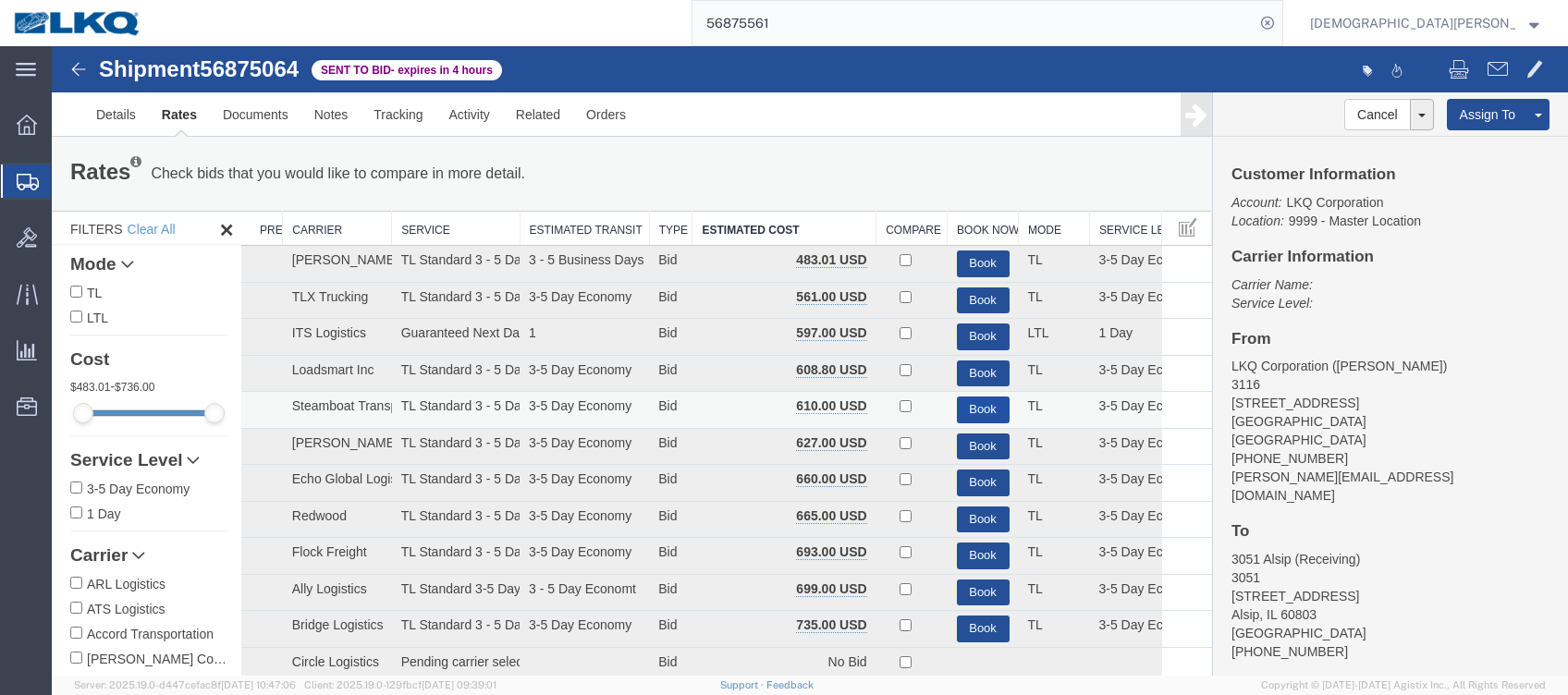
click at [973, 408] on button "Book" at bounding box center [983, 410] width 52 height 27
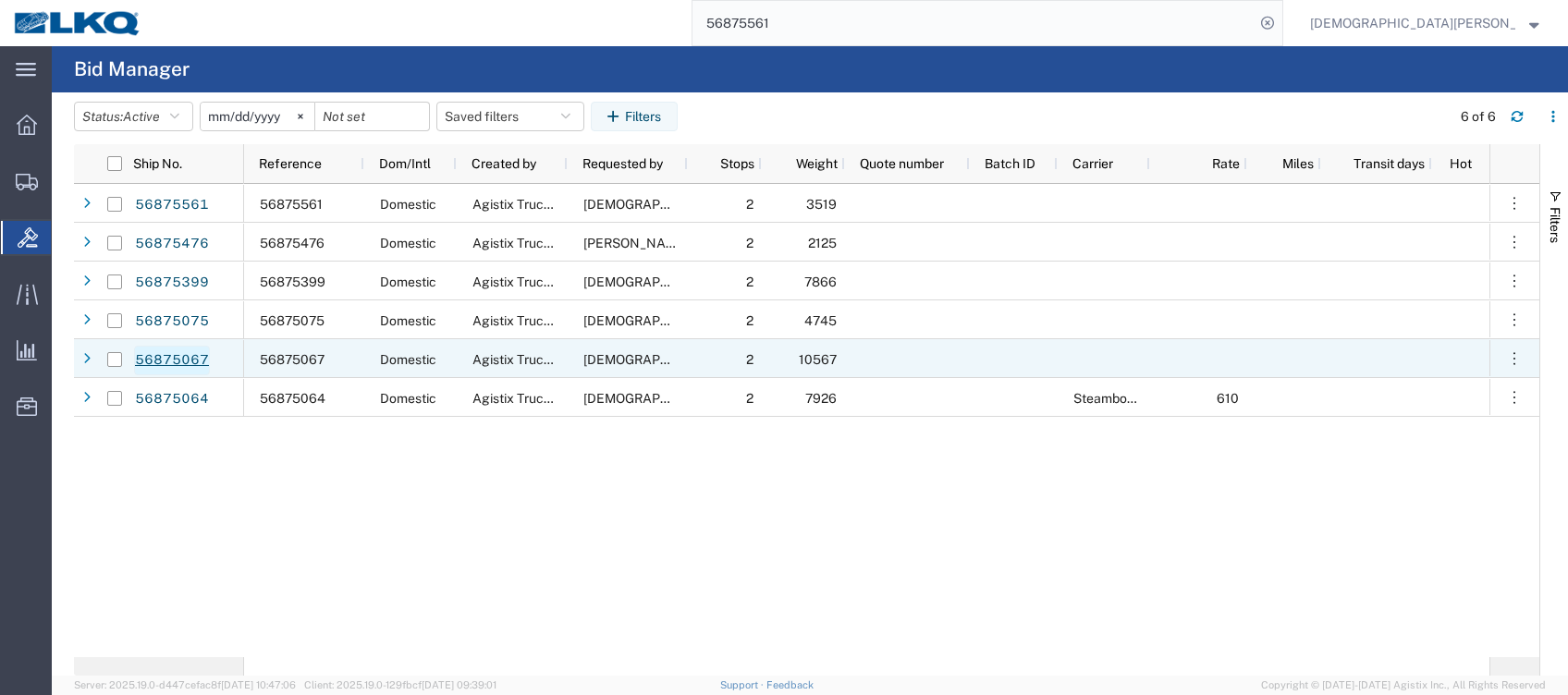
click at [191, 363] on link "56875067" at bounding box center [172, 361] width 76 height 30
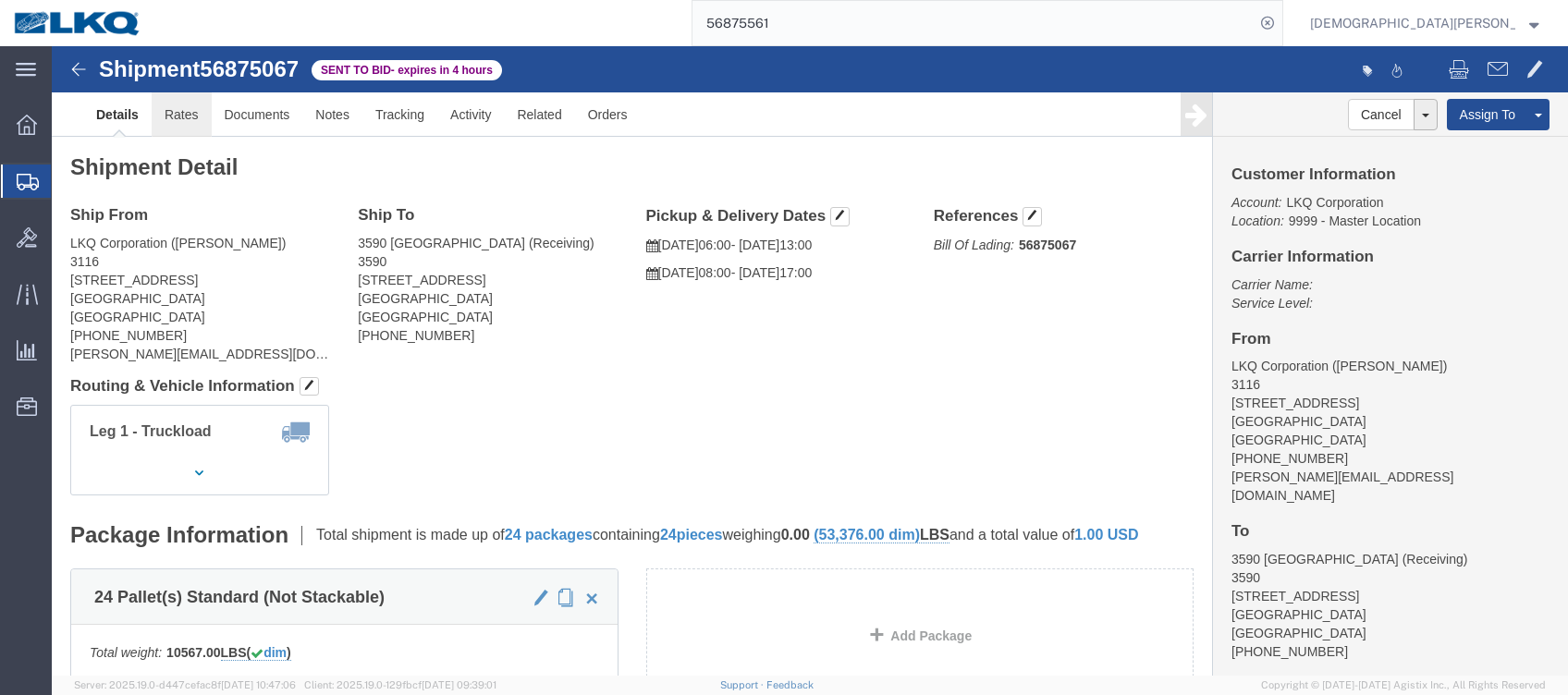
click link "Rates"
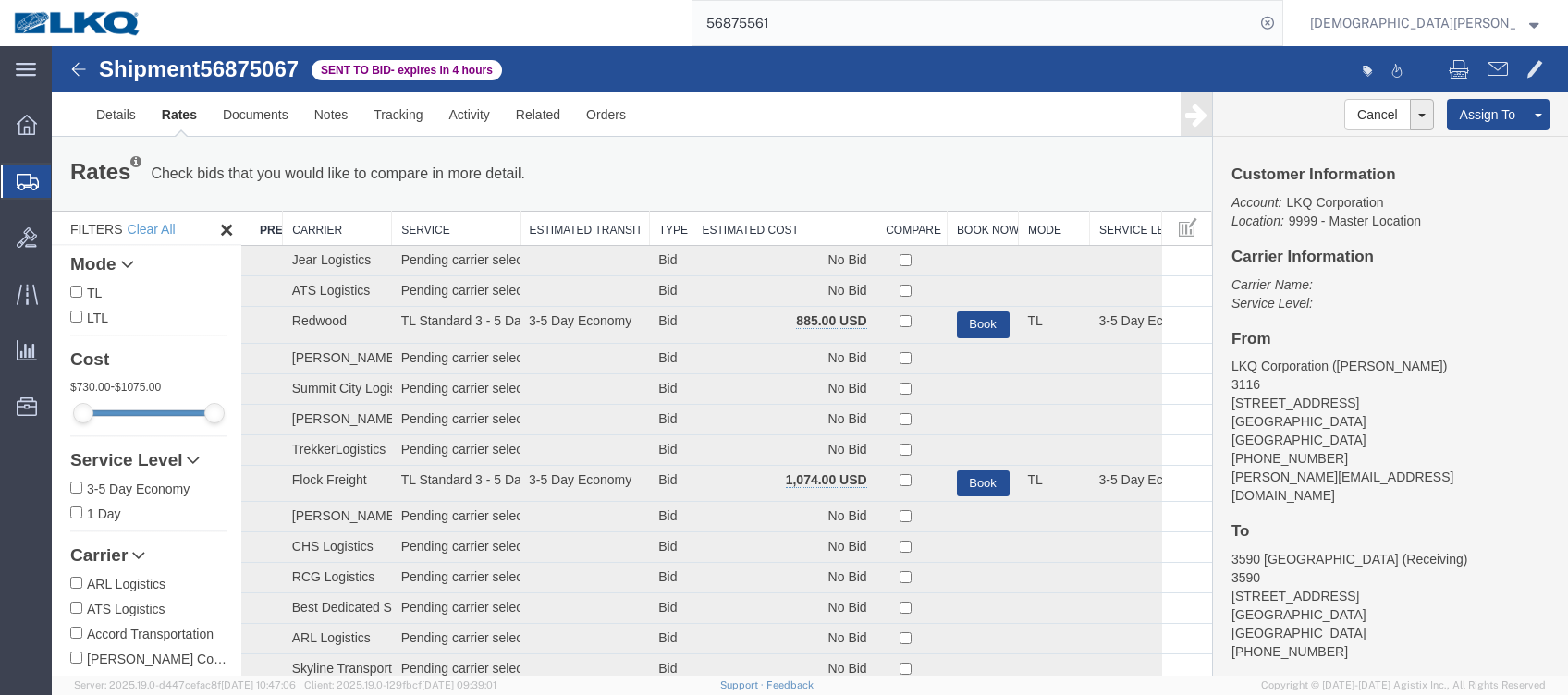
drag, startPoint x: 719, startPoint y: 228, endPoint x: 739, endPoint y: 225, distance: 20.2
click at [722, 227] on th "Estimated Cost" at bounding box center [785, 228] width 184 height 34
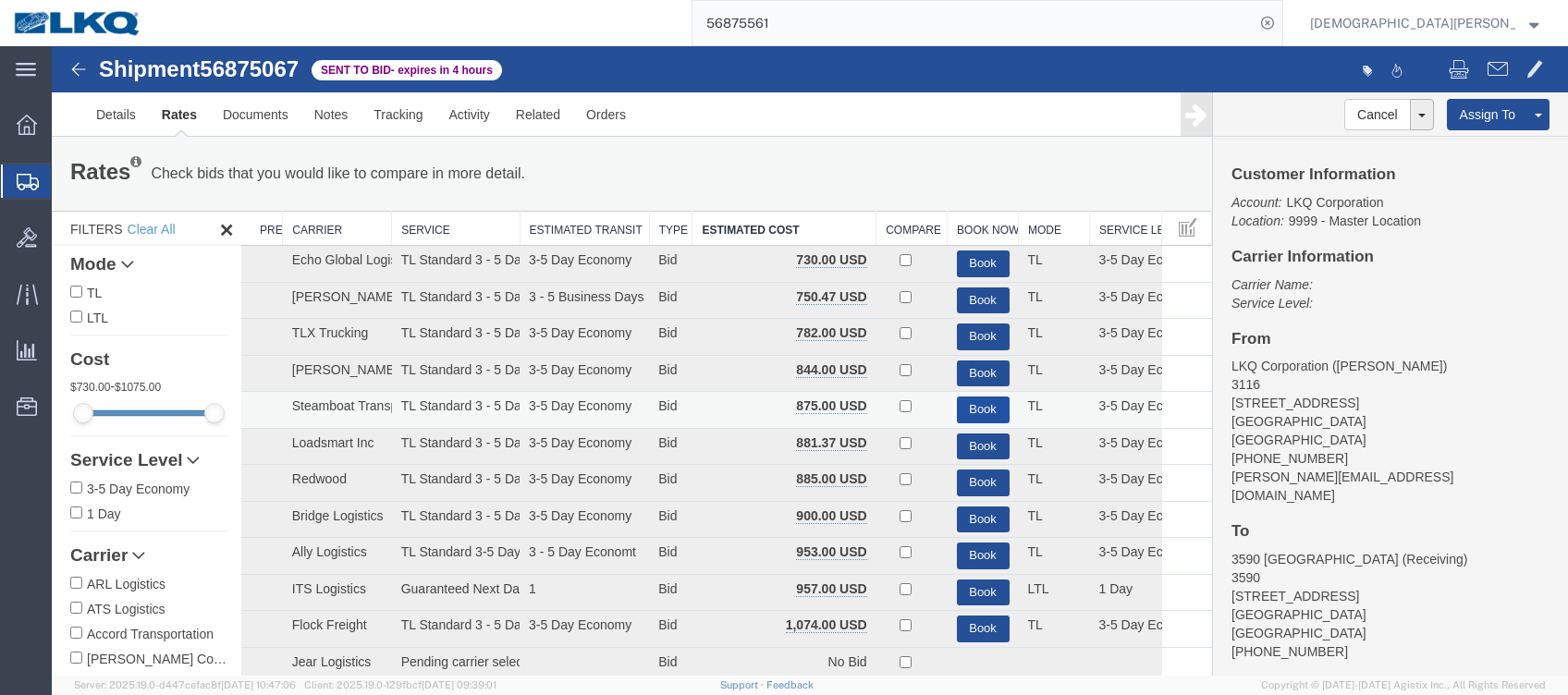
click at [974, 405] on button "Book" at bounding box center [983, 410] width 52 height 27
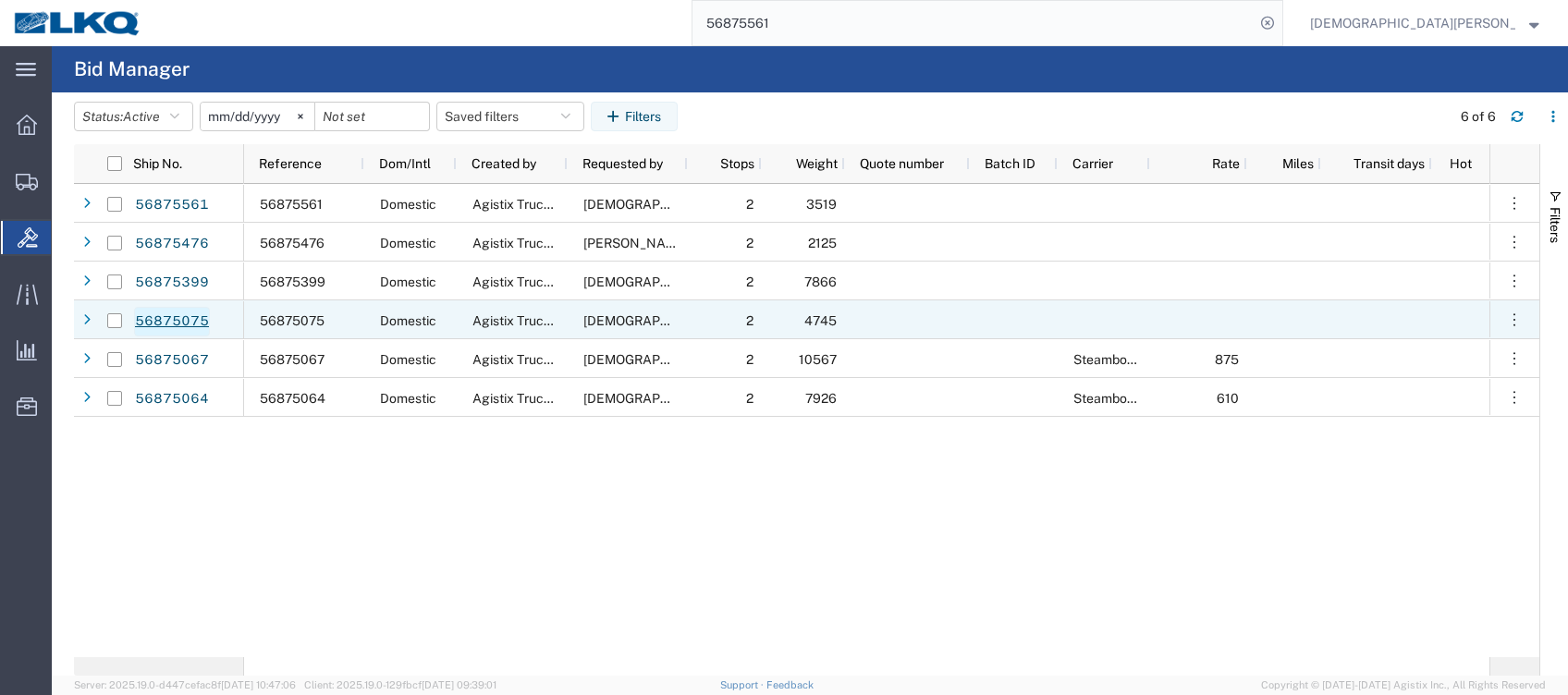
click at [189, 321] on link "56875075" at bounding box center [172, 322] width 76 height 30
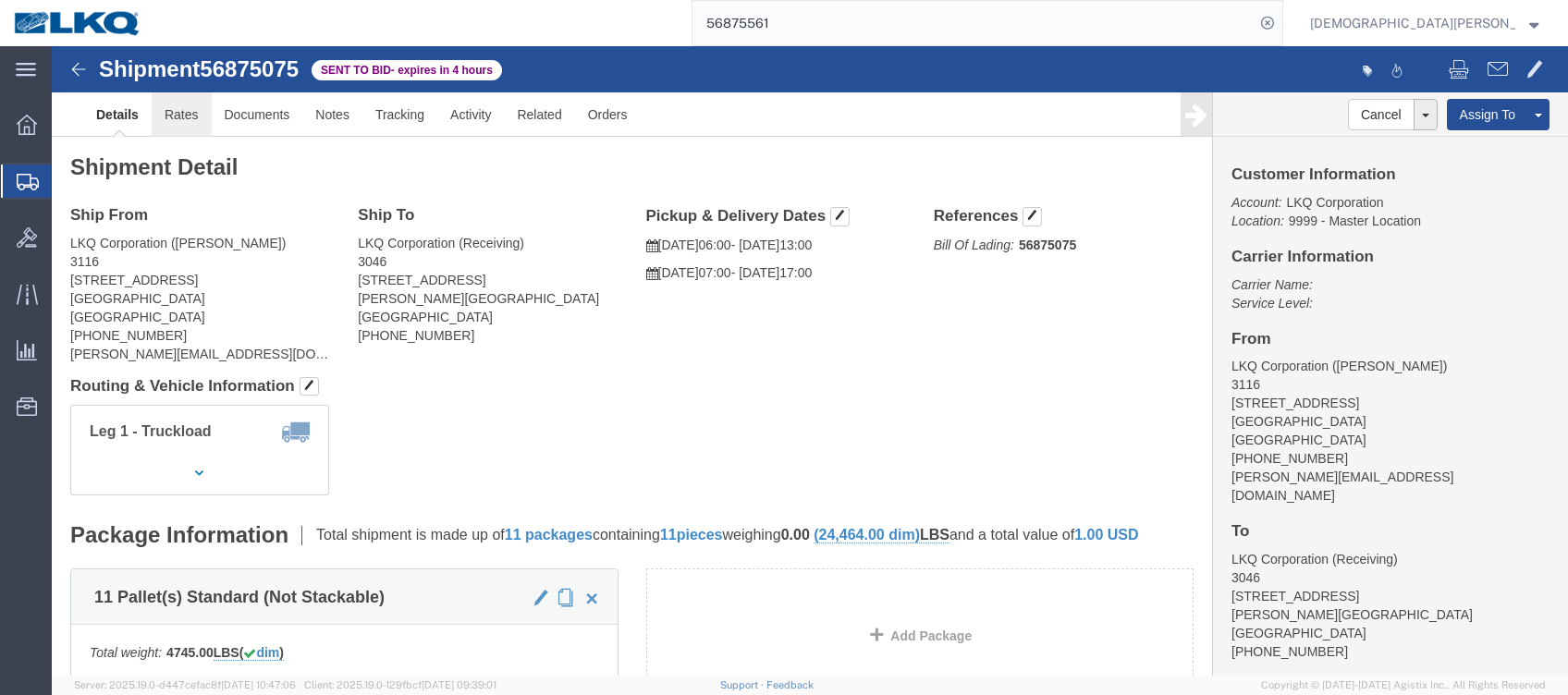
click link "Rates"
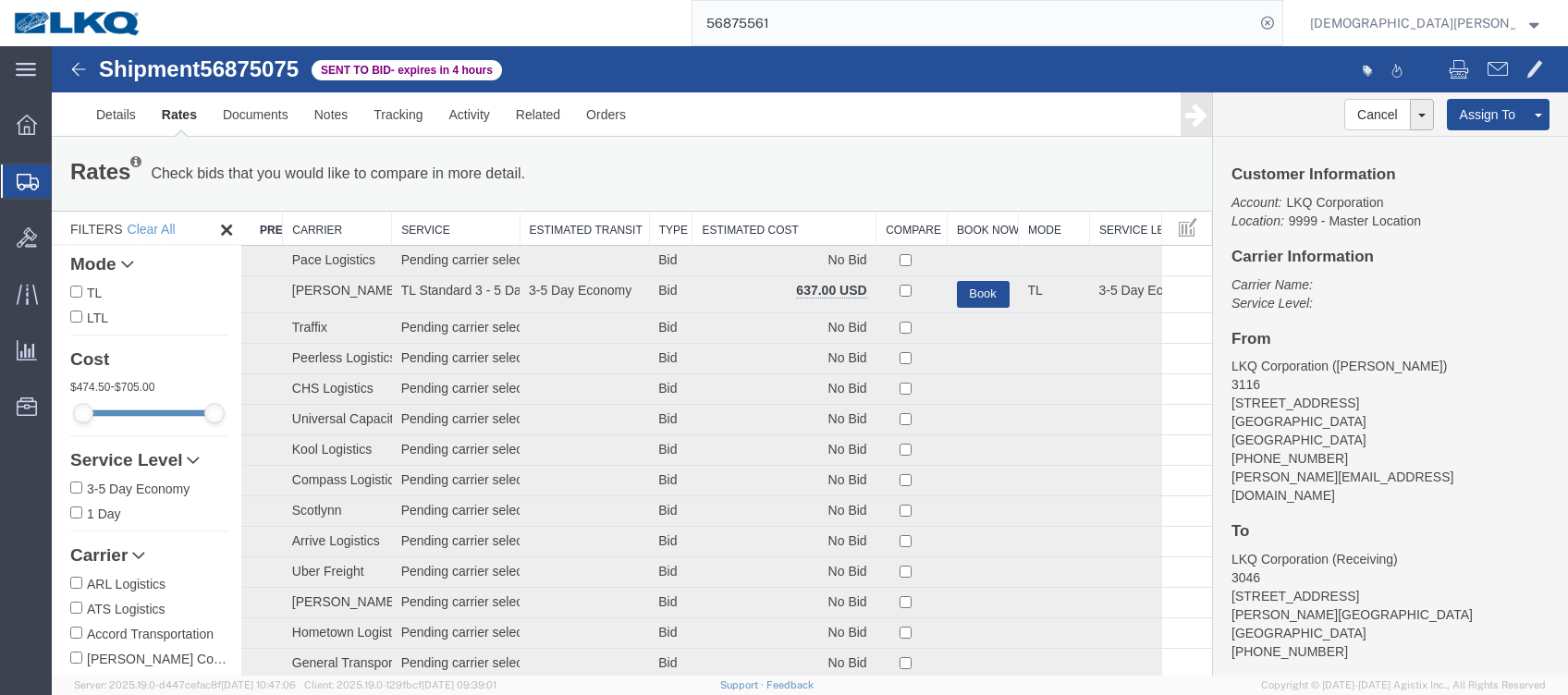
click at [763, 220] on th "Estimated Cost" at bounding box center [785, 228] width 184 height 34
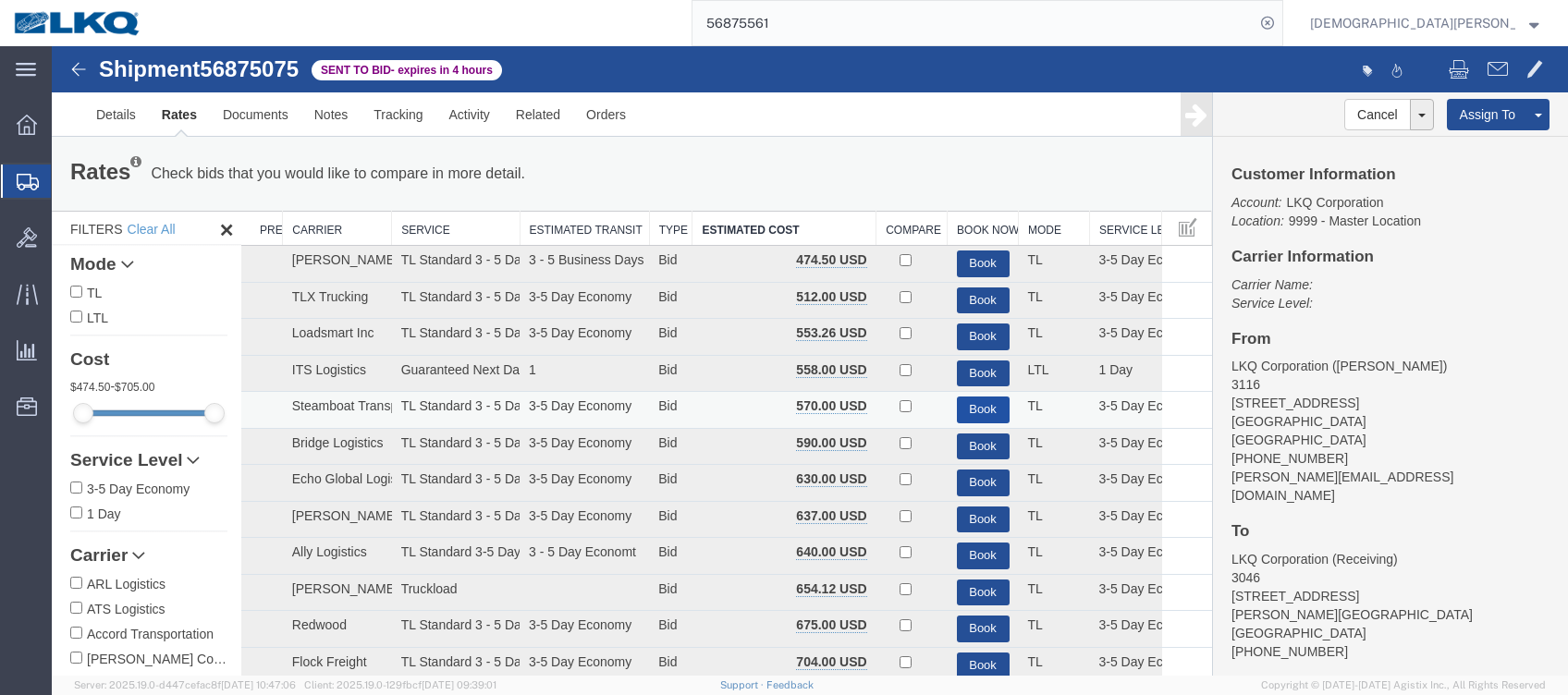
click at [967, 404] on button "Book" at bounding box center [983, 410] width 52 height 27
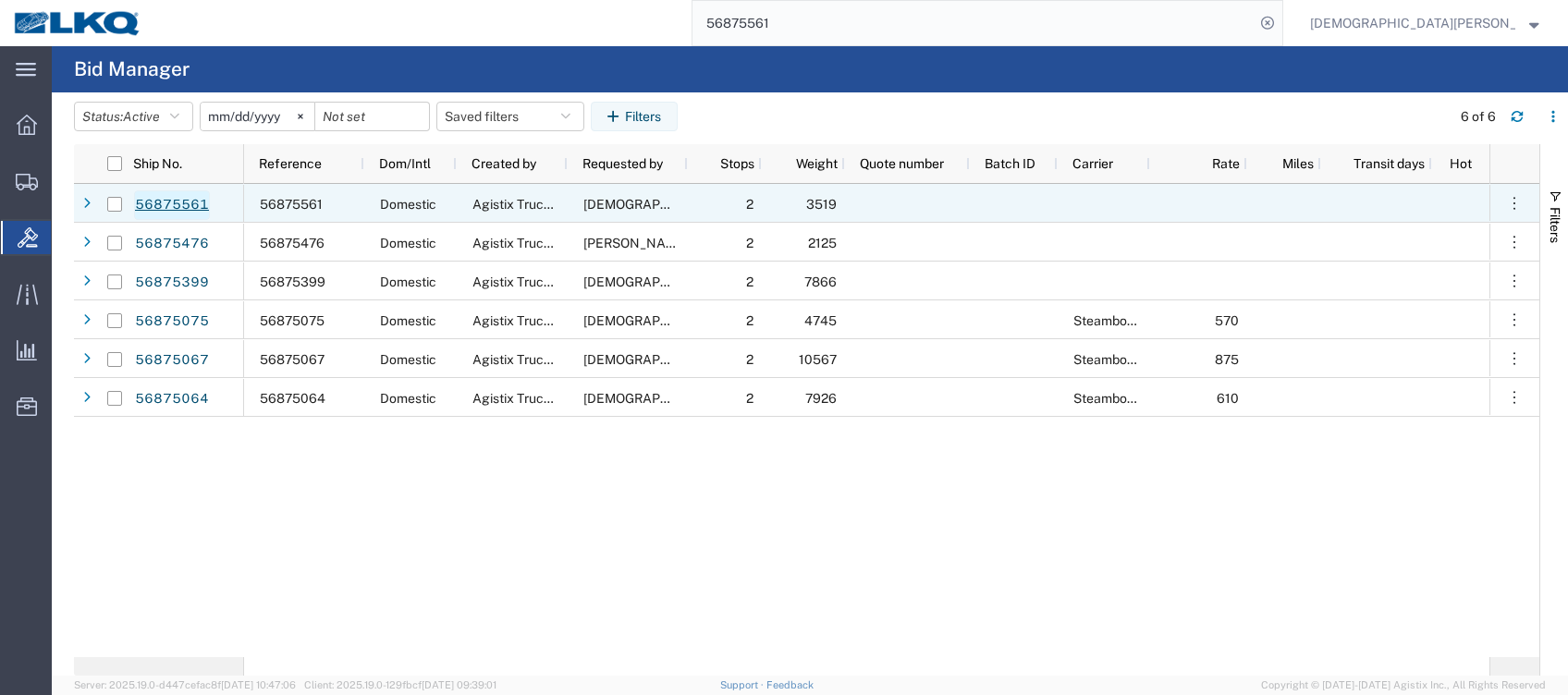
click at [189, 205] on link "56875561" at bounding box center [172, 205] width 76 height 30
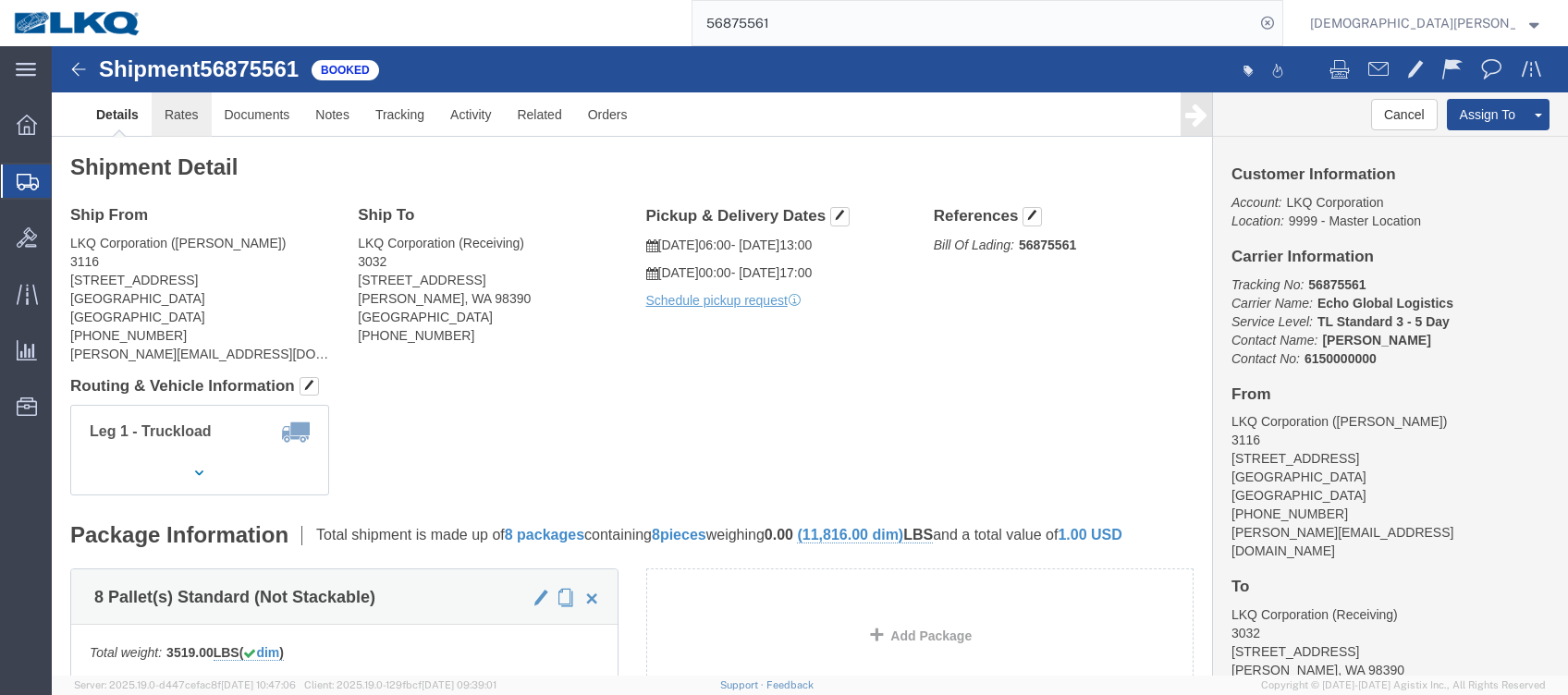
click link "Rates"
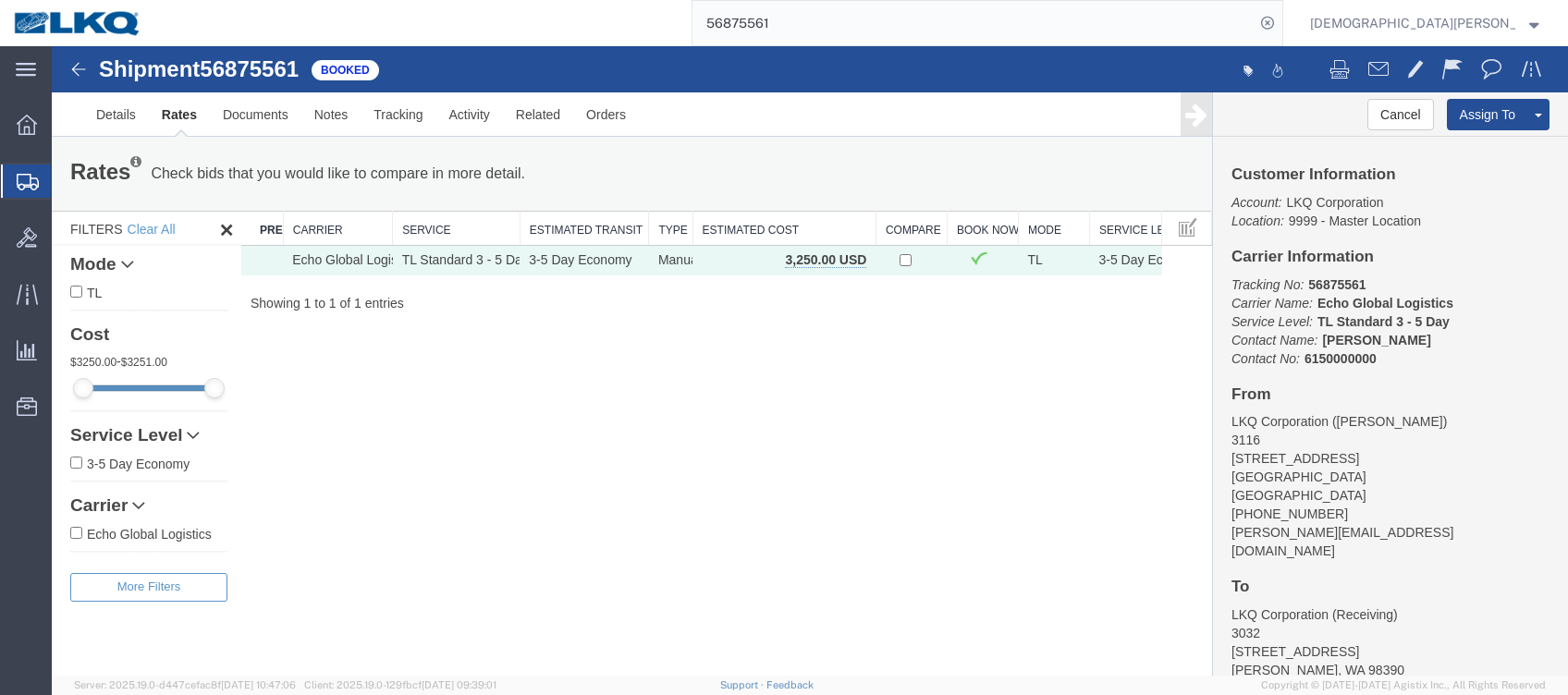
click at [66, 185] on span "Shipments" at bounding box center [57, 181] width 15 height 37
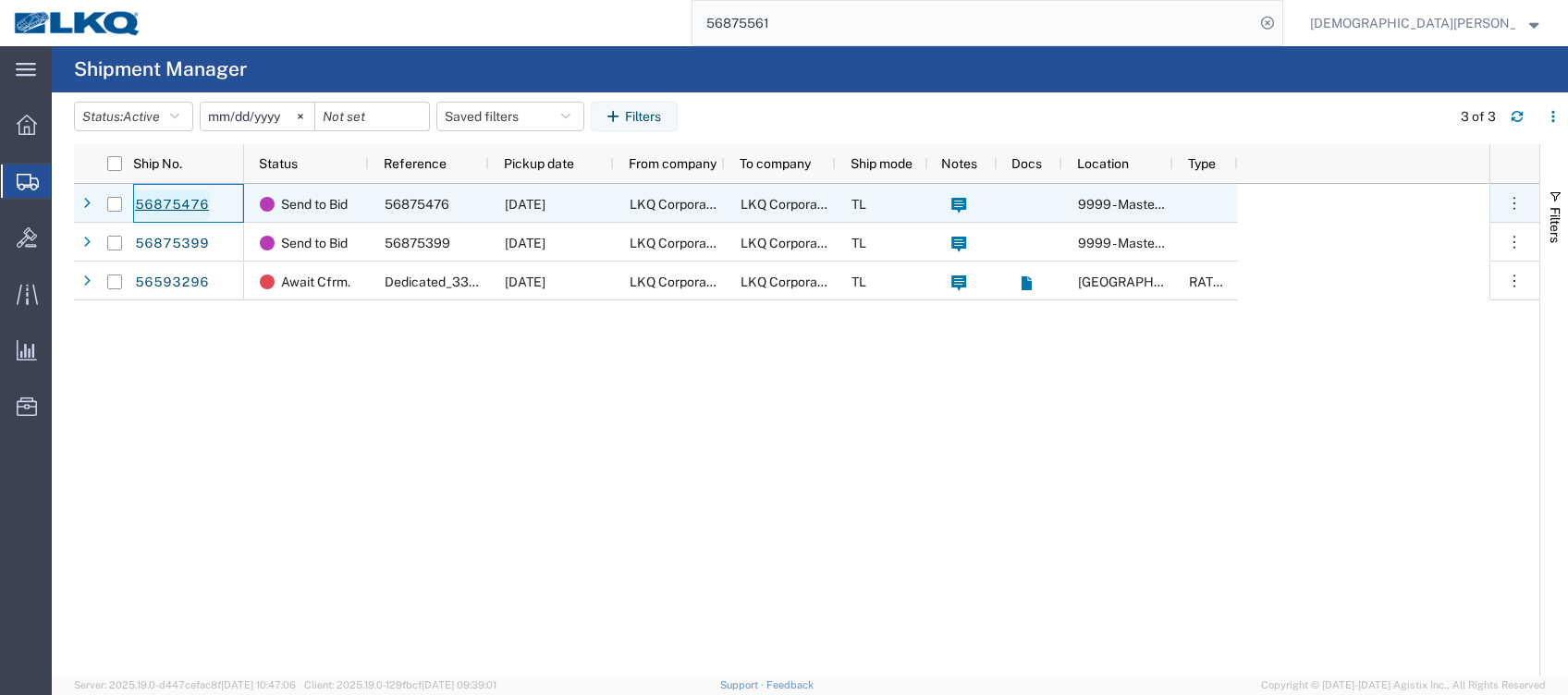
click at [173, 202] on link "56875476" at bounding box center [172, 205] width 76 height 30
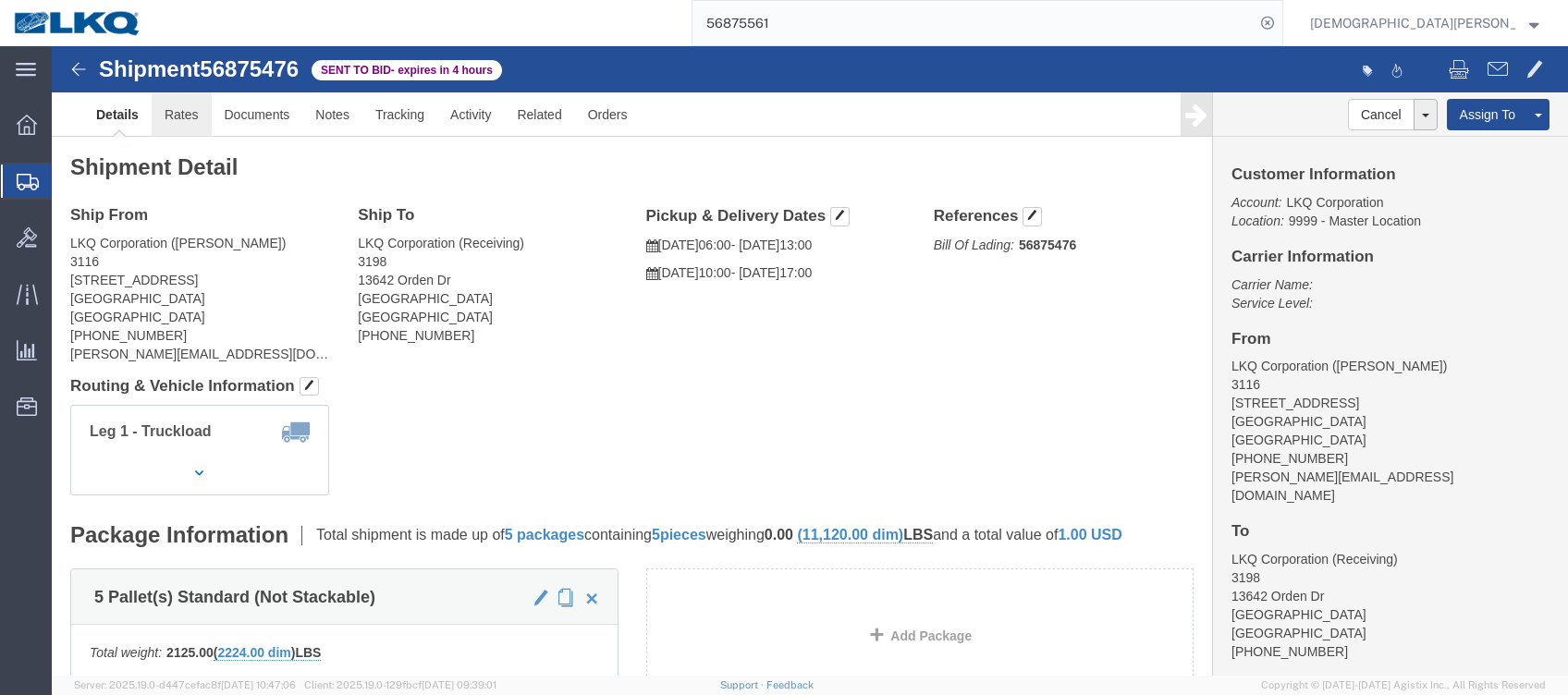
click link "Rates"
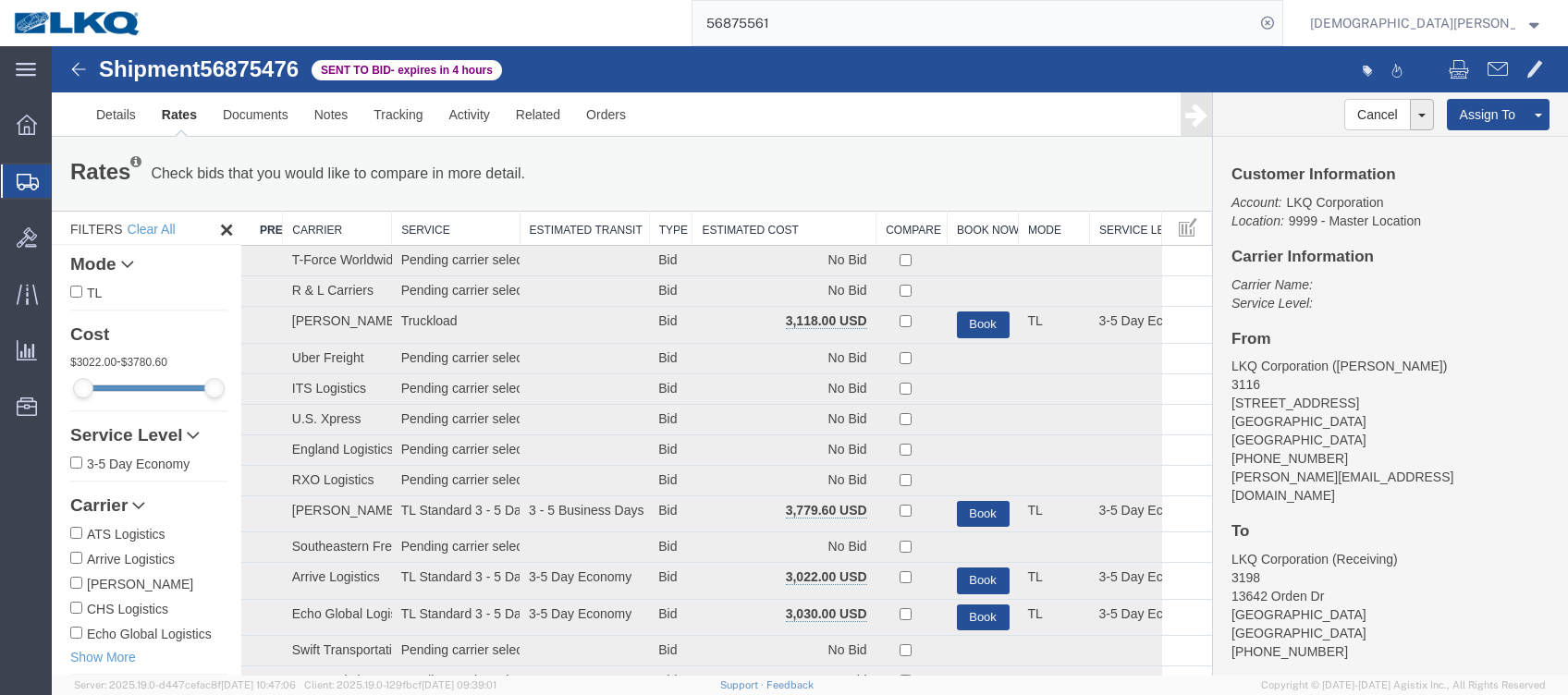
click at [66, 182] on span "Shipments" at bounding box center [57, 181] width 15 height 37
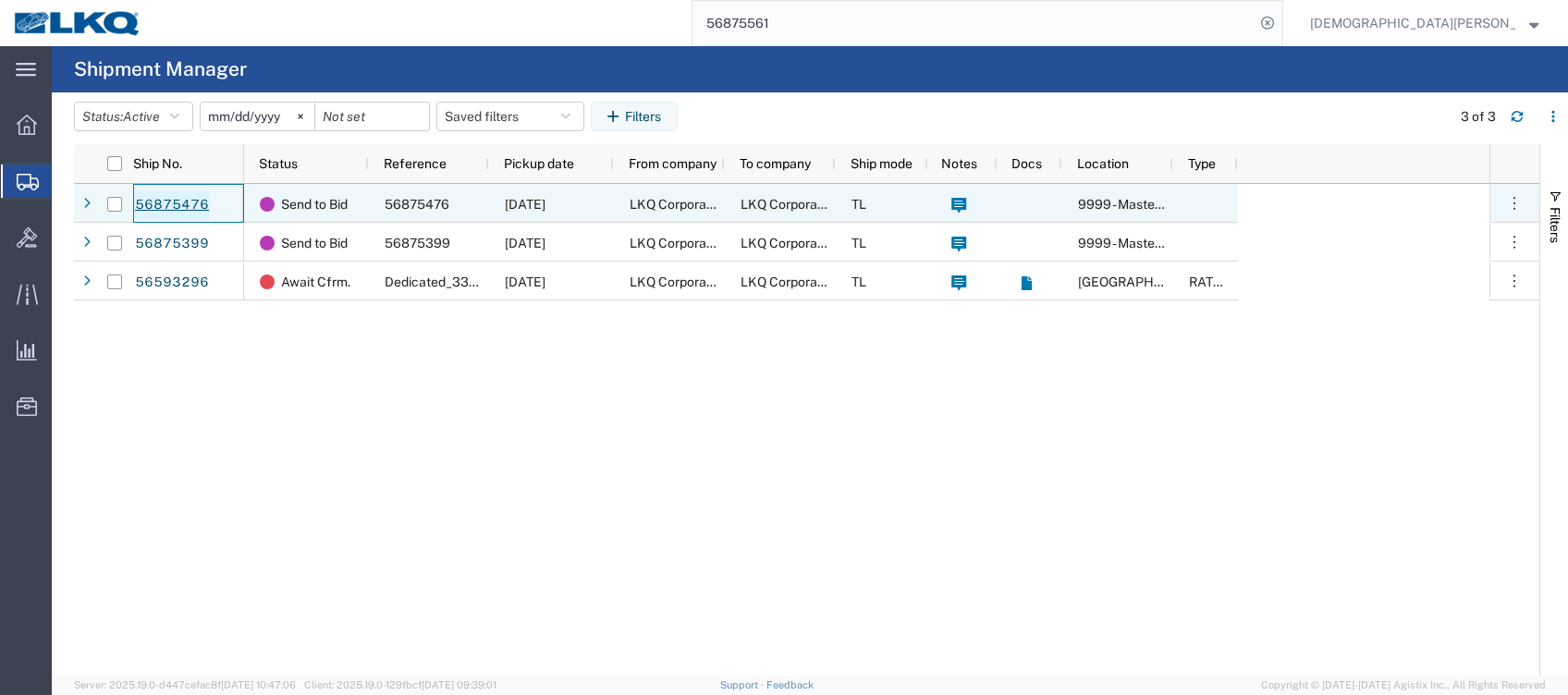
click at [179, 207] on link "56875476" at bounding box center [172, 205] width 76 height 30
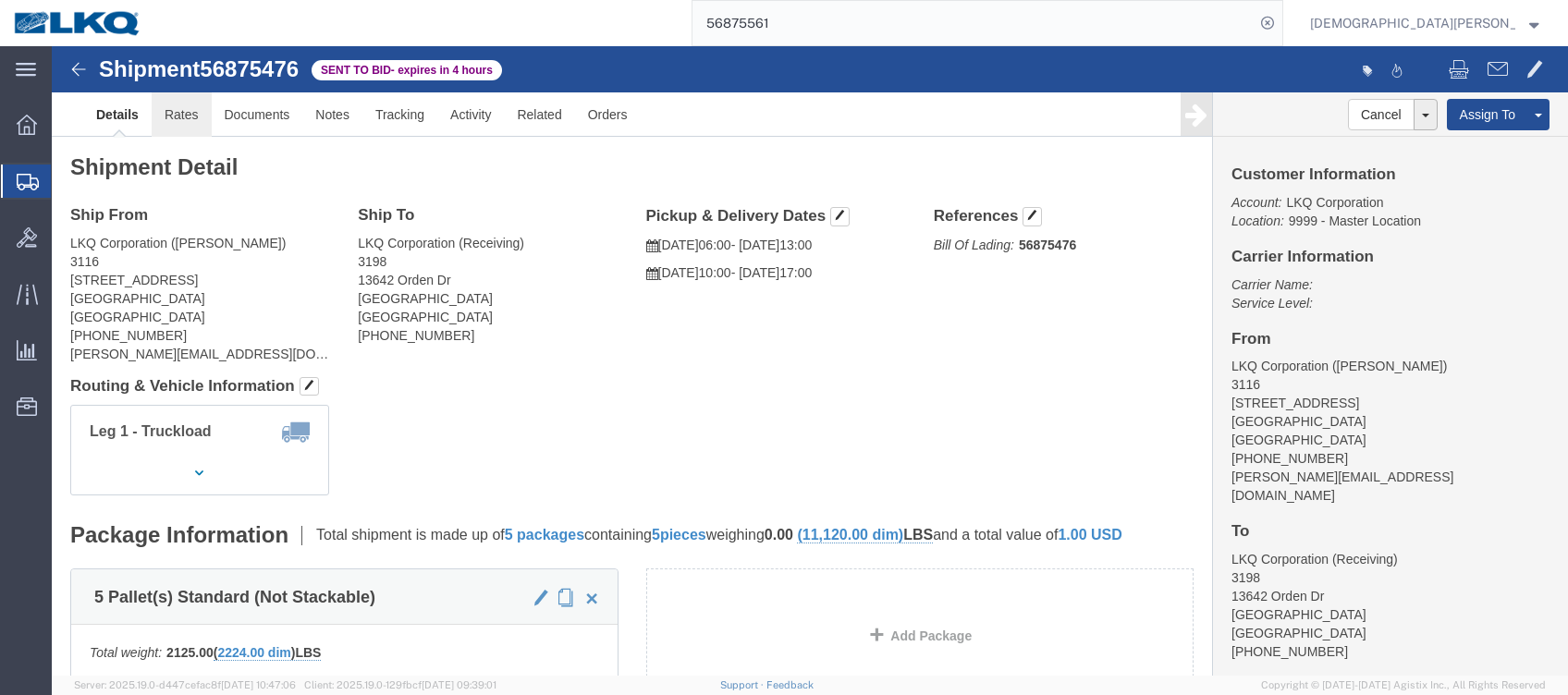
click link "Rates"
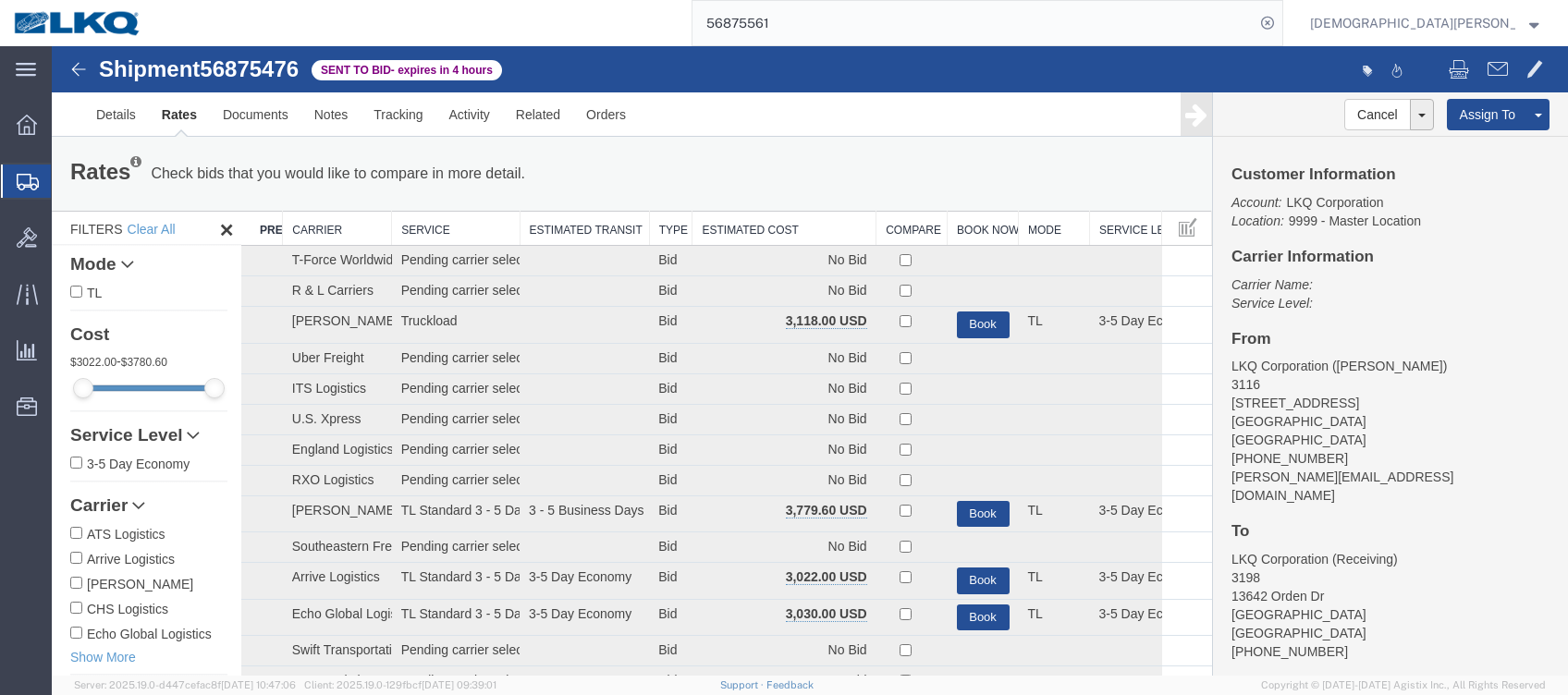
click at [759, 222] on th "Estimated Cost" at bounding box center [785, 228] width 184 height 34
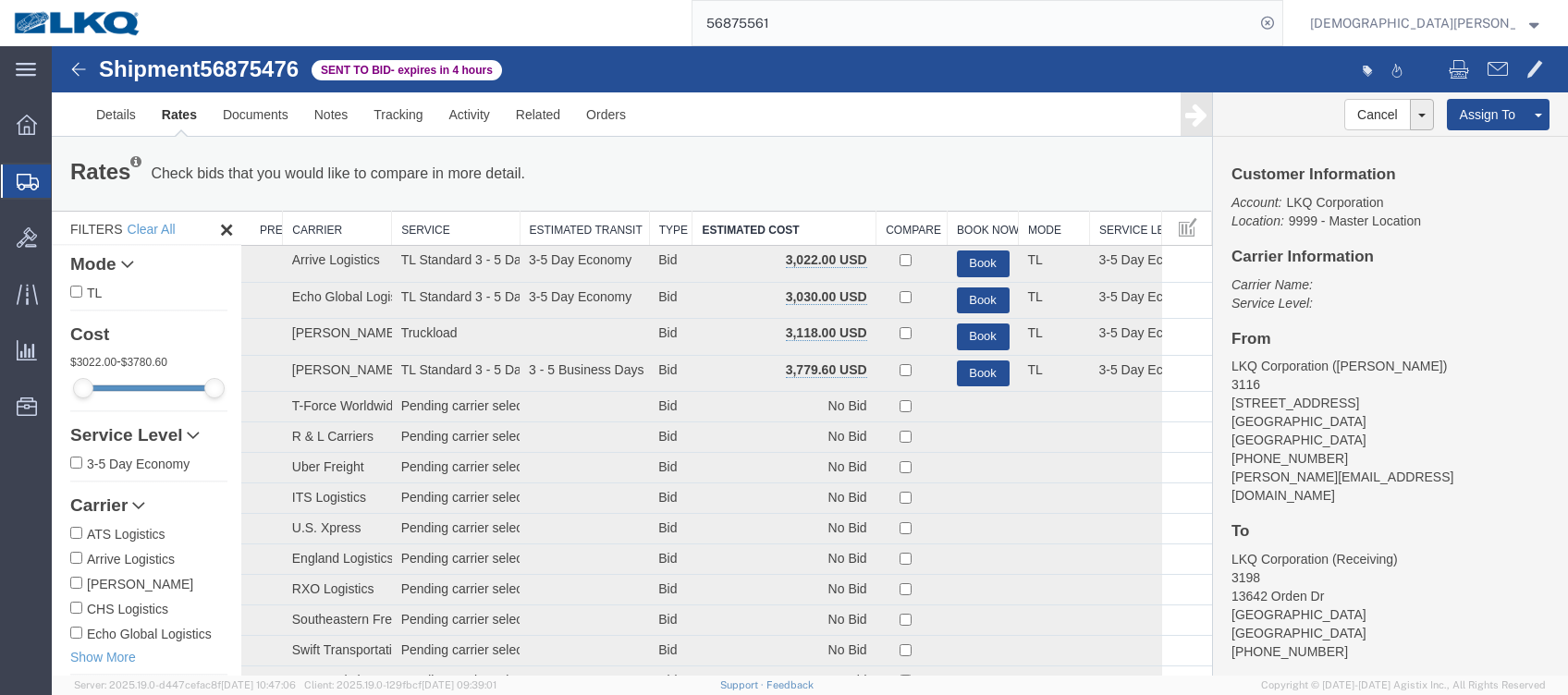
click at [66, 182] on span "Shipments" at bounding box center [57, 181] width 15 height 37
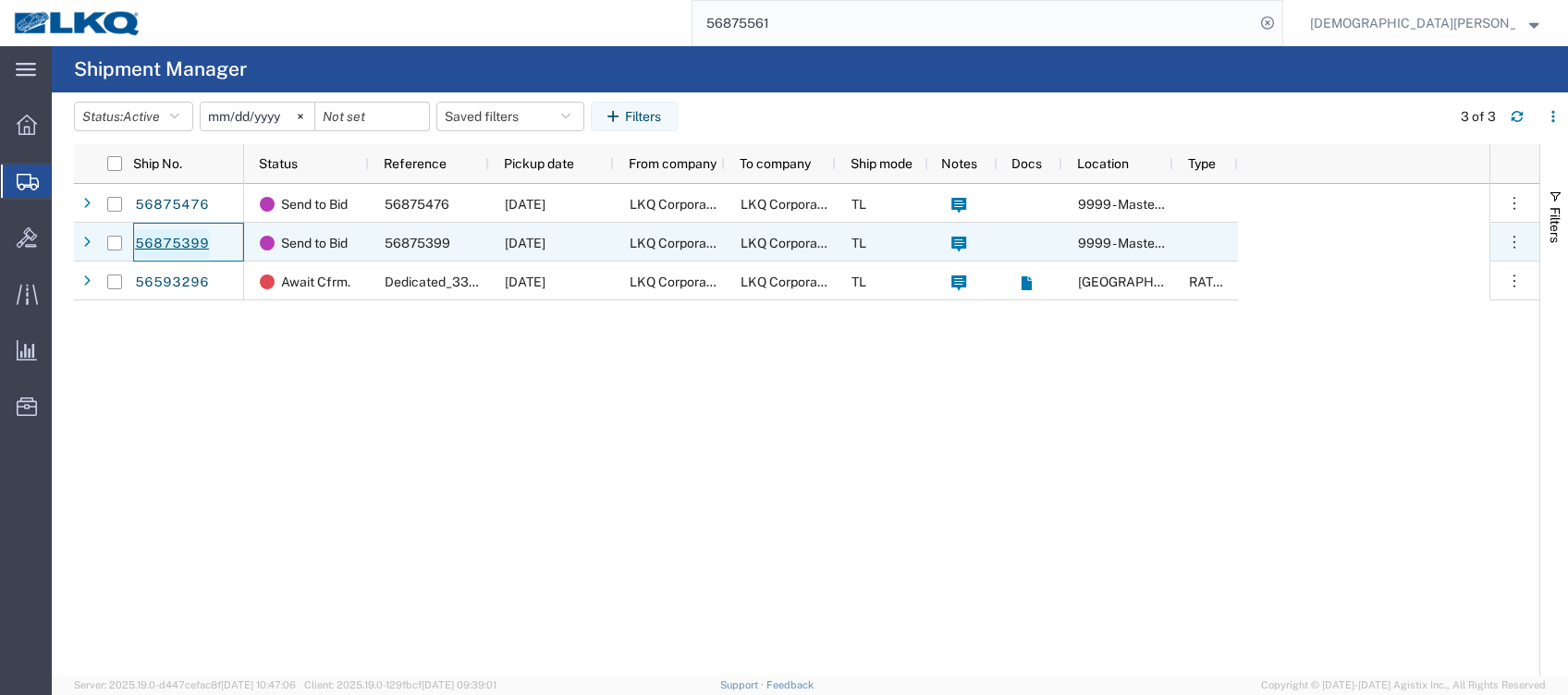
click at [156, 231] on link "56875399" at bounding box center [172, 244] width 76 height 30
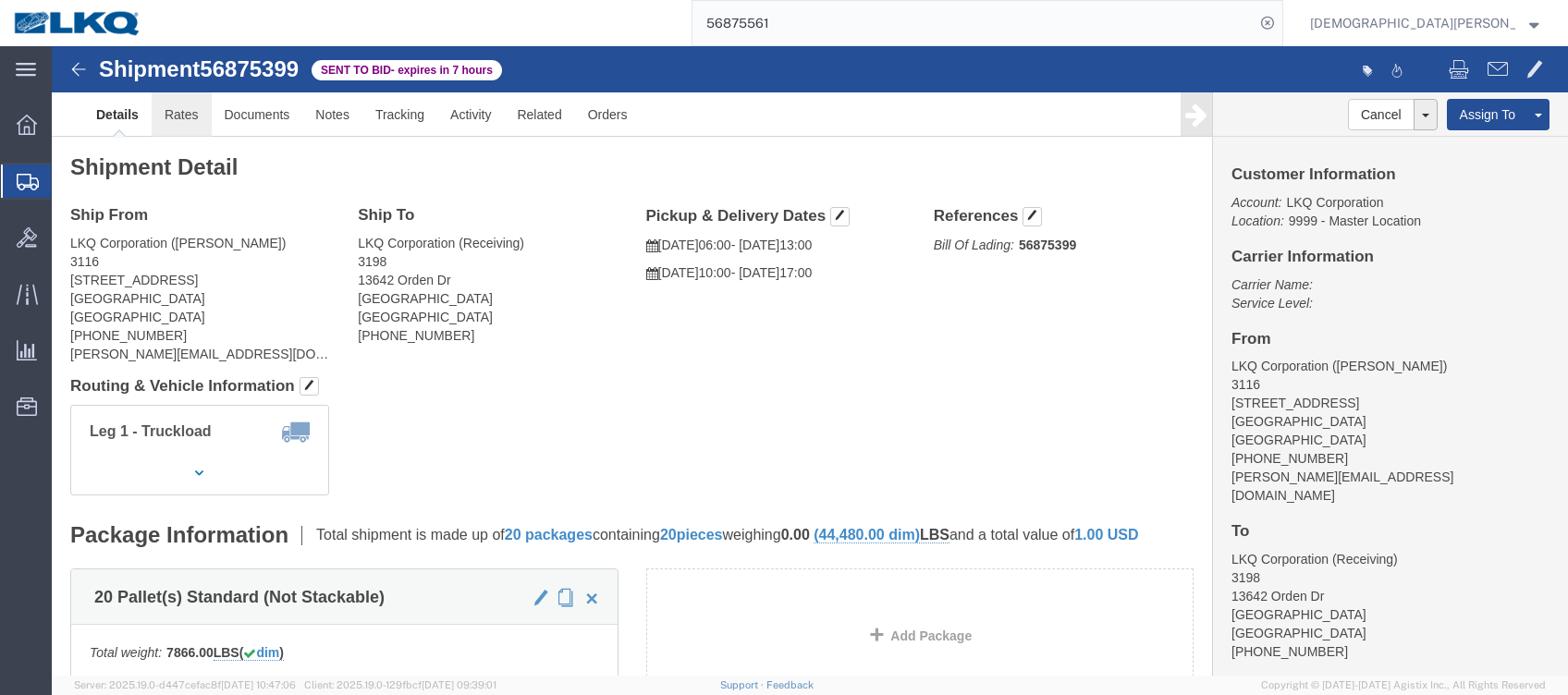
click link "Rates"
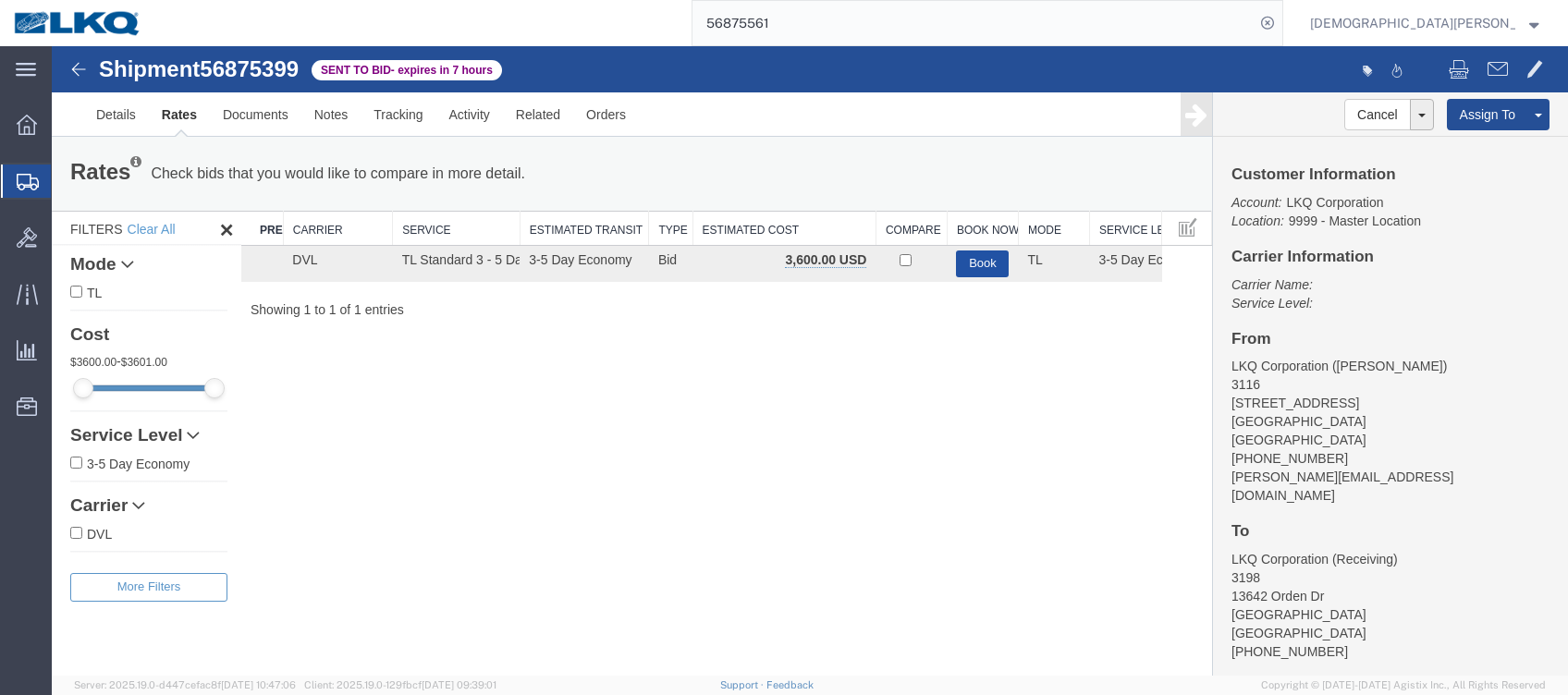
drag, startPoint x: 974, startPoint y: 256, endPoint x: 970, endPoint y: 271, distance: 15.5
click at [974, 256] on button "Book" at bounding box center [982, 265] width 52 height 27
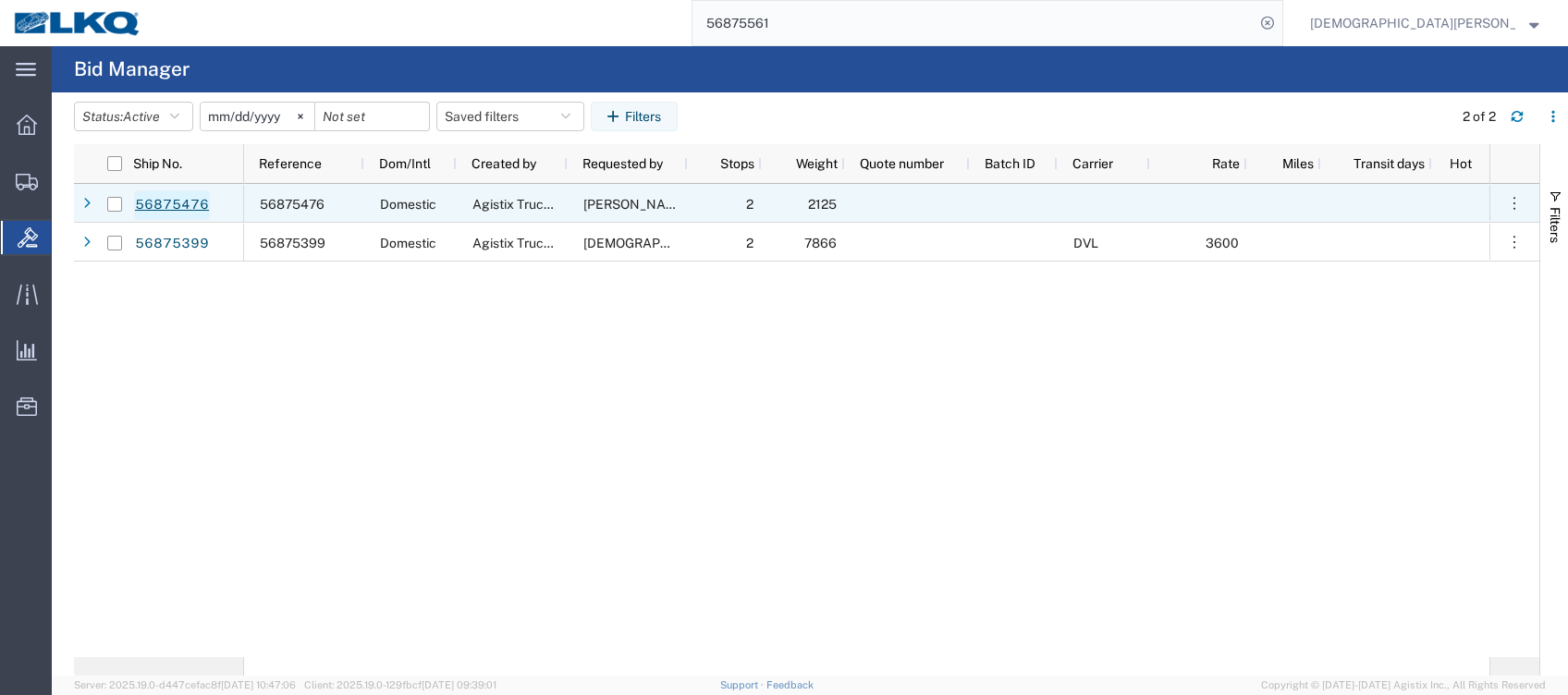
click at [191, 205] on link "56875476" at bounding box center [172, 205] width 76 height 30
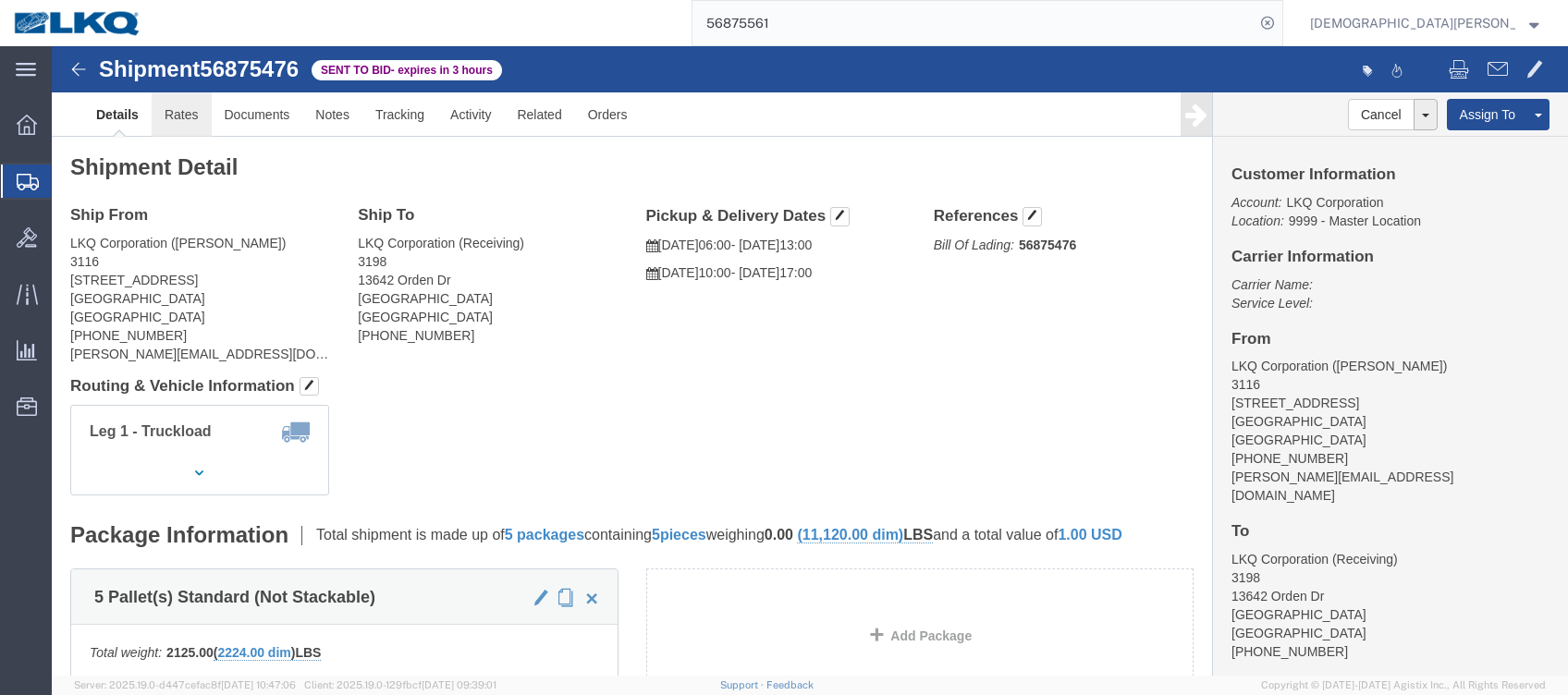
click link "Rates"
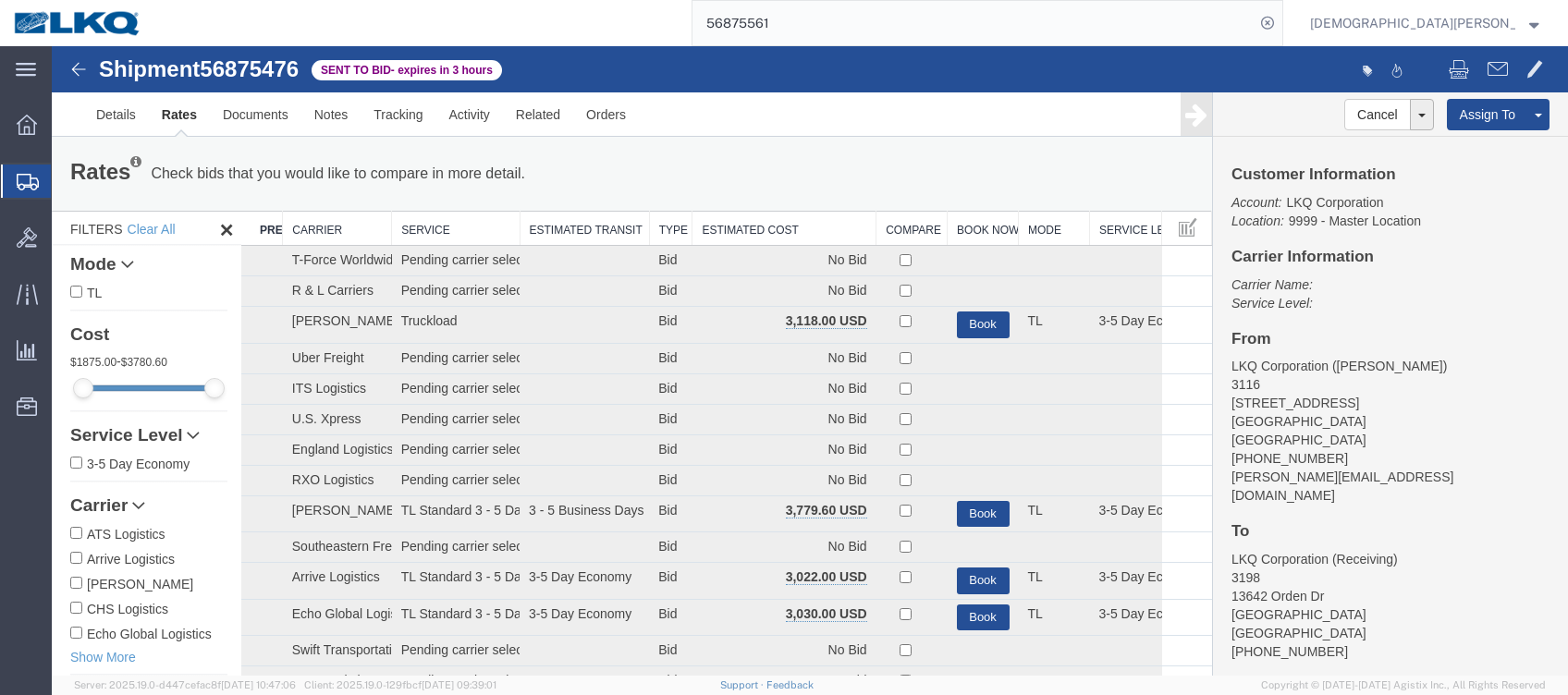
click at [727, 228] on th "Estimated Cost" at bounding box center [785, 228] width 184 height 34
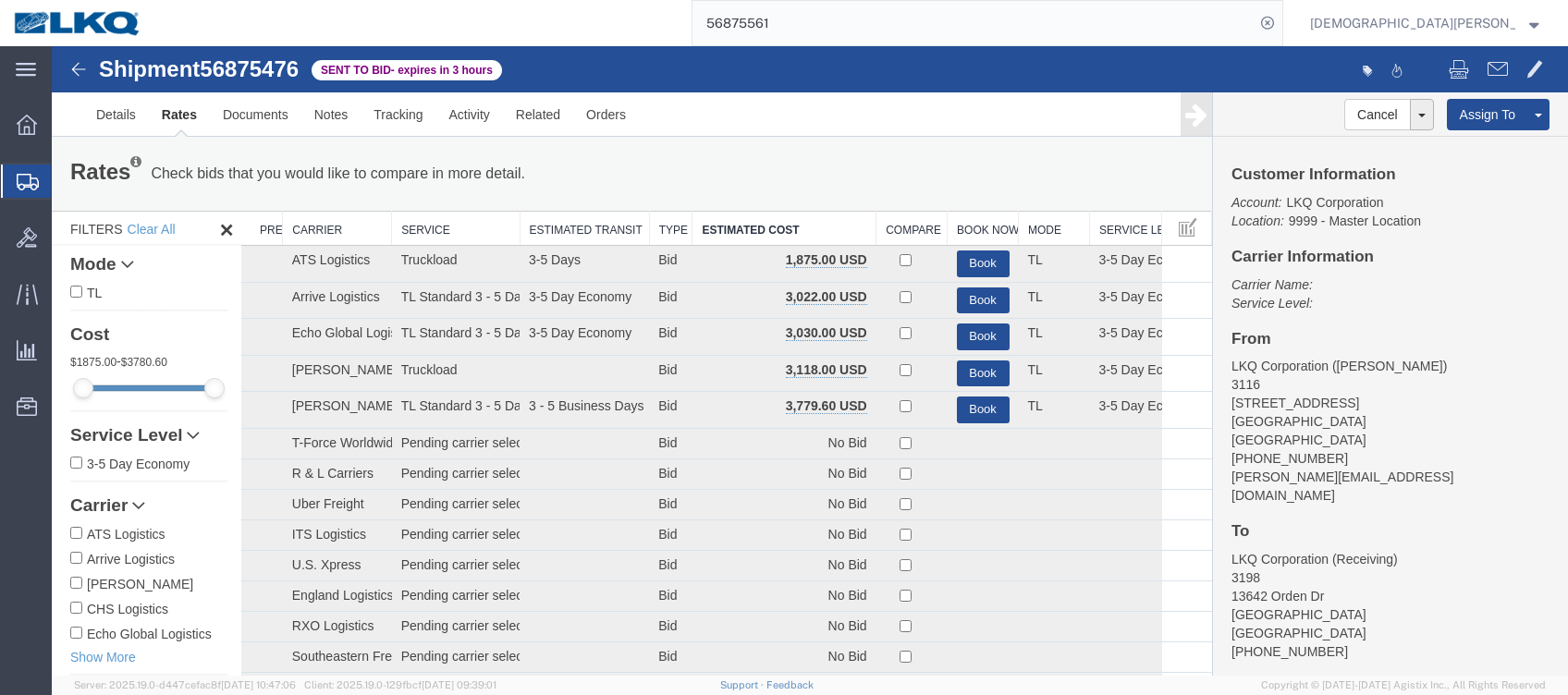
drag, startPoint x: 86, startPoint y: 184, endPoint x: 484, endPoint y: 8, distance: 435.2
click at [66, 184] on span "Shipments" at bounding box center [57, 181] width 15 height 37
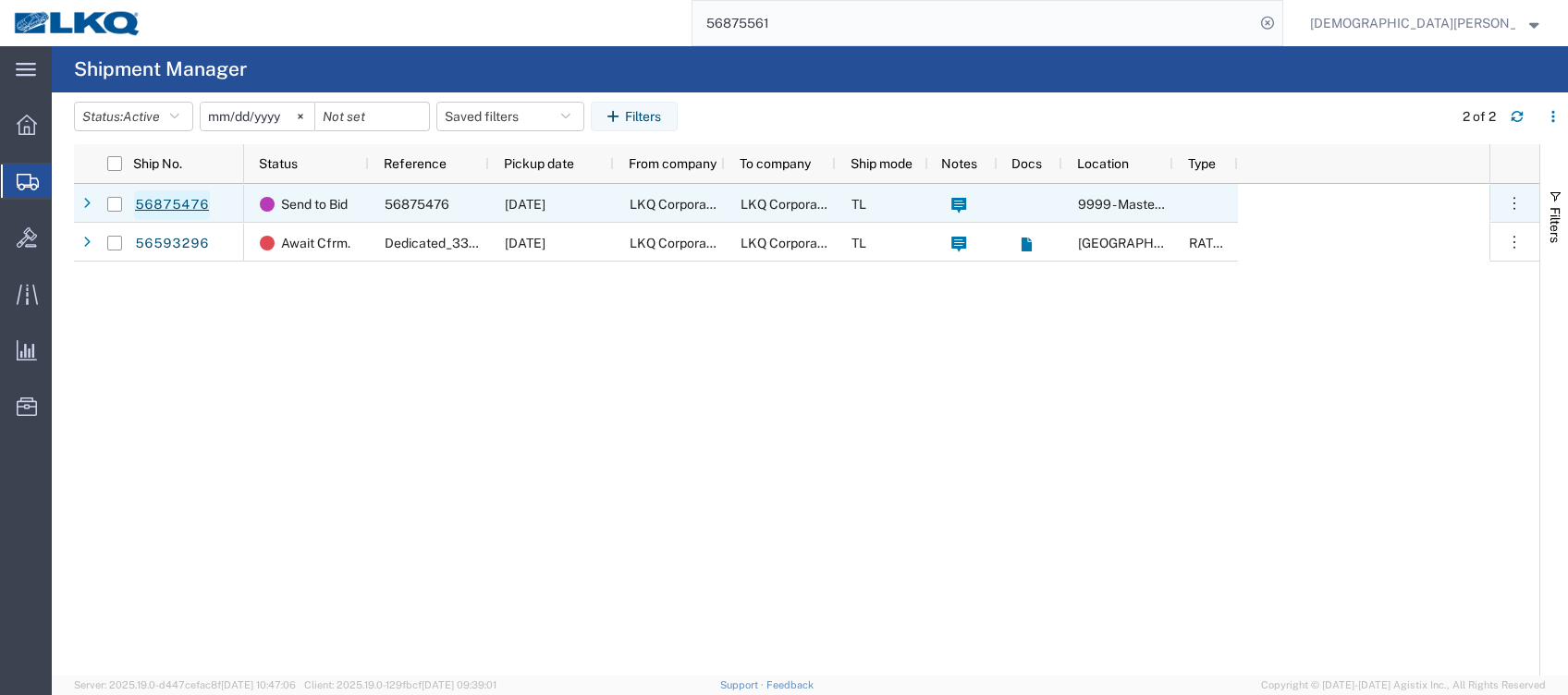
click at [194, 203] on link "56875476" at bounding box center [172, 205] width 76 height 30
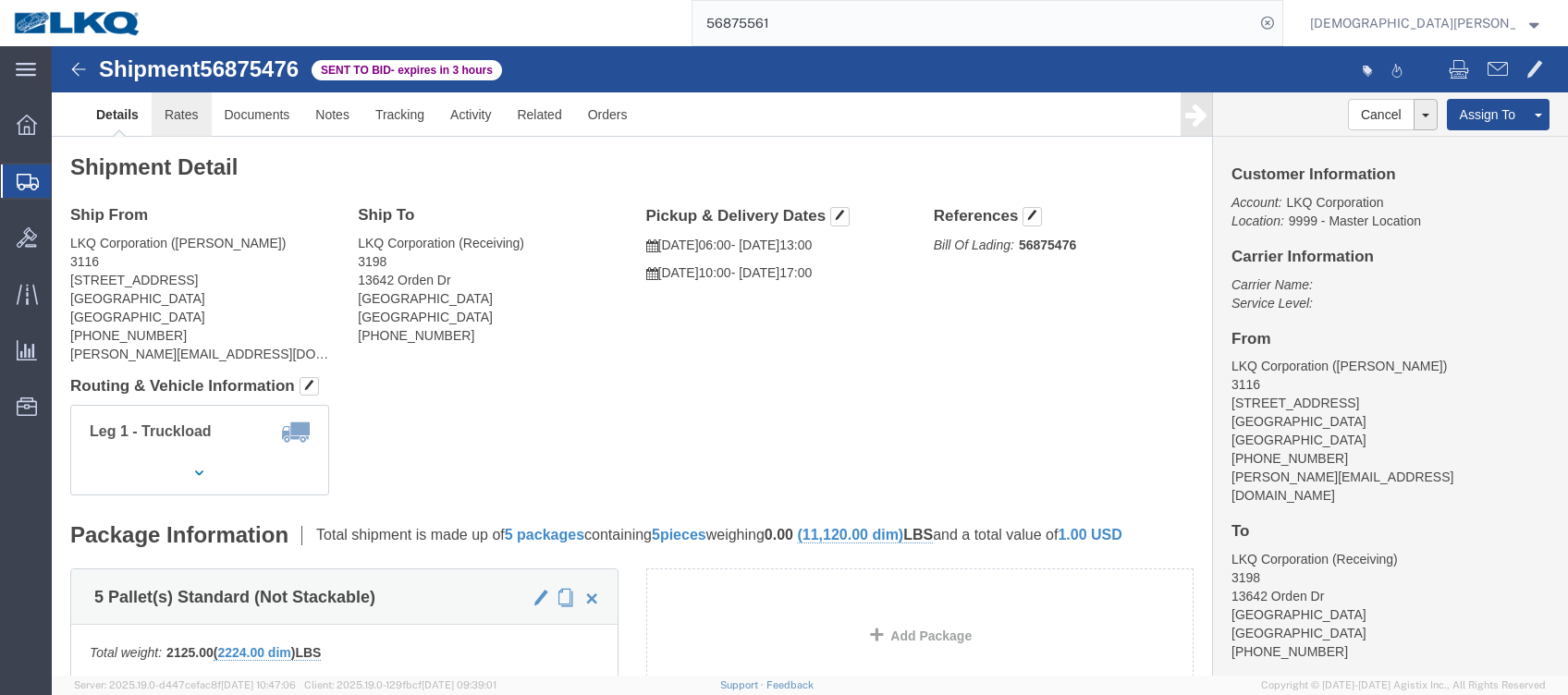
click link "Rates"
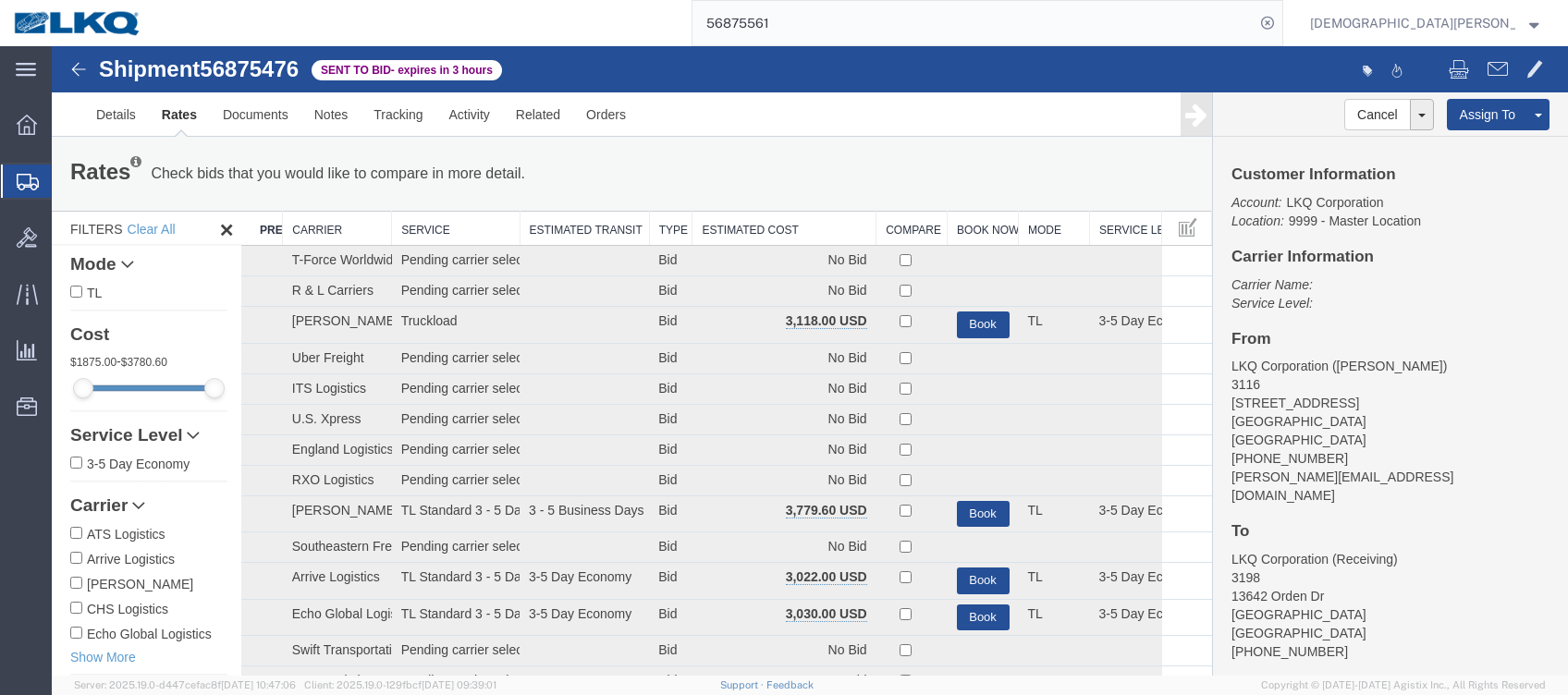
click at [771, 222] on th "Estimated Cost" at bounding box center [785, 228] width 184 height 34
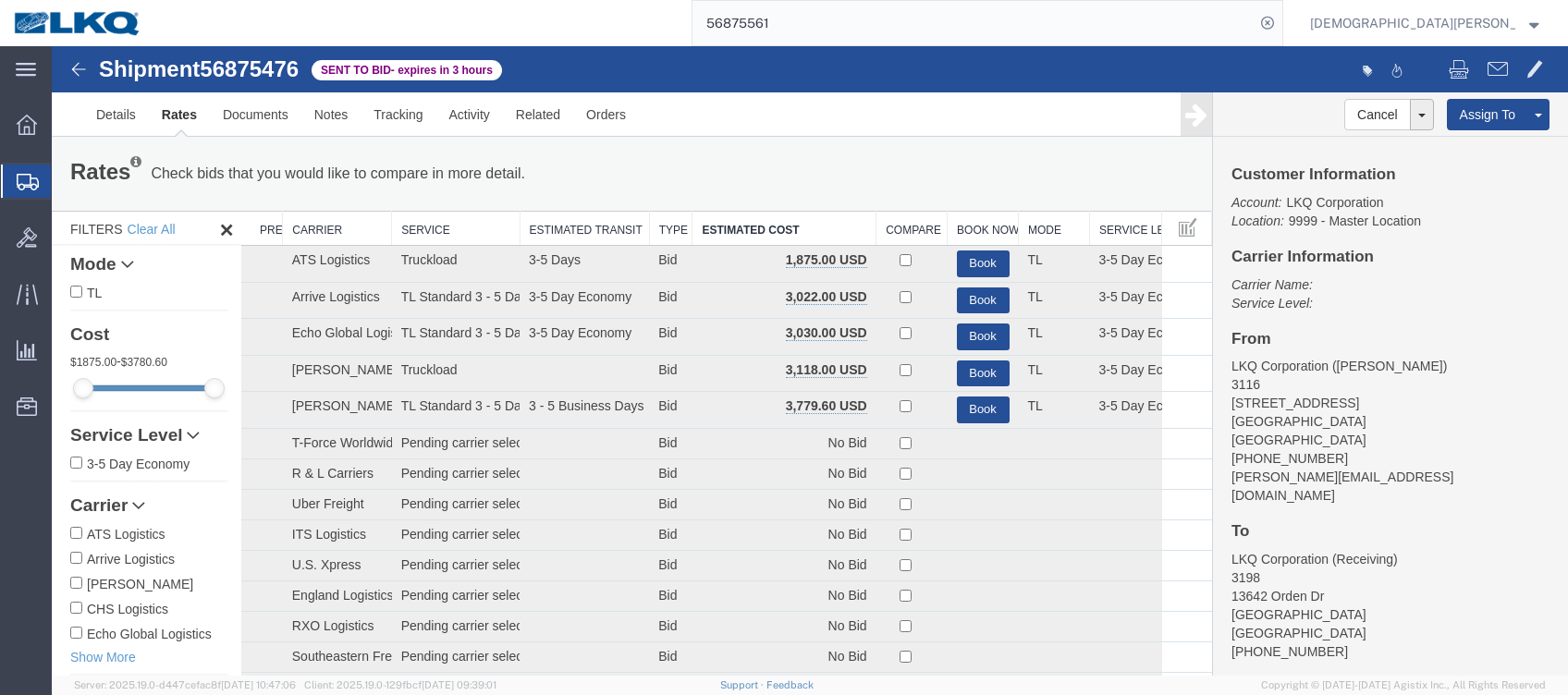
click at [66, 176] on span "Shipments" at bounding box center [57, 181] width 15 height 37
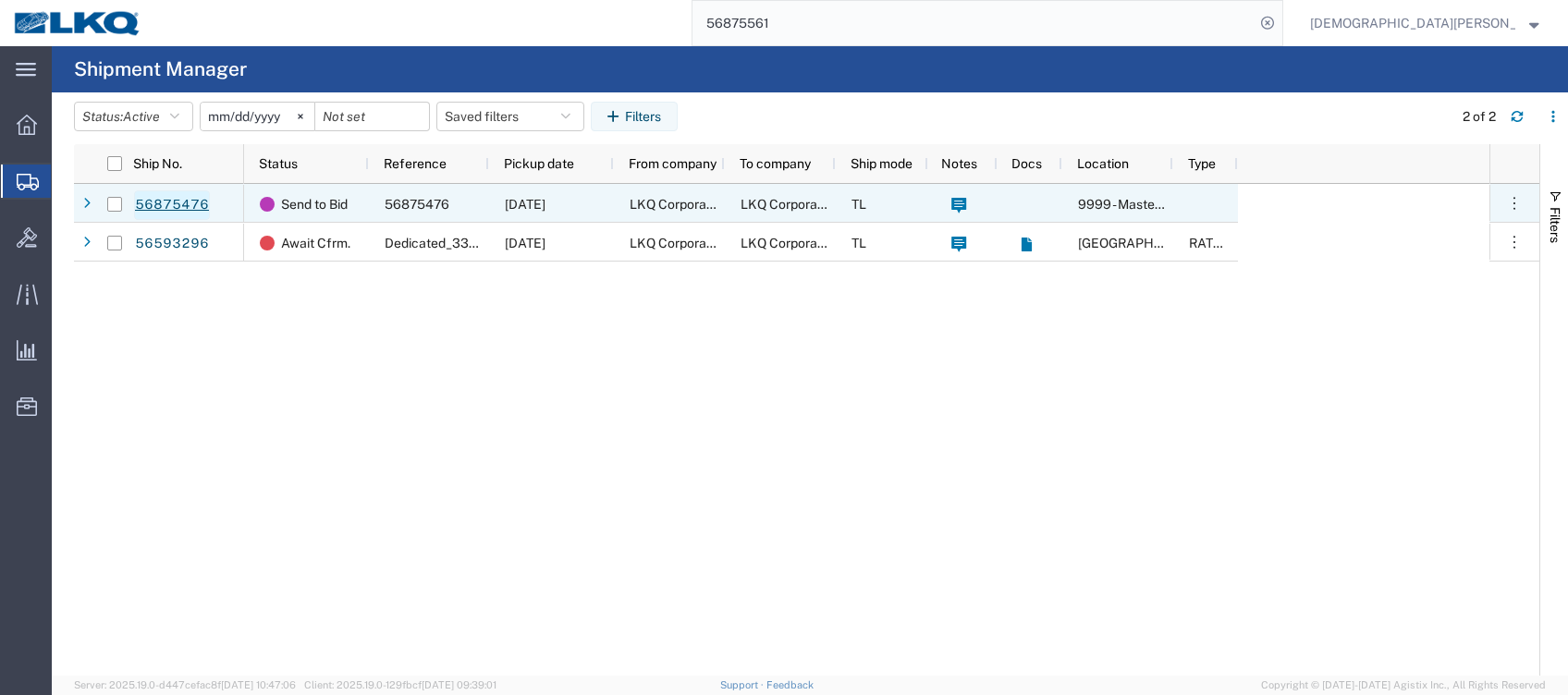
click at [176, 202] on link "56875476" at bounding box center [172, 205] width 76 height 30
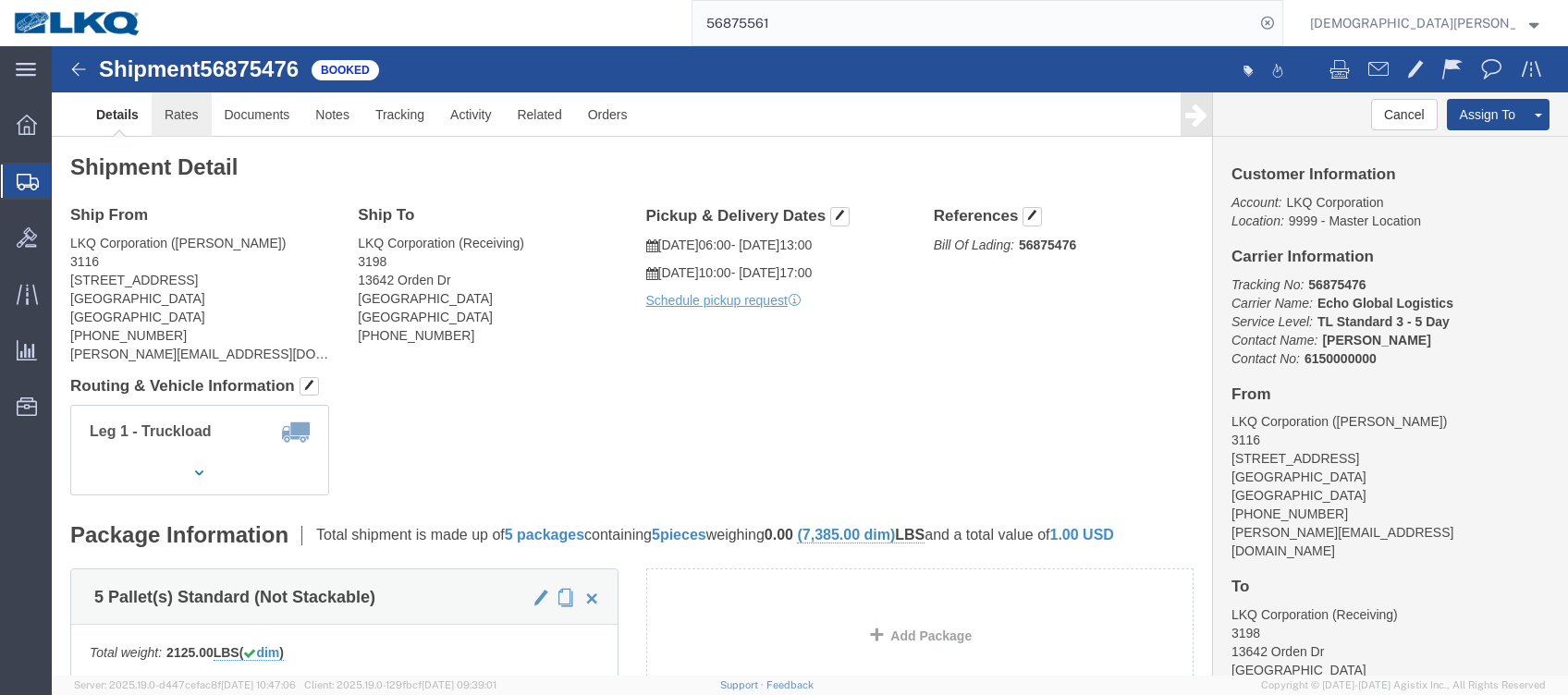
click link "Rates"
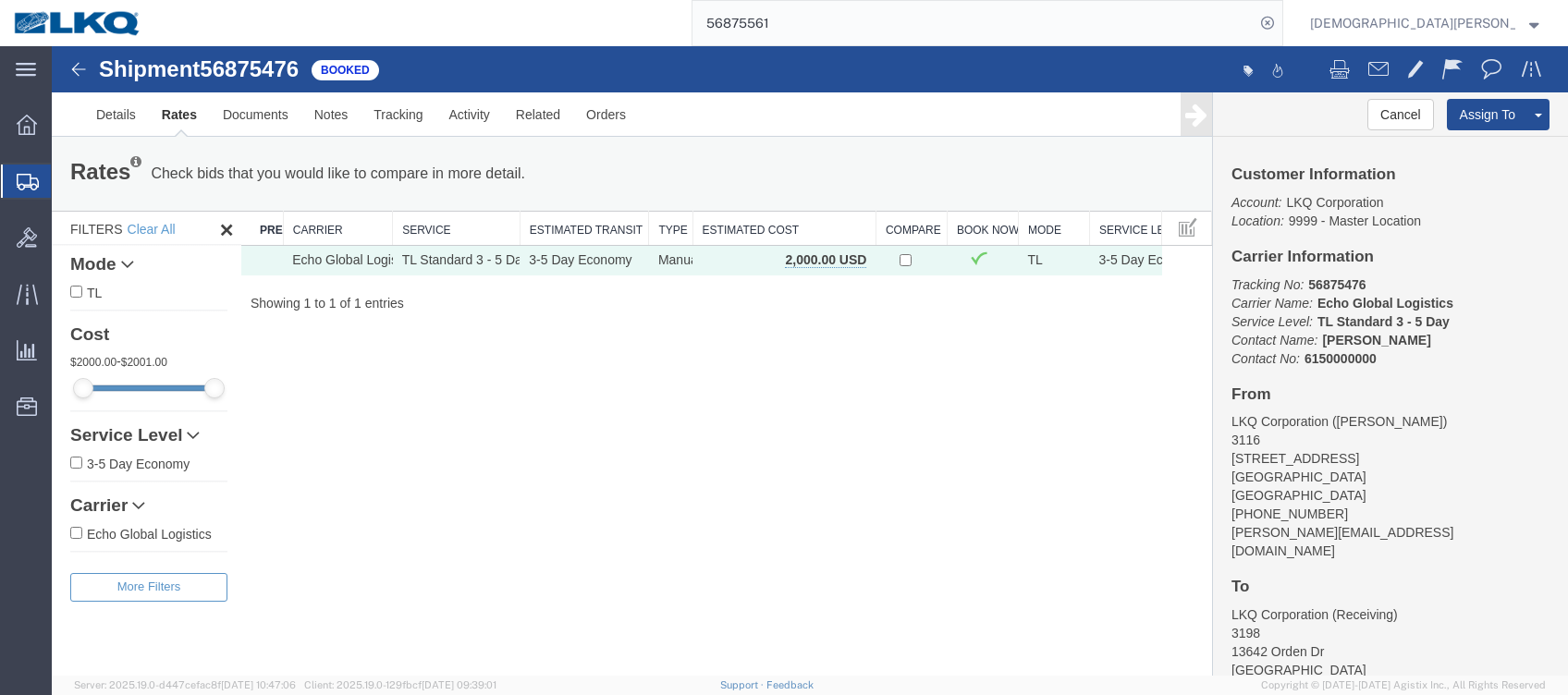
click at [1538, 30] on span "Kristen Lund" at bounding box center [1426, 22] width 231 height 20
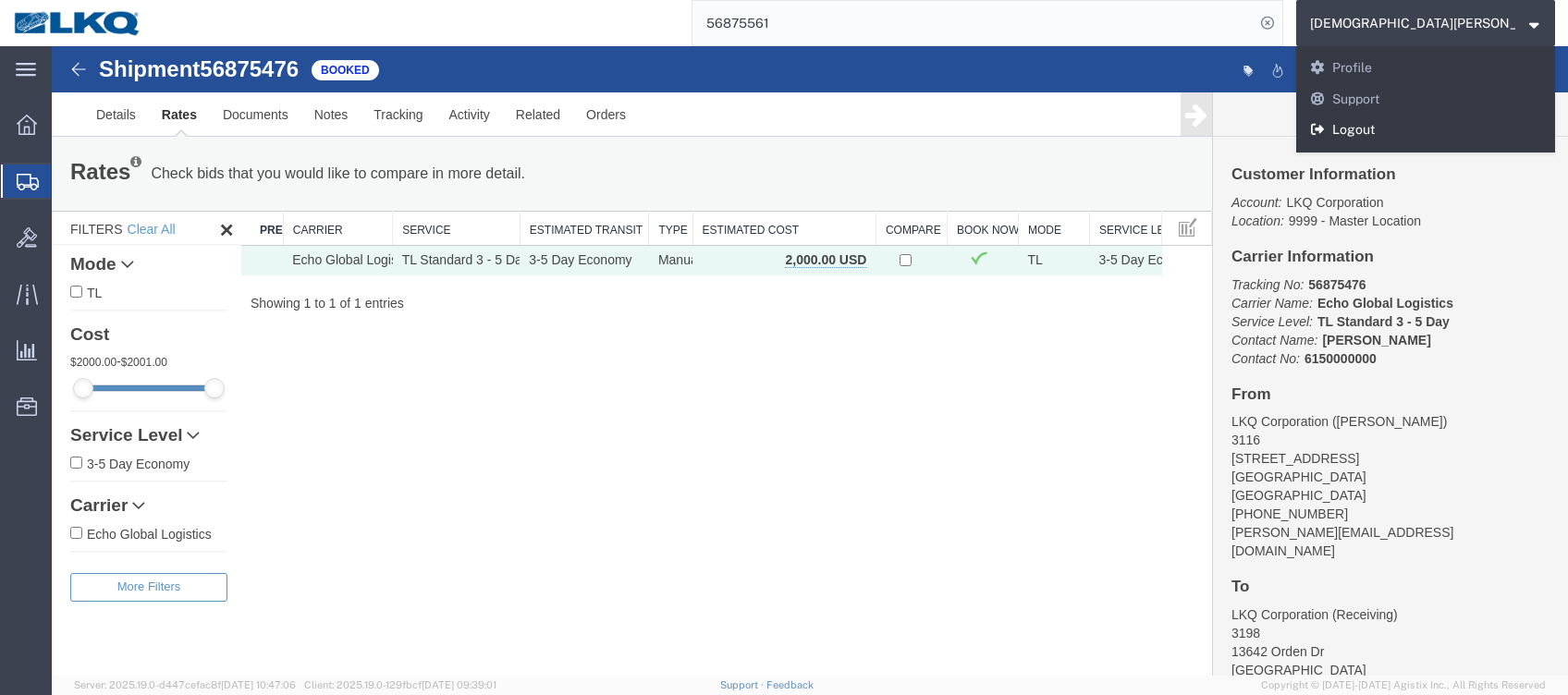
click at [1497, 126] on link "Logout" at bounding box center [1425, 130] width 259 height 31
